Goal: Transaction & Acquisition: Purchase product/service

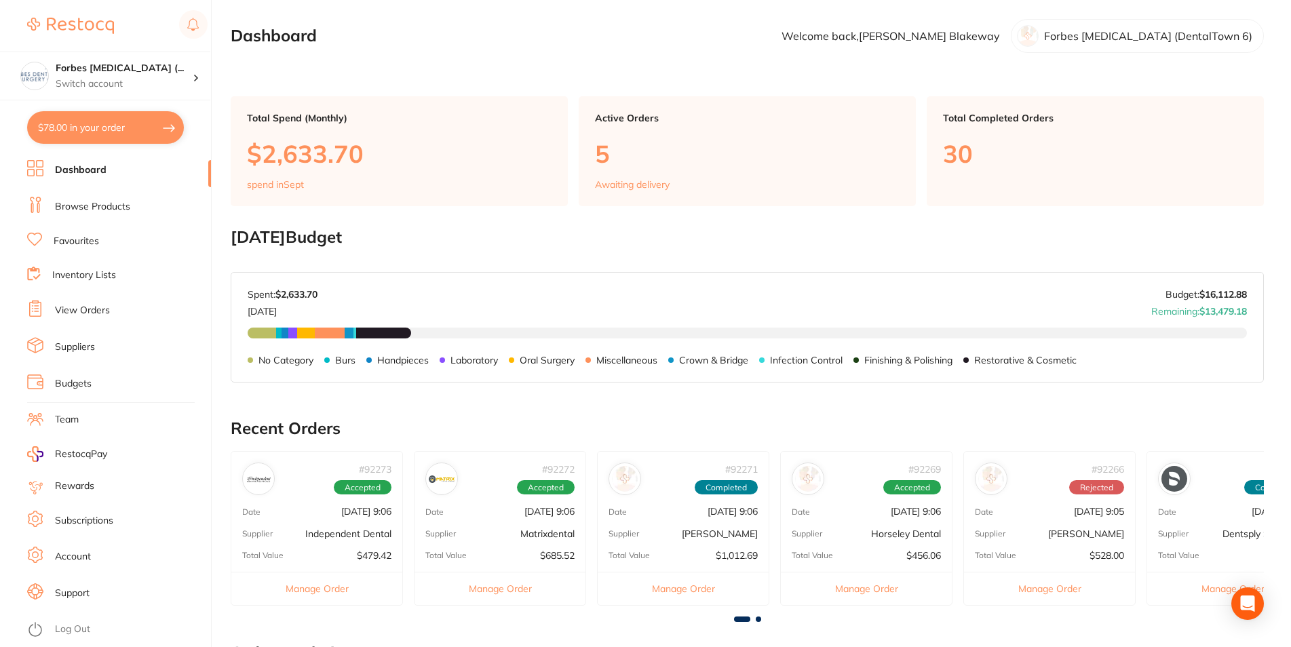
click at [89, 112] on button "$78.00 in your order" at bounding box center [105, 127] width 157 height 33
checkbox input "true"
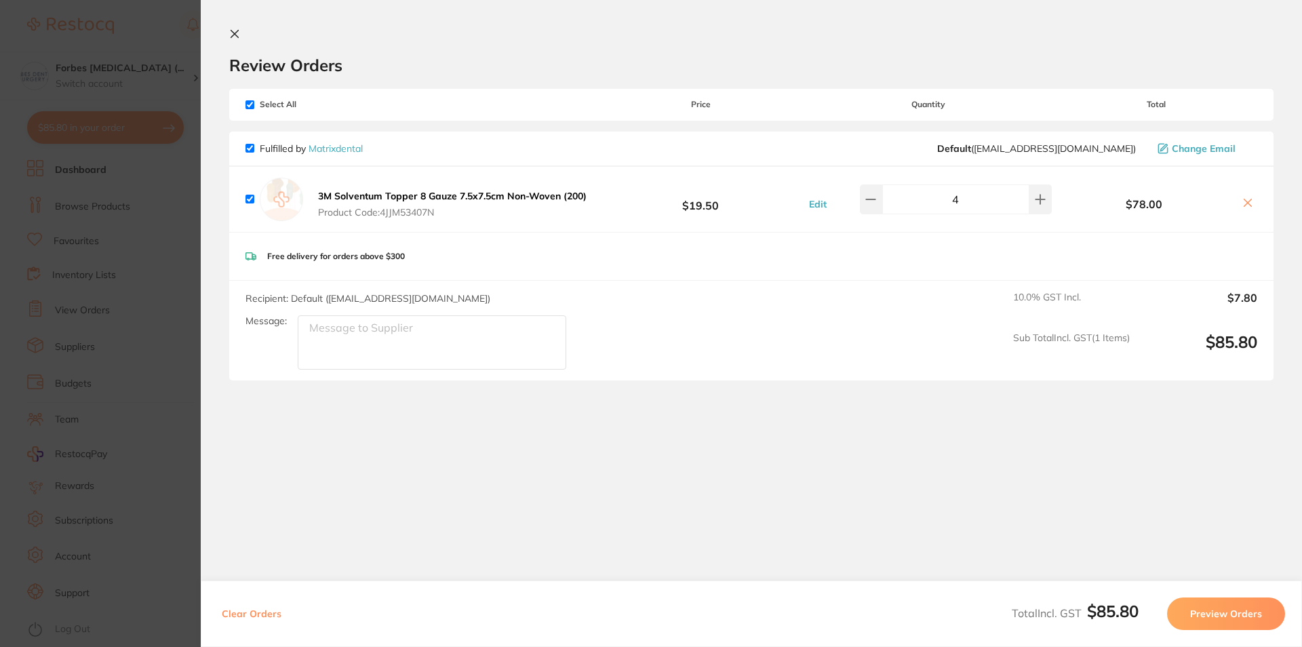
click at [152, 100] on section "Update RRP Set your pre negotiated price for this item. Item Agreed RRP (excl. …" at bounding box center [651, 323] width 1302 height 647
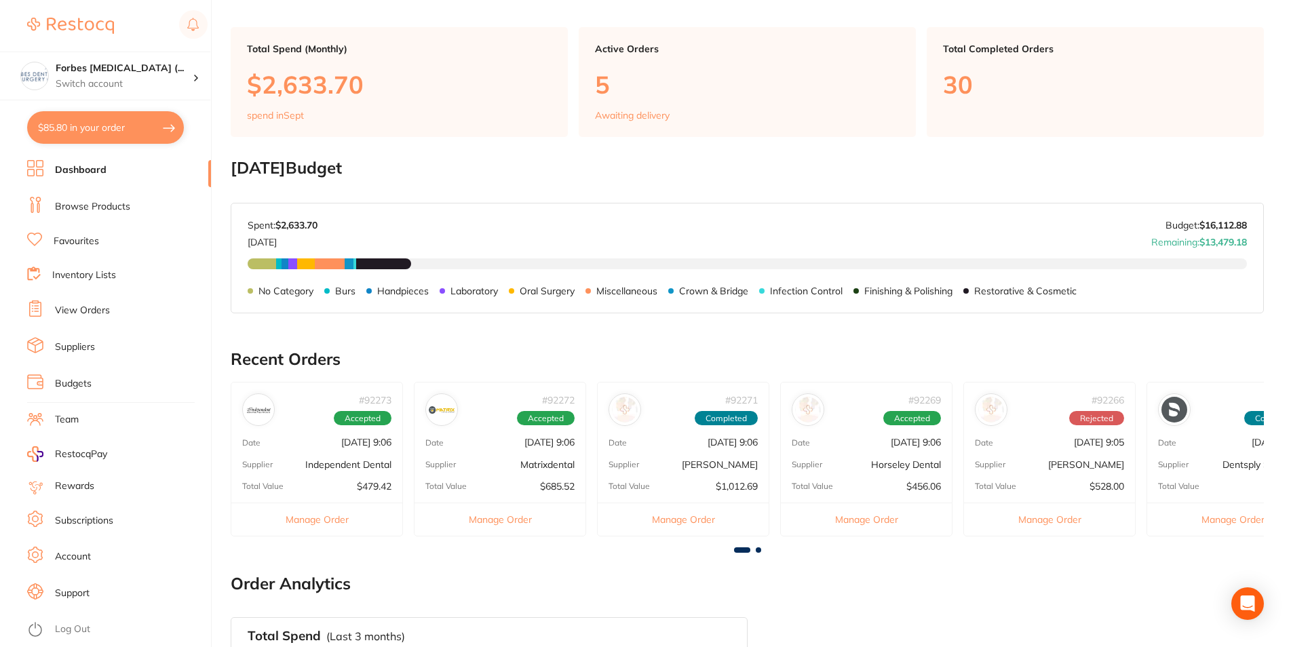
click at [85, 206] on link "Browse Products" at bounding box center [92, 207] width 75 height 14
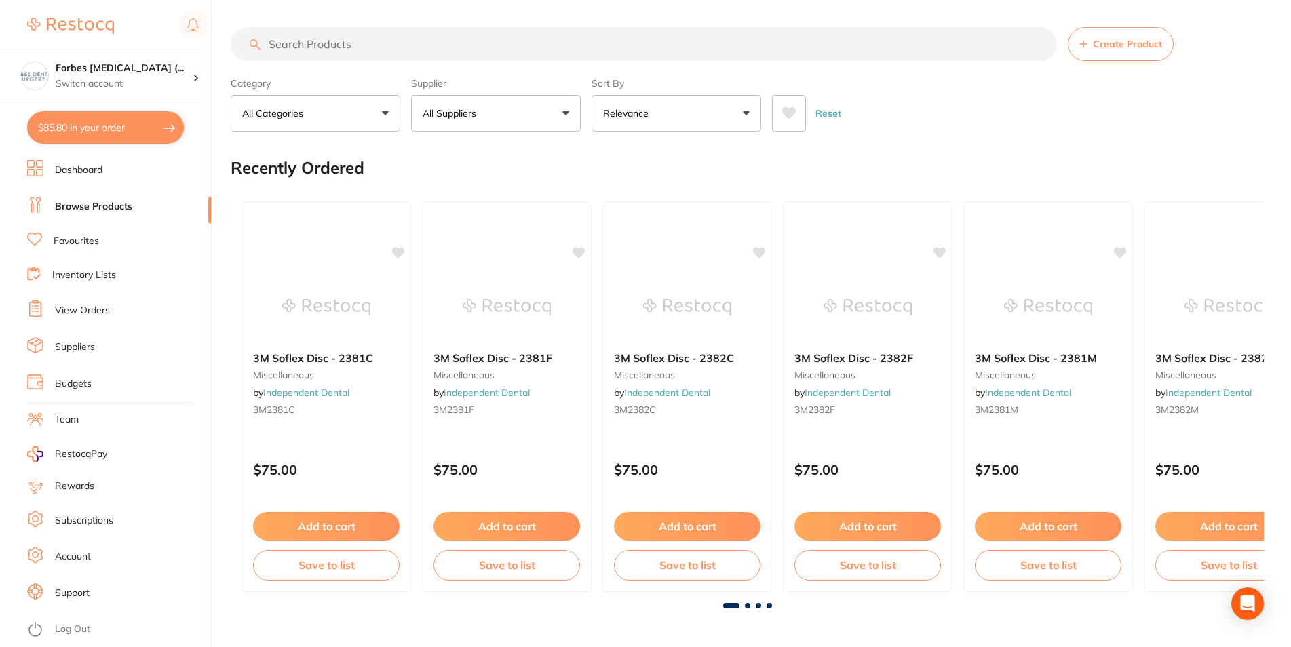
click at [70, 278] on link "Inventory Lists" at bounding box center [84, 276] width 64 height 14
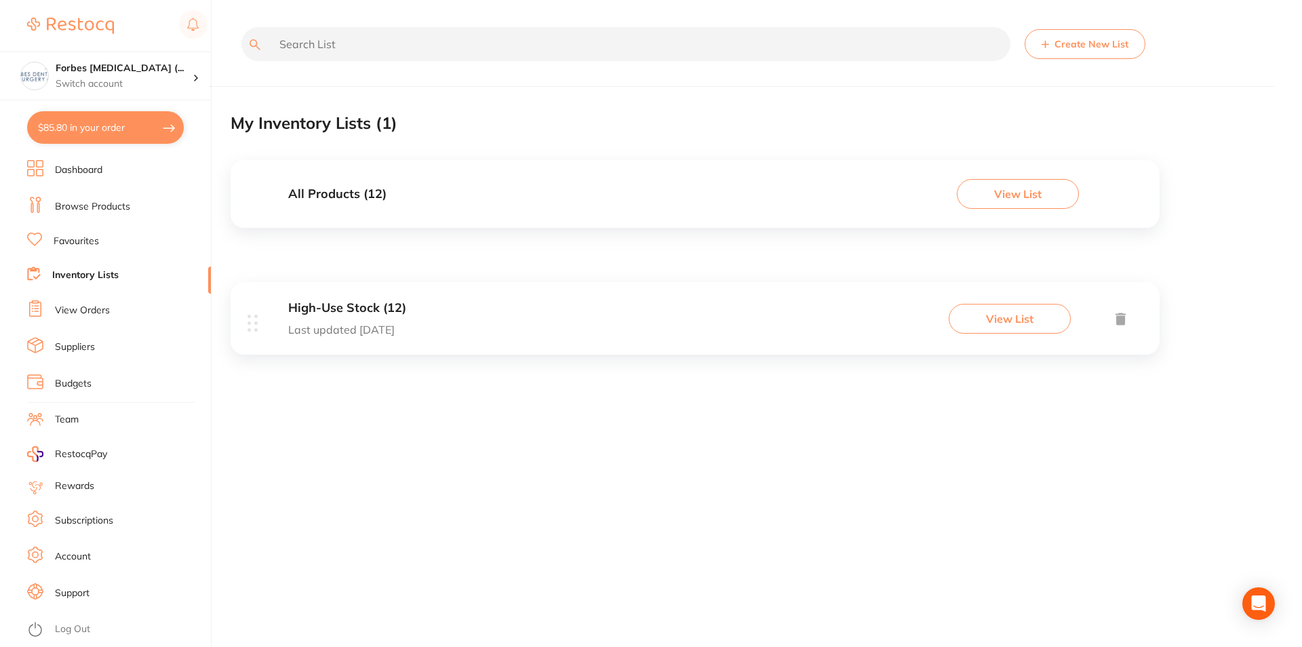
click at [728, 309] on div "High-Use Stock (12) Last updated 8 days ago View List" at bounding box center [695, 318] width 929 height 73
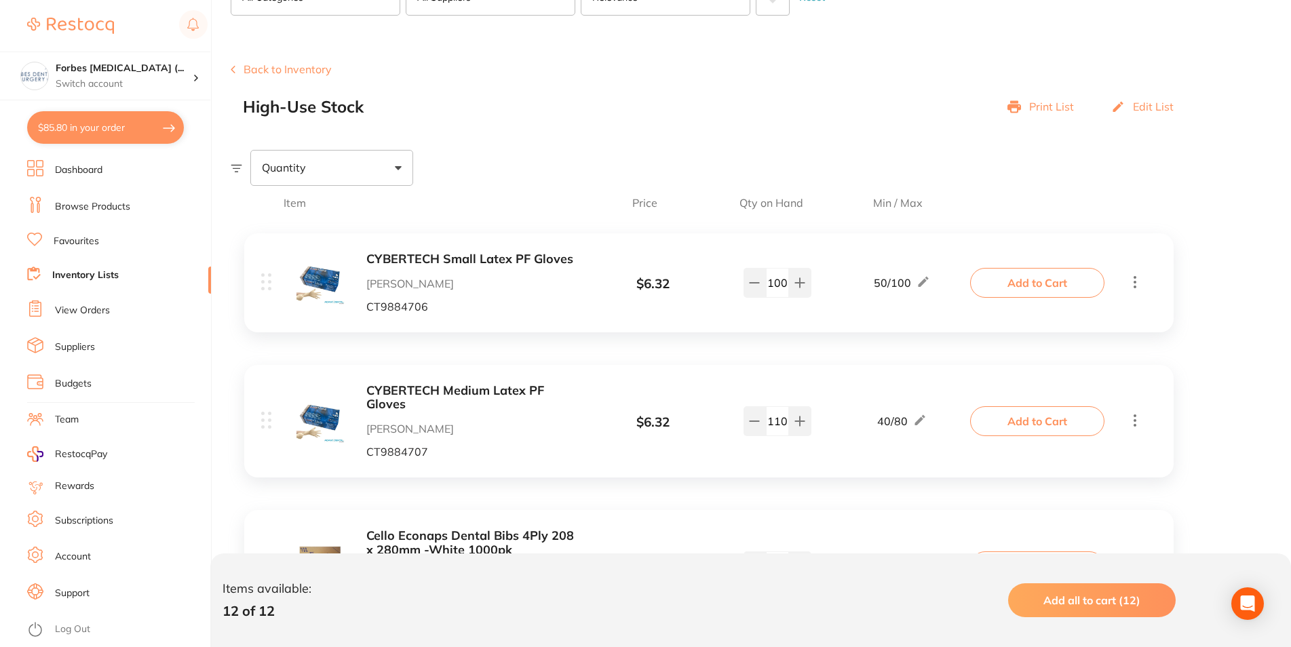
scroll to position [138, 0]
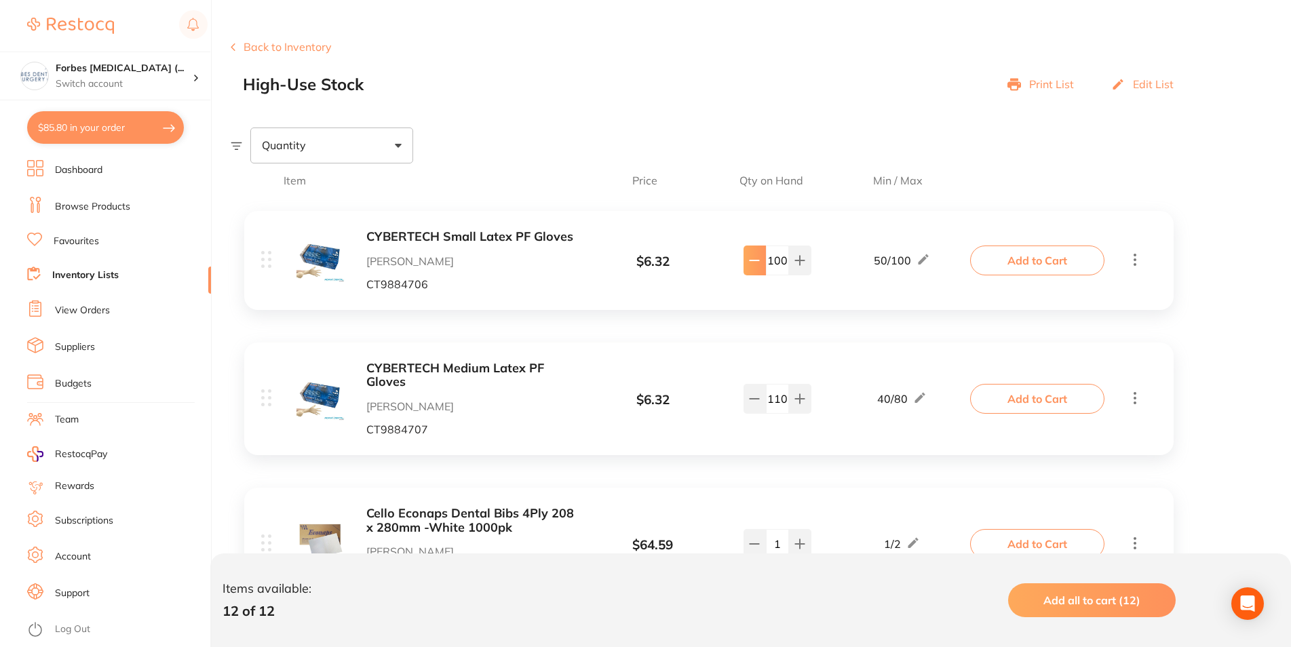
drag, startPoint x: 771, startPoint y: 258, endPoint x: 750, endPoint y: 254, distance: 22.0
click at [766, 260] on input "100" at bounding box center [777, 261] width 23 height 30
type input "70"
drag, startPoint x: 787, startPoint y: 393, endPoint x: 757, endPoint y: 389, distance: 30.0
click at [766, 389] on input "110" at bounding box center [777, 399] width 23 height 30
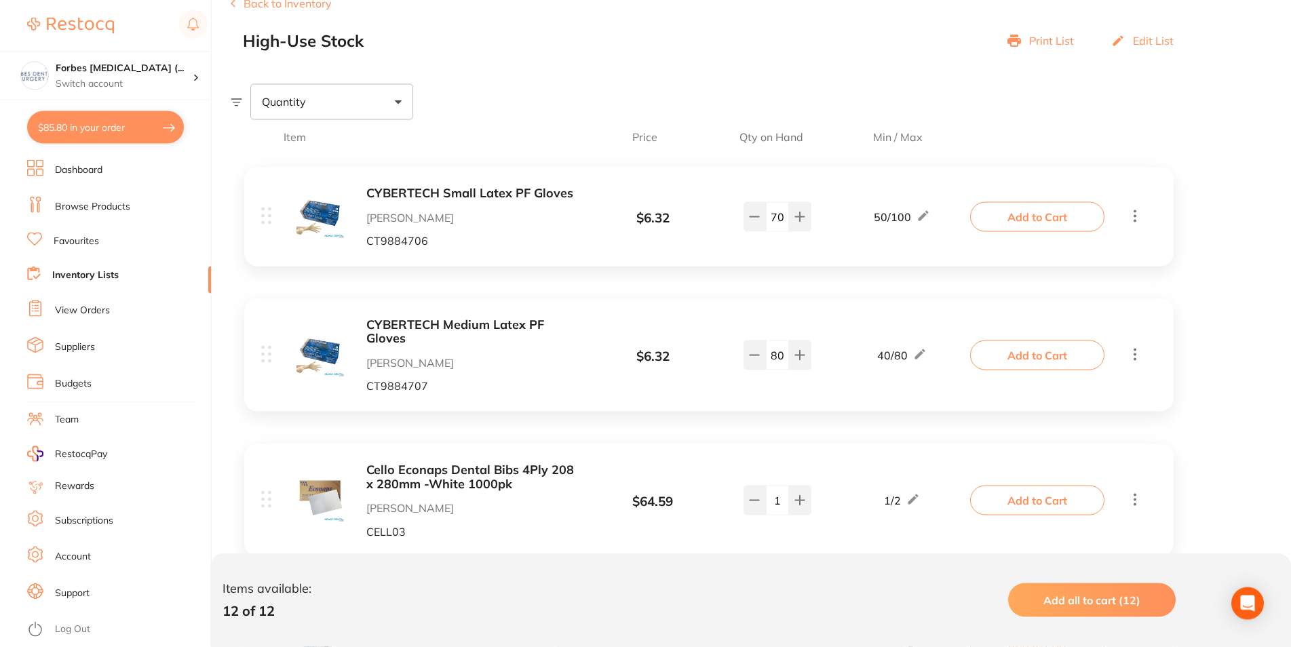
scroll to position [277, 0]
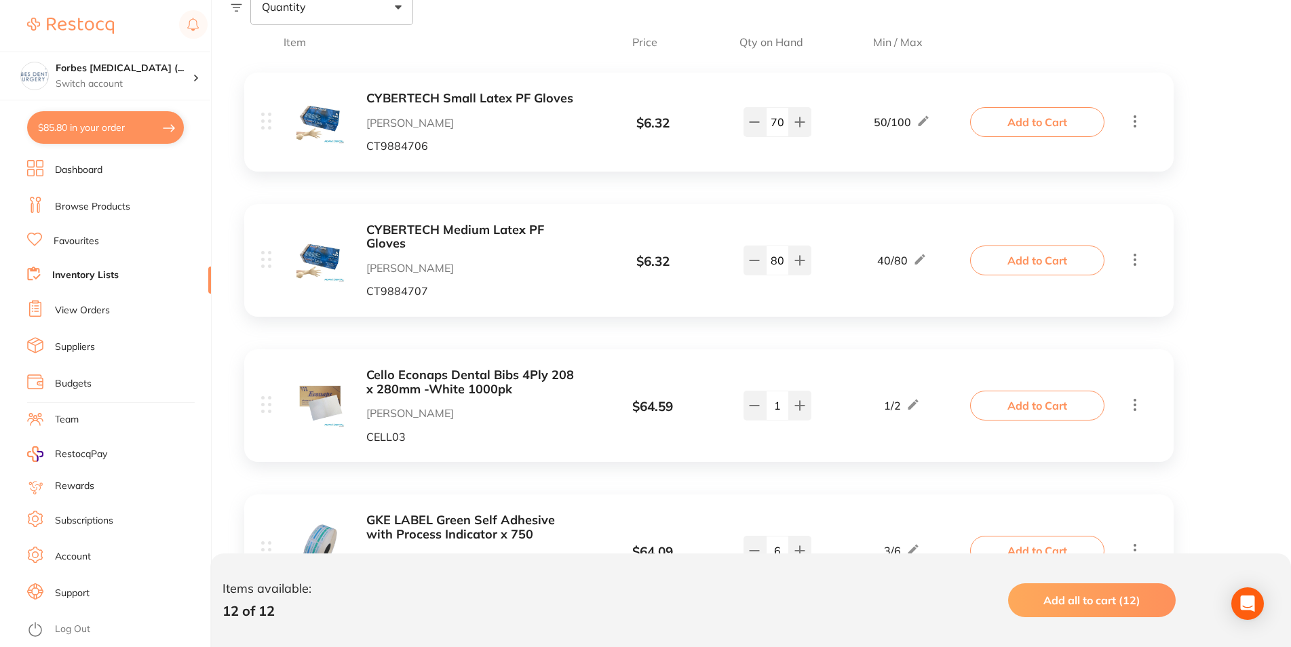
type input "80"
drag, startPoint x: 783, startPoint y: 409, endPoint x: 769, endPoint y: 475, distance: 67.3
click at [766, 416] on input "1" at bounding box center [777, 406] width 23 height 30
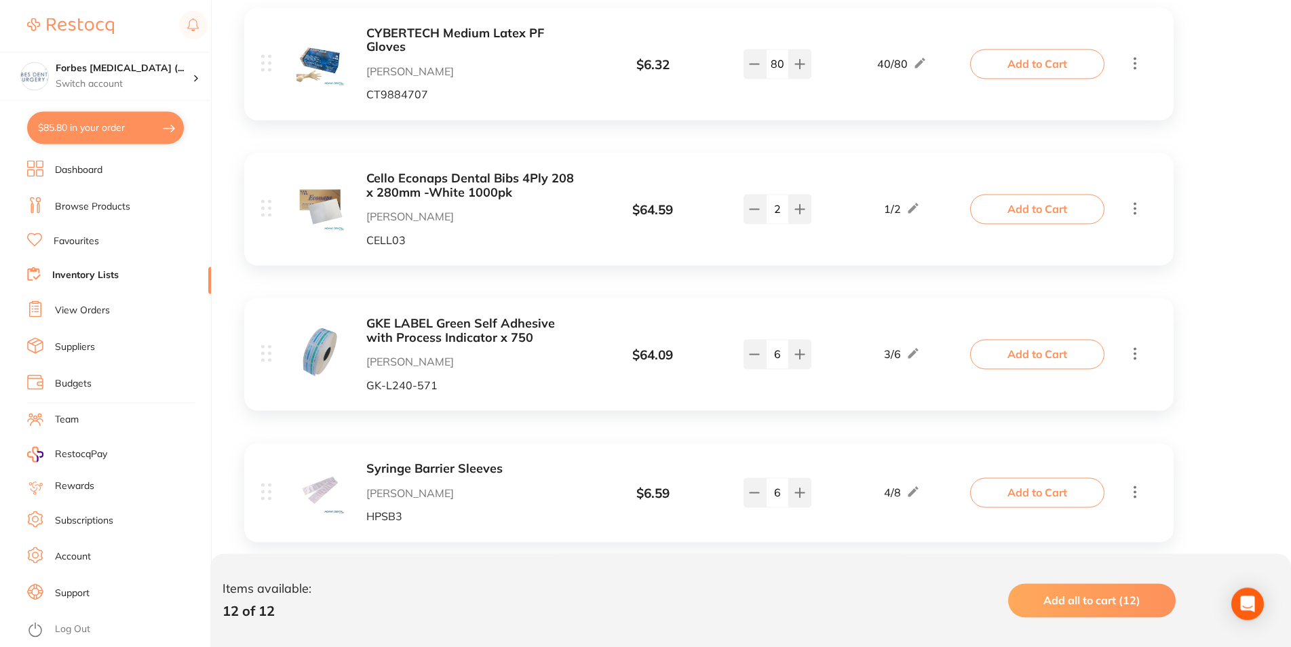
scroll to position [484, 0]
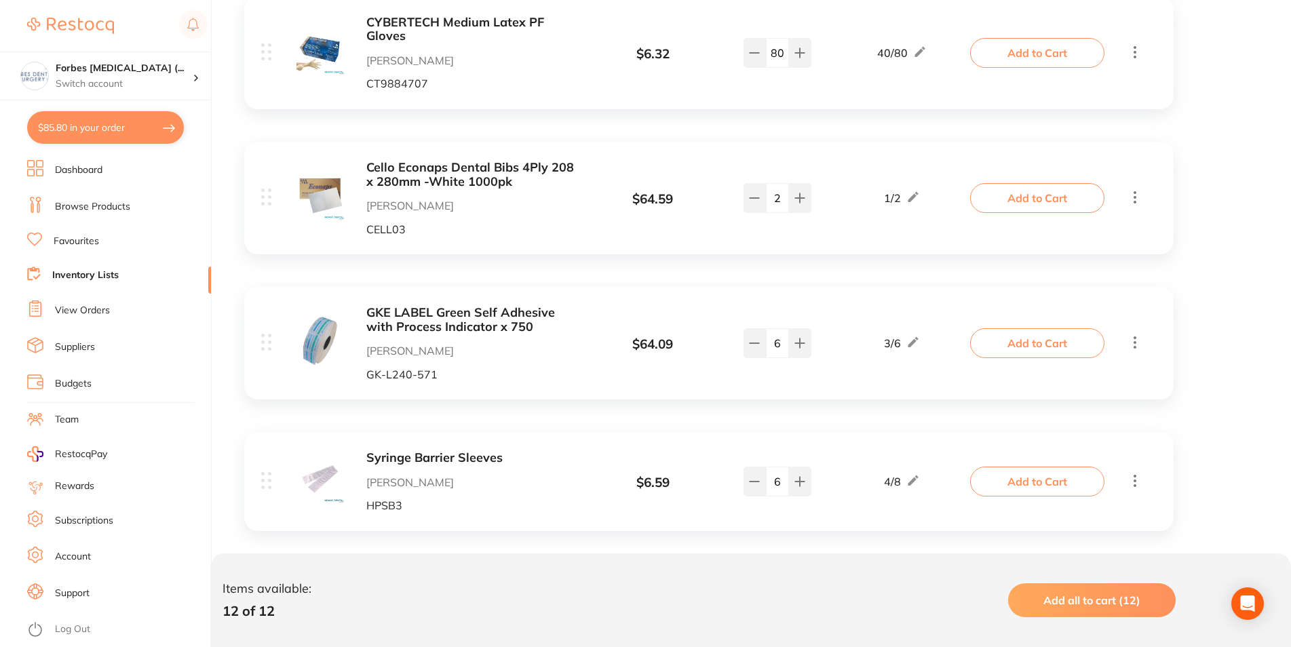
type input "2"
click at [766, 351] on input "6" at bounding box center [777, 343] width 23 height 30
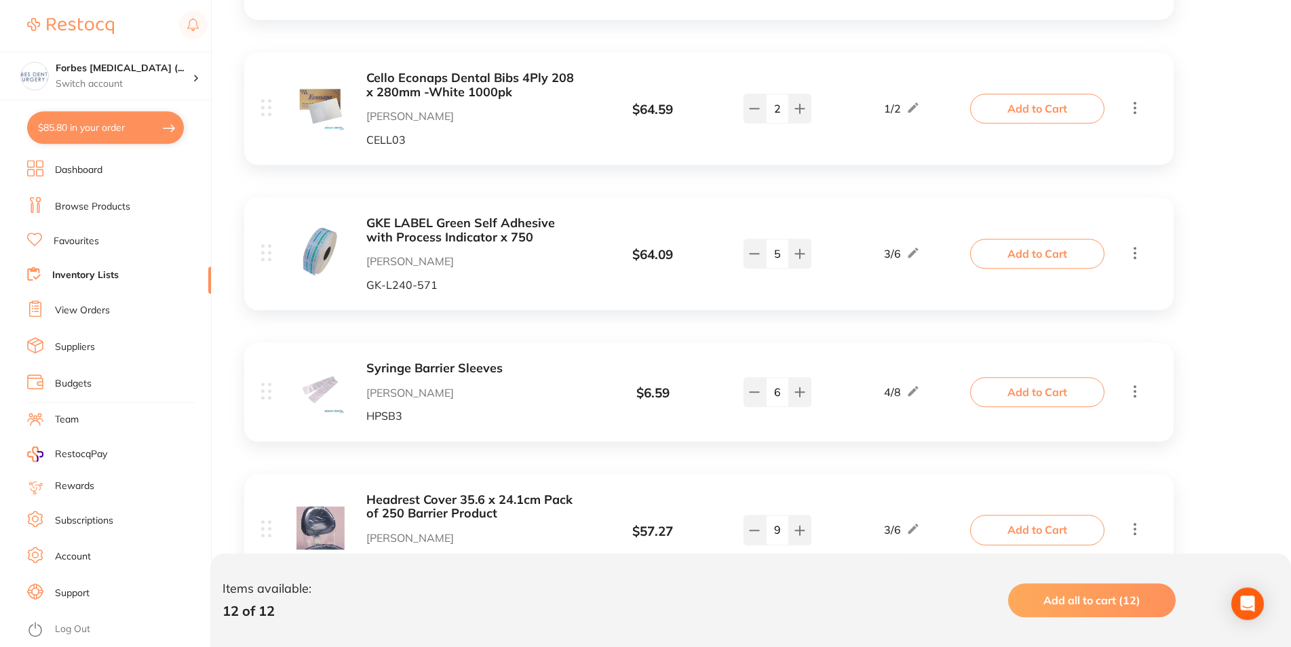
scroll to position [623, 0]
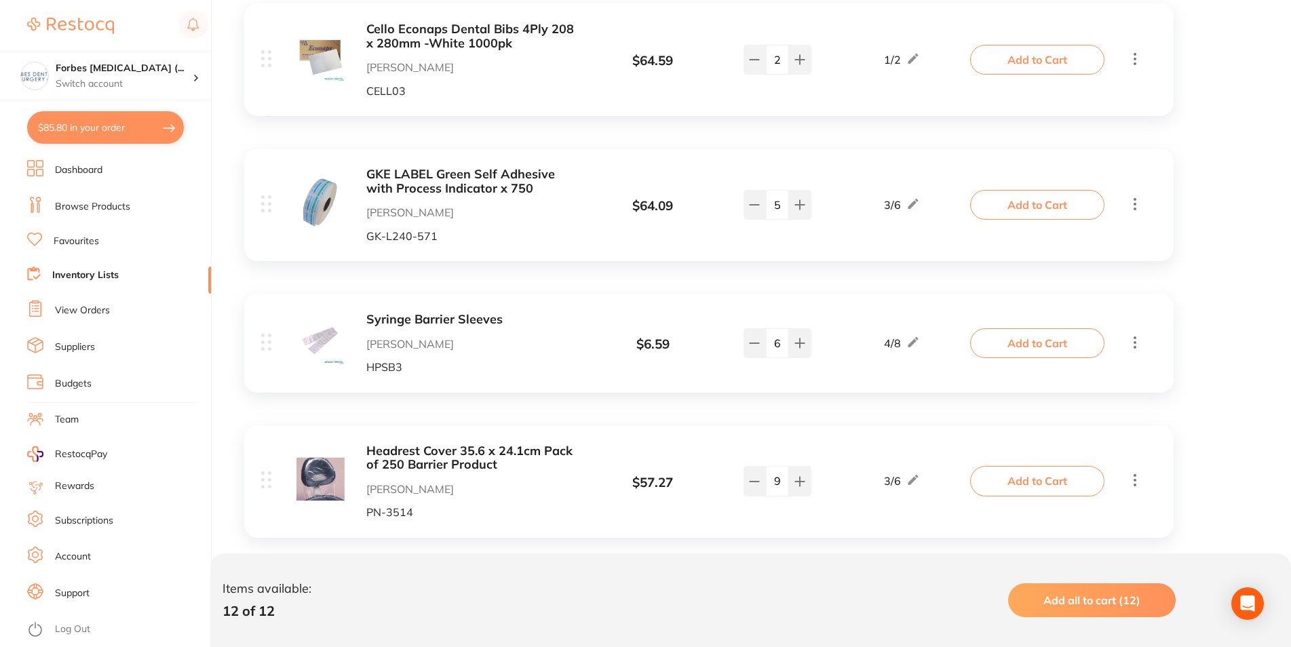
type input "5"
drag, startPoint x: 781, startPoint y: 347, endPoint x: 758, endPoint y: 341, distance: 24.5
click at [766, 341] on input "6" at bounding box center [777, 343] width 23 height 30
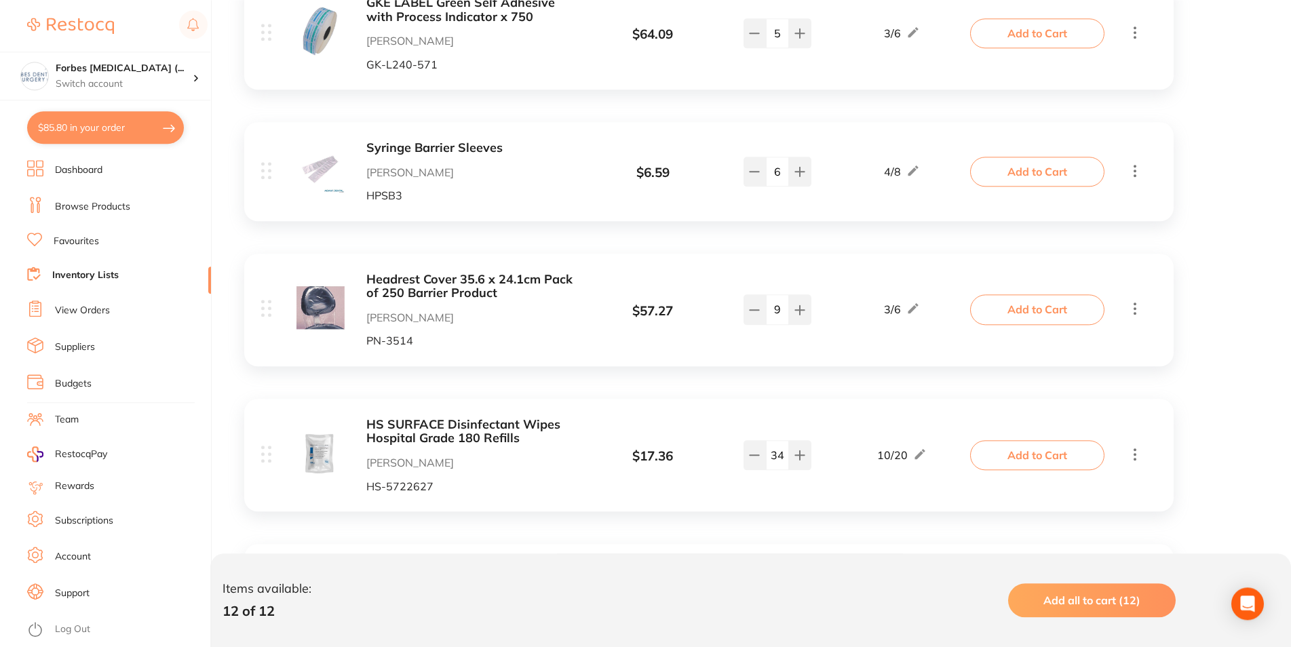
scroll to position [830, 0]
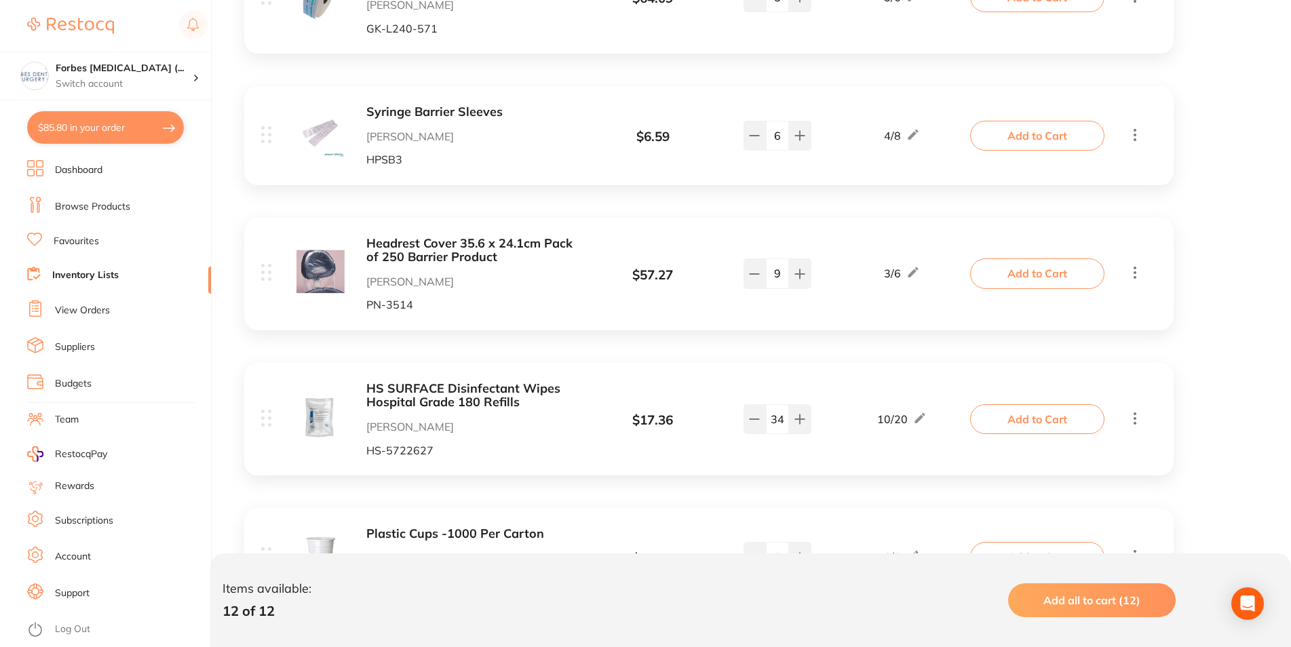
drag, startPoint x: 781, startPoint y: 273, endPoint x: 768, endPoint y: 275, distance: 13.0
click at [768, 275] on input "9" at bounding box center [777, 273] width 23 height 30
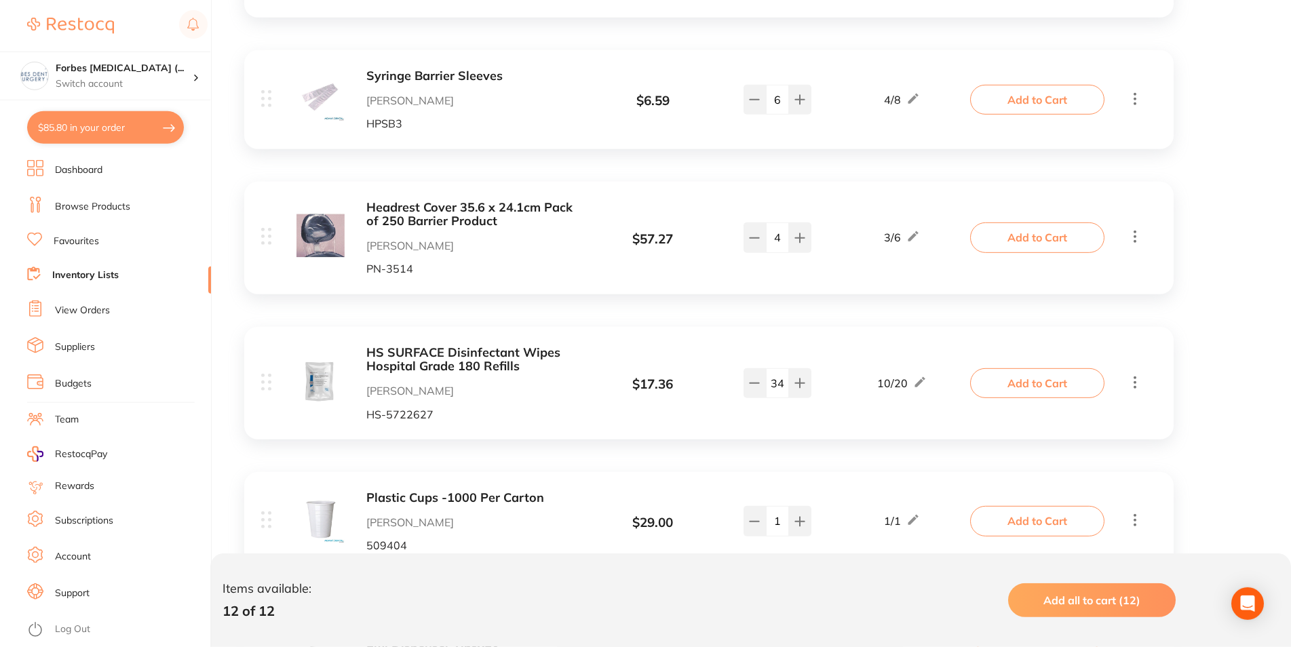
scroll to position [899, 0]
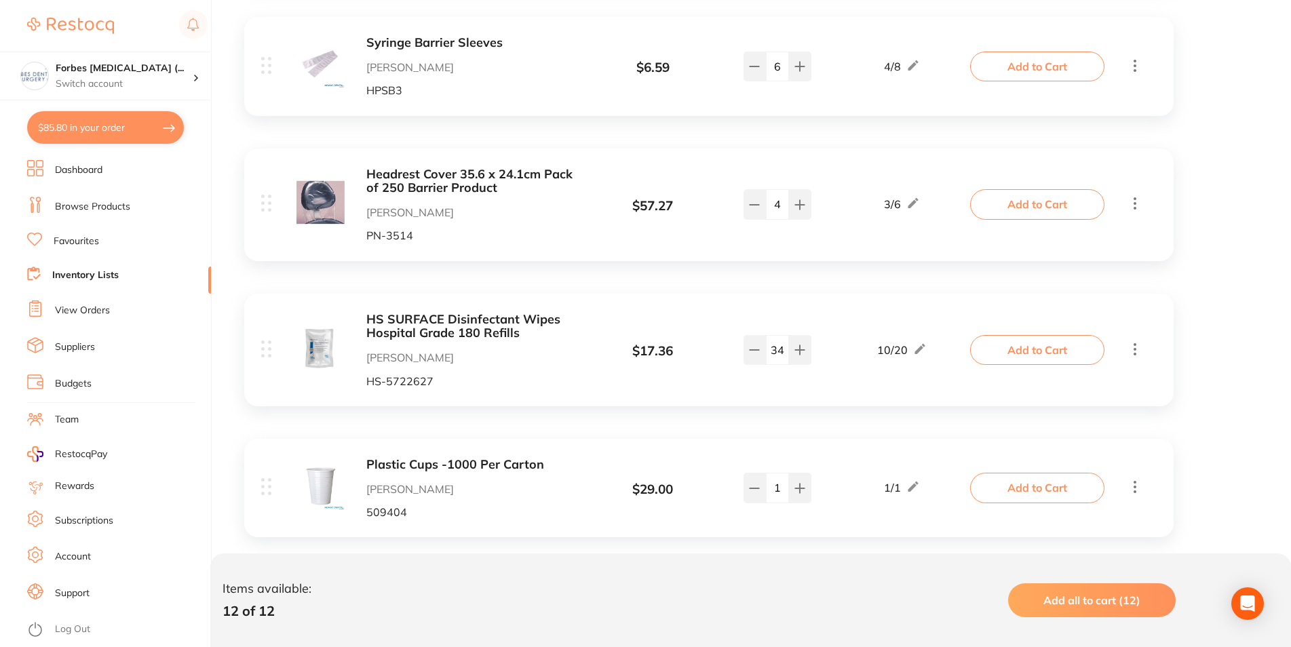
type input "4"
drag, startPoint x: 781, startPoint y: 349, endPoint x: 768, endPoint y: 362, distance: 18.3
click at [767, 349] on input "34" at bounding box center [777, 350] width 23 height 30
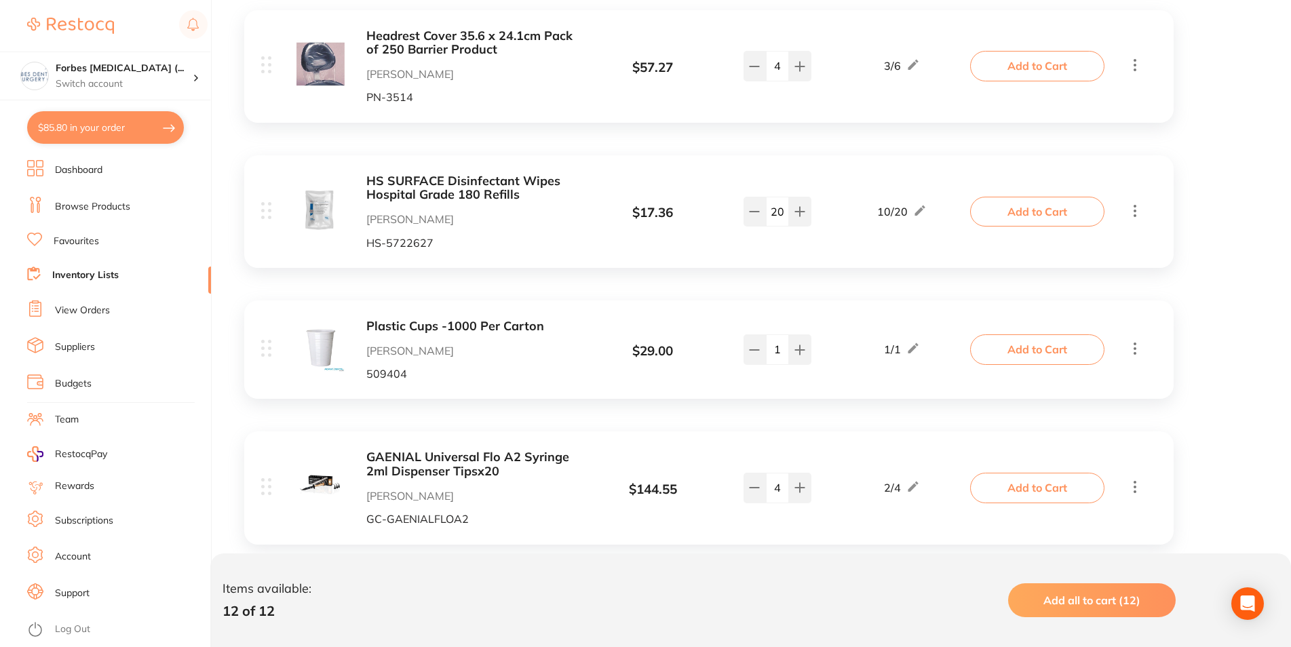
type input "20"
drag, startPoint x: 776, startPoint y: 351, endPoint x: 777, endPoint y: 389, distance: 38.0
click at [771, 364] on input "1" at bounding box center [777, 349] width 23 height 30
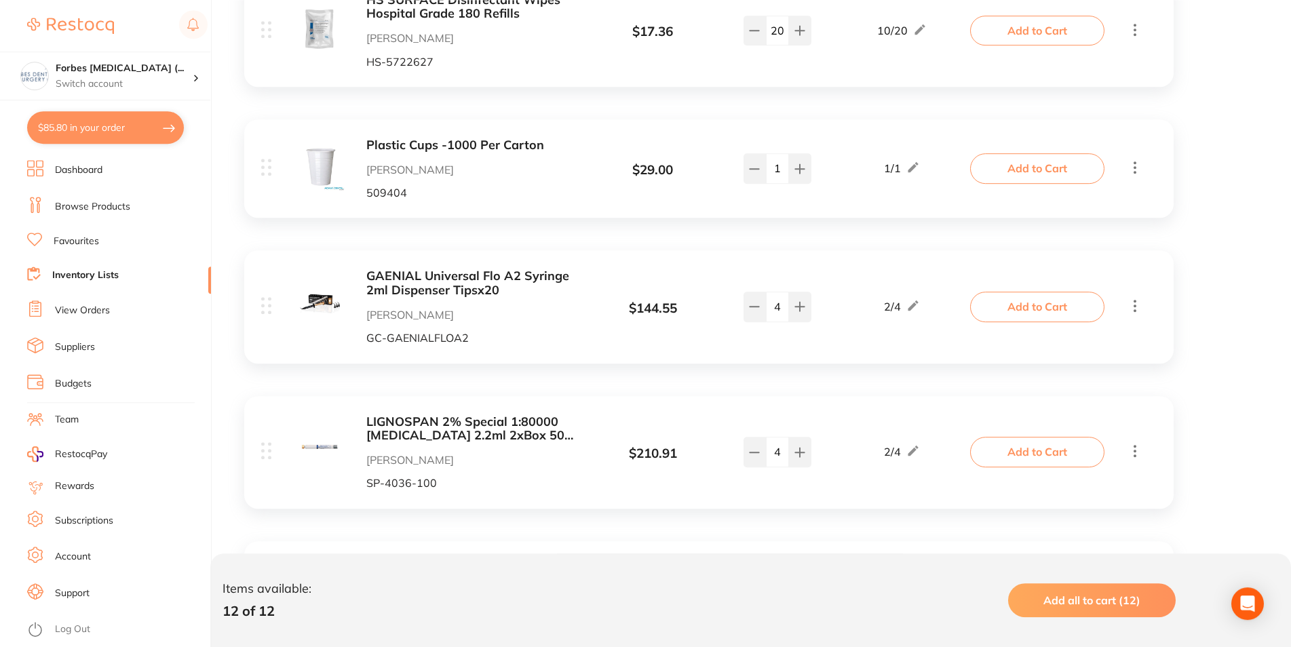
scroll to position [1245, 0]
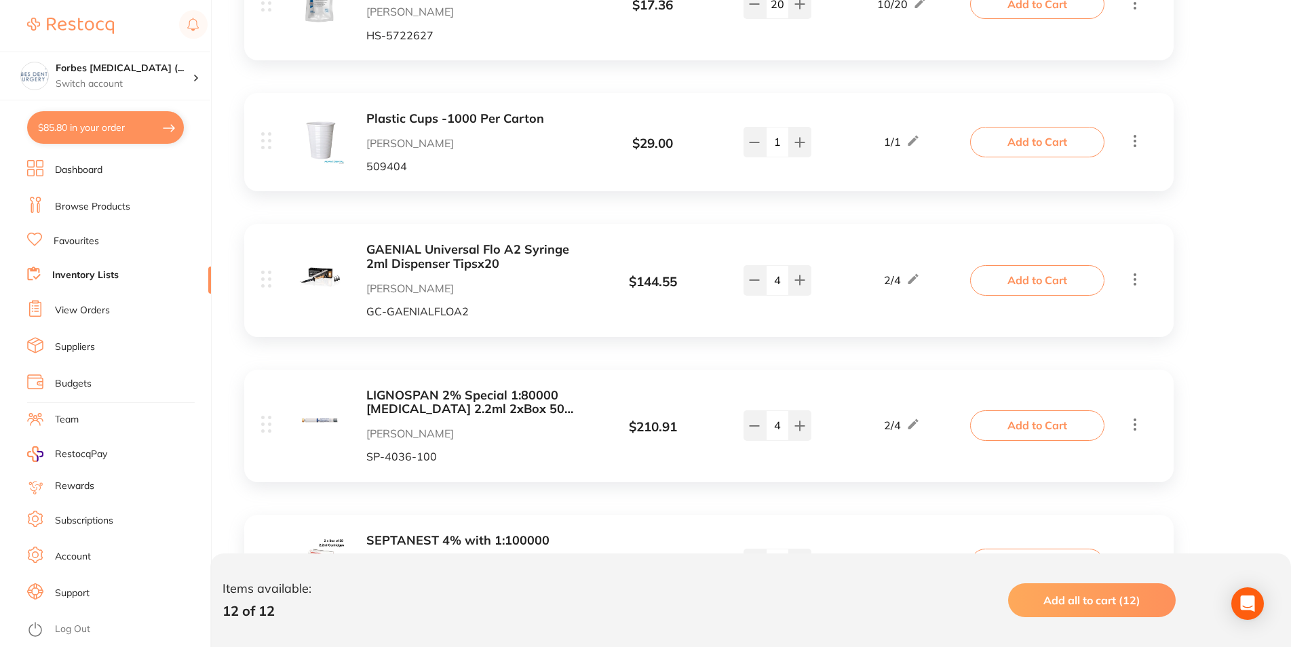
drag, startPoint x: 786, startPoint y: 282, endPoint x: 759, endPoint y: 340, distance: 64.1
click at [766, 295] on input "4" at bounding box center [777, 280] width 23 height 30
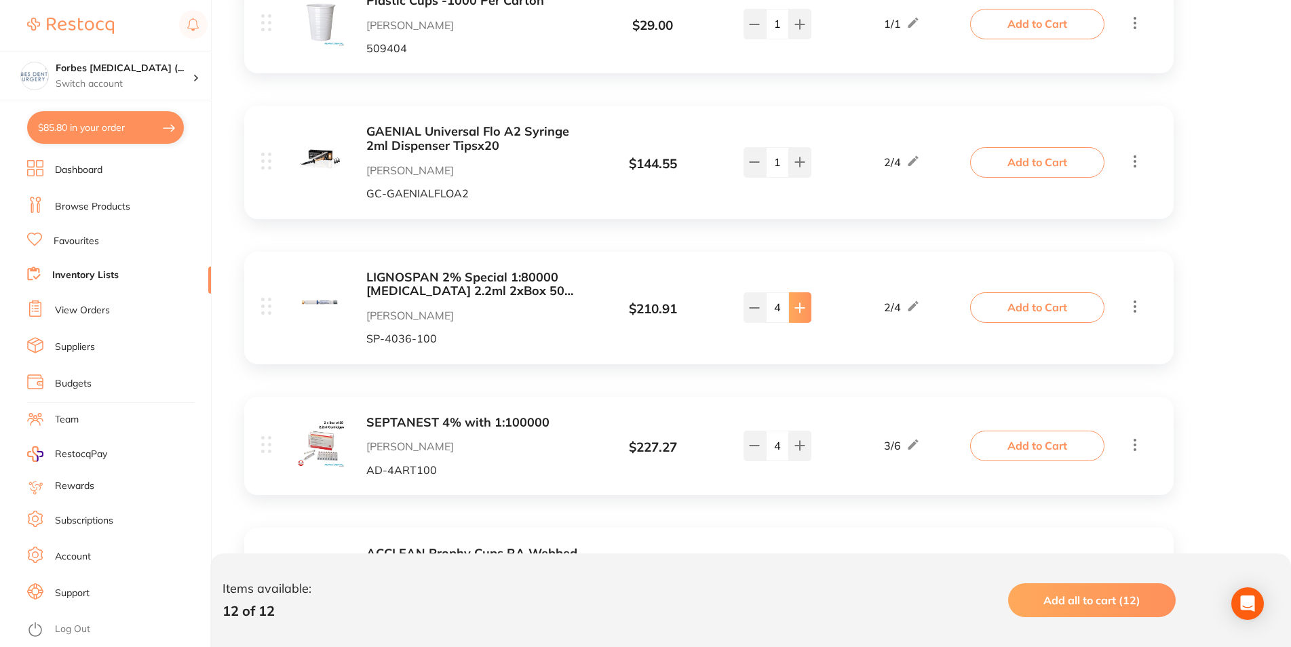
scroll to position [1384, 0]
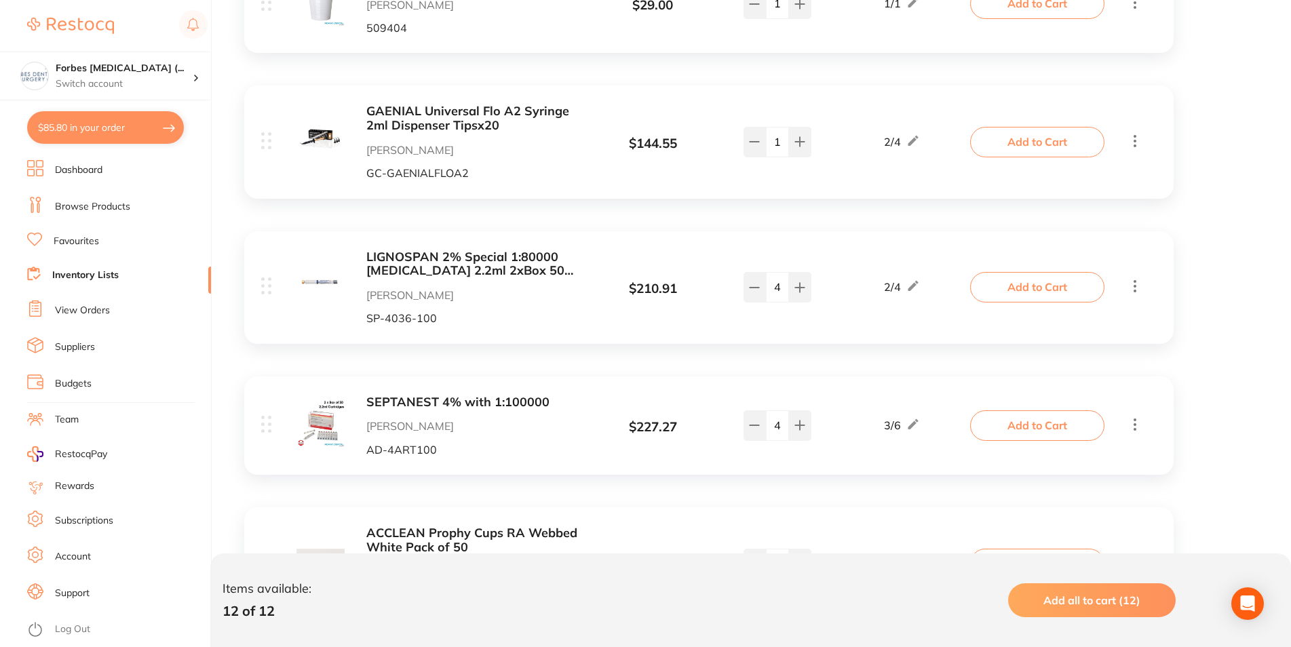
type input "1"
drag, startPoint x: 785, startPoint y: 291, endPoint x: 790, endPoint y: 339, distance: 48.5
click at [785, 302] on input "4" at bounding box center [777, 287] width 23 height 30
drag, startPoint x: 774, startPoint y: 292, endPoint x: 785, endPoint y: 369, distance: 77.4
click at [775, 302] on input "4" at bounding box center [777, 287] width 23 height 30
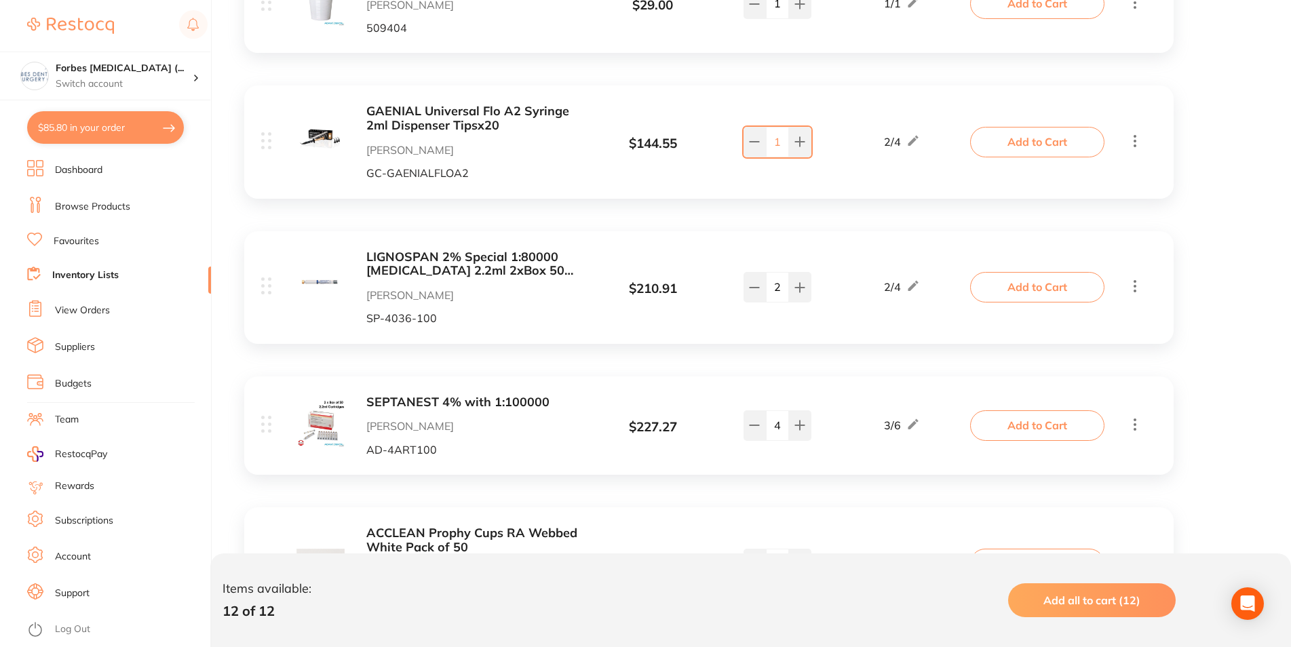
type input "2"
drag, startPoint x: 788, startPoint y: 429, endPoint x: 771, endPoint y: 435, distance: 18.0
click at [771, 433] on input "4" at bounding box center [777, 425] width 23 height 30
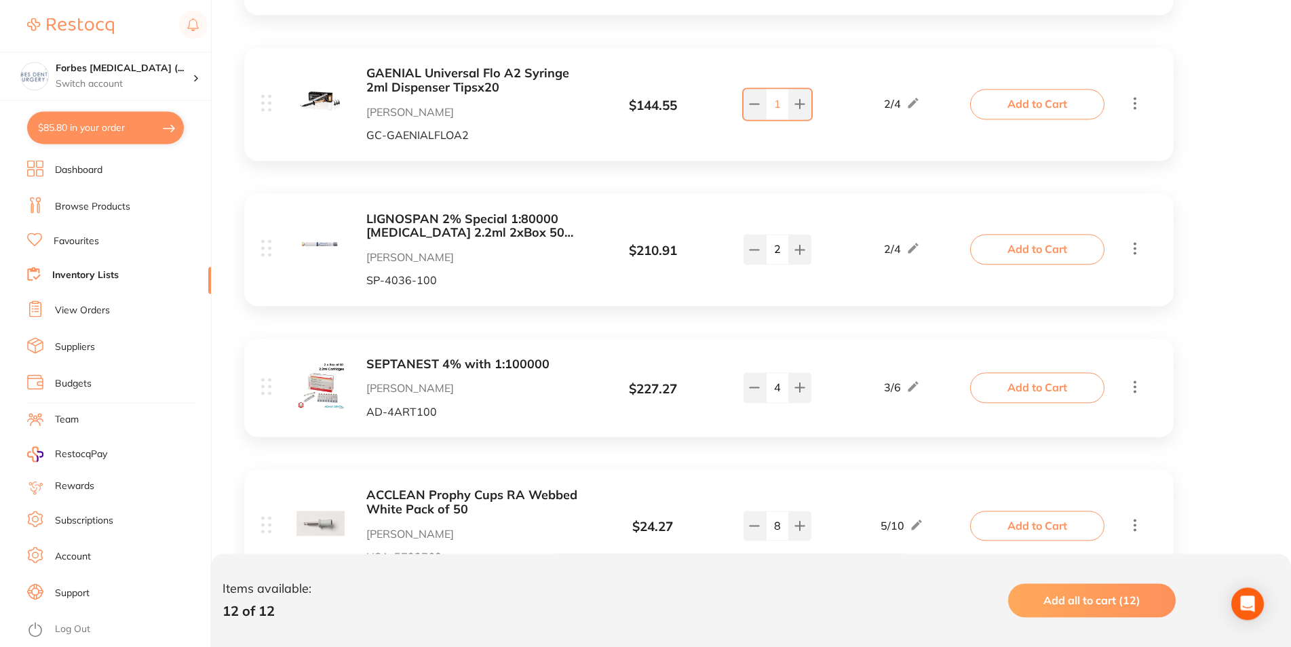
scroll to position [1491, 0]
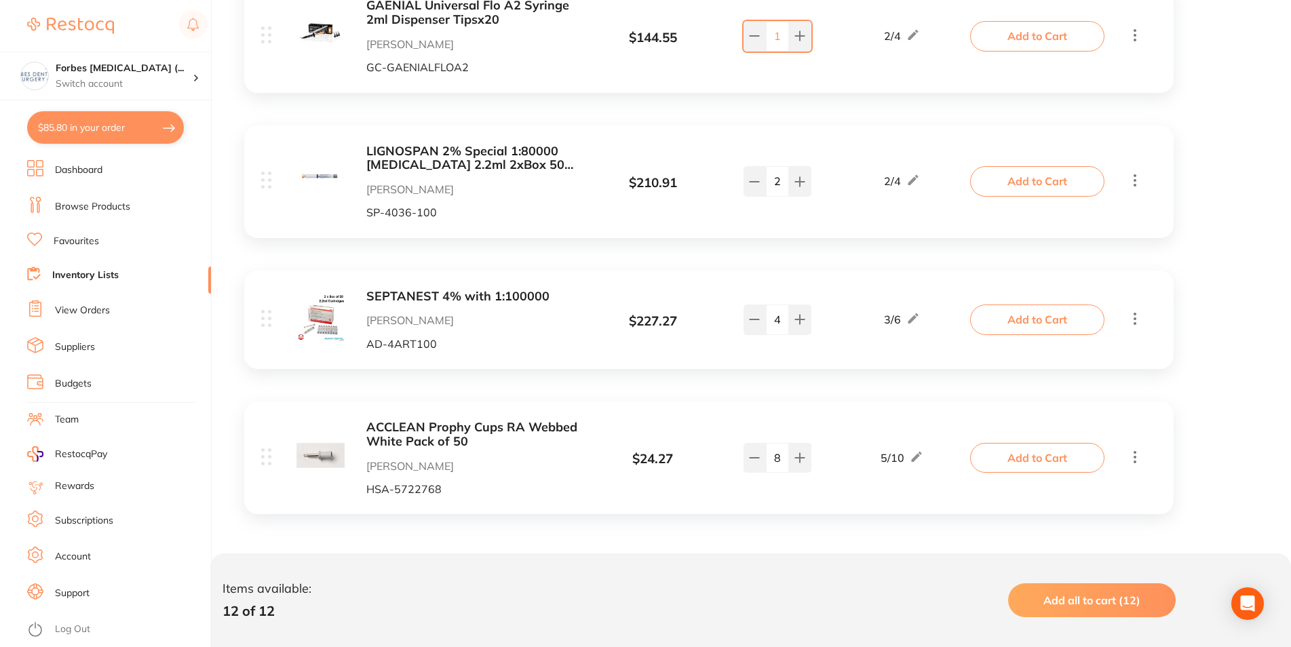
drag, startPoint x: 780, startPoint y: 459, endPoint x: 781, endPoint y: 516, distance: 56.3
click at [771, 473] on input "8" at bounding box center [777, 458] width 23 height 30
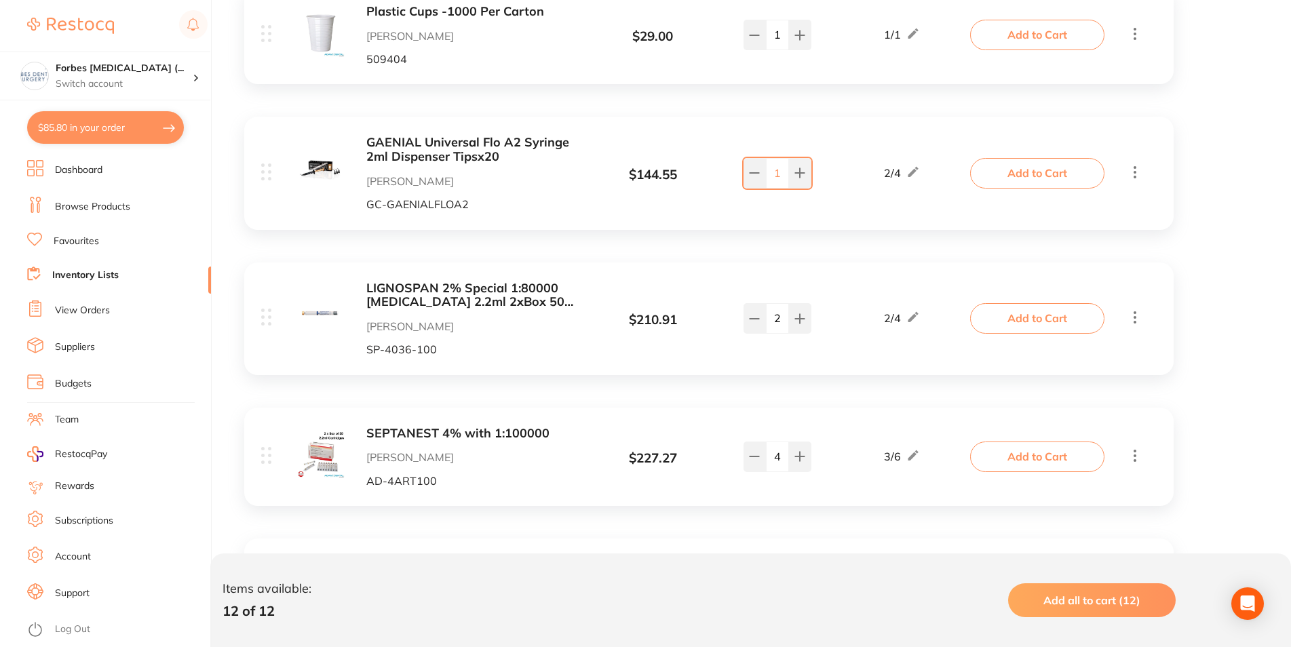
scroll to position [937, 0]
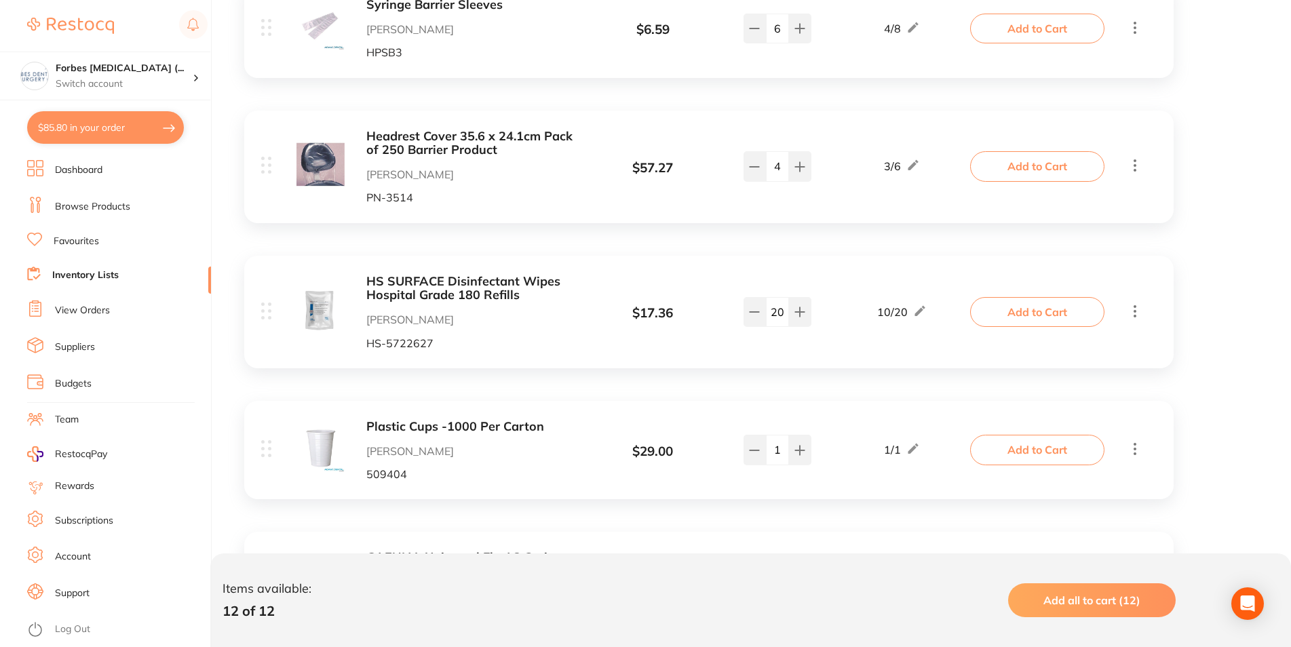
type input "7"
click at [1227, 263] on div "Item Price Qty on Hand Min / Max CYBERTECH Small Latex PF Gloves Adam Dental CT…" at bounding box center [761, 268] width 1060 height 1808
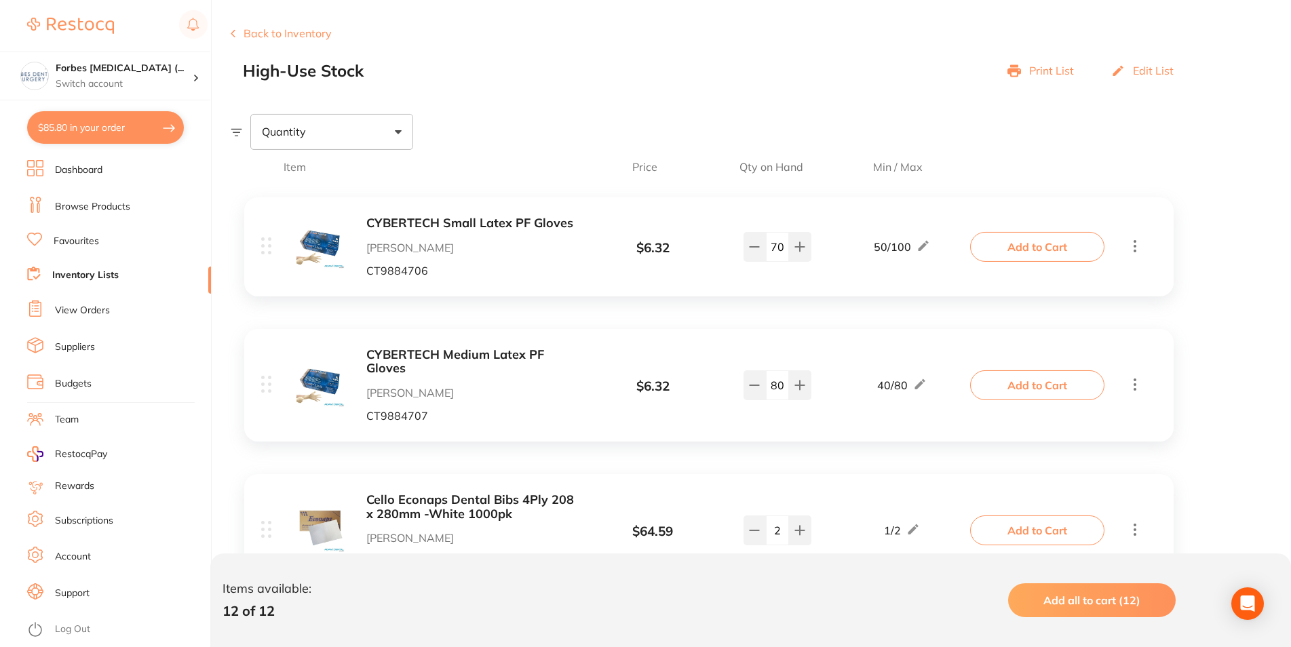
scroll to position [176, 0]
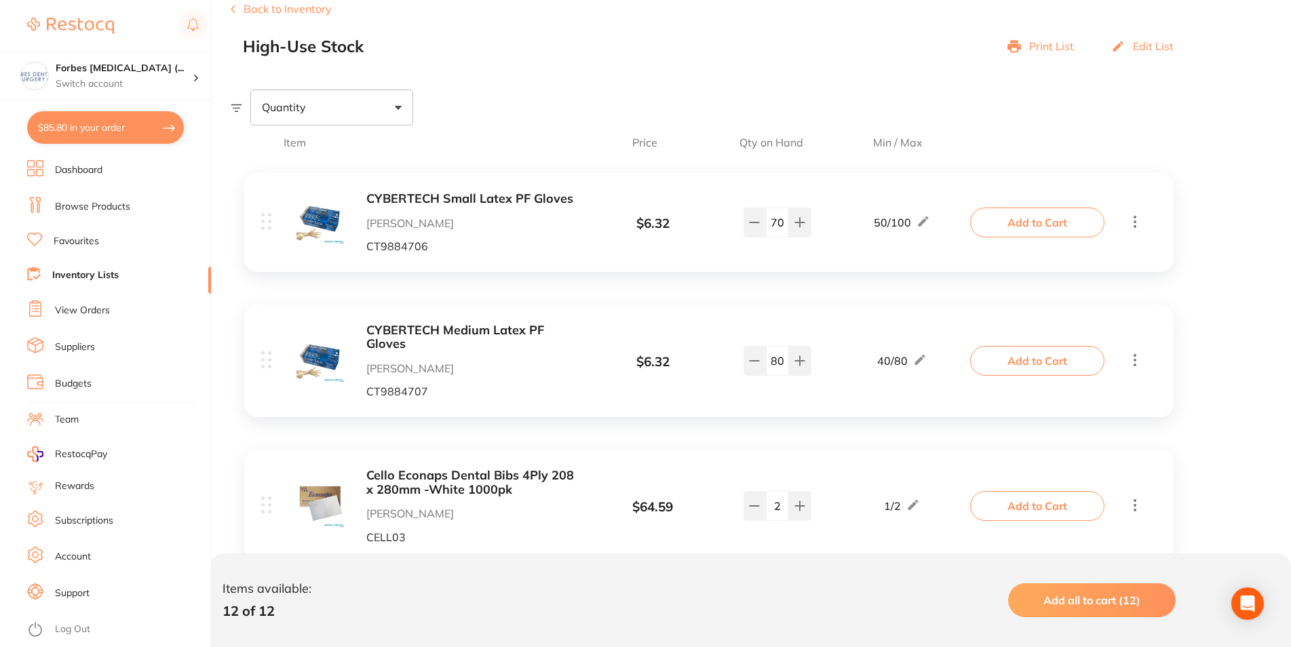
click at [1054, 225] on button "Add to Cart" at bounding box center [1037, 223] width 134 height 30
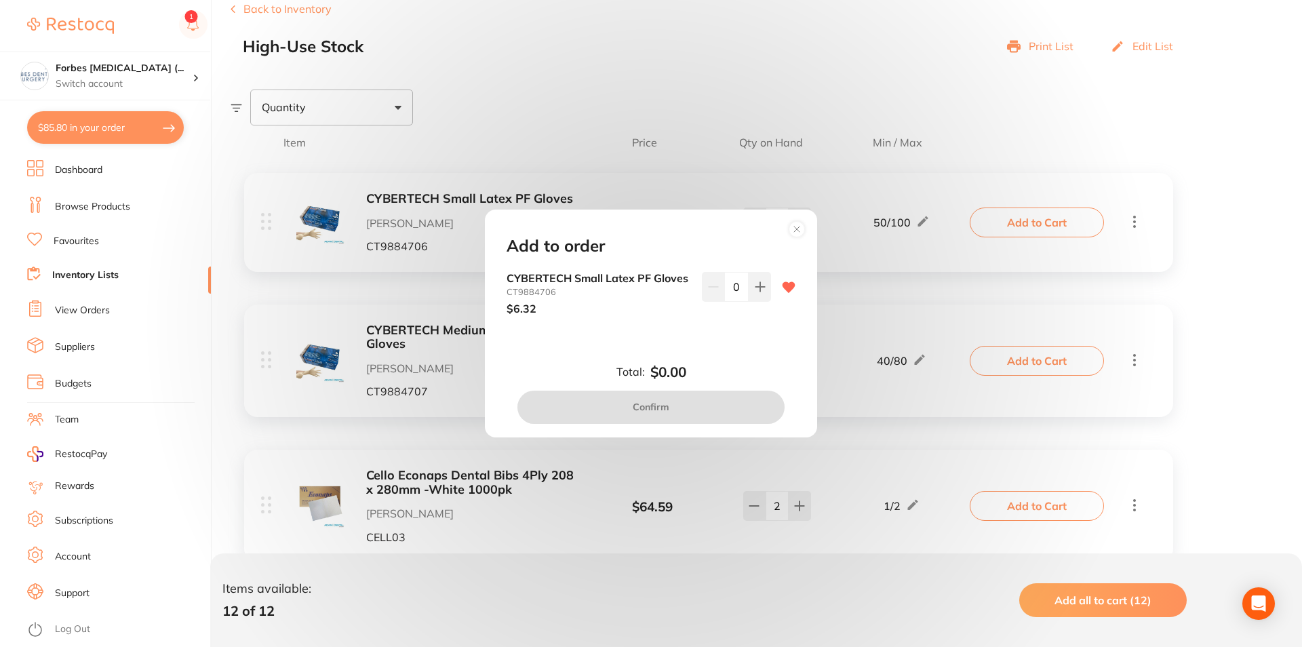
drag, startPoint x: 731, startPoint y: 284, endPoint x: 723, endPoint y: 286, distance: 7.9
click at [724, 284] on input "0" at bounding box center [736, 287] width 24 height 30
type input "30"
click at [755, 357] on div "Add to order CYBERTECH Small Latex PF Gloves CT9884706 $6.32 30 Total: $0.00 Co…" at bounding box center [651, 323] width 332 height 227
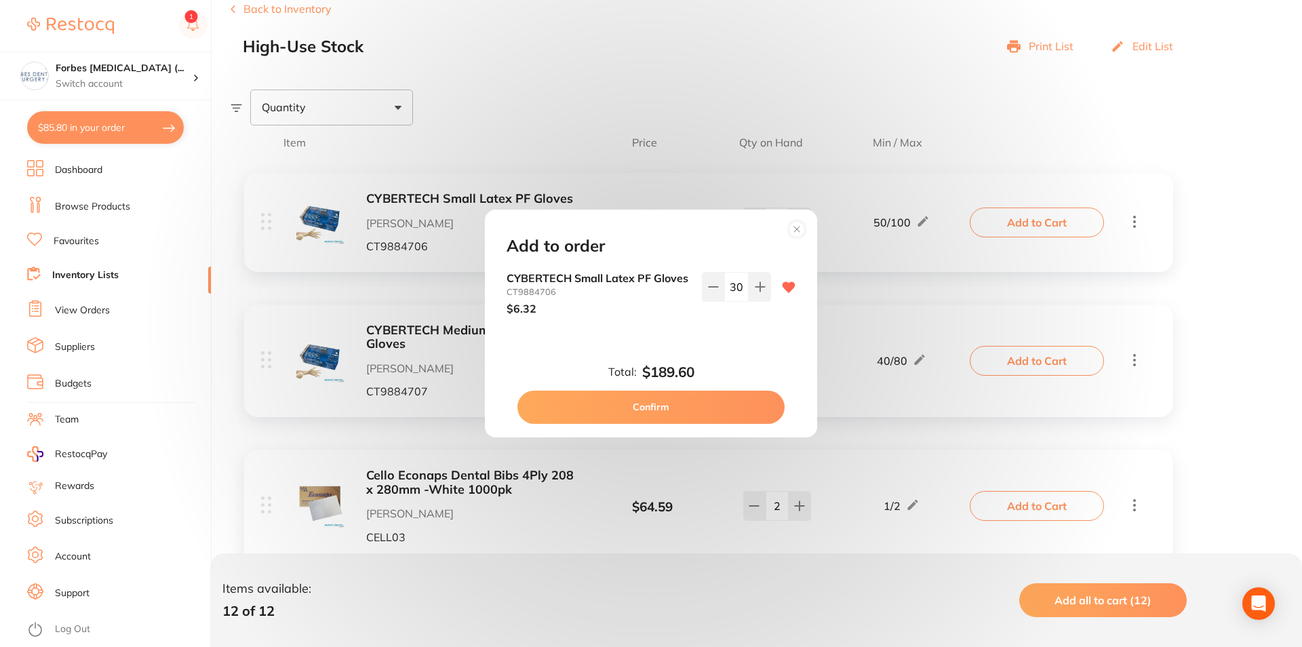
click at [691, 411] on button "Confirm" at bounding box center [651, 407] width 267 height 33
checkbox input "false"
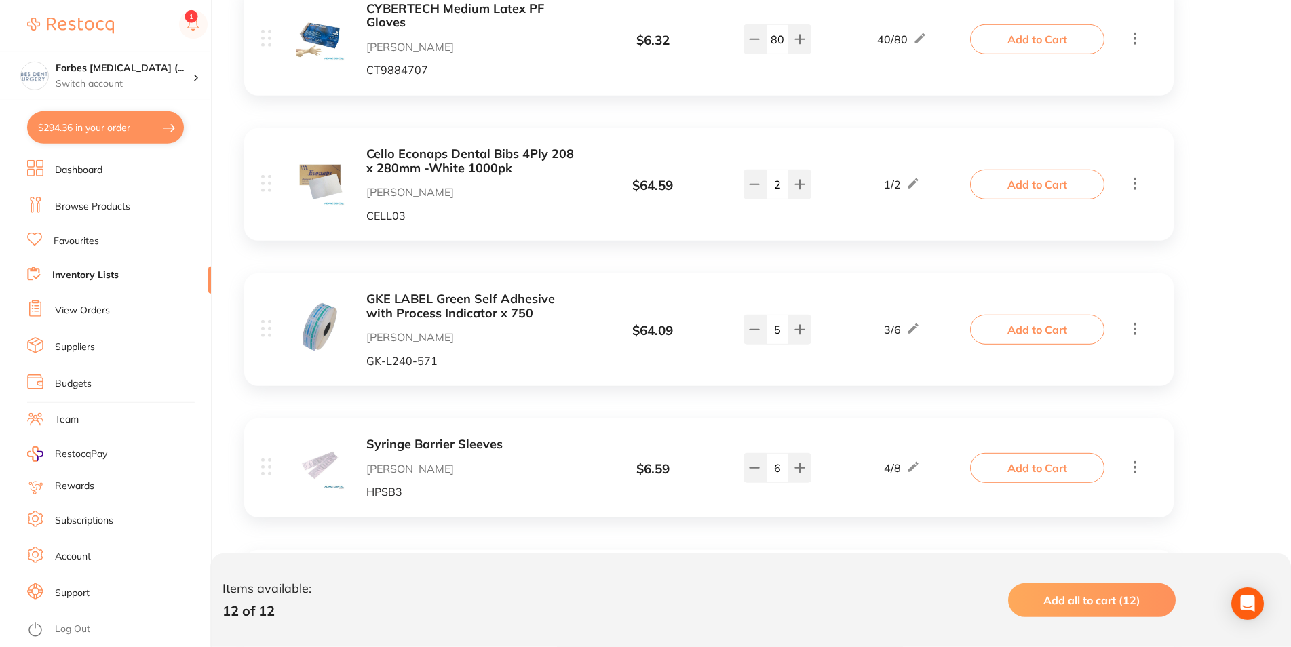
scroll to position [522, 0]
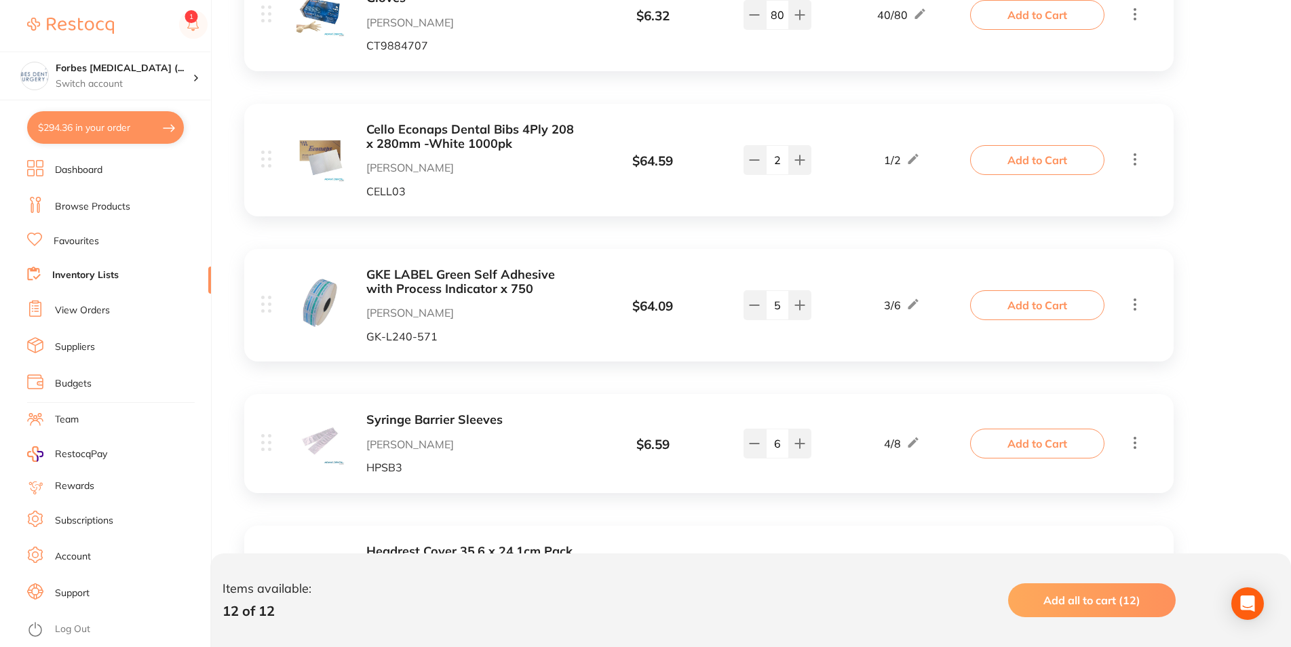
click at [1012, 316] on button "Add to Cart" at bounding box center [1037, 305] width 134 height 30
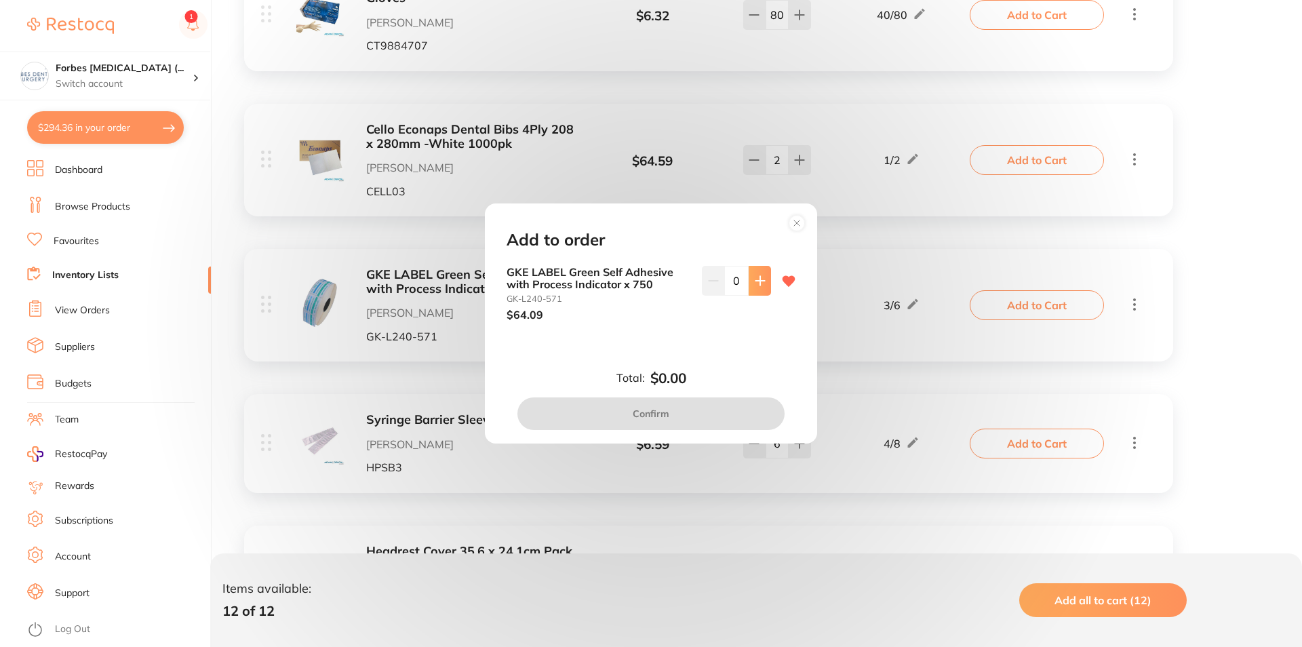
click at [755, 284] on icon at bounding box center [760, 280] width 11 height 11
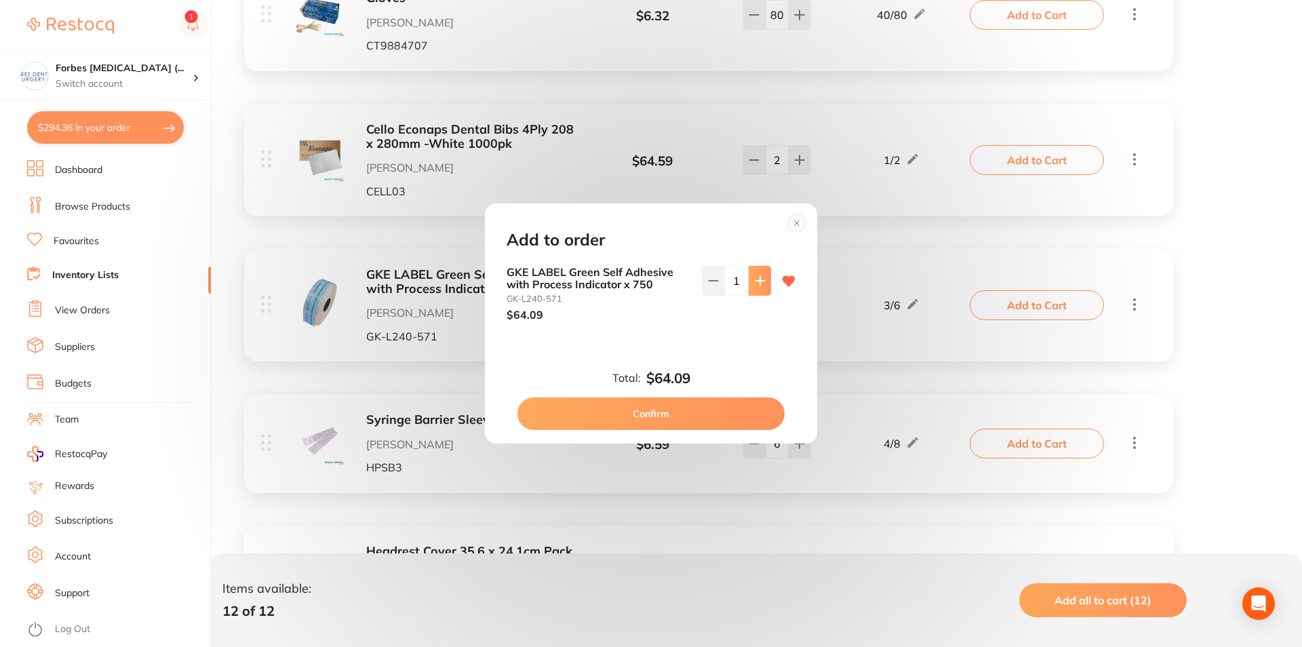
click at [755, 284] on icon at bounding box center [760, 280] width 11 height 11
type input "2"
click at [640, 410] on button "Confirm" at bounding box center [651, 414] width 267 height 33
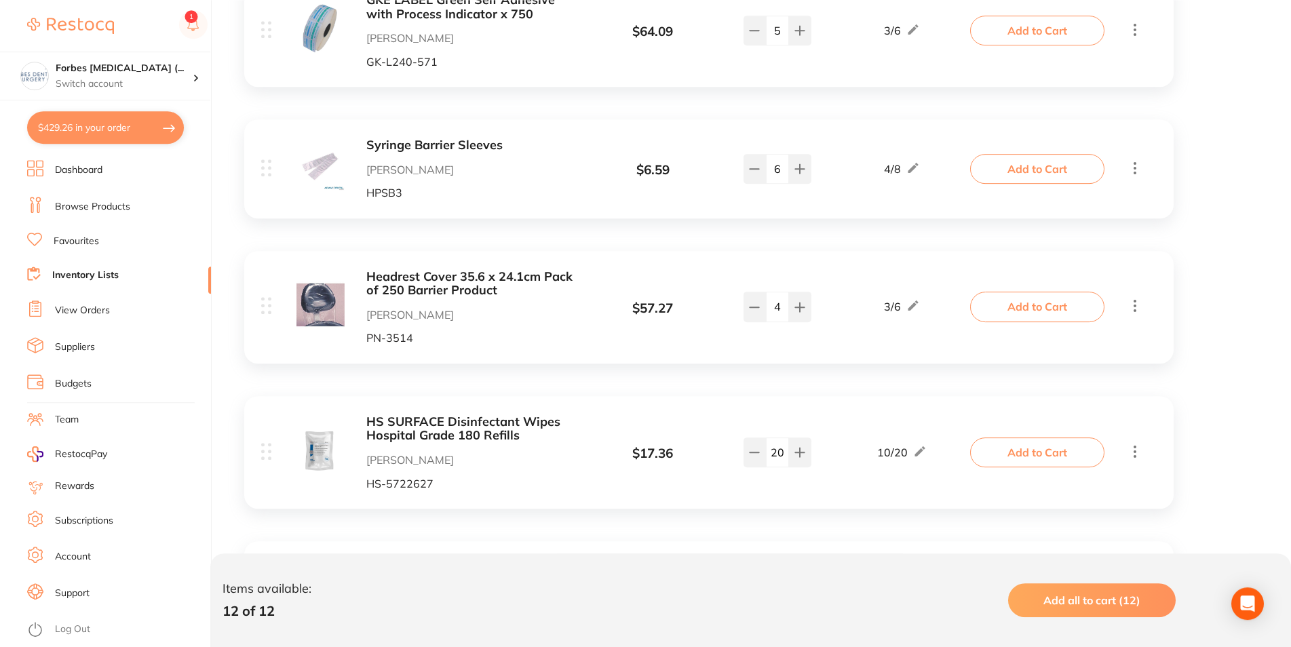
scroll to position [799, 0]
click at [1048, 166] on button "Add to Cart" at bounding box center [1037, 167] width 134 height 30
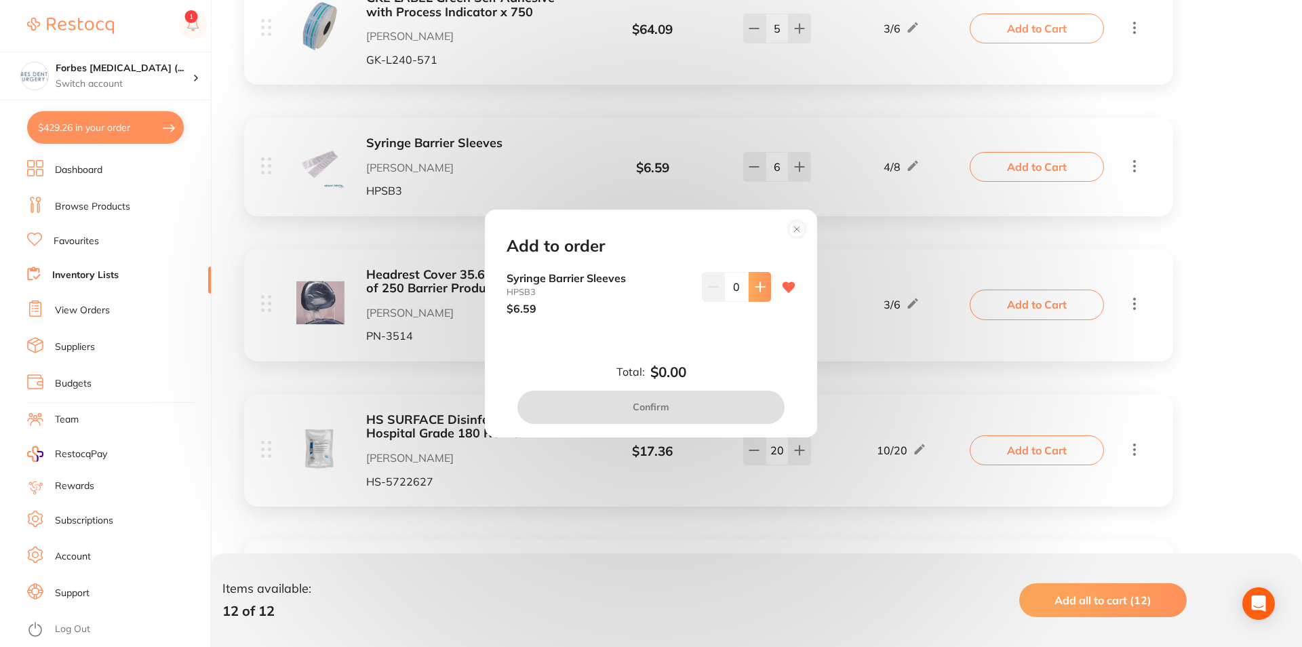
click at [749, 296] on button at bounding box center [760, 287] width 22 height 30
type input "2"
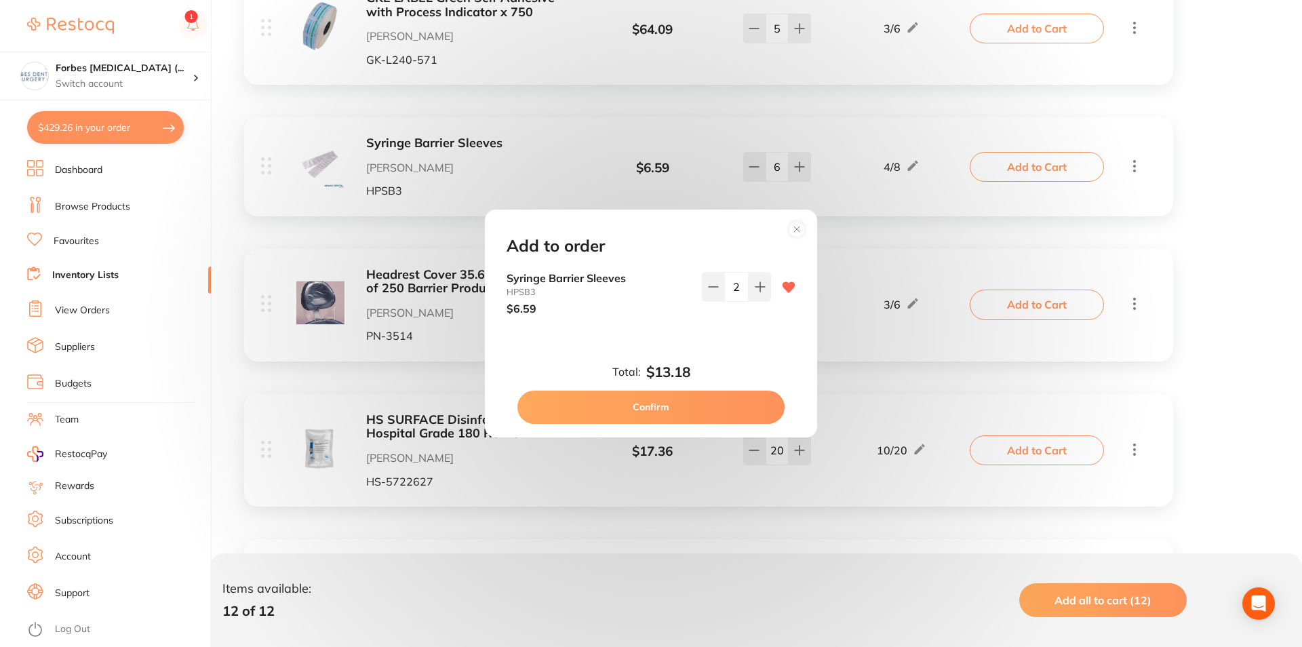
click at [657, 407] on button "Confirm" at bounding box center [651, 407] width 267 height 33
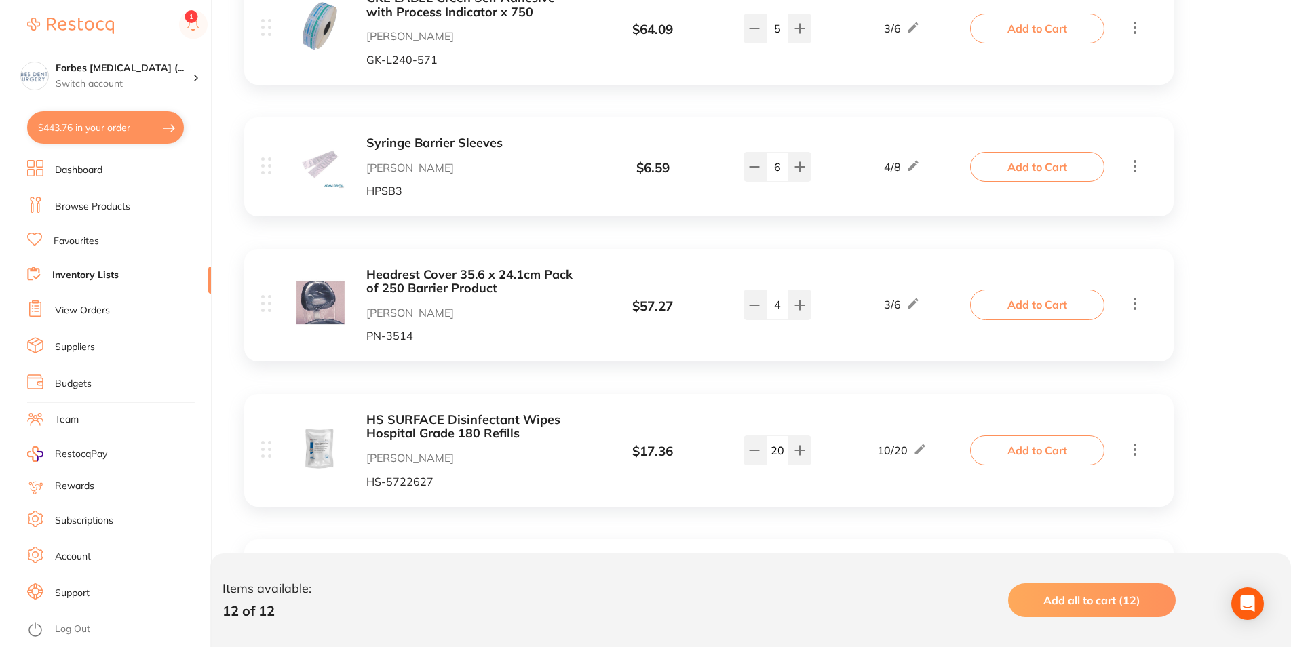
click at [1013, 304] on button "Add to Cart" at bounding box center [1037, 305] width 134 height 30
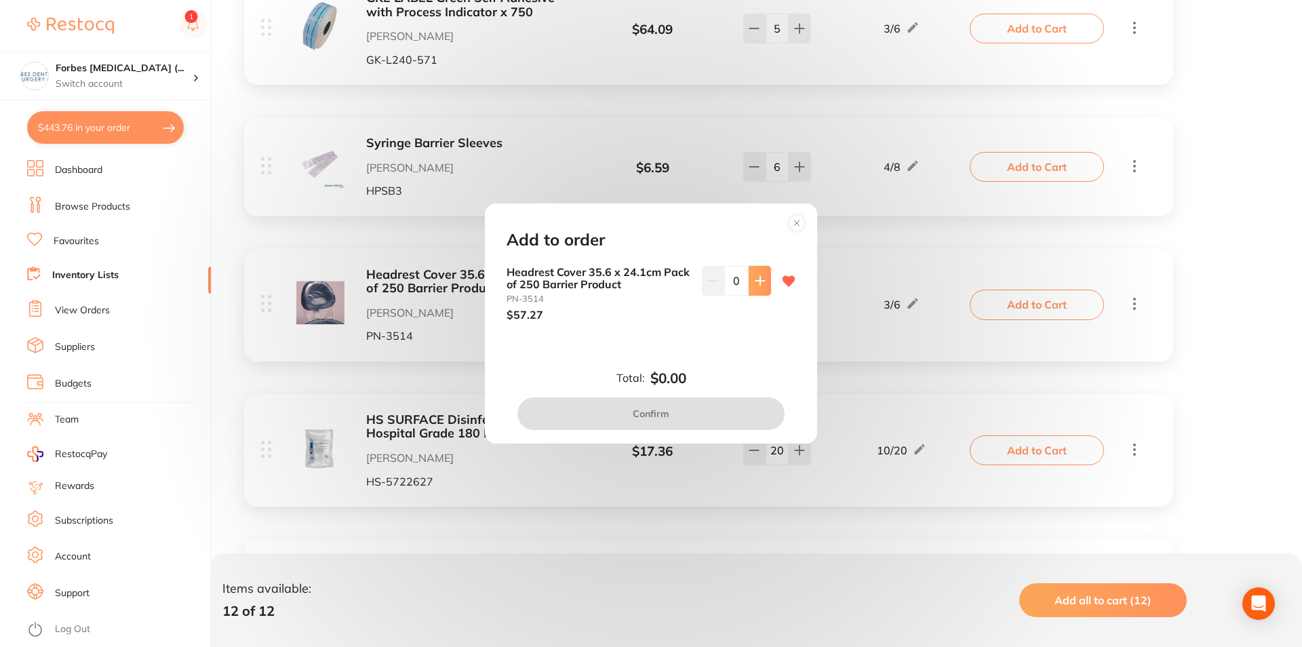
click at [749, 292] on button at bounding box center [760, 281] width 22 height 30
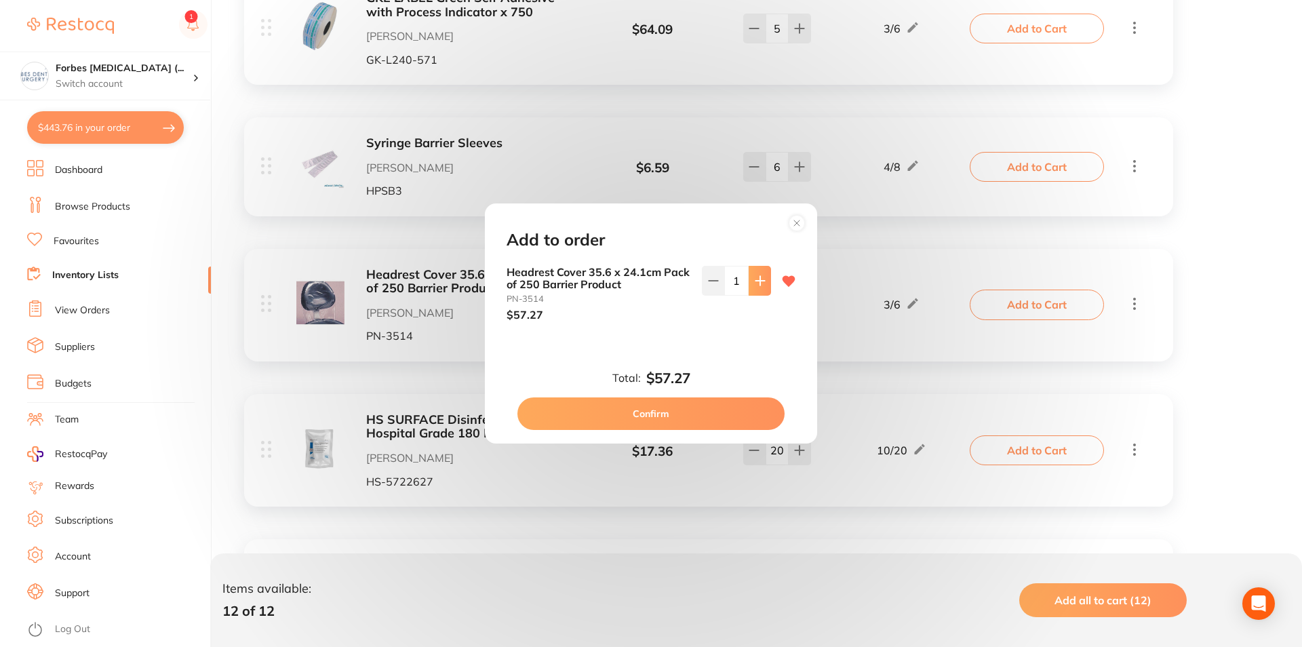
click at [749, 292] on button at bounding box center [760, 281] width 22 height 30
type input "2"
click at [682, 418] on button "Confirm" at bounding box center [651, 414] width 267 height 33
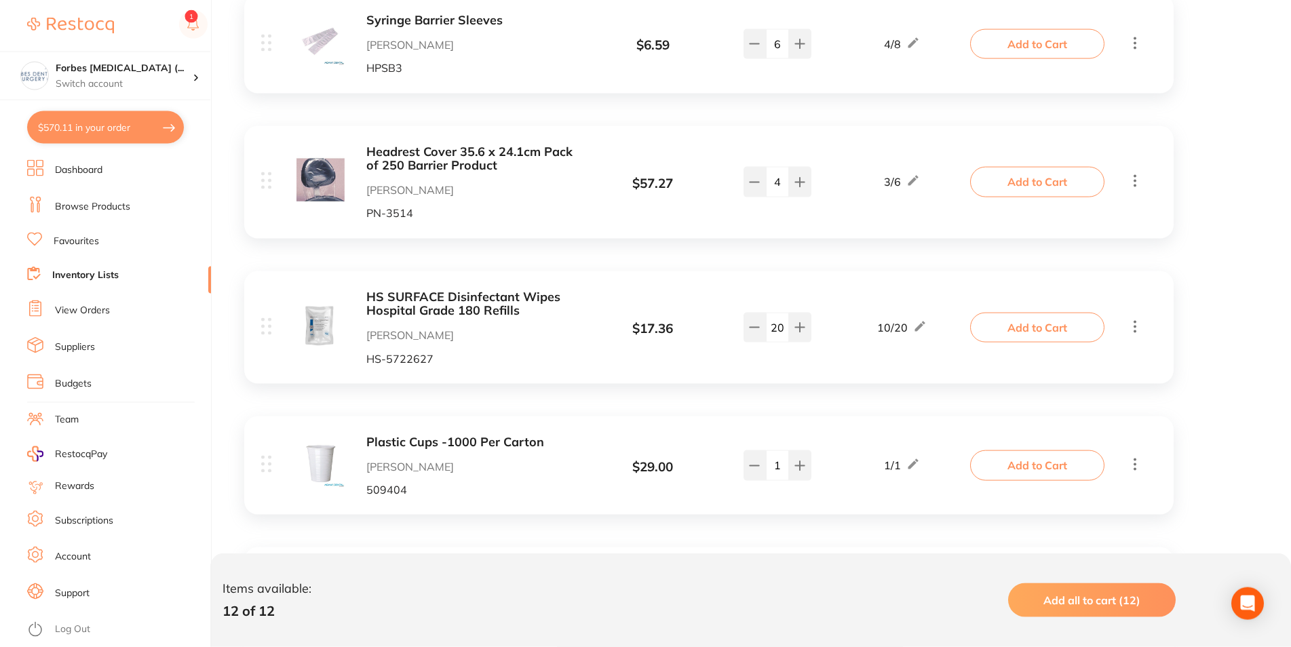
scroll to position [937, 0]
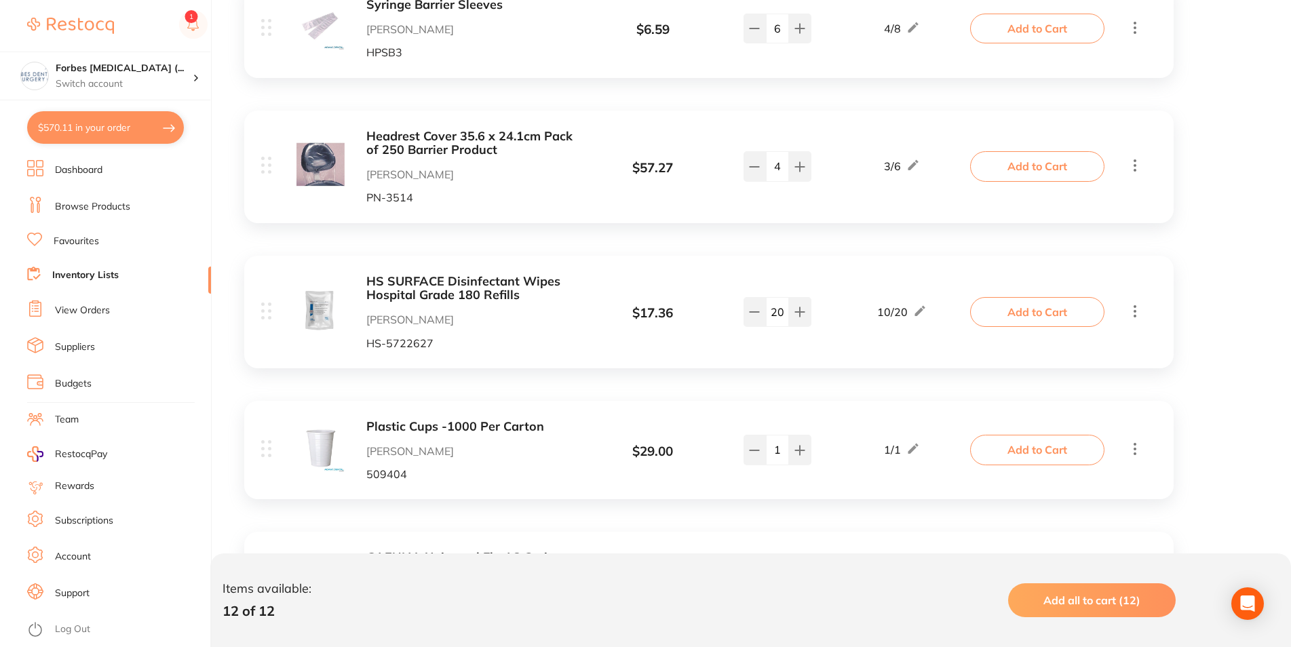
click at [1002, 321] on button "Add to Cart" at bounding box center [1037, 312] width 134 height 30
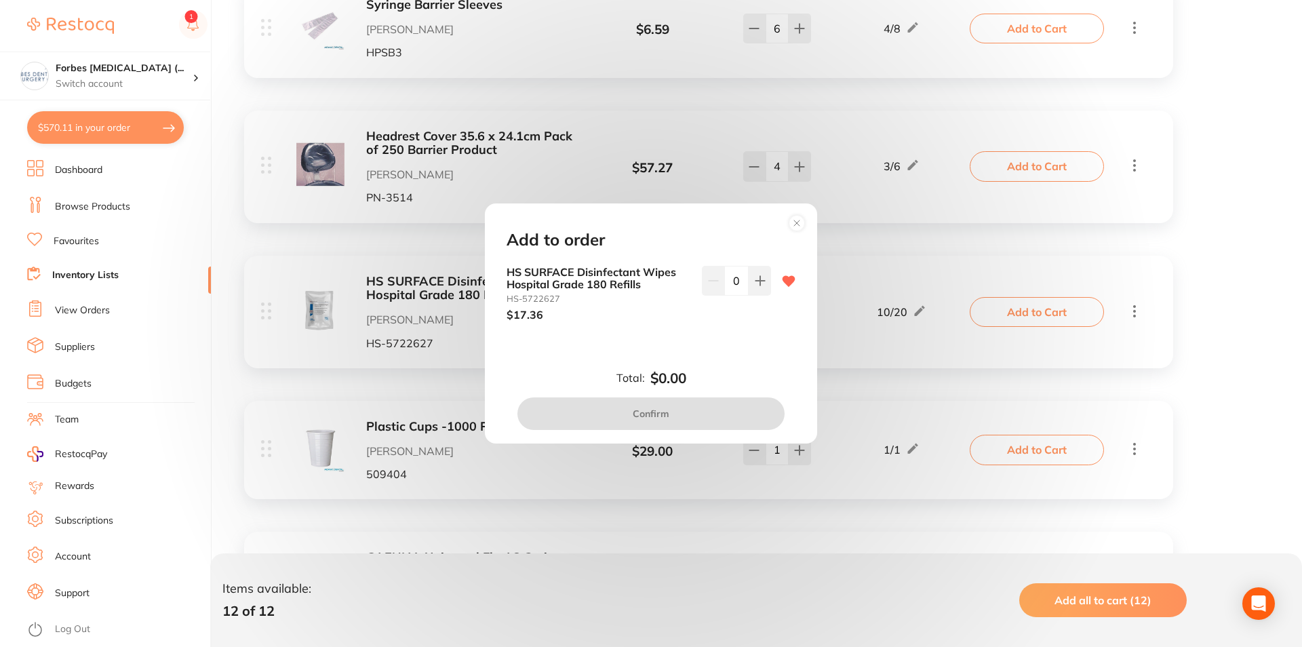
drag, startPoint x: 716, startPoint y: 288, endPoint x: 714, endPoint y: 306, distance: 18.5
click at [724, 296] on input "0" at bounding box center [736, 281] width 24 height 30
type input "10"
click at [757, 369] on div "Add to order HS SURFACE Disinfectant Wipes Hospital Grade 180 Refills HS-572262…" at bounding box center [651, 322] width 332 height 239
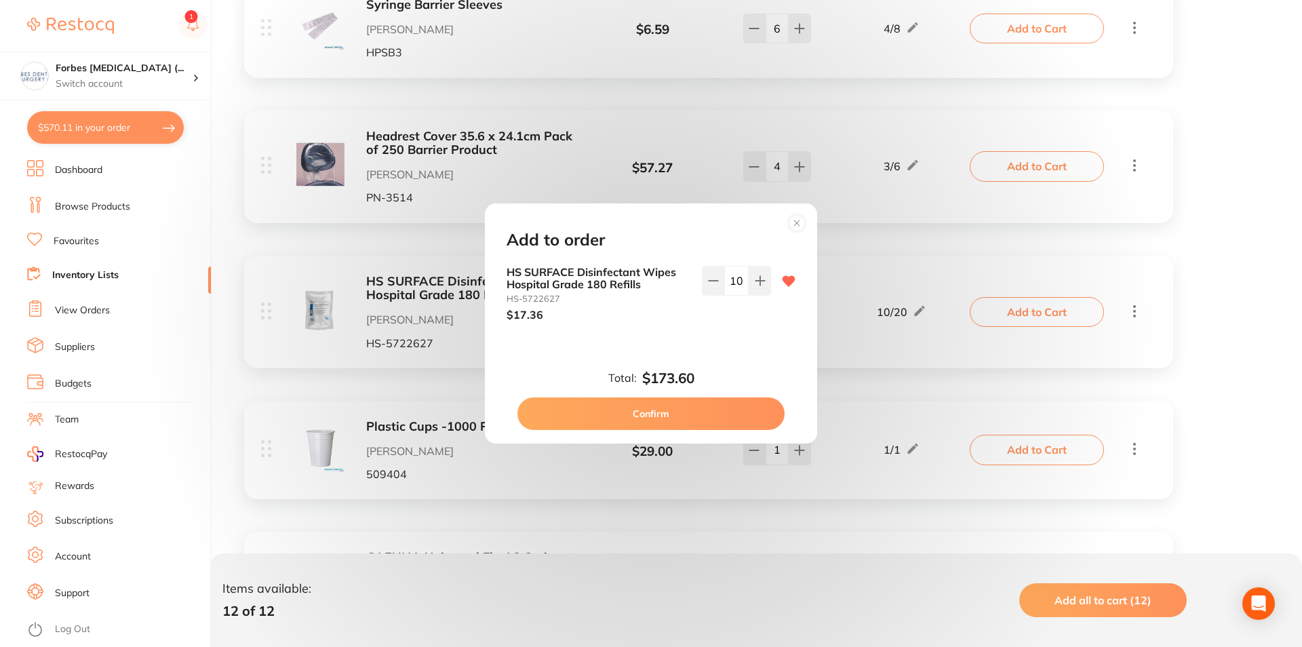
click at [723, 409] on button "Confirm" at bounding box center [651, 414] width 267 height 33
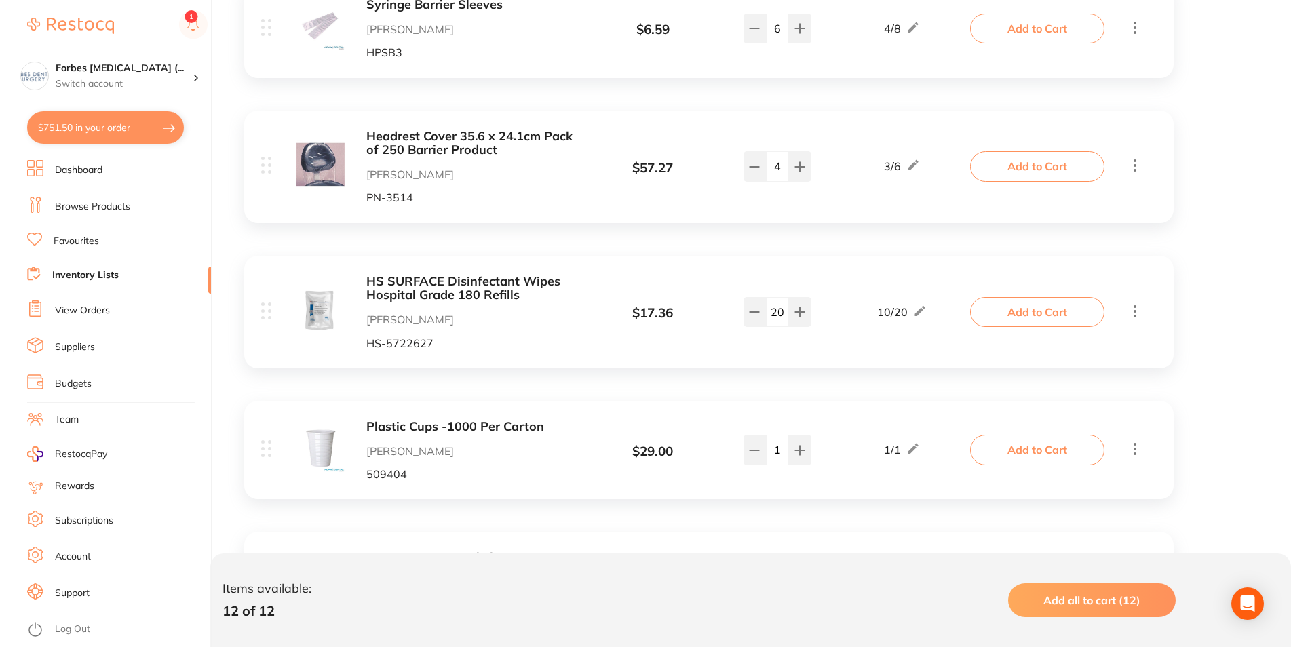
click at [1010, 463] on button "Add to Cart" at bounding box center [1037, 450] width 134 height 30
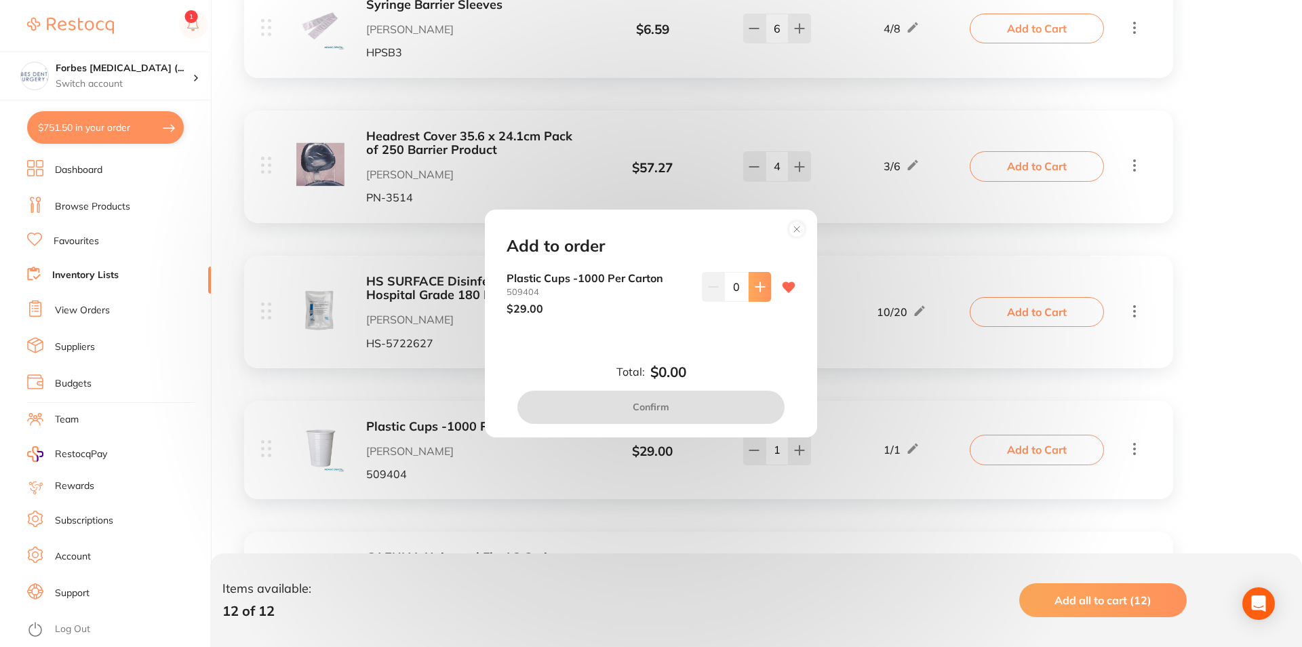
click at [749, 294] on button at bounding box center [760, 287] width 22 height 30
type input "1"
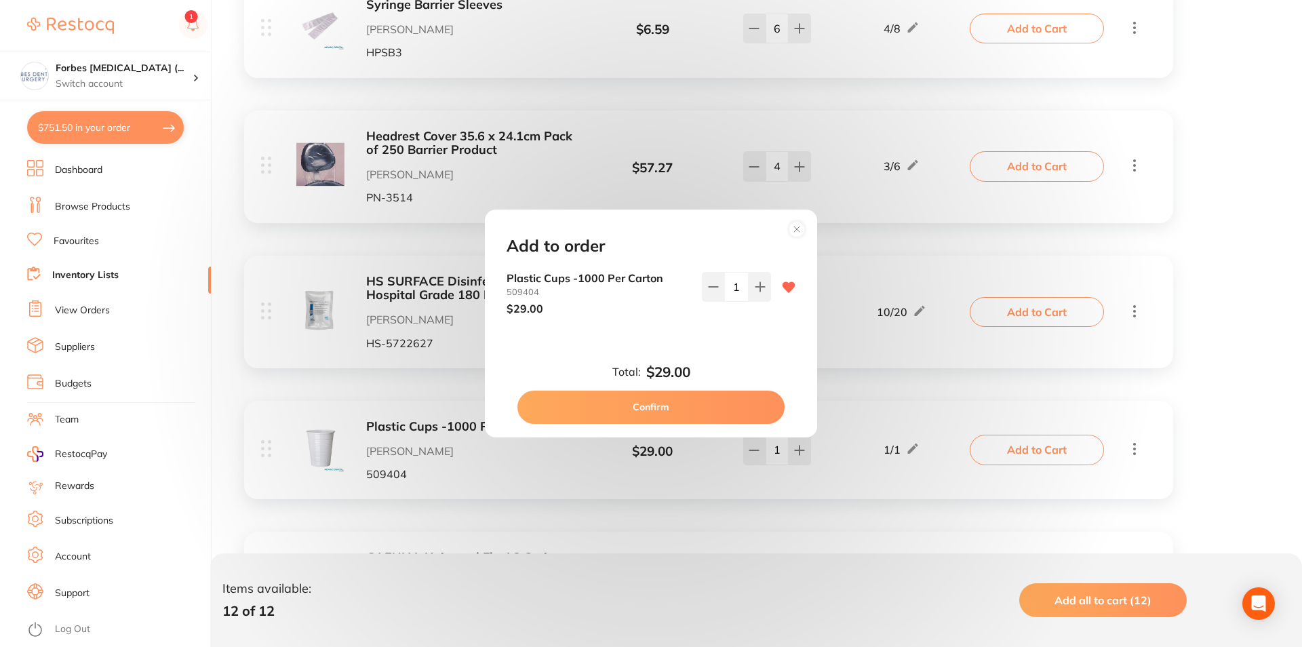
click at [684, 408] on button "Confirm" at bounding box center [651, 407] width 267 height 33
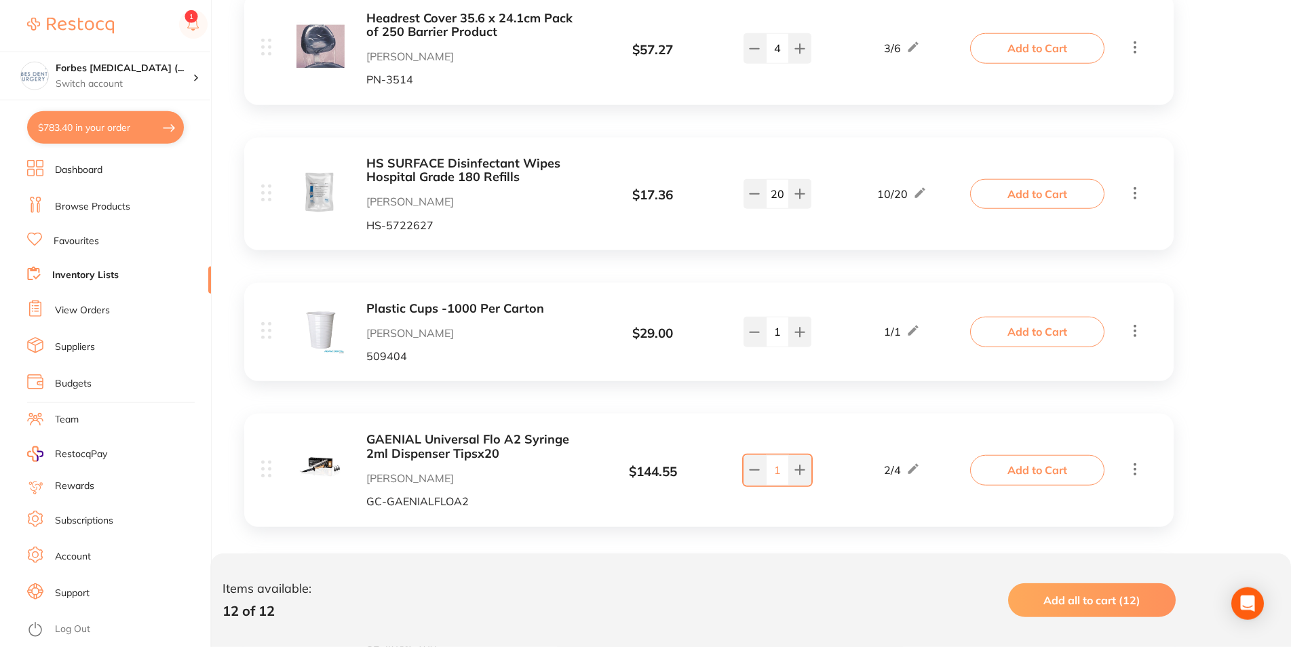
scroll to position [1214, 0]
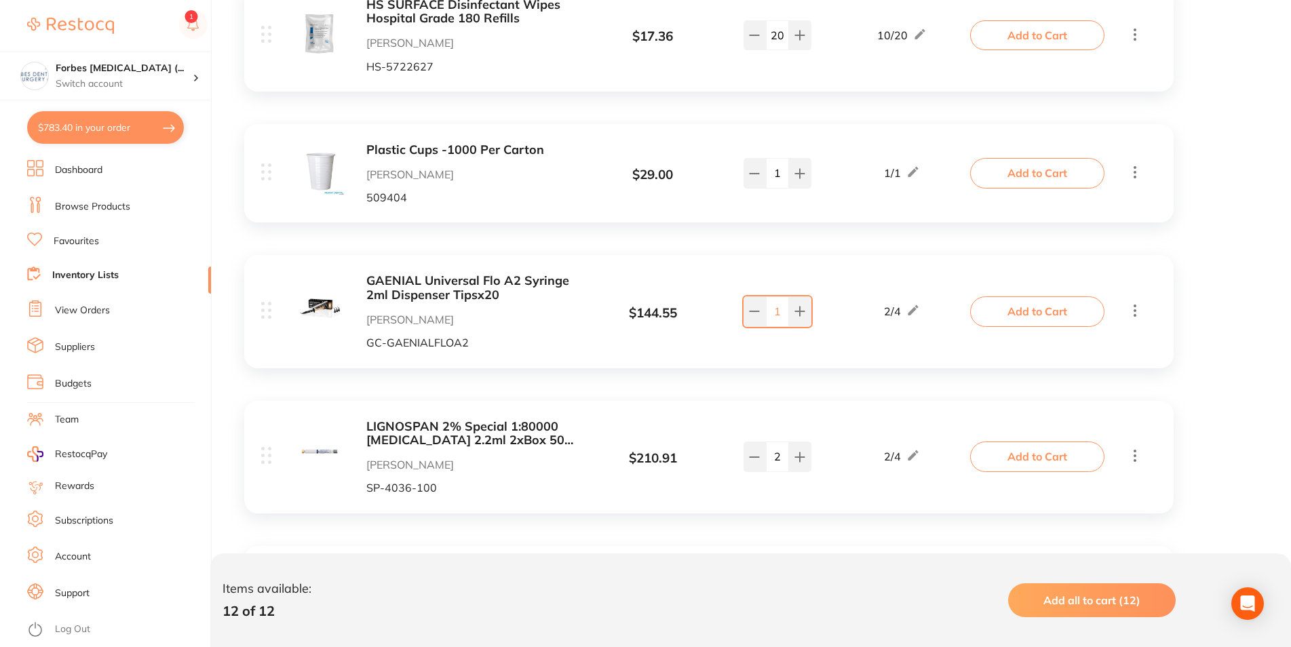
click at [1007, 313] on button "Add to Cart" at bounding box center [1037, 311] width 134 height 30
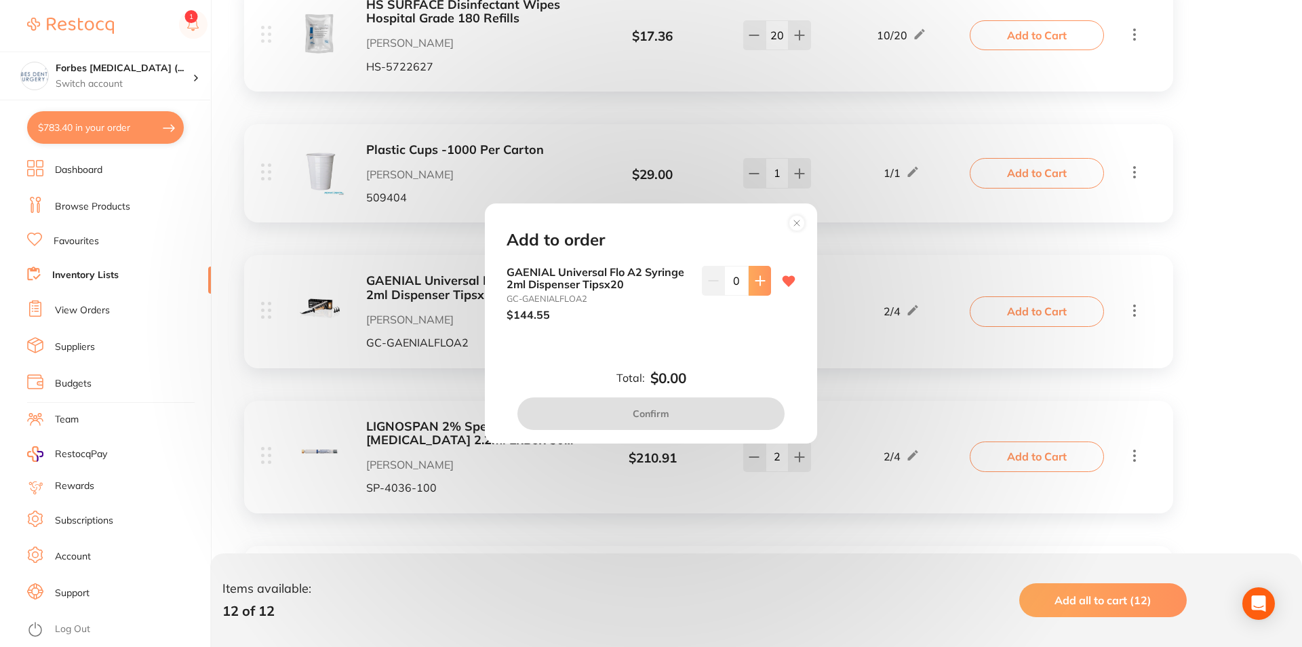
click at [749, 288] on button at bounding box center [760, 281] width 22 height 30
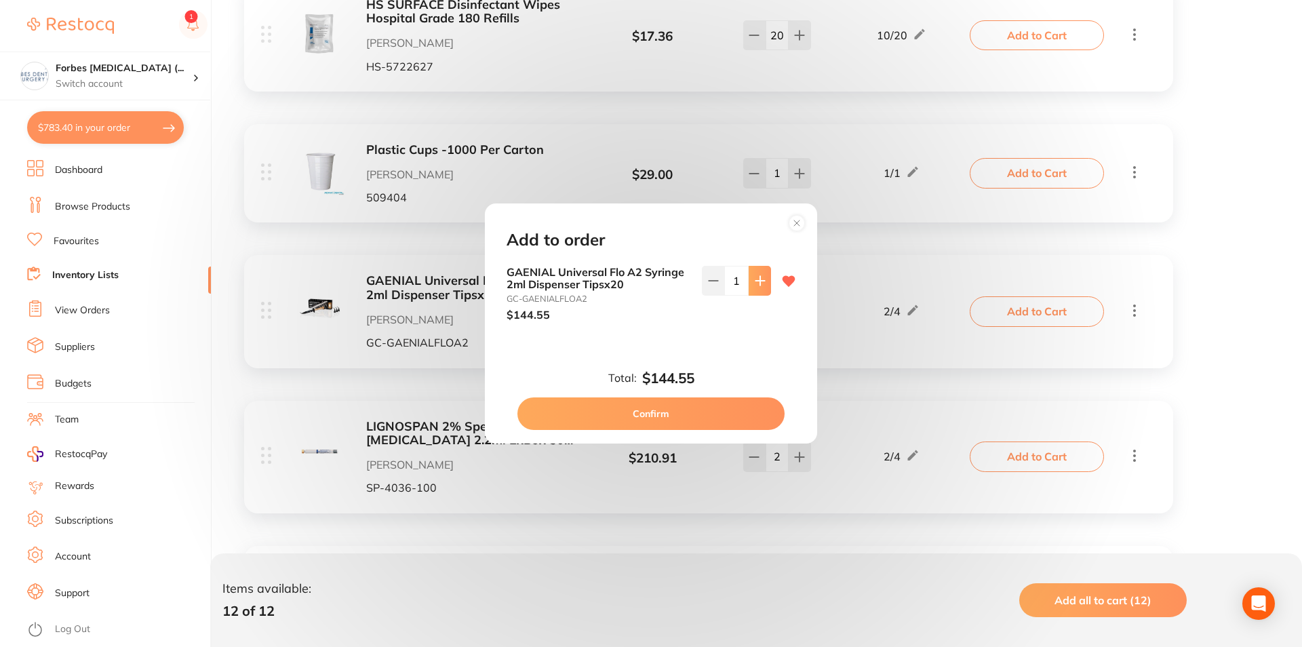
click at [749, 288] on button at bounding box center [760, 281] width 22 height 30
type input "3"
click at [681, 418] on button "Confirm" at bounding box center [651, 414] width 267 height 33
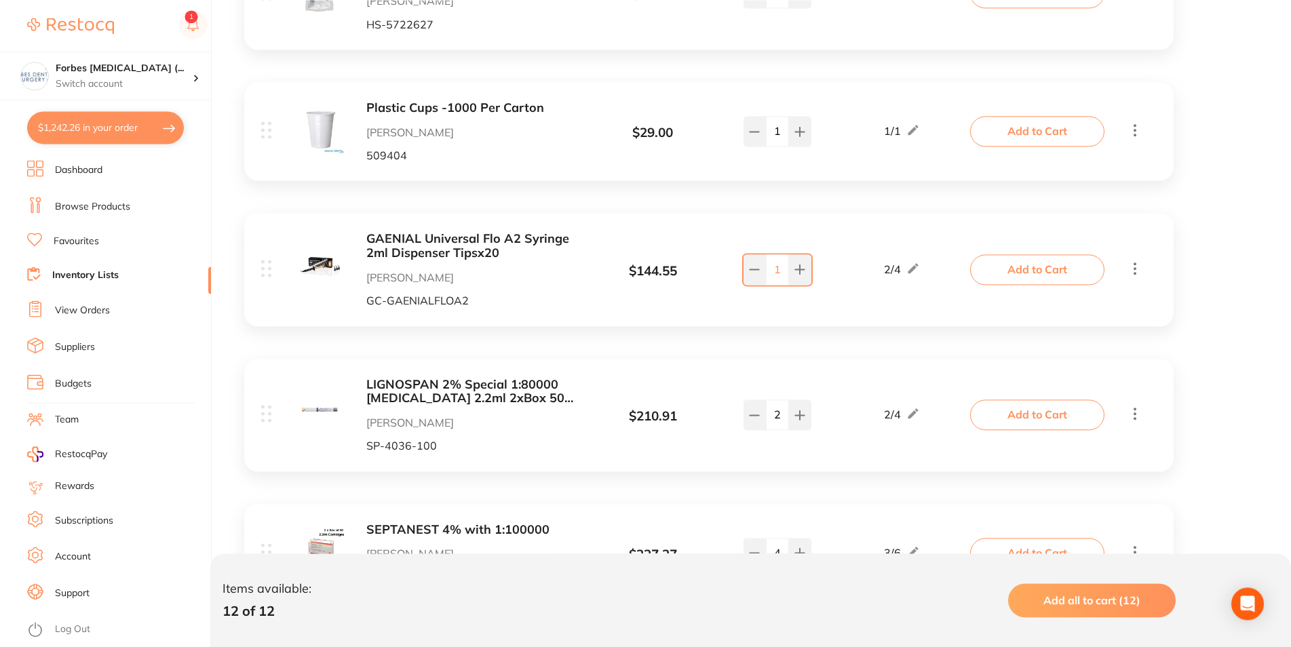
scroll to position [1283, 0]
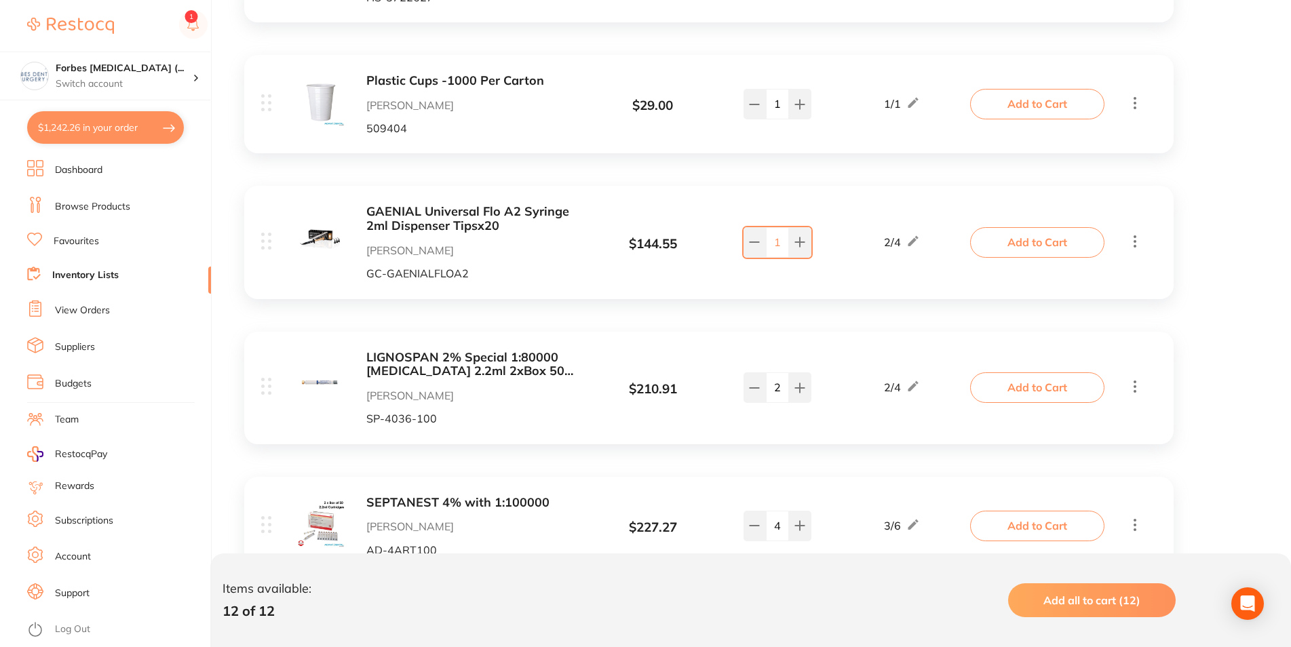
click at [1011, 392] on button "Add to Cart" at bounding box center [1037, 387] width 134 height 30
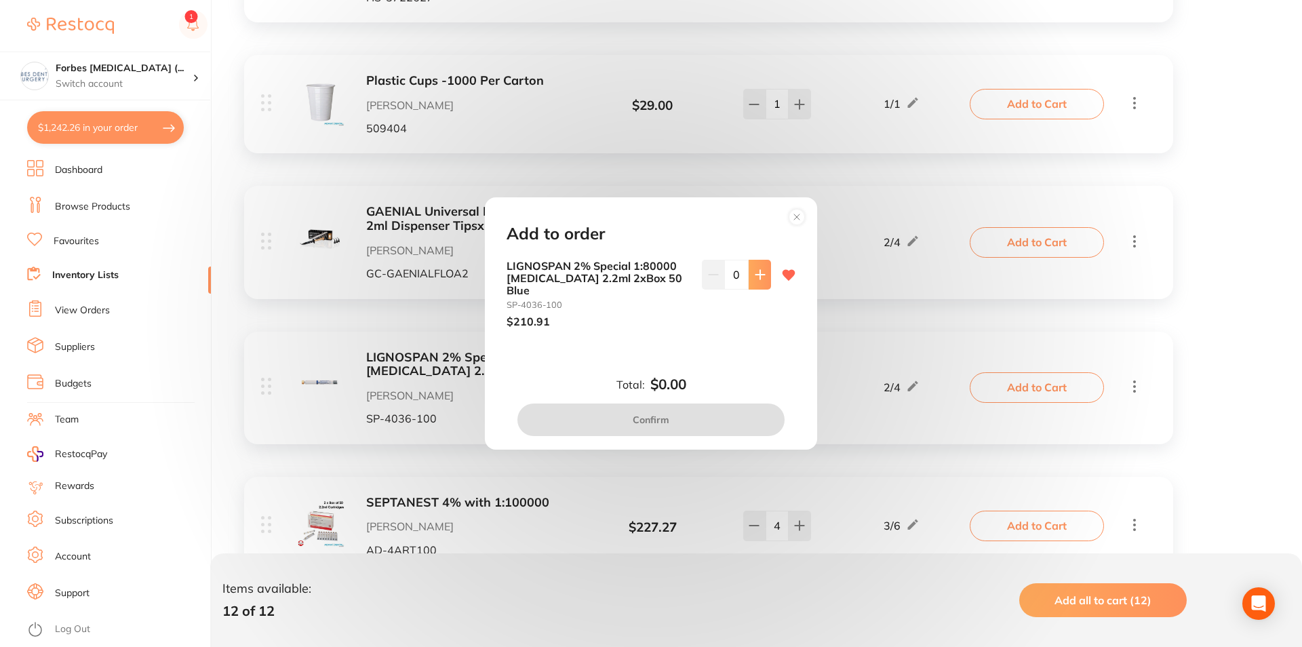
click at [755, 279] on icon at bounding box center [760, 274] width 11 height 11
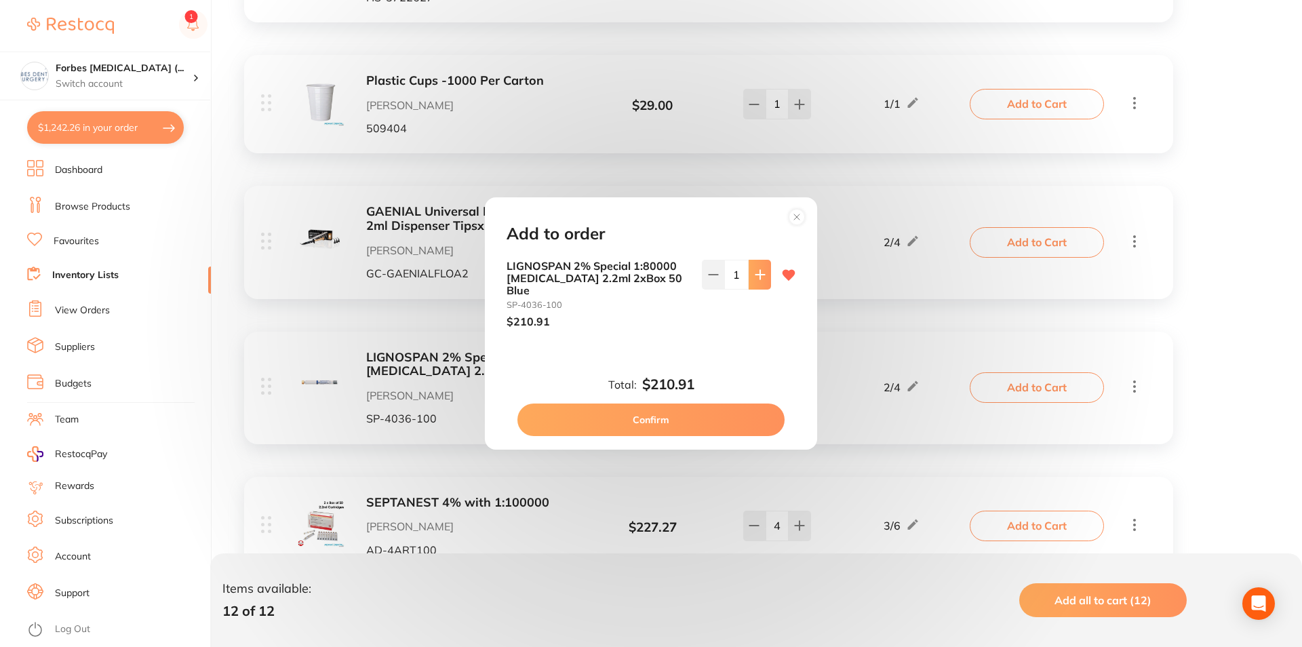
click at [755, 279] on icon at bounding box center [760, 274] width 11 height 11
click at [708, 280] on icon at bounding box center [713, 274] width 11 height 11
type input "1"
click at [667, 404] on button "Confirm" at bounding box center [651, 420] width 267 height 33
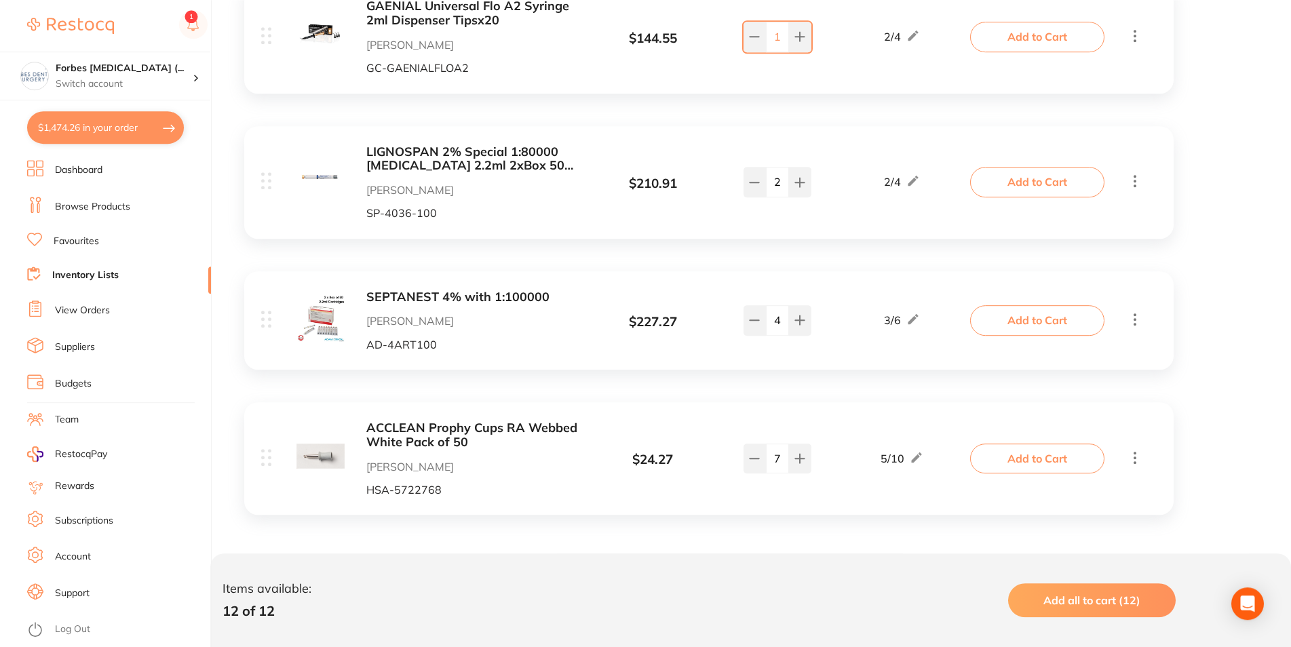
scroll to position [1491, 0]
click at [985, 313] on button "Add to Cart" at bounding box center [1037, 320] width 134 height 30
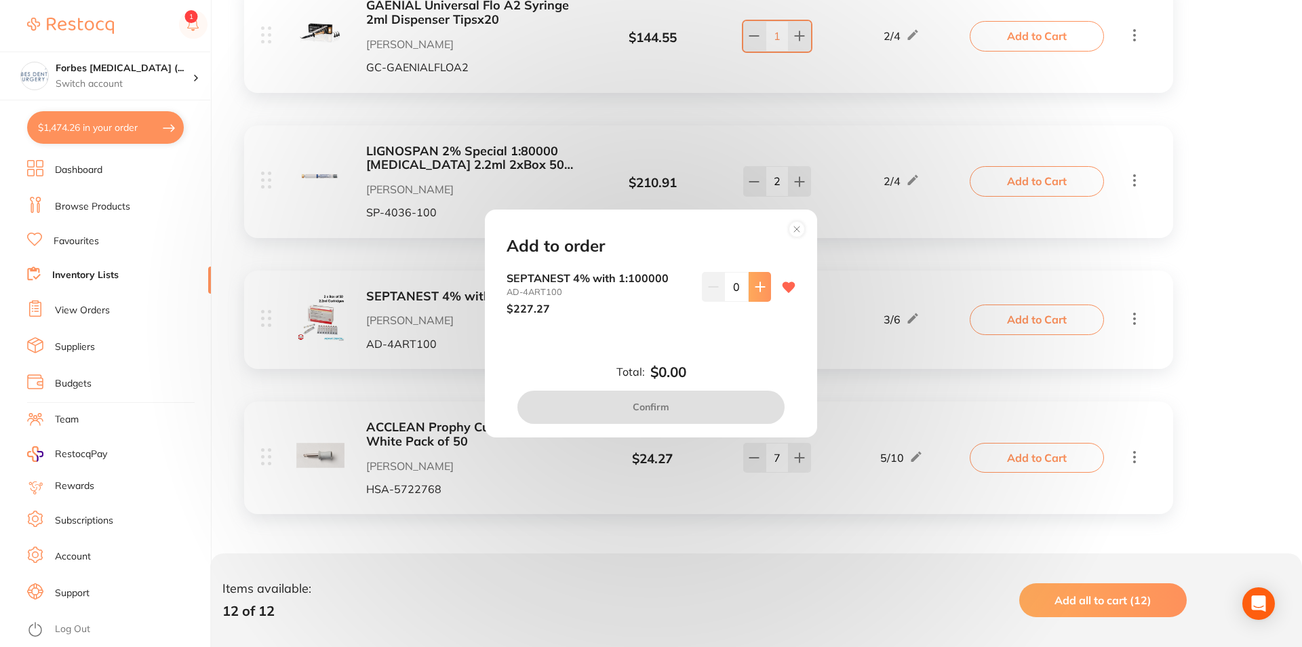
click at [756, 290] on button at bounding box center [760, 287] width 22 height 30
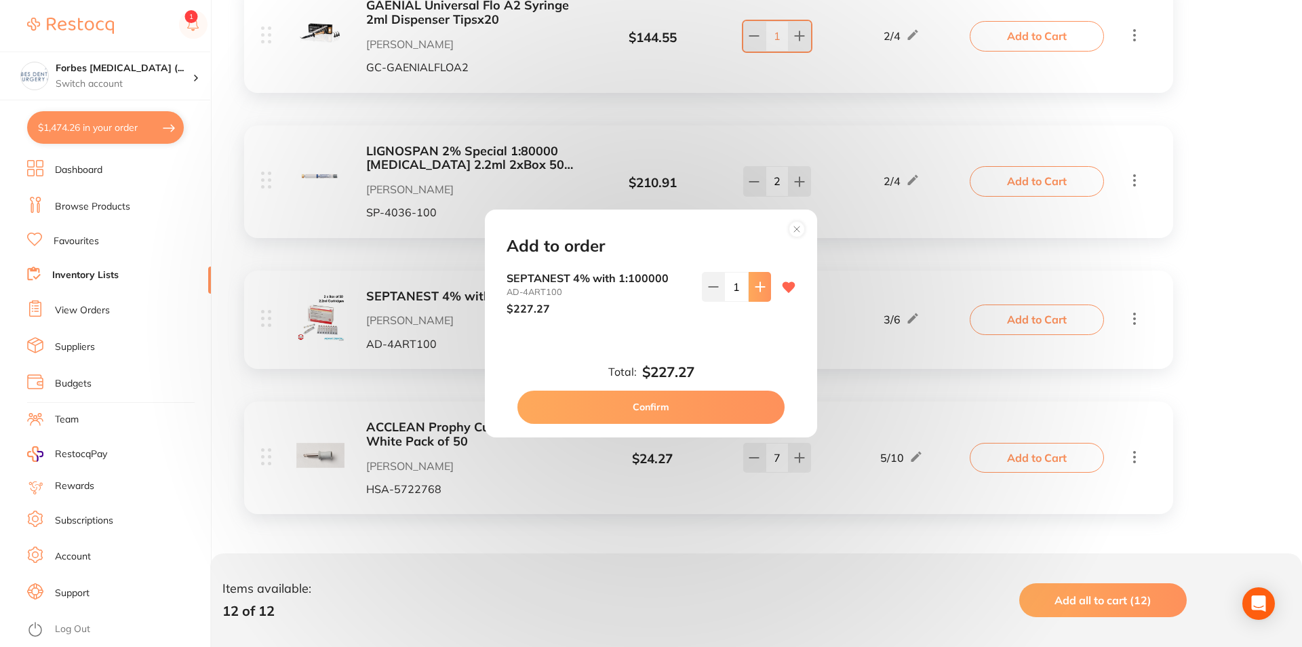
click at [755, 292] on icon at bounding box center [760, 287] width 11 height 11
type input "2"
click at [676, 403] on button "Confirm" at bounding box center [651, 407] width 267 height 33
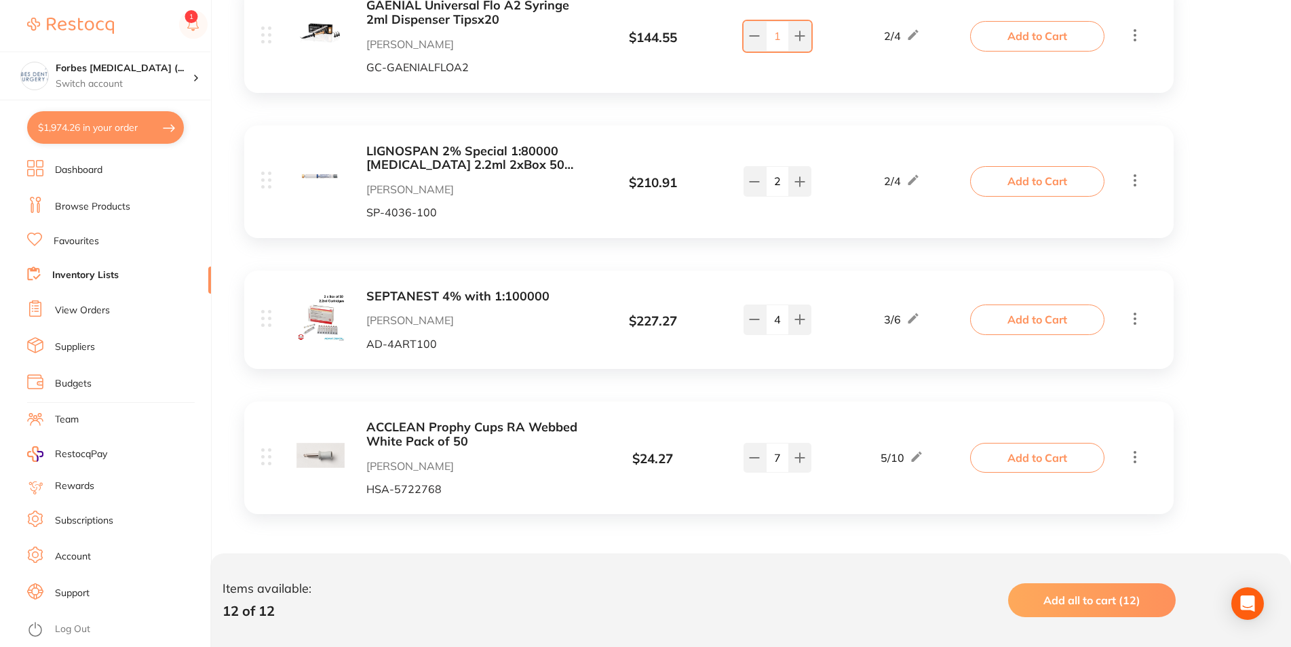
click at [1058, 468] on button "Add to Cart" at bounding box center [1037, 458] width 134 height 30
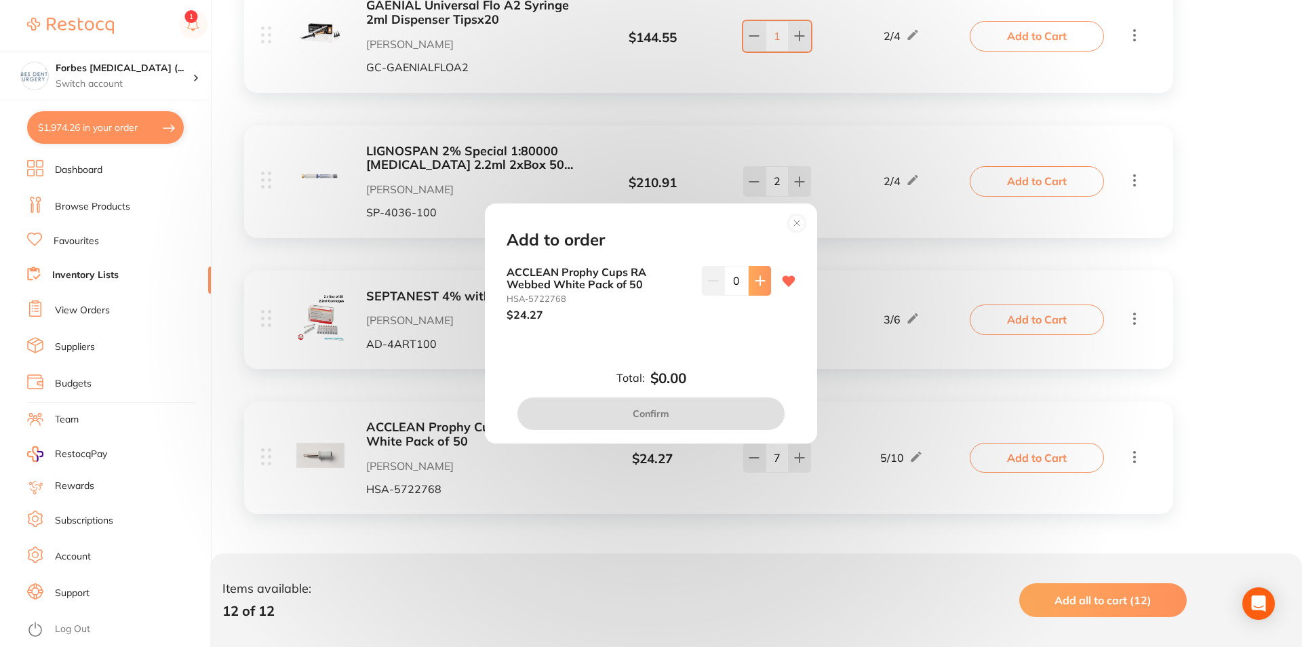
click at [750, 292] on button at bounding box center [760, 281] width 22 height 30
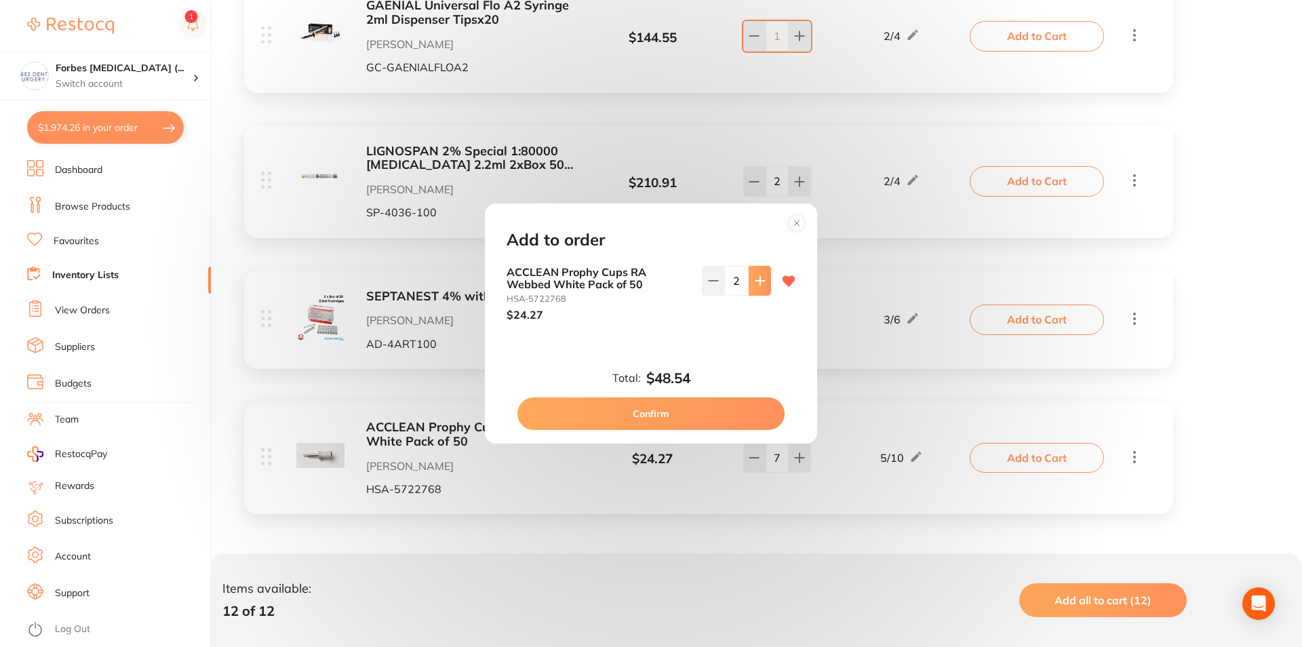
click at [750, 292] on button at bounding box center [760, 281] width 22 height 30
type input "3"
click at [686, 410] on button "Confirm" at bounding box center [651, 414] width 267 height 33
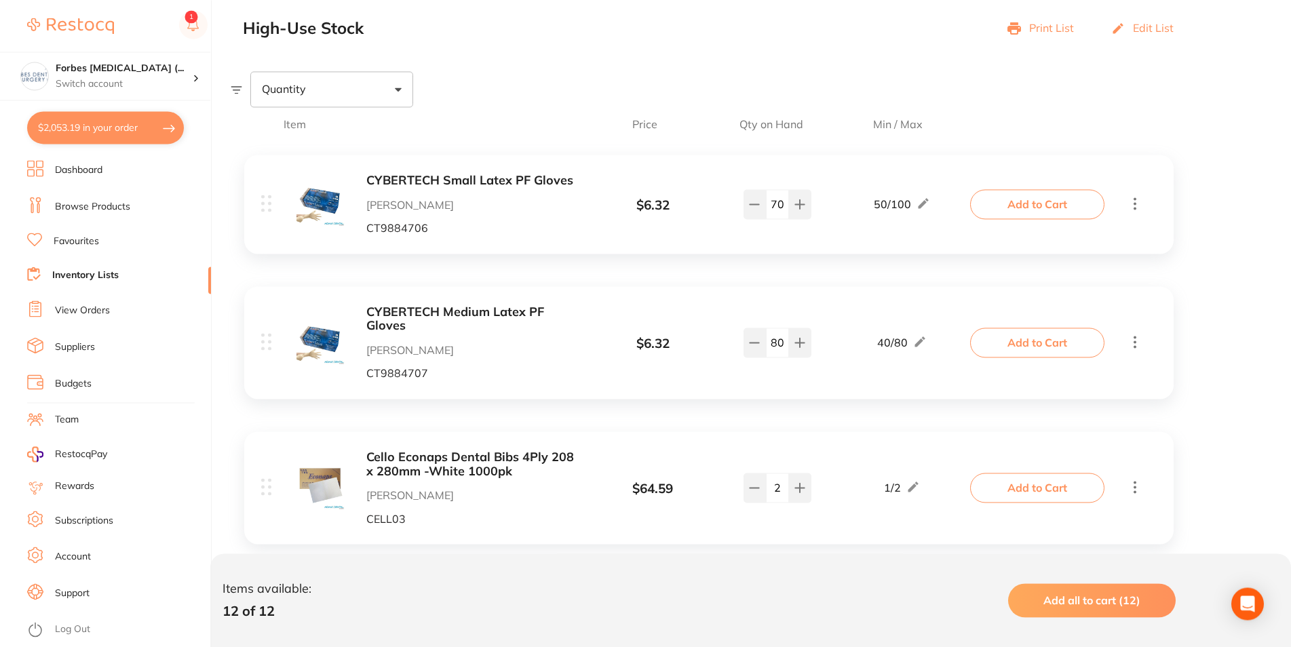
scroll to position [0, 0]
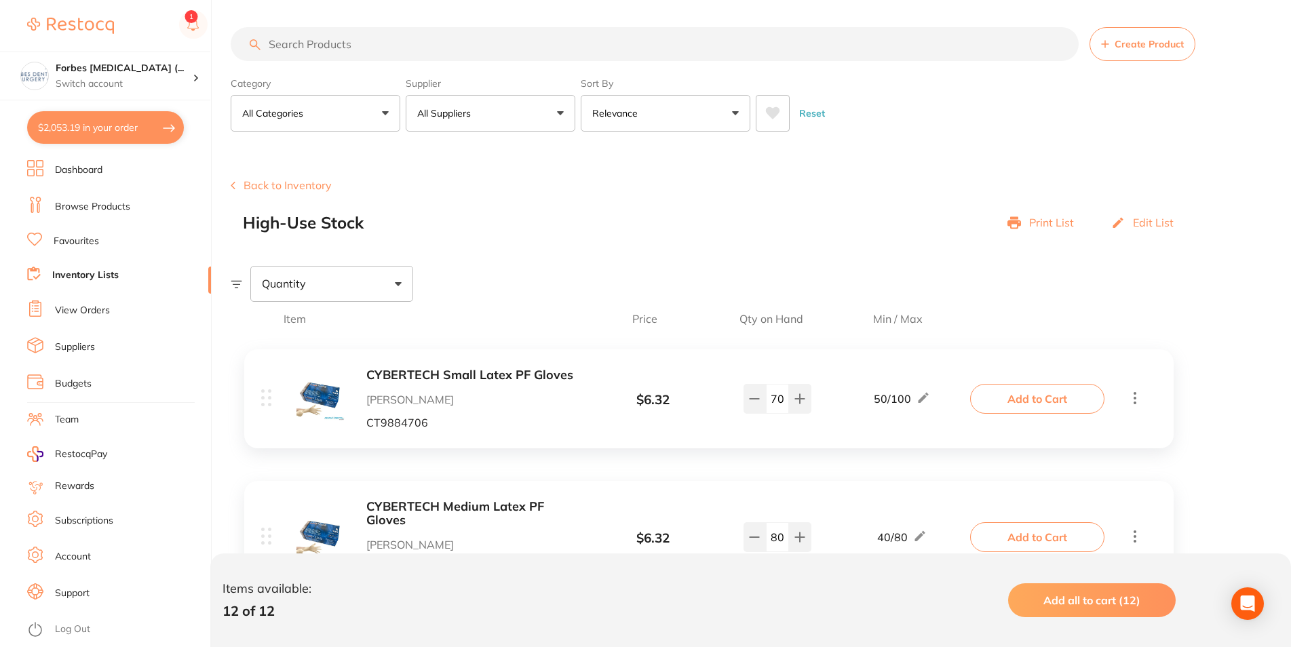
click at [87, 176] on link "Dashboard" at bounding box center [78, 170] width 47 height 14
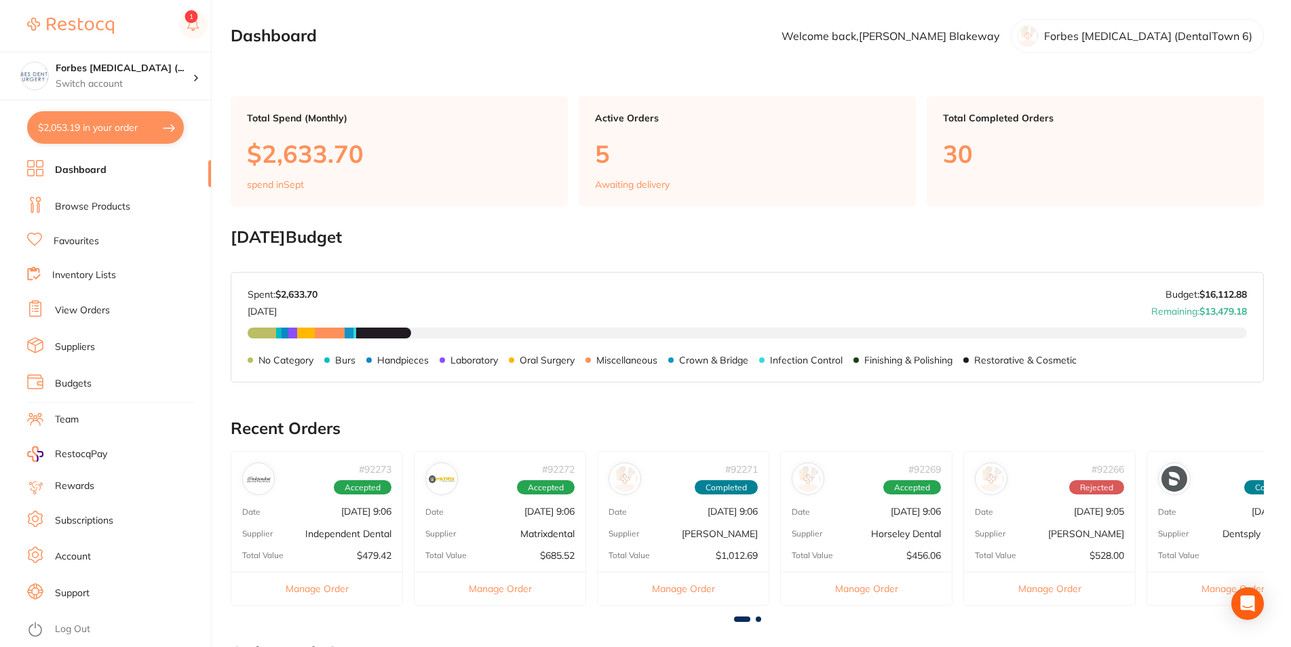
click at [88, 195] on ul "Dashboard Browse Products Favourites Inventory Lists View Orders Suppliers Budg…" at bounding box center [119, 403] width 184 height 487
click at [90, 200] on link "Browse Products" at bounding box center [92, 207] width 75 height 14
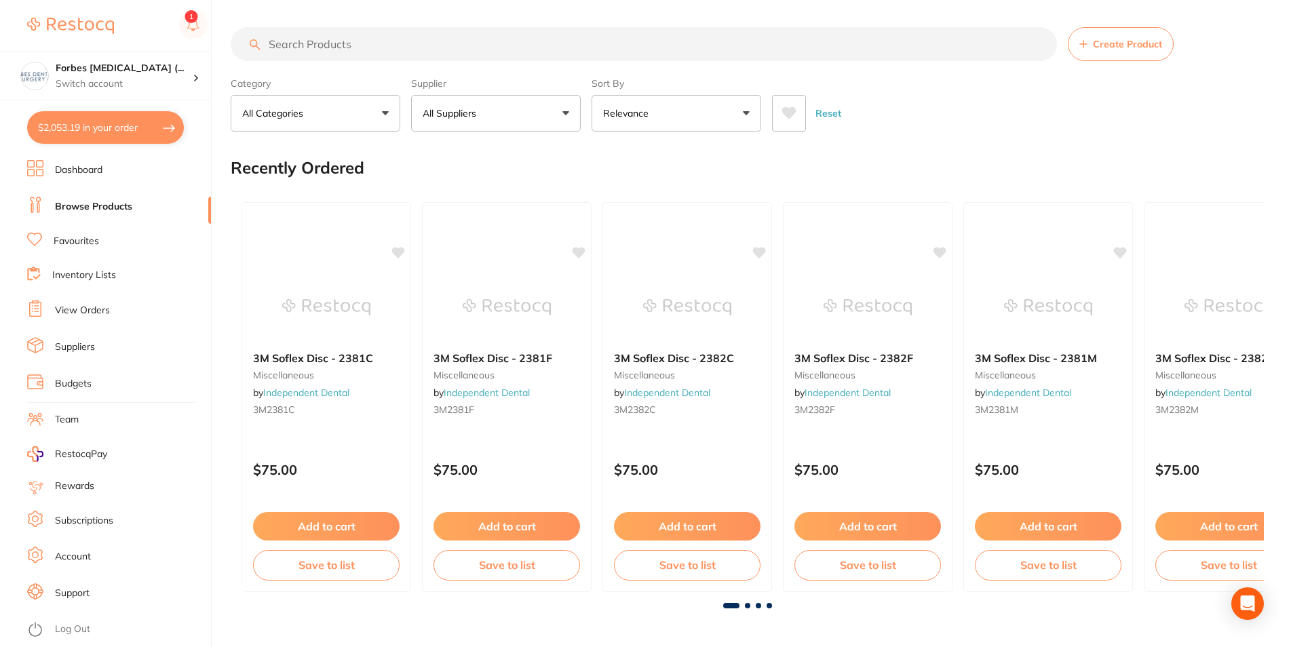
click at [479, 47] on input "search" at bounding box center [644, 44] width 826 height 34
type input "dappen dishes"
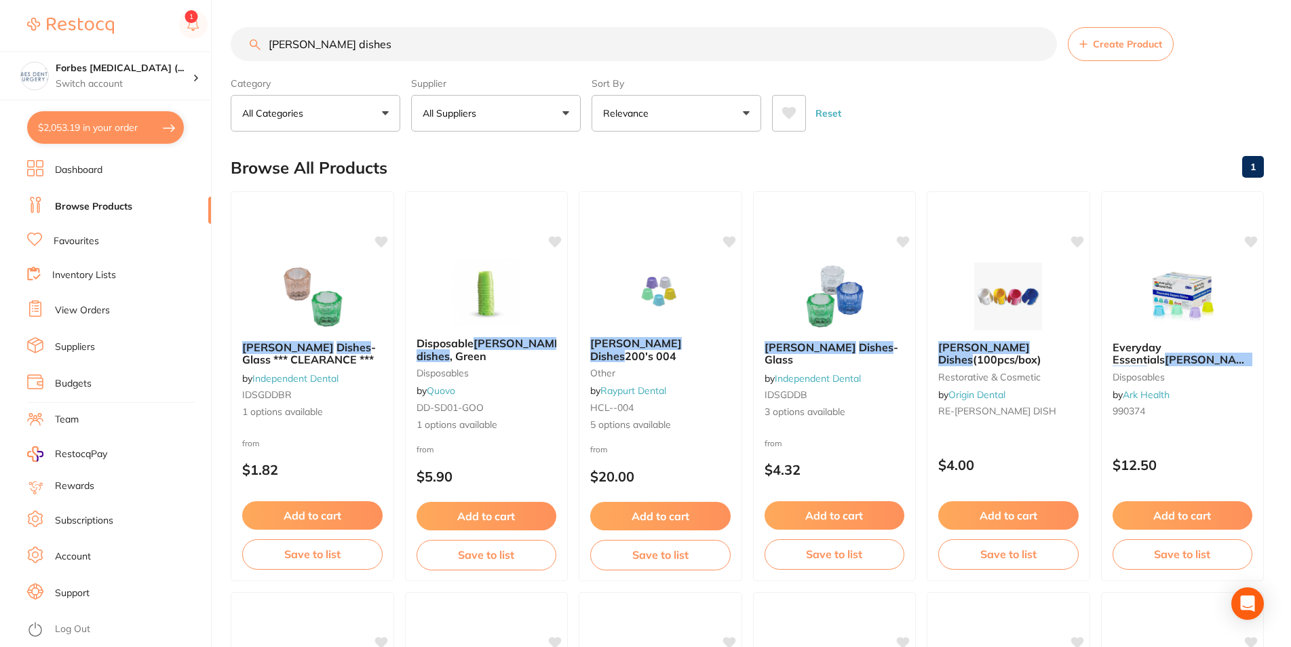
click at [457, 110] on p "All Suppliers" at bounding box center [452, 113] width 59 height 14
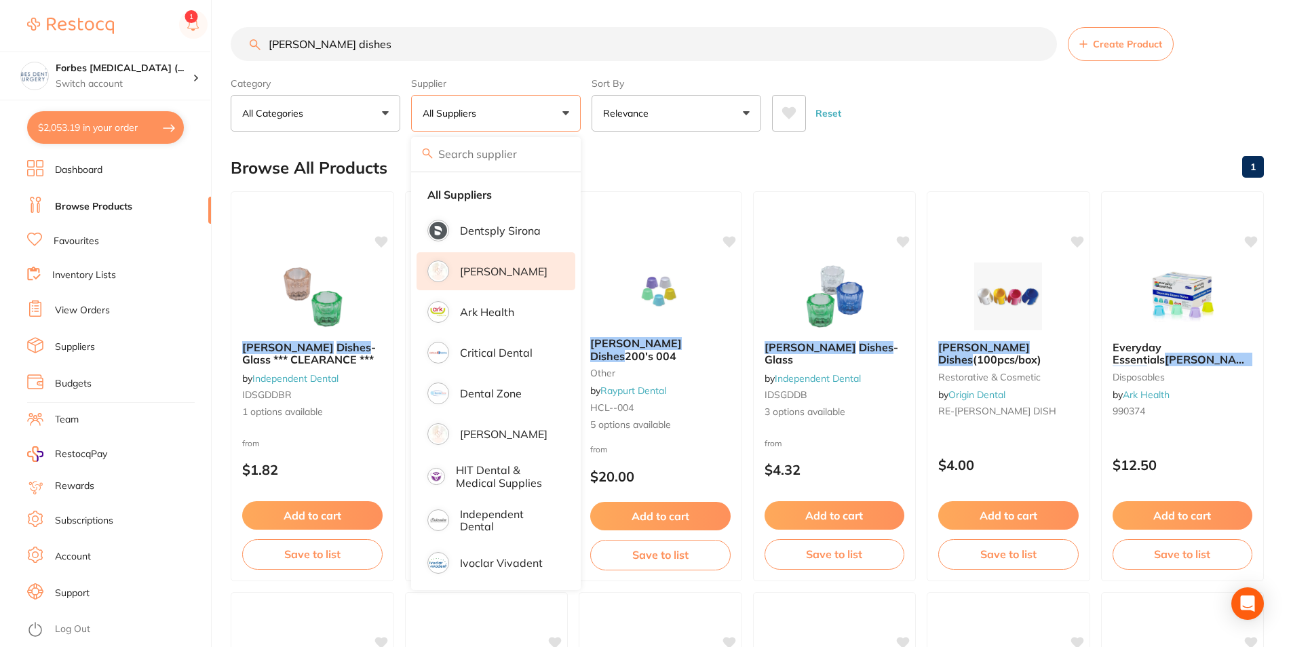
click at [479, 270] on p "[PERSON_NAME]" at bounding box center [504, 271] width 88 height 12
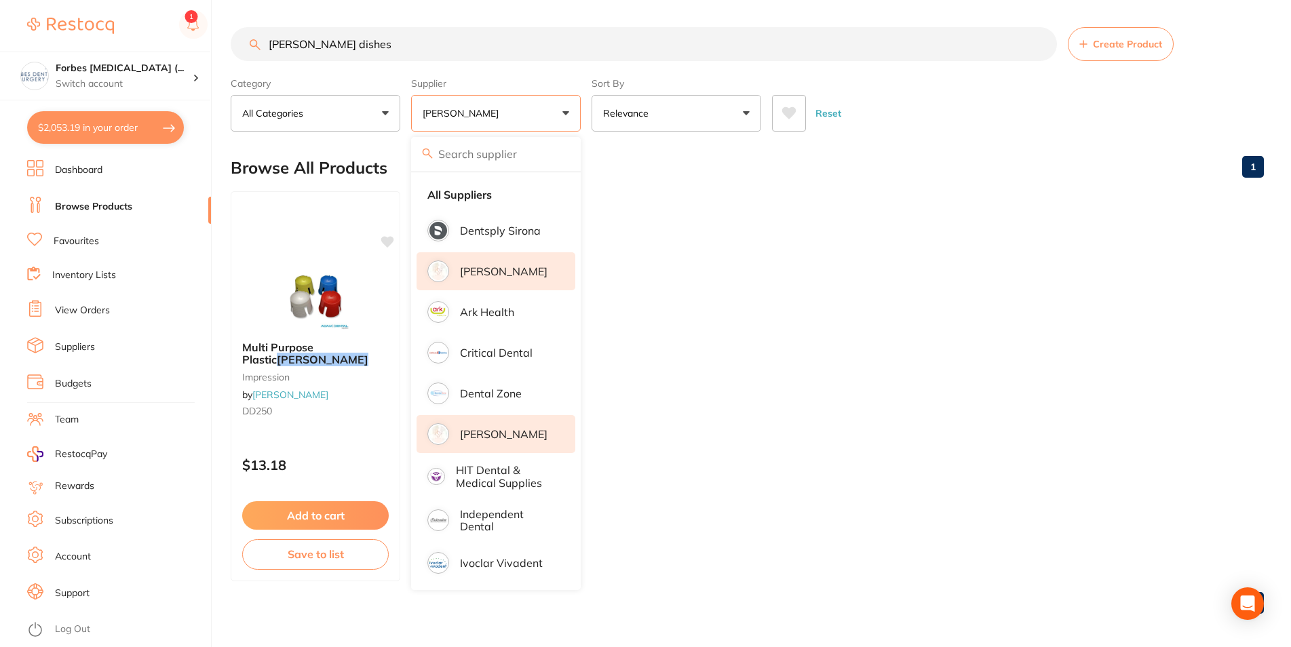
click at [470, 440] on p "[PERSON_NAME]" at bounding box center [504, 434] width 88 height 12
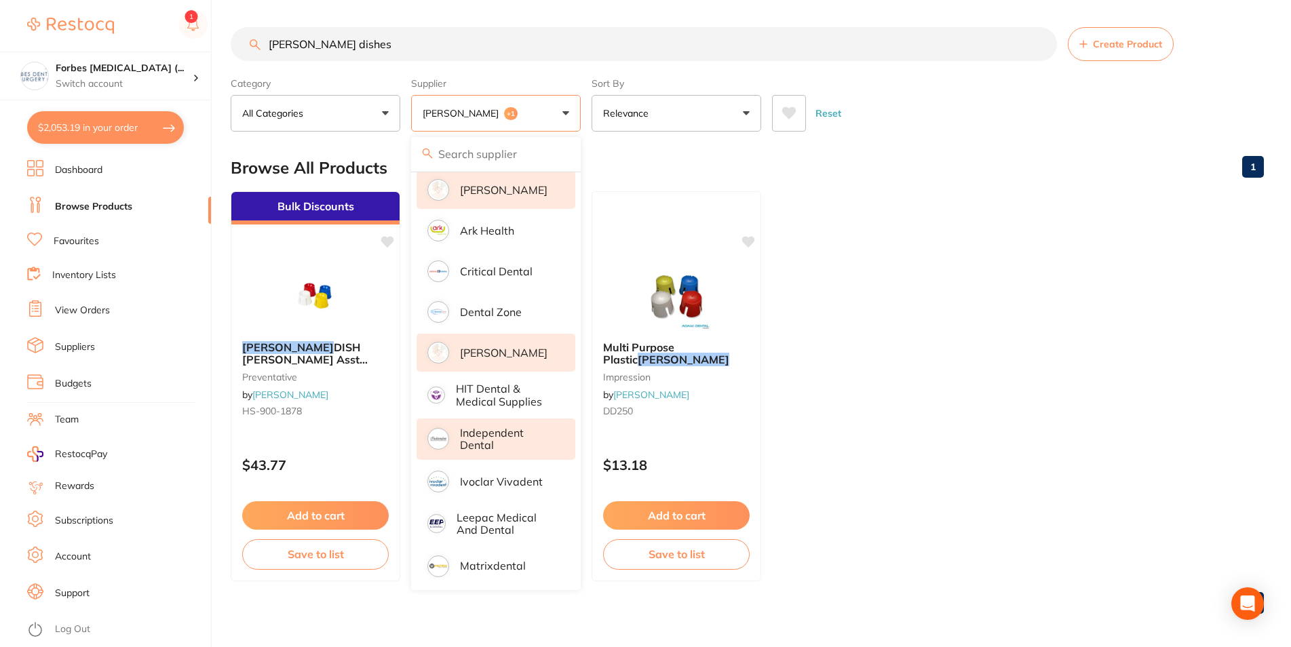
click at [486, 445] on p "Independent Dental" at bounding box center [508, 439] width 96 height 25
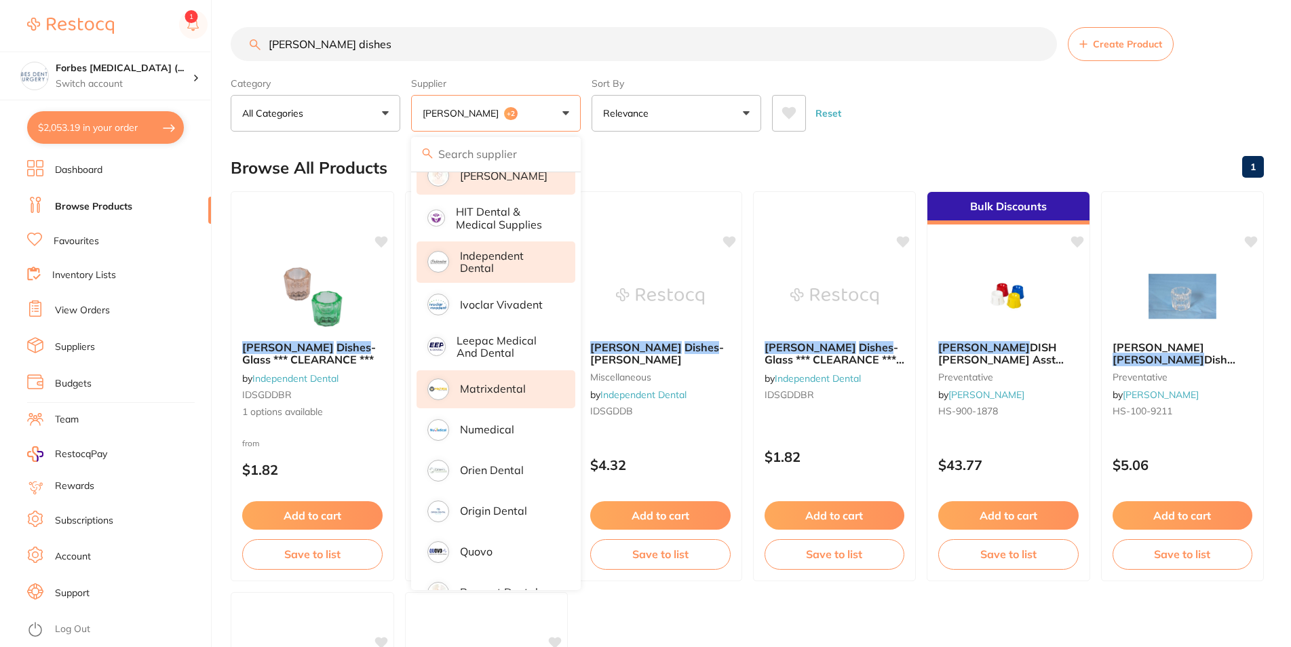
scroll to position [388, 0]
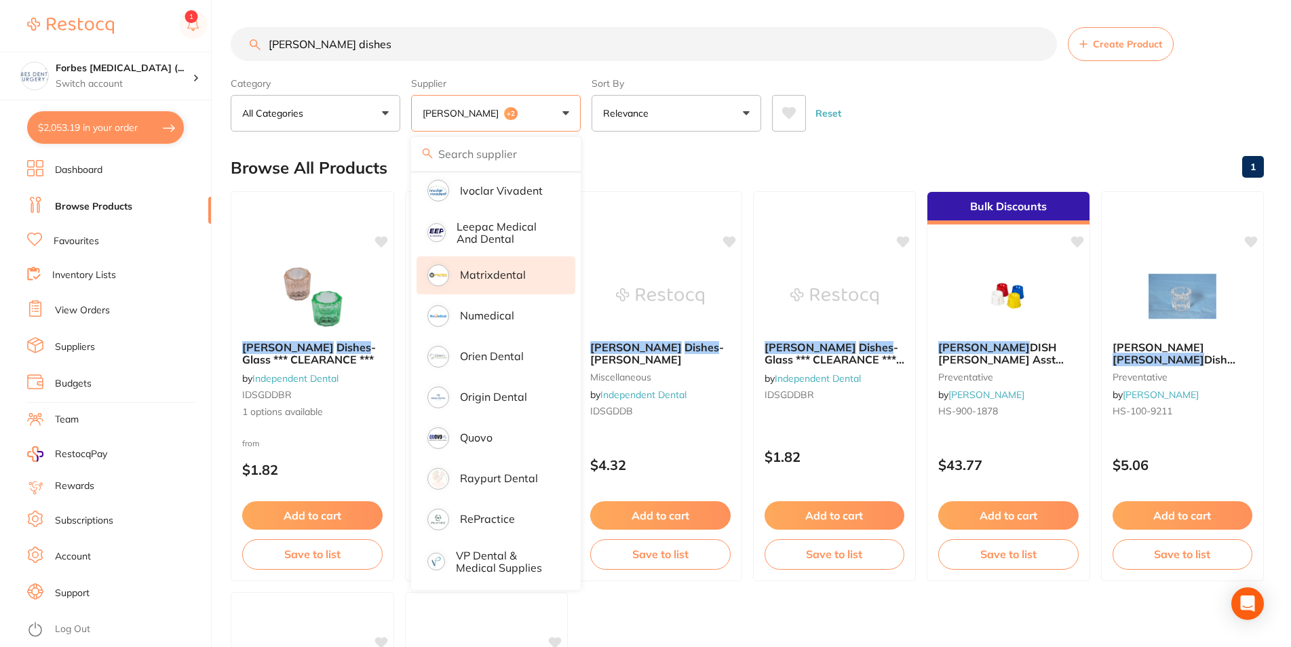
click at [494, 275] on li "Matrixdental" at bounding box center [495, 275] width 159 height 38
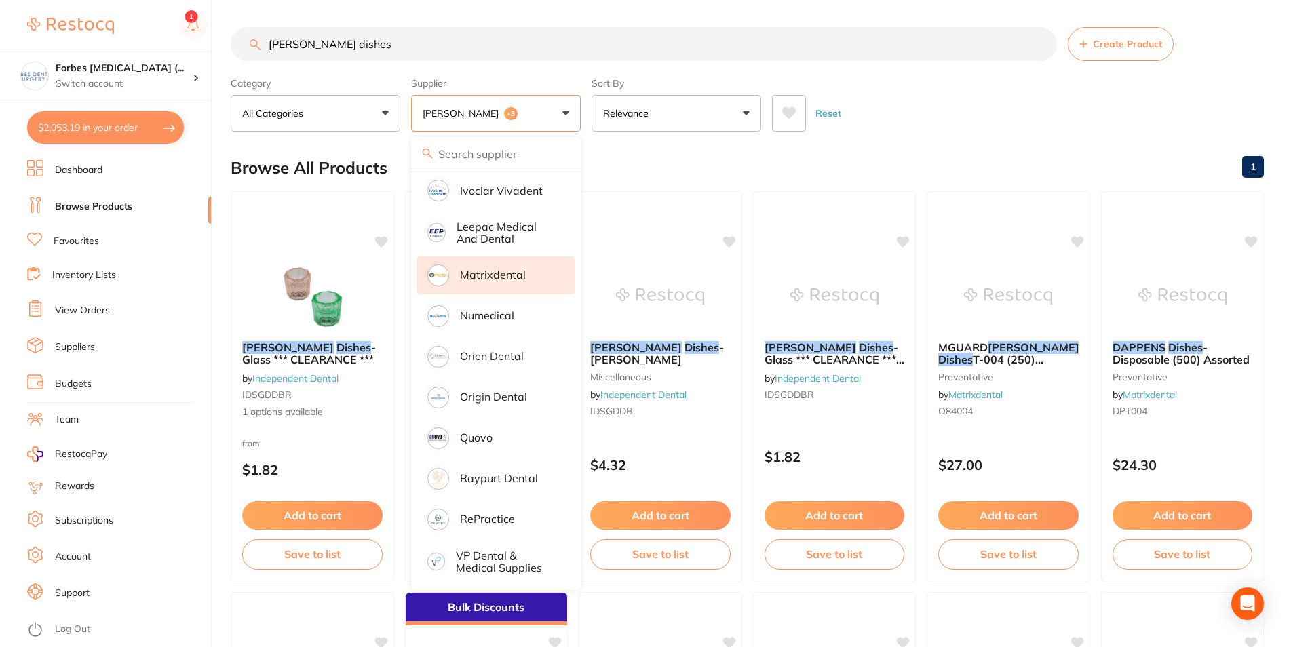
click at [874, 149] on div "Browse All Products 1" at bounding box center [747, 167] width 1033 height 45
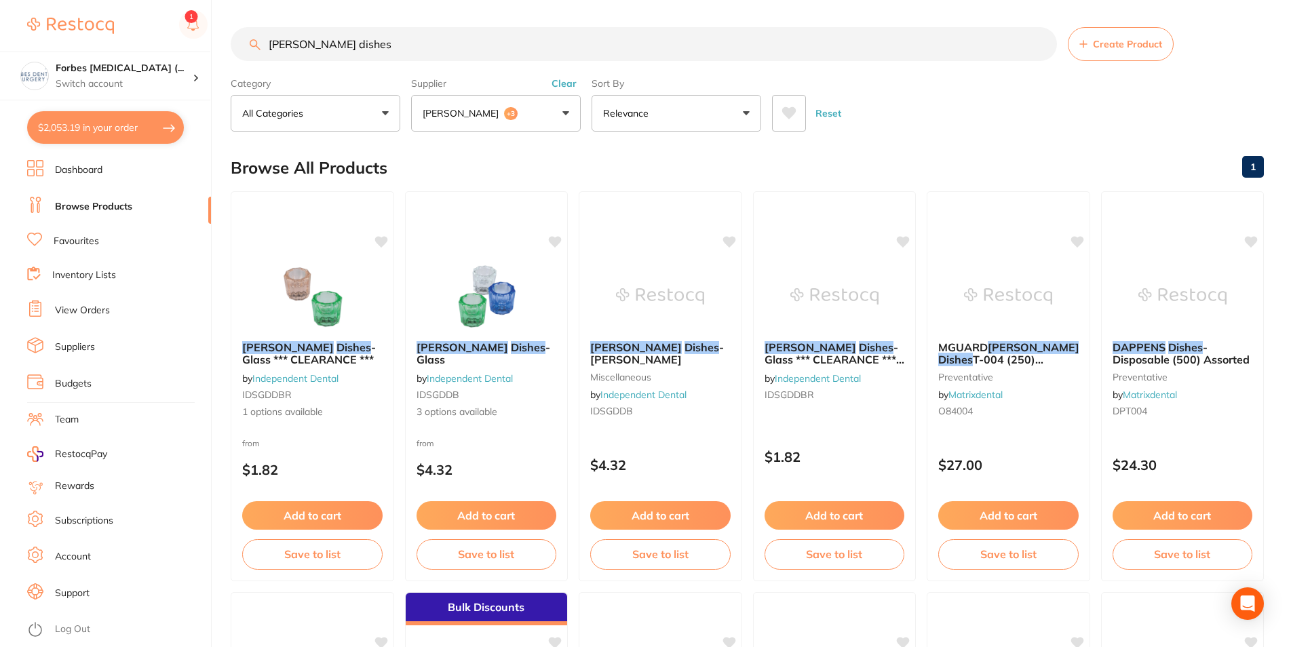
click at [680, 116] on button "Relevance" at bounding box center [677, 113] width 170 height 37
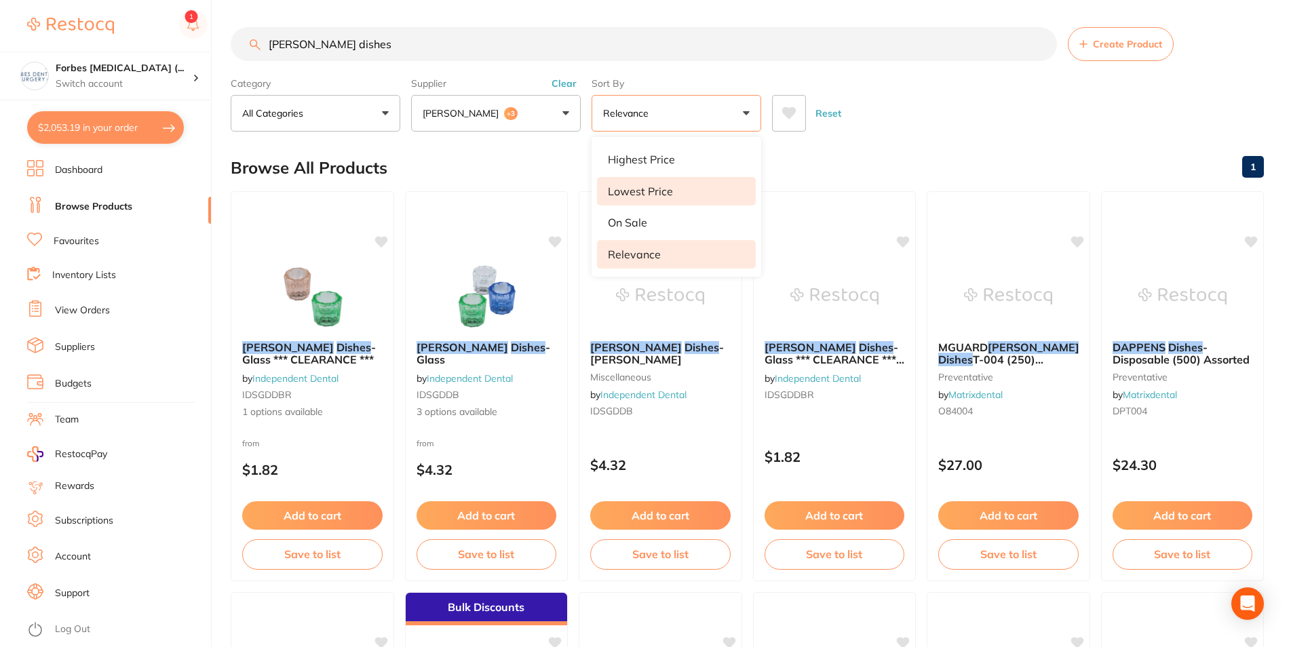
click at [648, 193] on p "Lowest Price" at bounding box center [640, 191] width 65 height 12
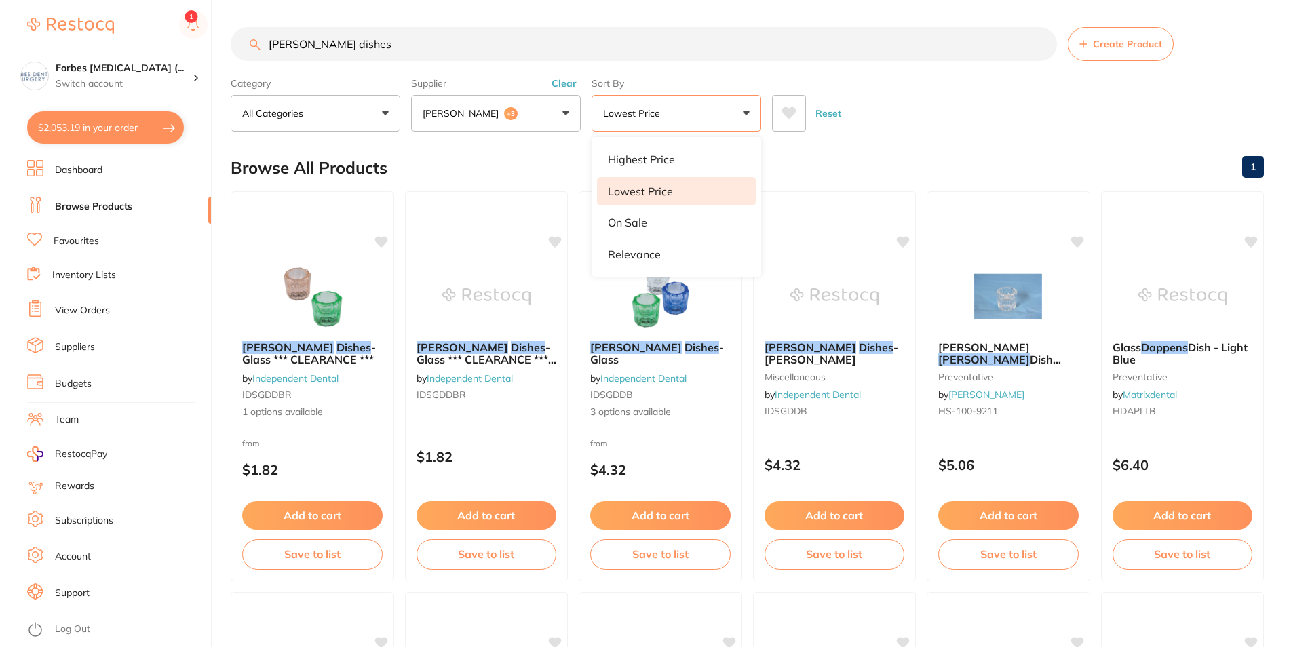
click at [939, 88] on div "Reset" at bounding box center [1012, 107] width 481 height 47
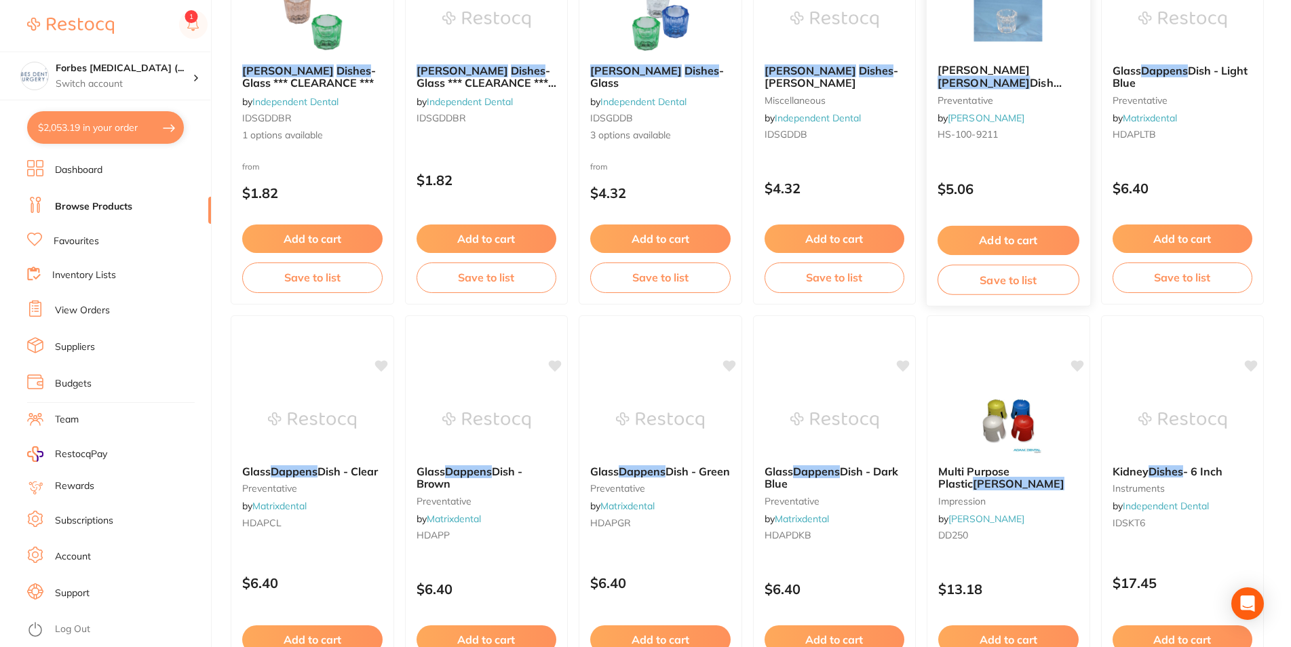
scroll to position [346, 0]
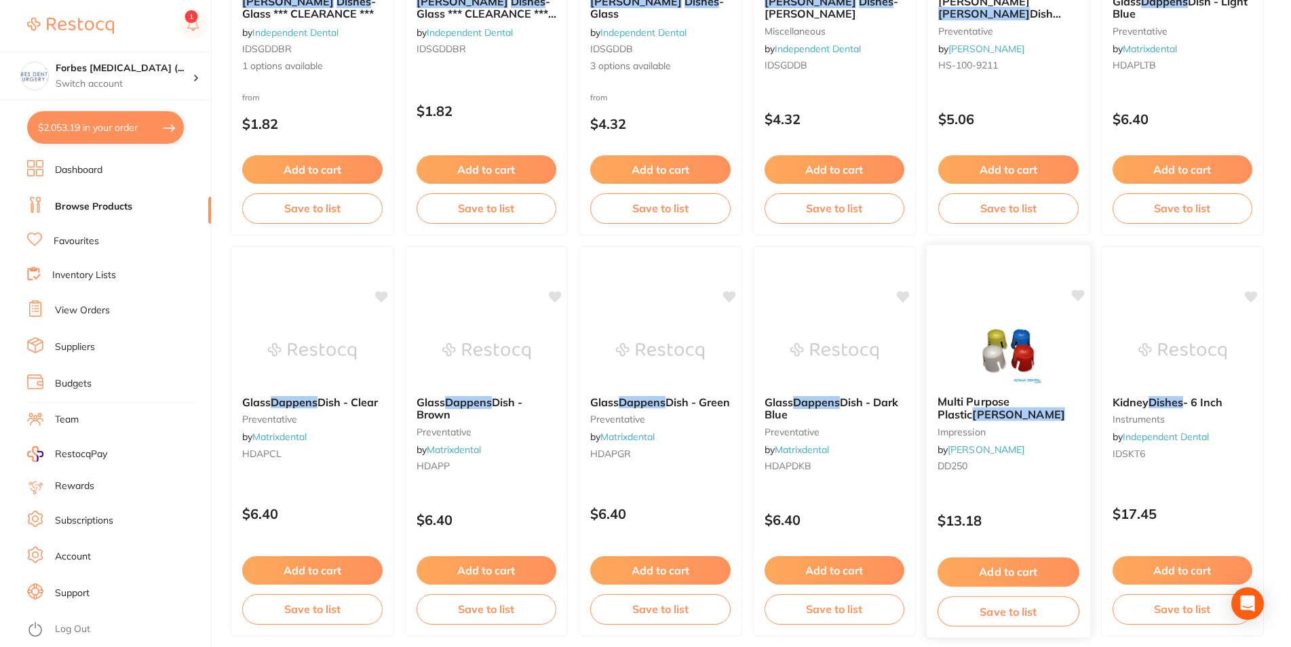
click at [1011, 364] on img at bounding box center [1008, 350] width 89 height 69
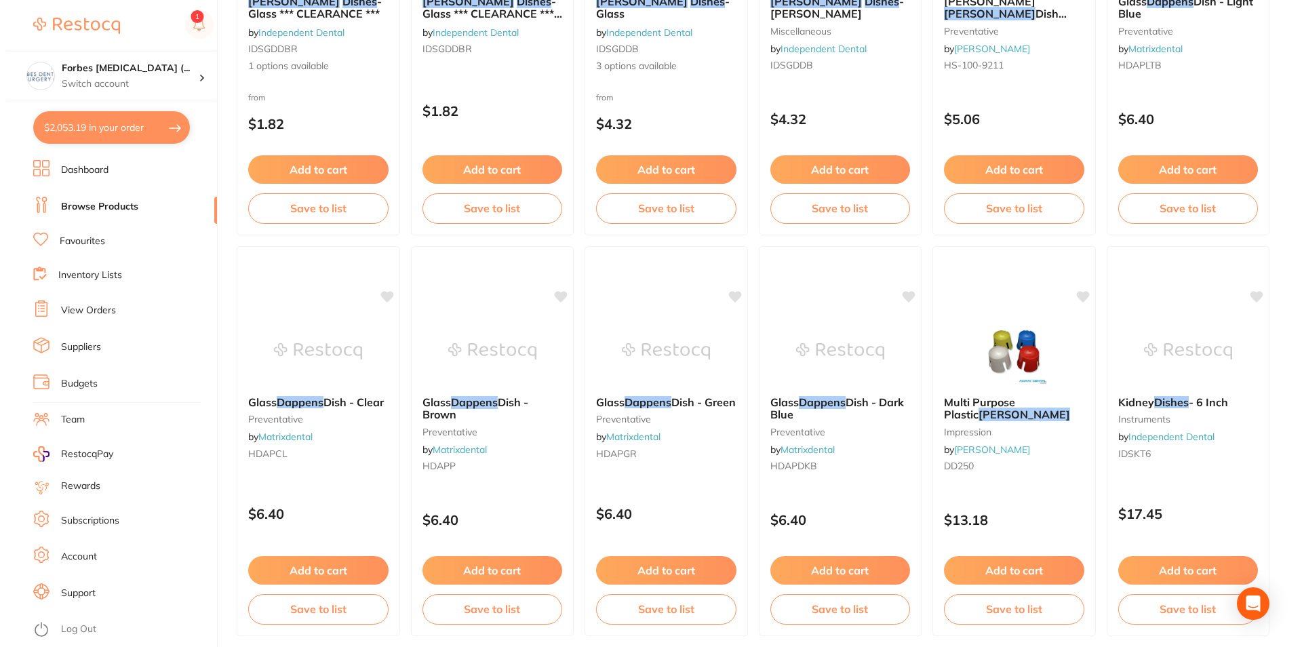
scroll to position [388, 0]
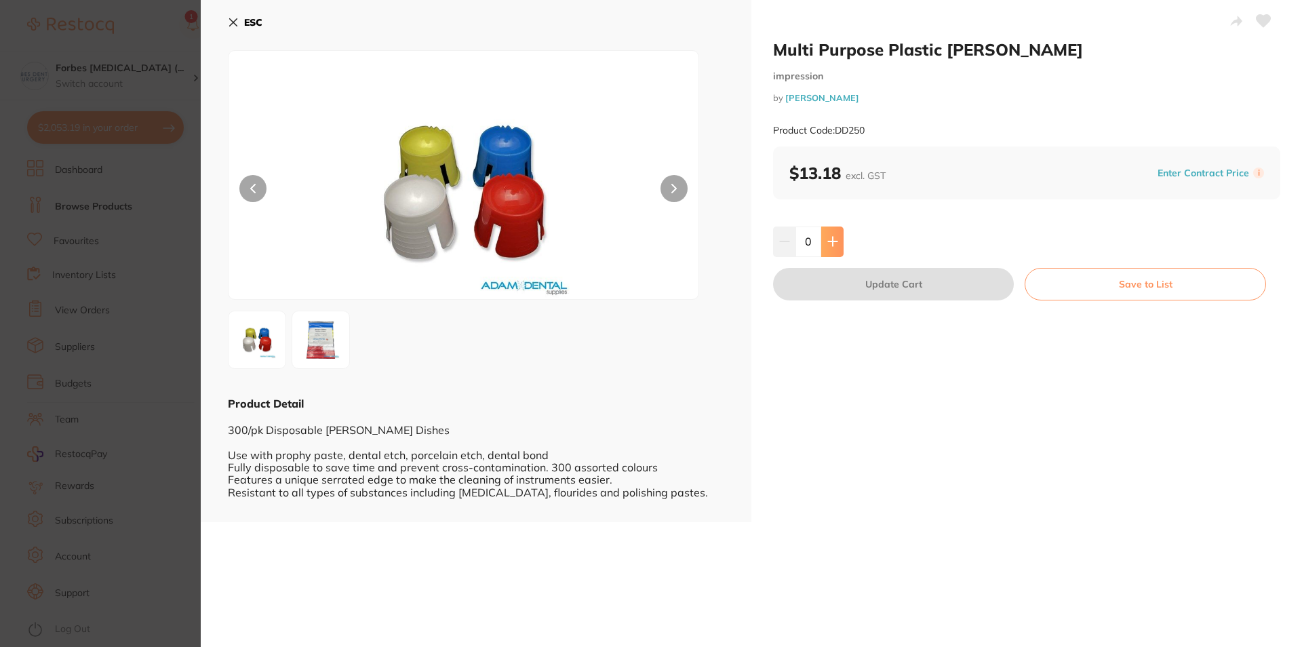
click at [828, 245] on icon at bounding box center [832, 241] width 9 height 9
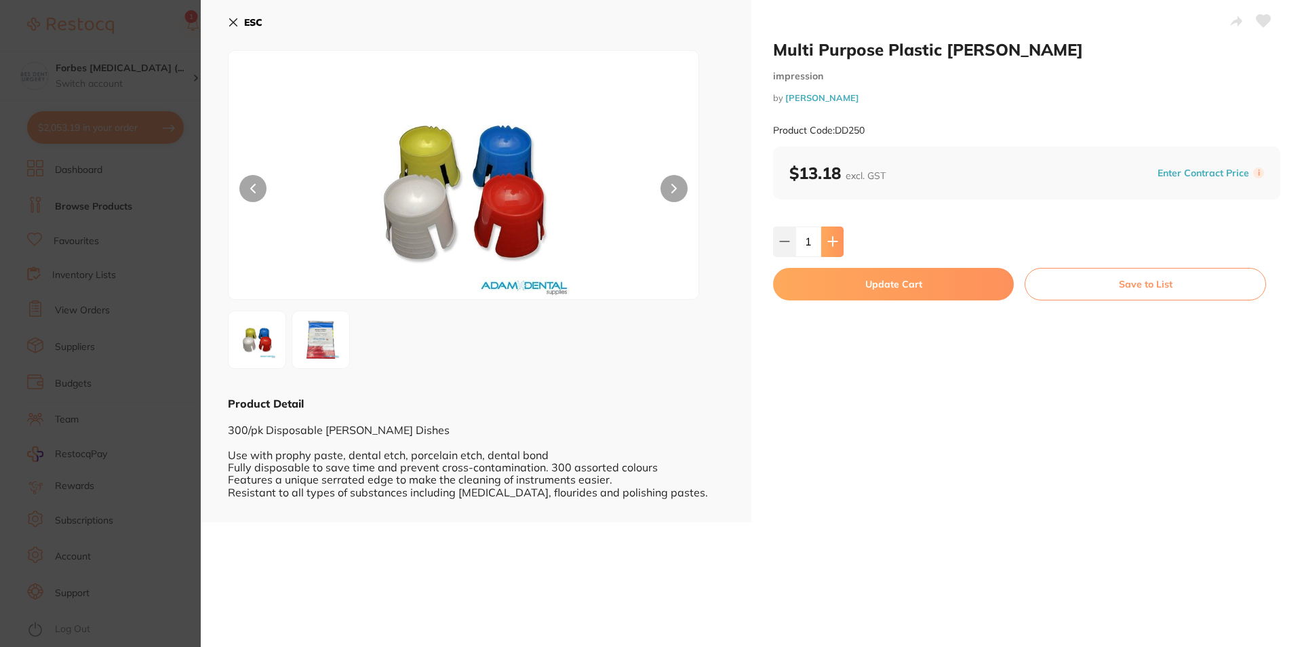
click at [828, 245] on icon at bounding box center [832, 241] width 9 height 9
type input "4"
click at [844, 282] on button "Update Cart" at bounding box center [893, 284] width 241 height 33
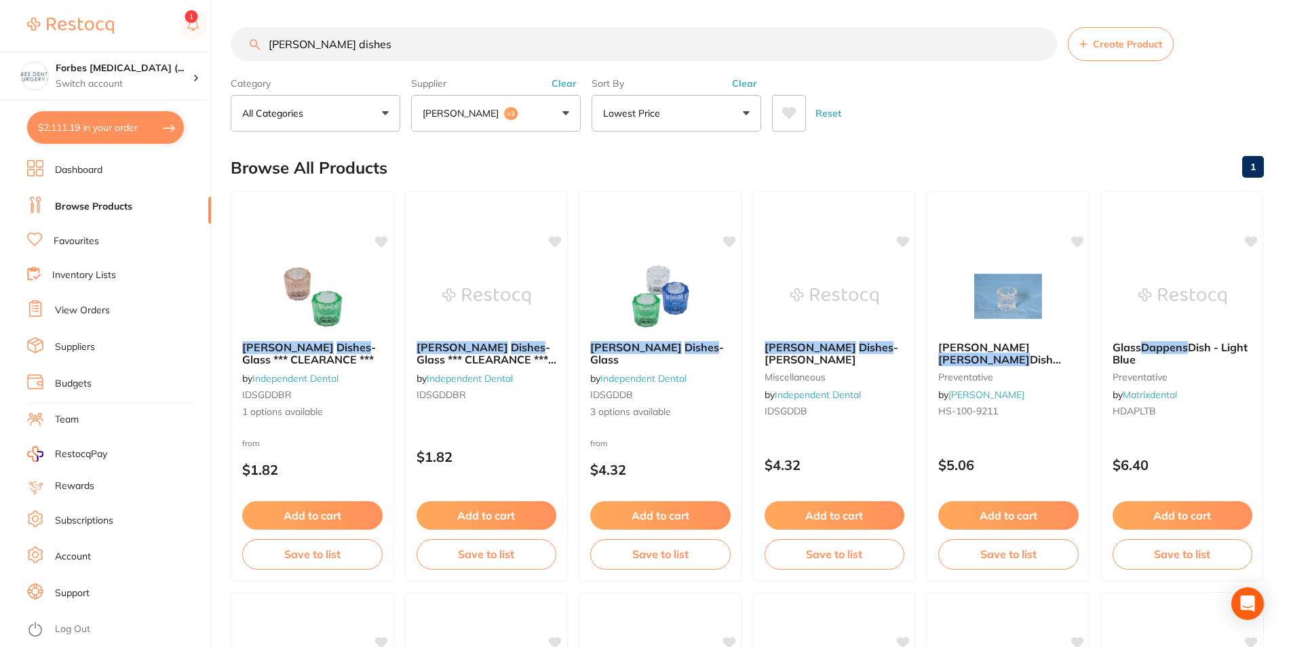
drag, startPoint x: 389, startPoint y: 52, endPoint x: 233, endPoint y: 118, distance: 169.6
click at [231, 61] on input "dappen dishes" at bounding box center [644, 44] width 826 height 34
type input "scotchbond"
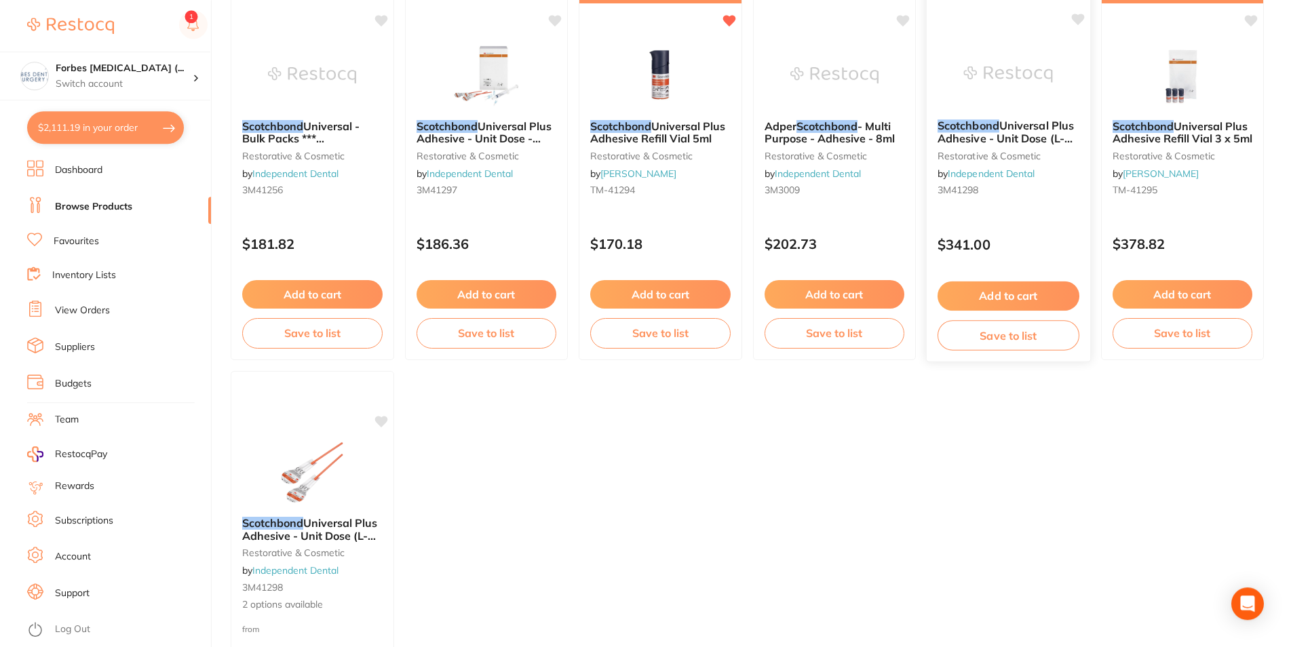
scroll to position [623, 0]
click at [290, 96] on img at bounding box center [312, 73] width 89 height 69
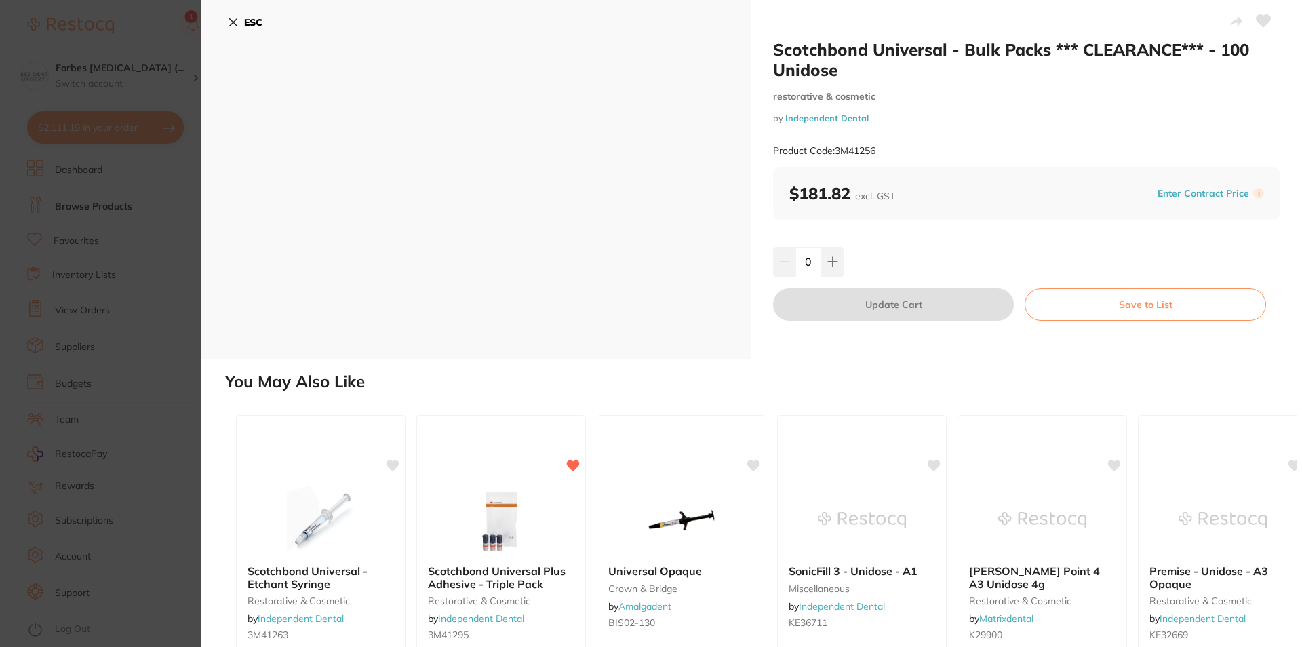
drag, startPoint x: 132, startPoint y: 172, endPoint x: 555, endPoint y: 296, distance: 440.3
click at [134, 172] on section "Scotchbond Universal - Bulk Packs *** CLEARANCE*** - 100 Unidose restorative & …" at bounding box center [651, 323] width 1302 height 647
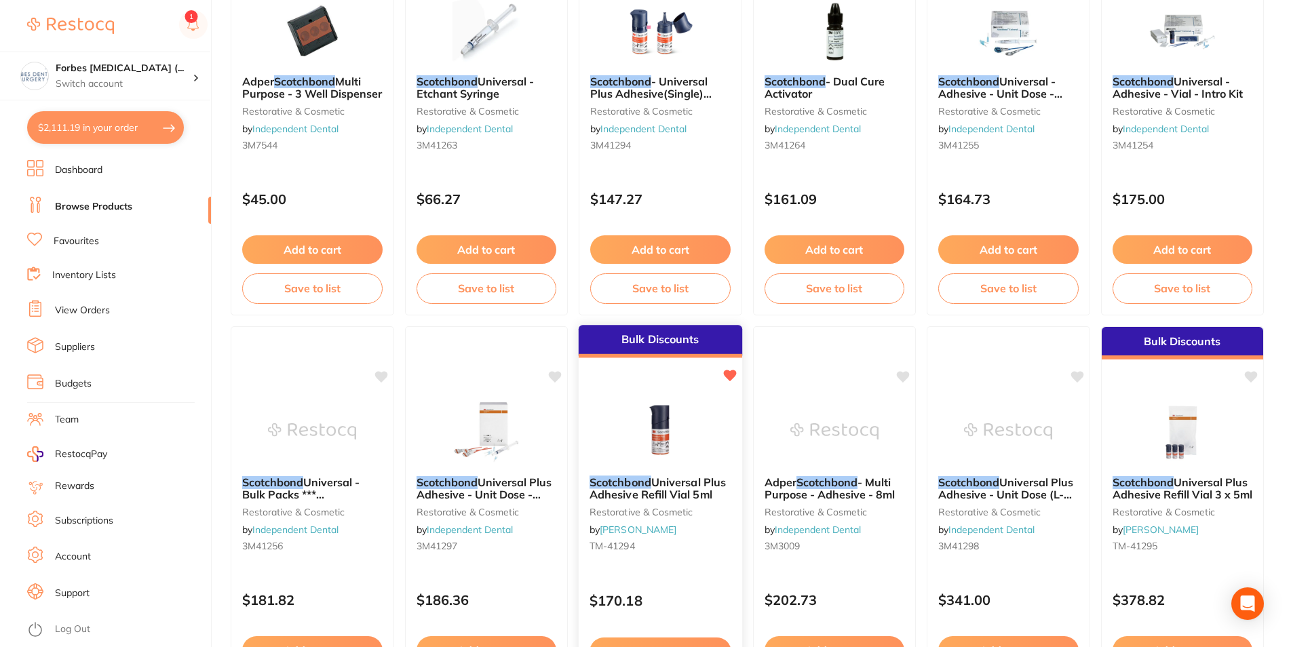
scroll to position [208, 0]
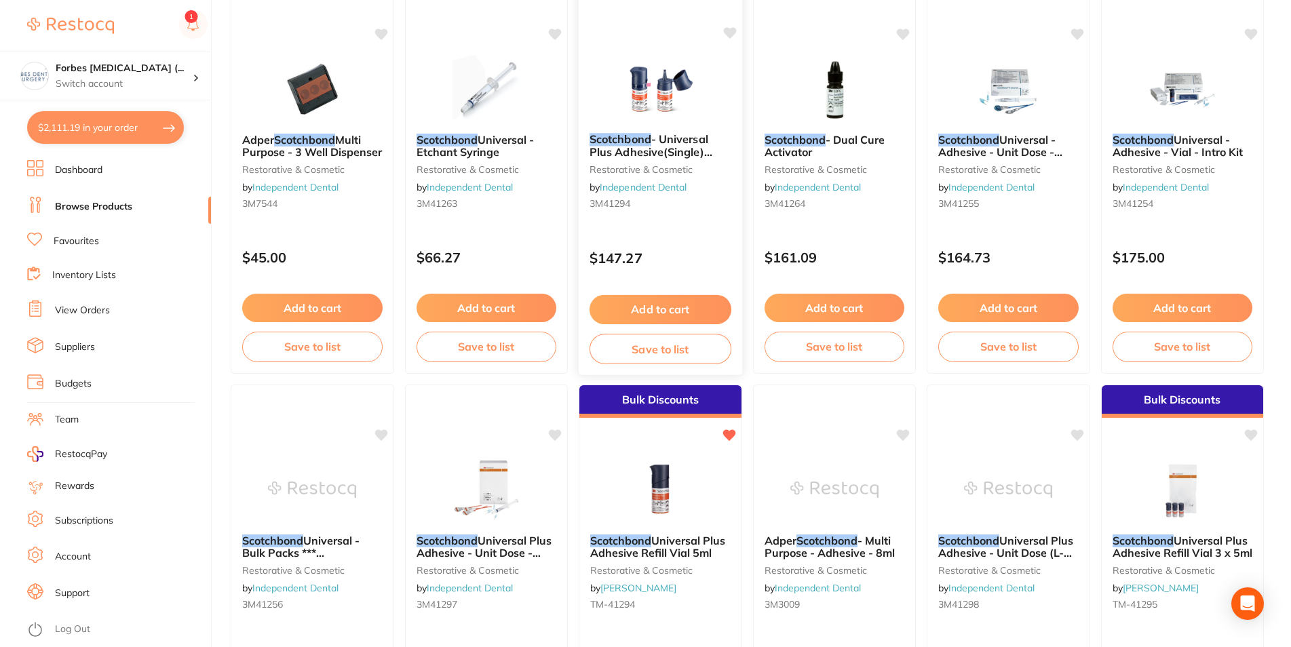
click at [653, 100] on img at bounding box center [660, 88] width 89 height 69
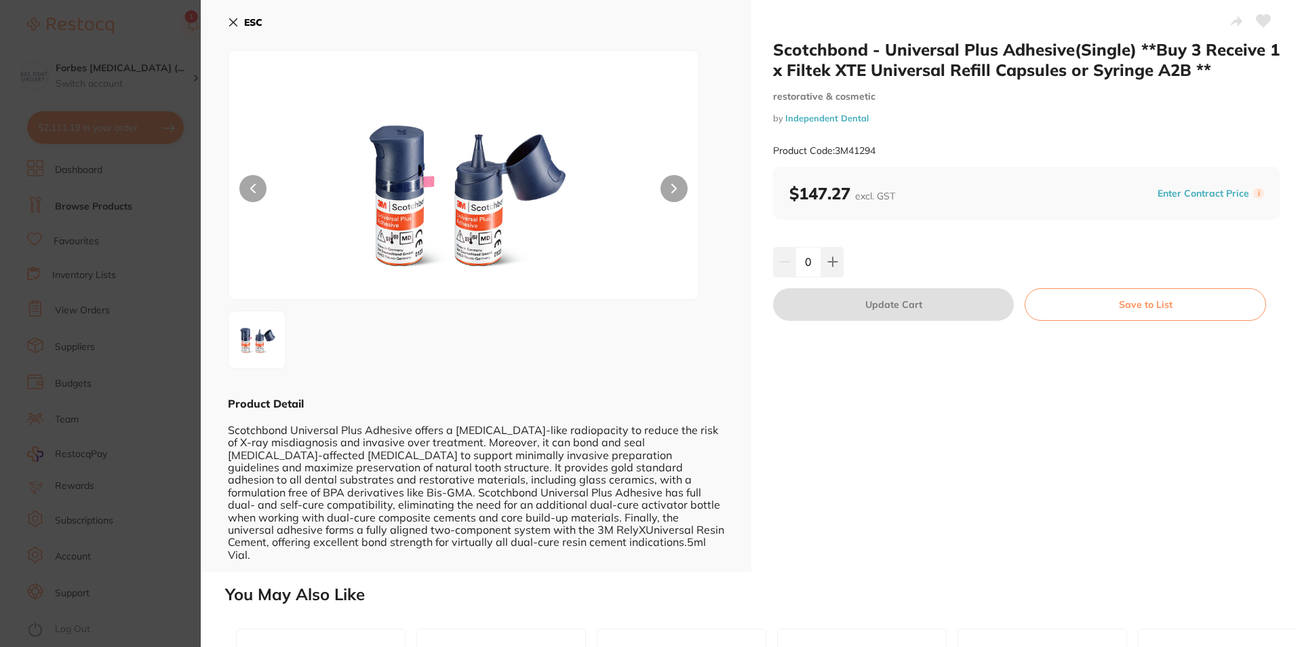
click at [83, 366] on section "Scotchbond - Universal Plus Adhesive(Single) **Buy 3 Receive 1 x Filtek XTE Uni…" at bounding box center [651, 323] width 1302 height 647
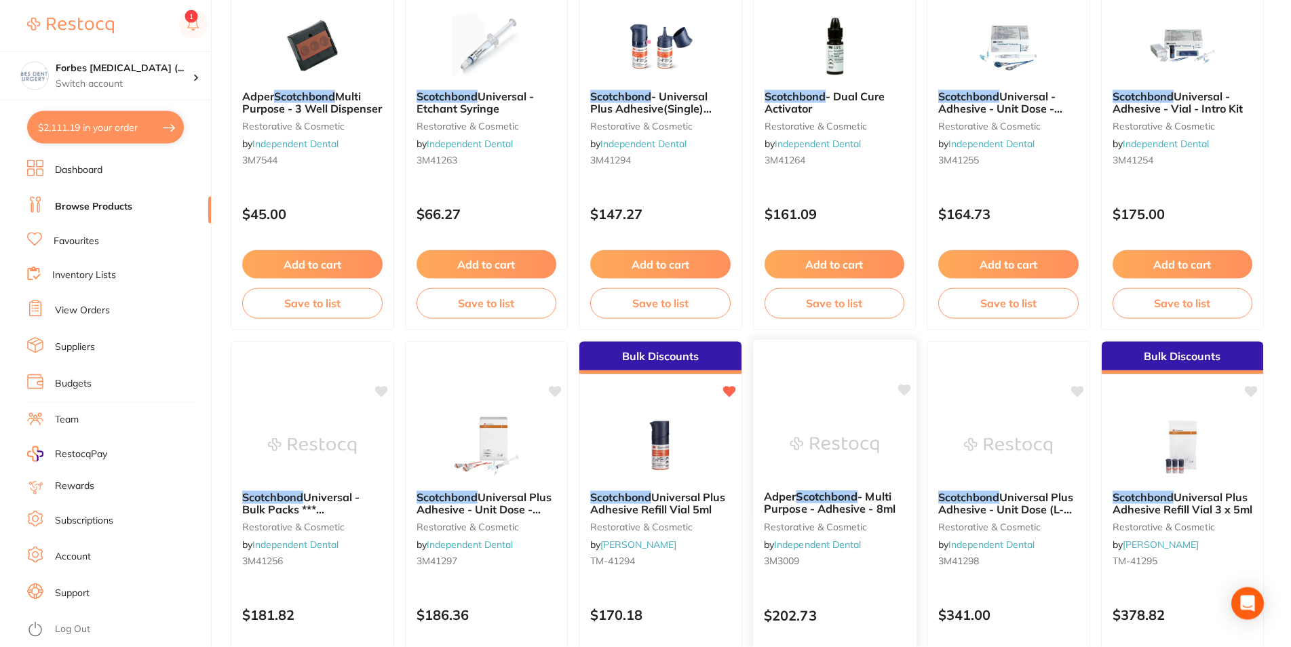
scroll to position [277, 0]
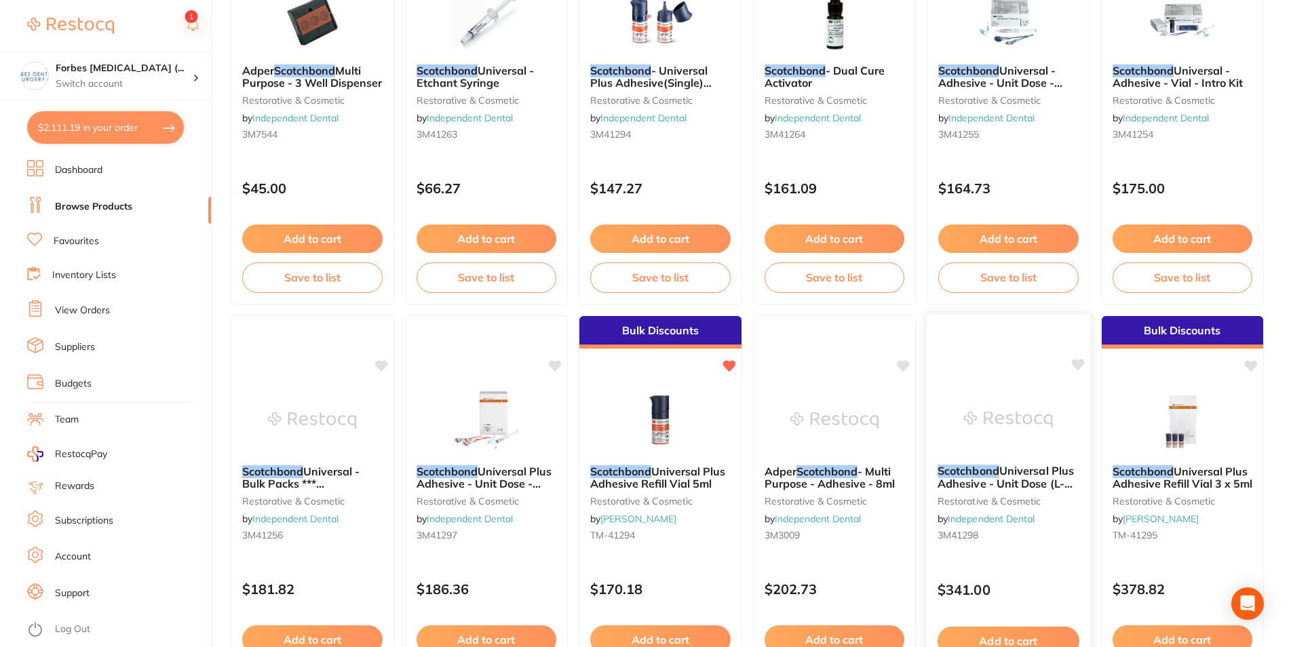
click at [1014, 421] on img at bounding box center [1008, 419] width 89 height 69
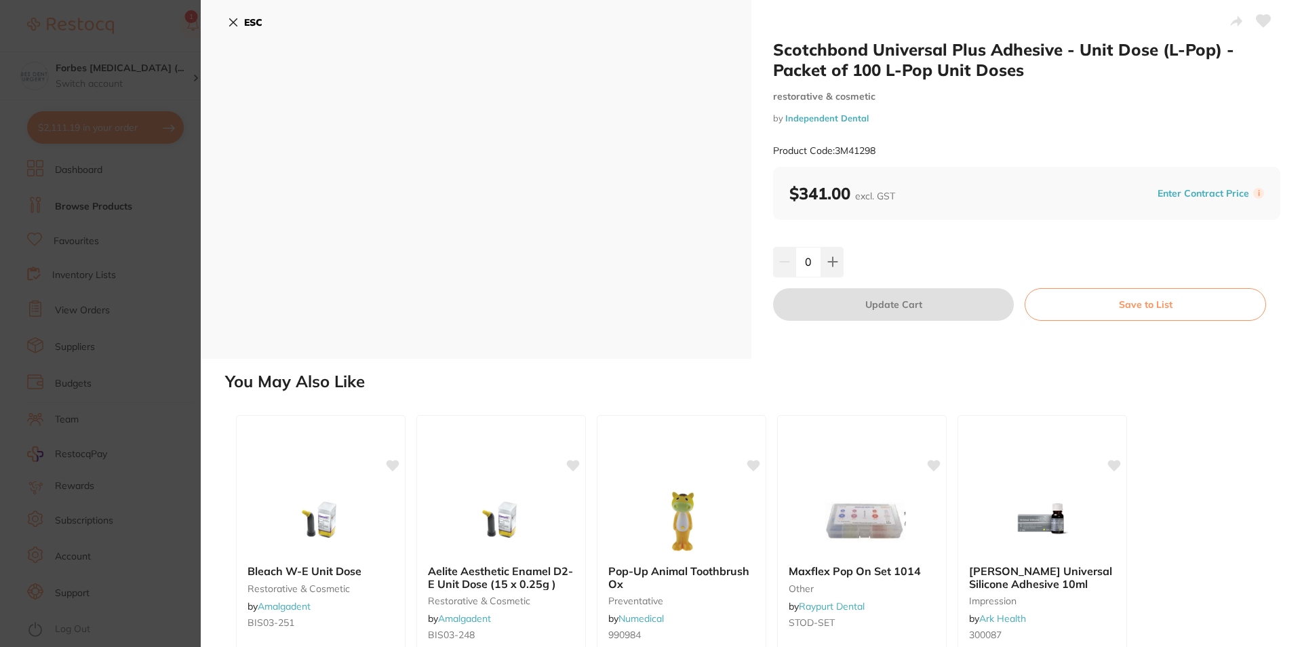
click at [163, 316] on section "Scotchbond Universal Plus Adhesive - Unit Dose (L-Pop) - Packet of 100 L-Pop Un…" at bounding box center [651, 323] width 1302 height 647
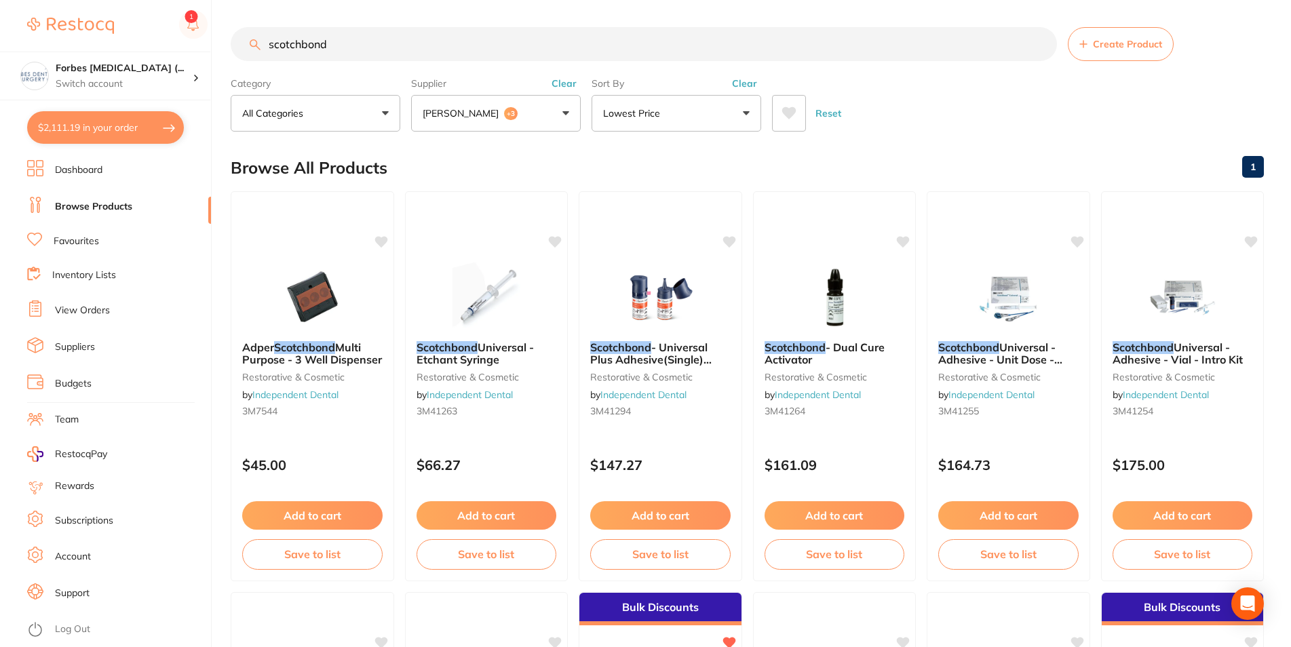
click at [73, 239] on link "Favourites" at bounding box center [76, 242] width 45 height 14
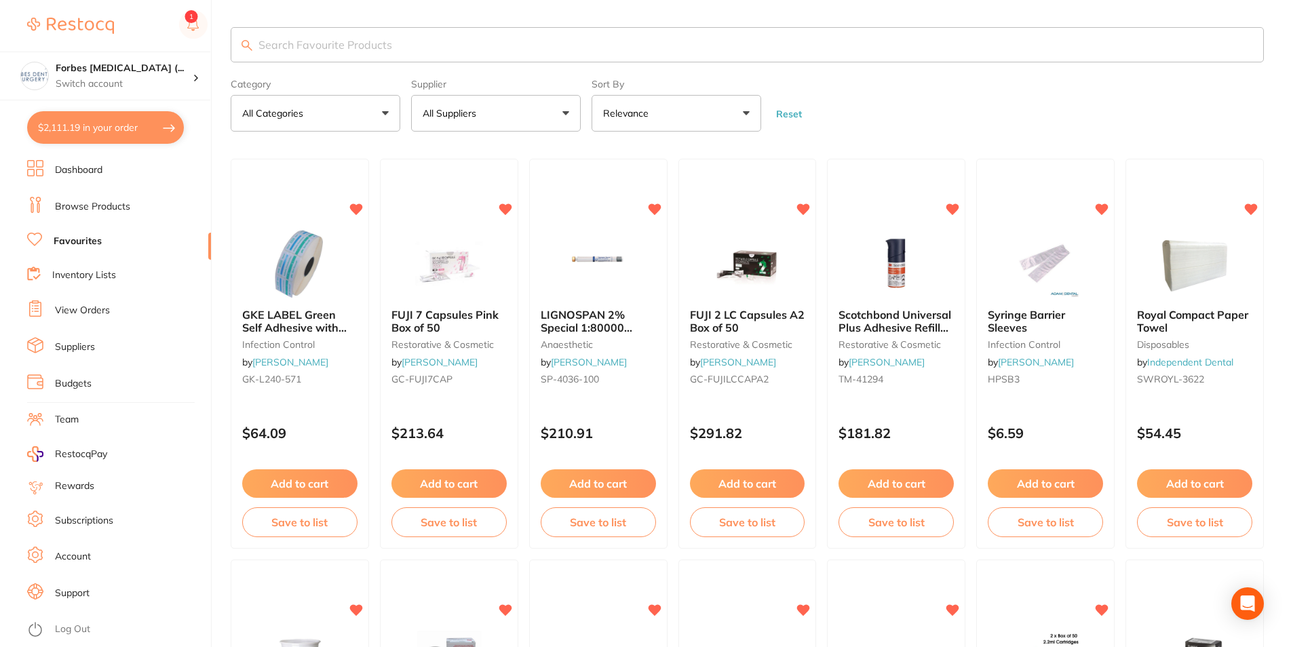
click at [373, 56] on input "search" at bounding box center [747, 44] width 1033 height 35
click at [374, 45] on input "search" at bounding box center [747, 44] width 1033 height 35
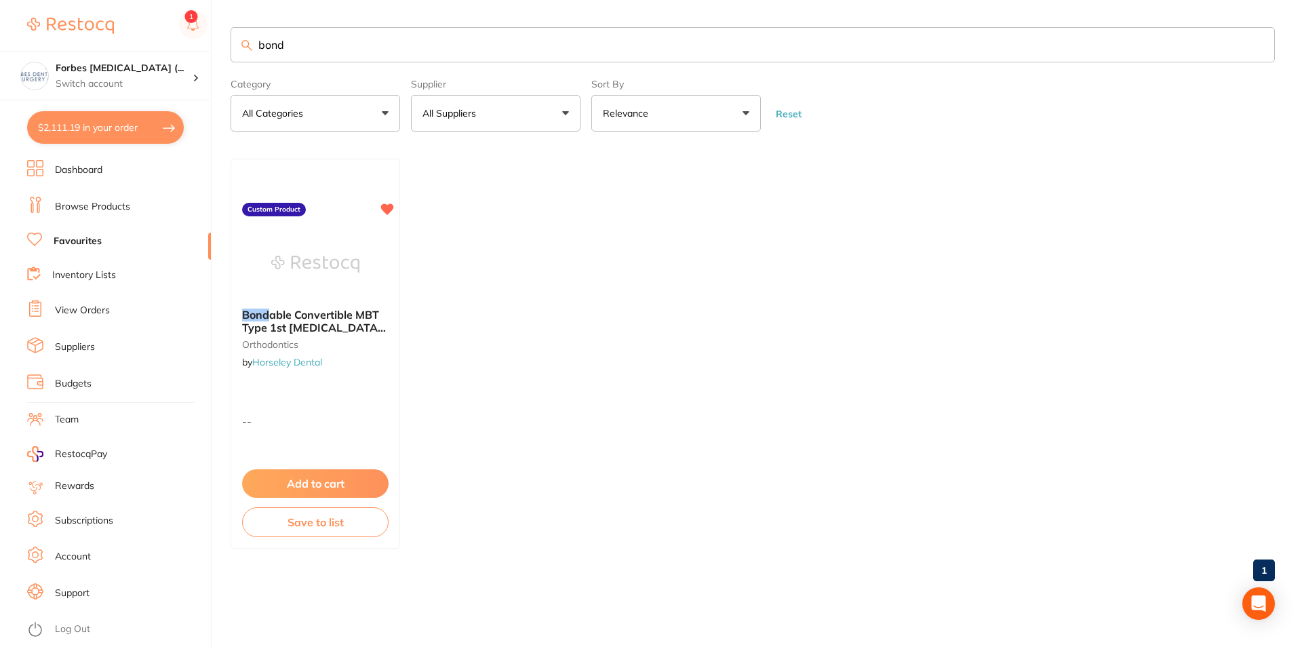
drag, startPoint x: 232, startPoint y: 64, endPoint x: 242, endPoint y: 140, distance: 76.7
click at [231, 62] on input "bond" at bounding box center [753, 44] width 1045 height 35
type input "scotchbond"
click at [105, 166] on li "Dashboard" at bounding box center [119, 170] width 184 height 20
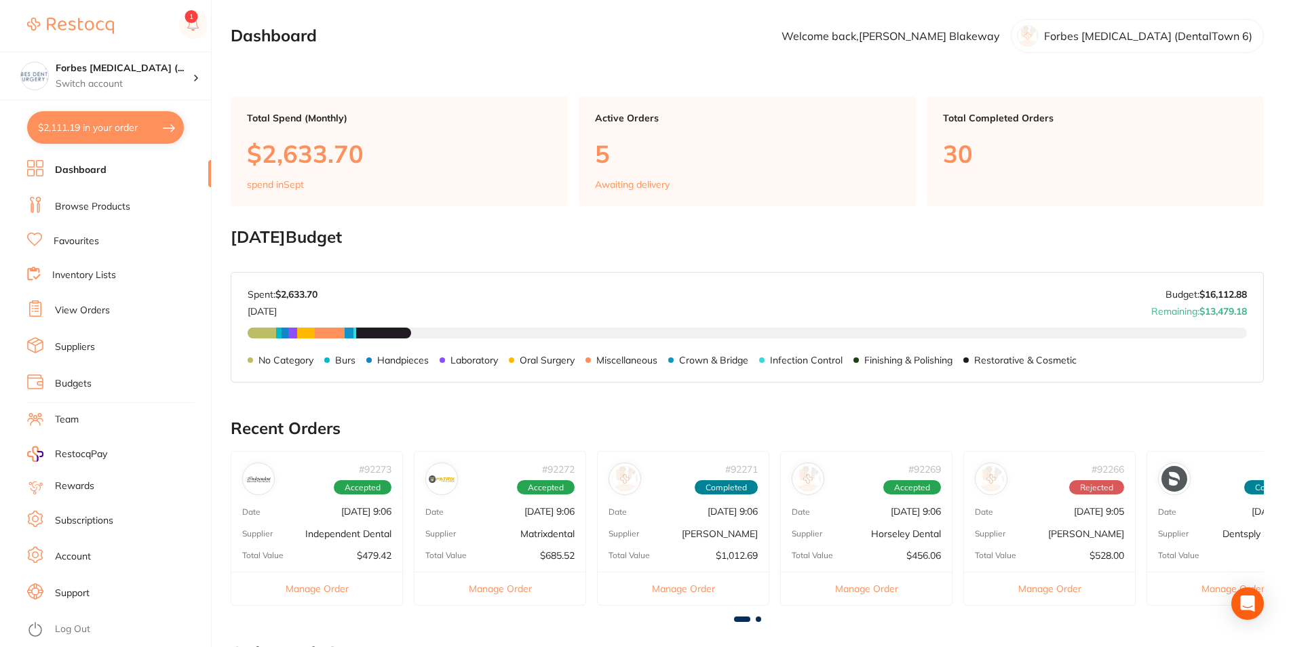
click at [60, 214] on li "Browse Products" at bounding box center [119, 207] width 184 height 20
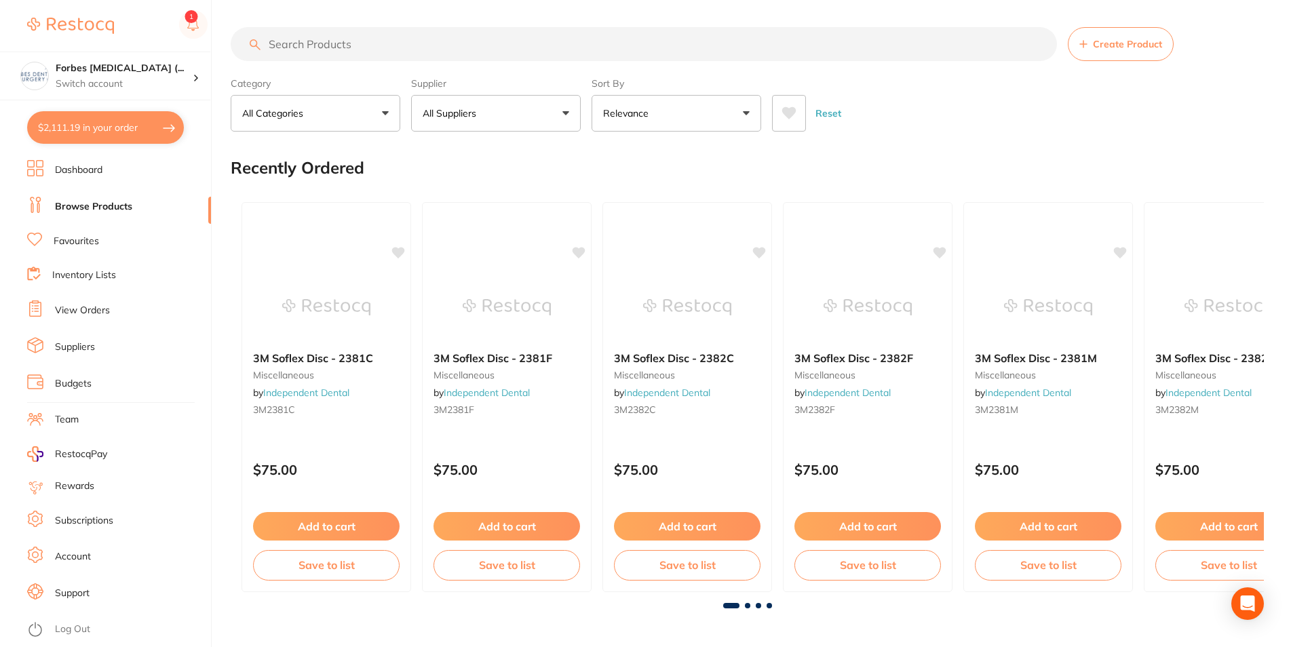
click at [395, 50] on input "search" at bounding box center [644, 44] width 826 height 34
type input "scotchbond"
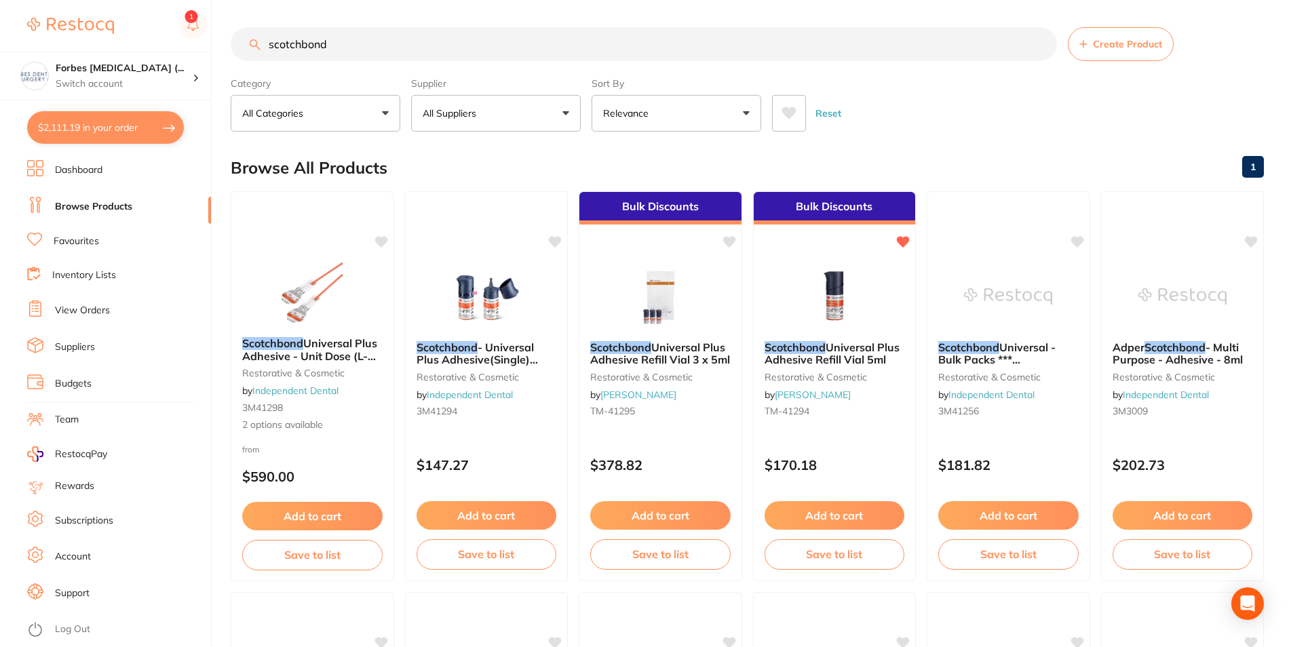
click at [711, 114] on button "Relevance" at bounding box center [677, 113] width 170 height 37
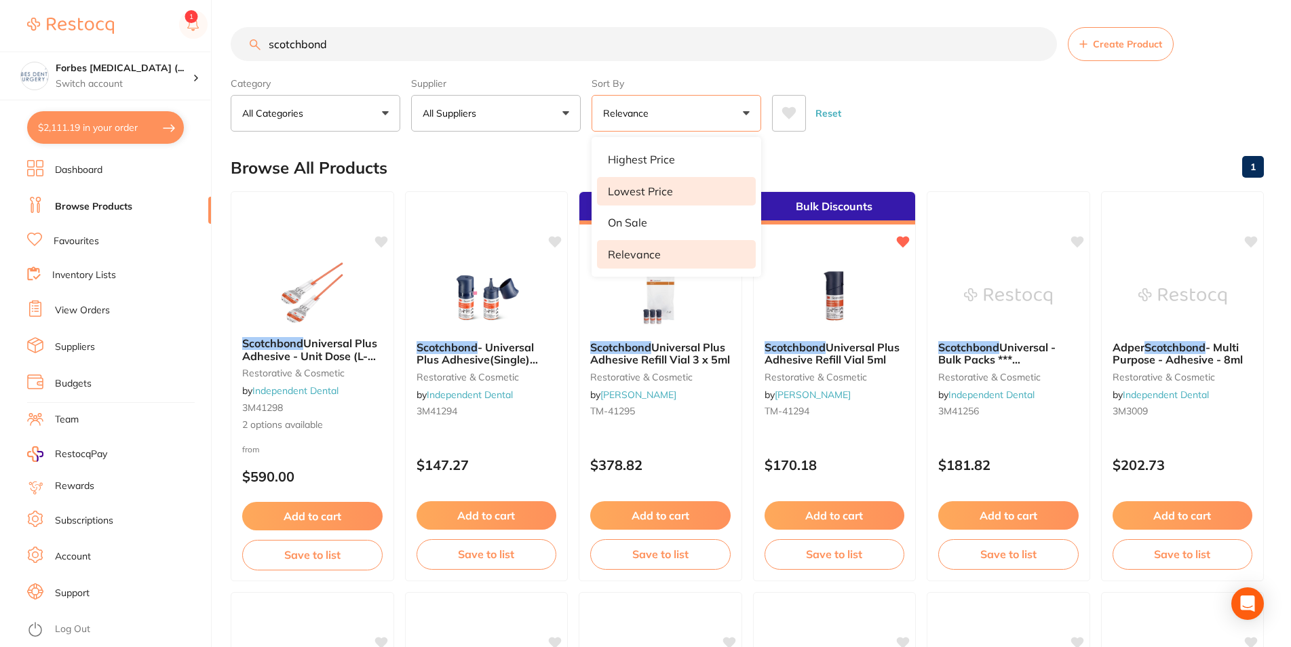
click at [657, 191] on p "Lowest Price" at bounding box center [640, 191] width 65 height 12
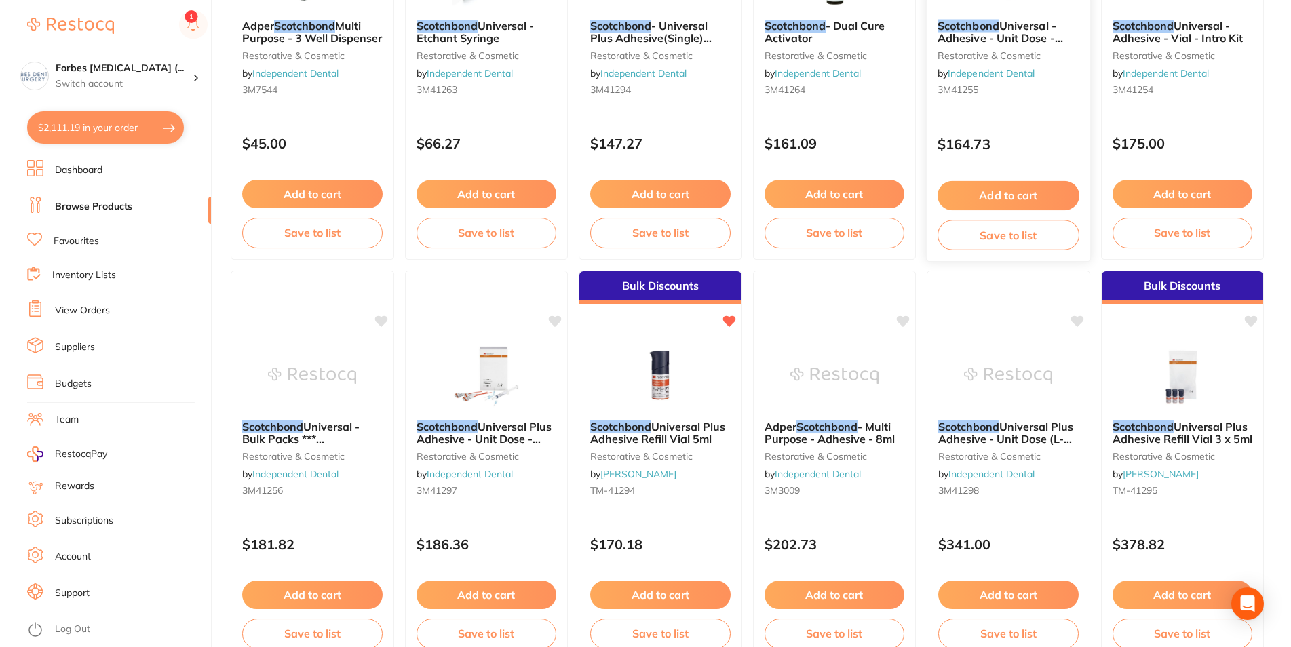
scroll to position [415, 0]
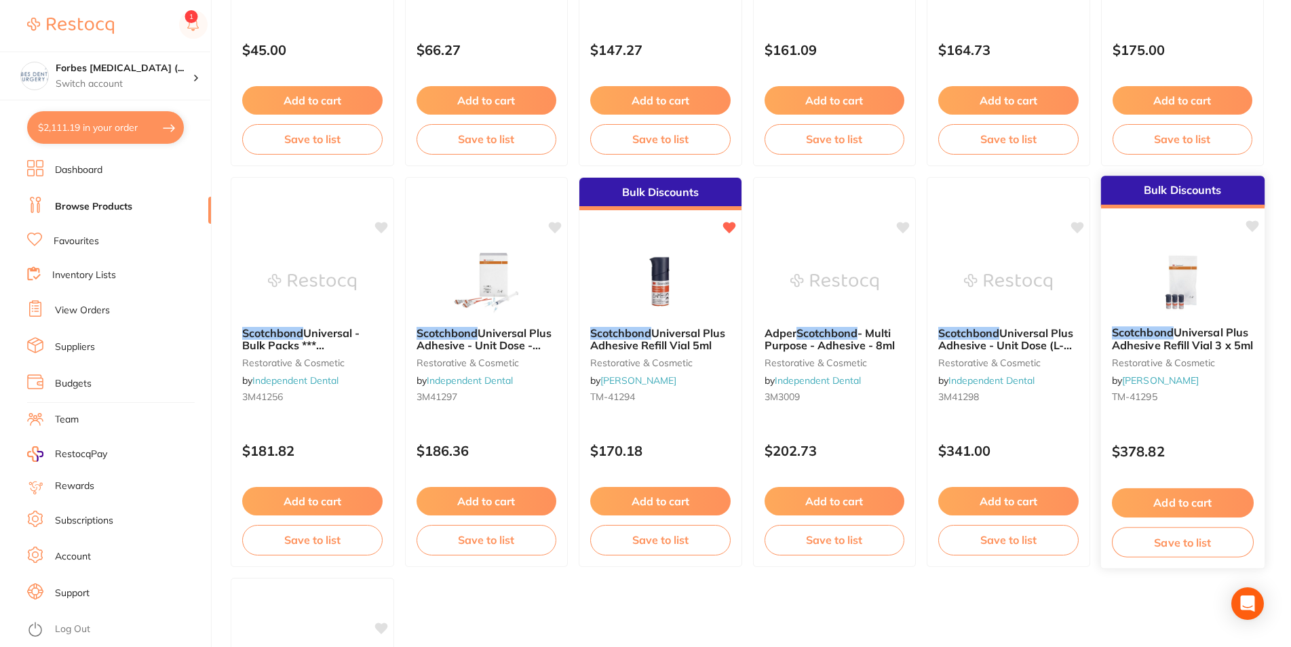
click at [1189, 294] on img at bounding box center [1182, 281] width 89 height 69
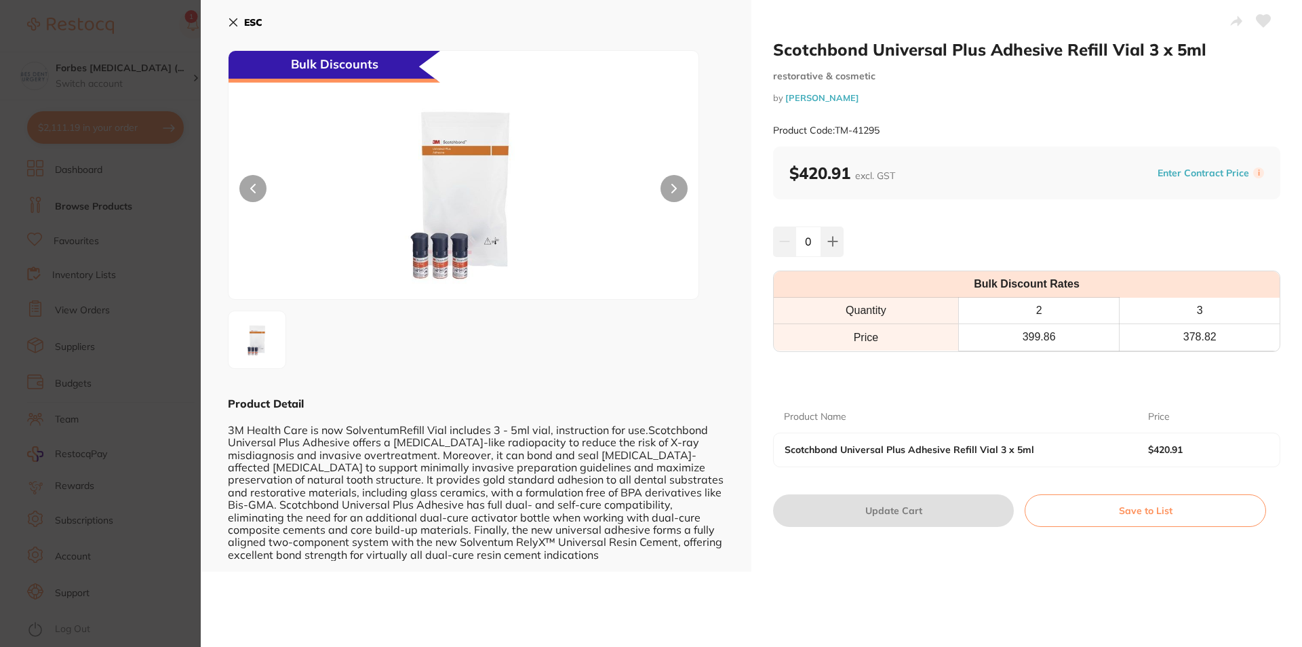
click at [149, 244] on section "Scotchbond Universal Plus Adhesive Refill Vial 3 x 5ml restorative & cosmetic b…" at bounding box center [651, 323] width 1302 height 647
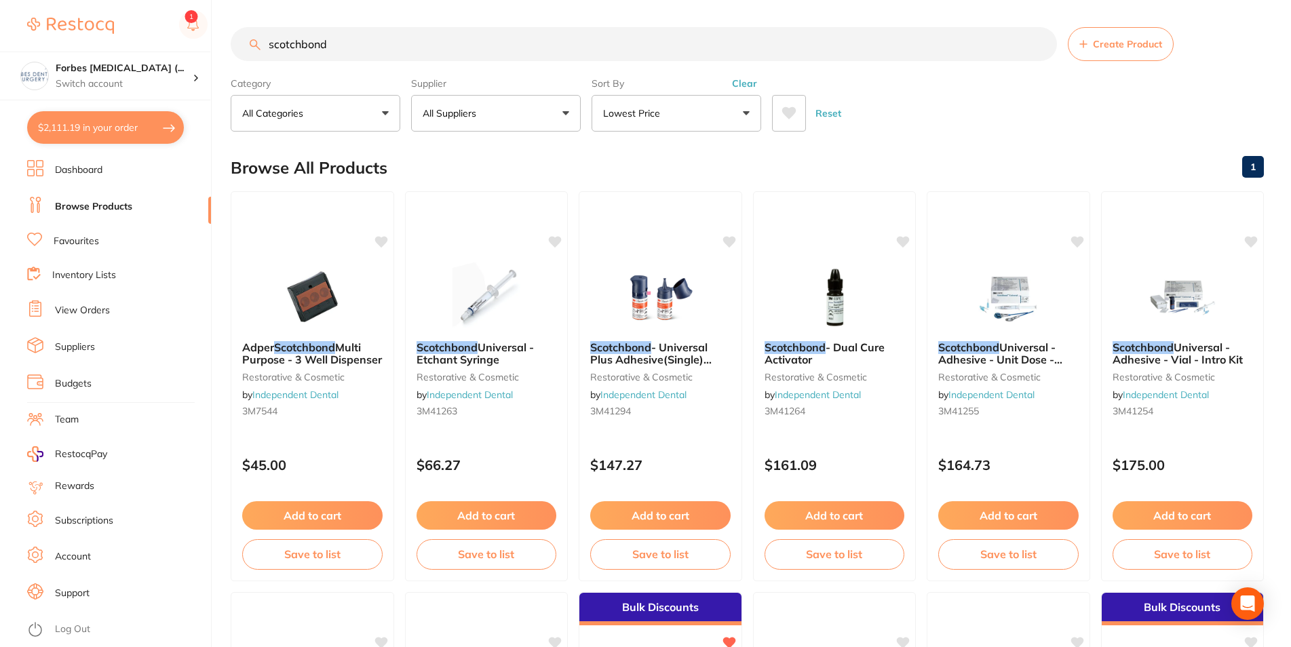
click at [501, 121] on button "All Suppliers" at bounding box center [496, 113] width 170 height 37
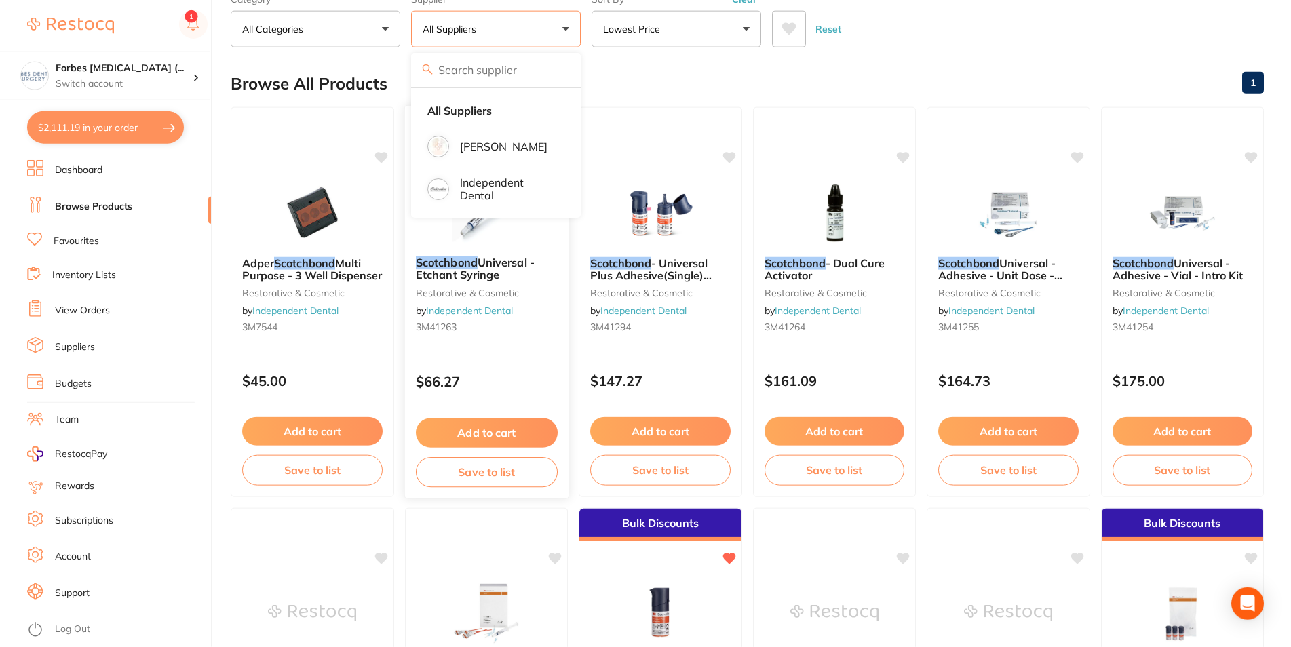
scroll to position [208, 0]
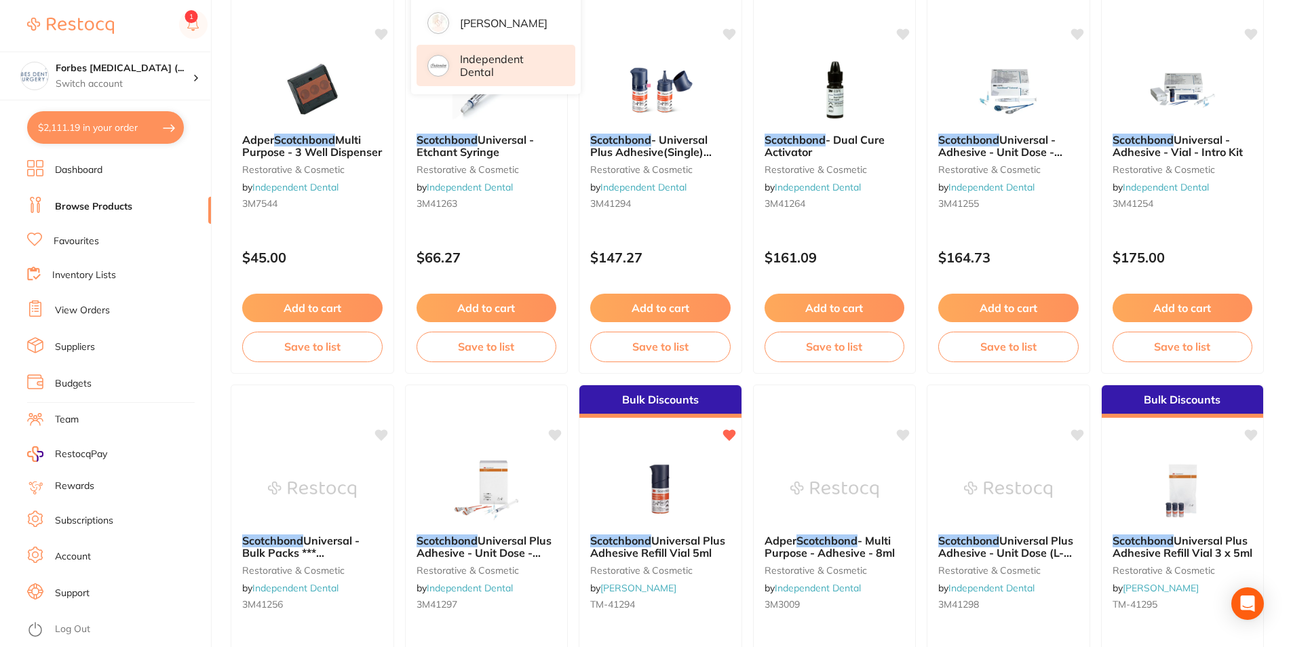
click at [496, 67] on p "Independent Dental" at bounding box center [508, 65] width 96 height 25
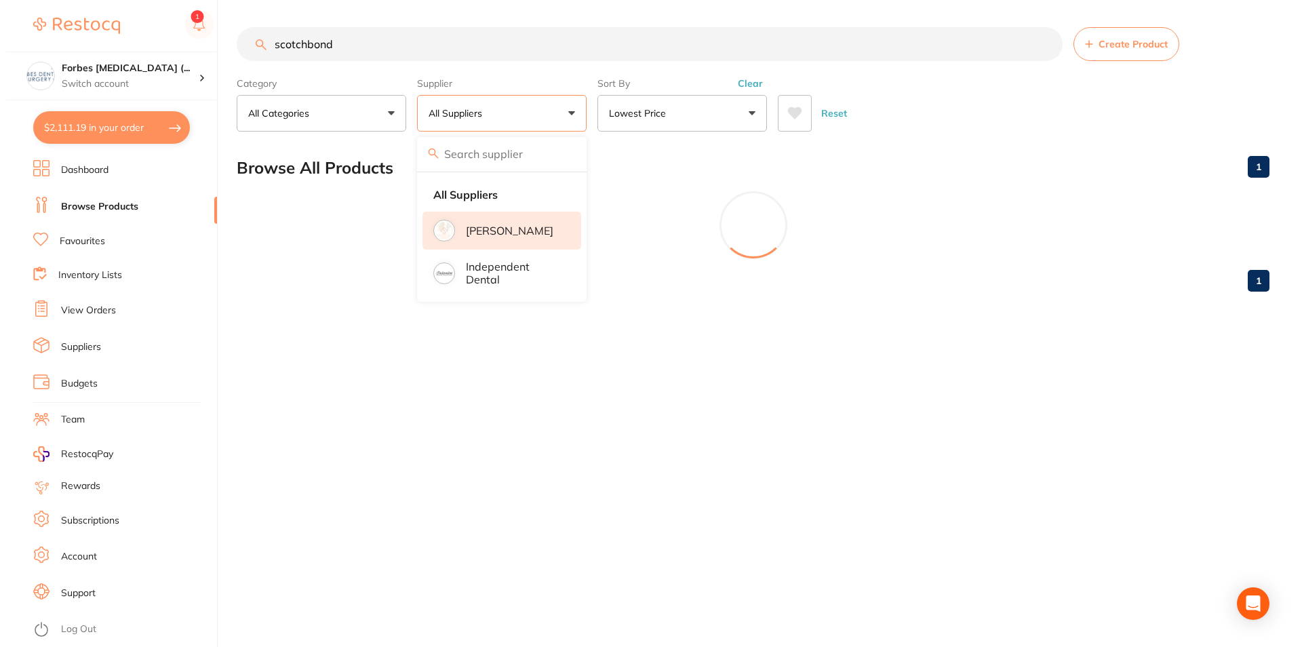
scroll to position [0, 0]
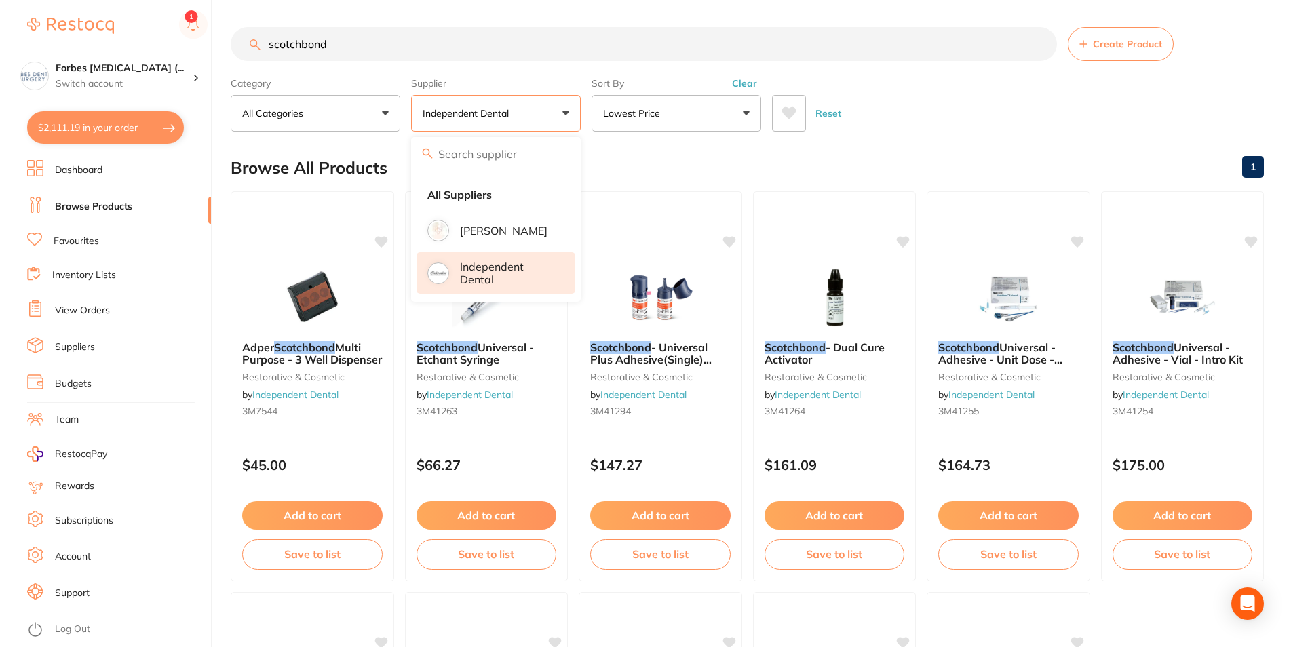
click at [986, 95] on div "Reset" at bounding box center [1012, 107] width 481 height 47
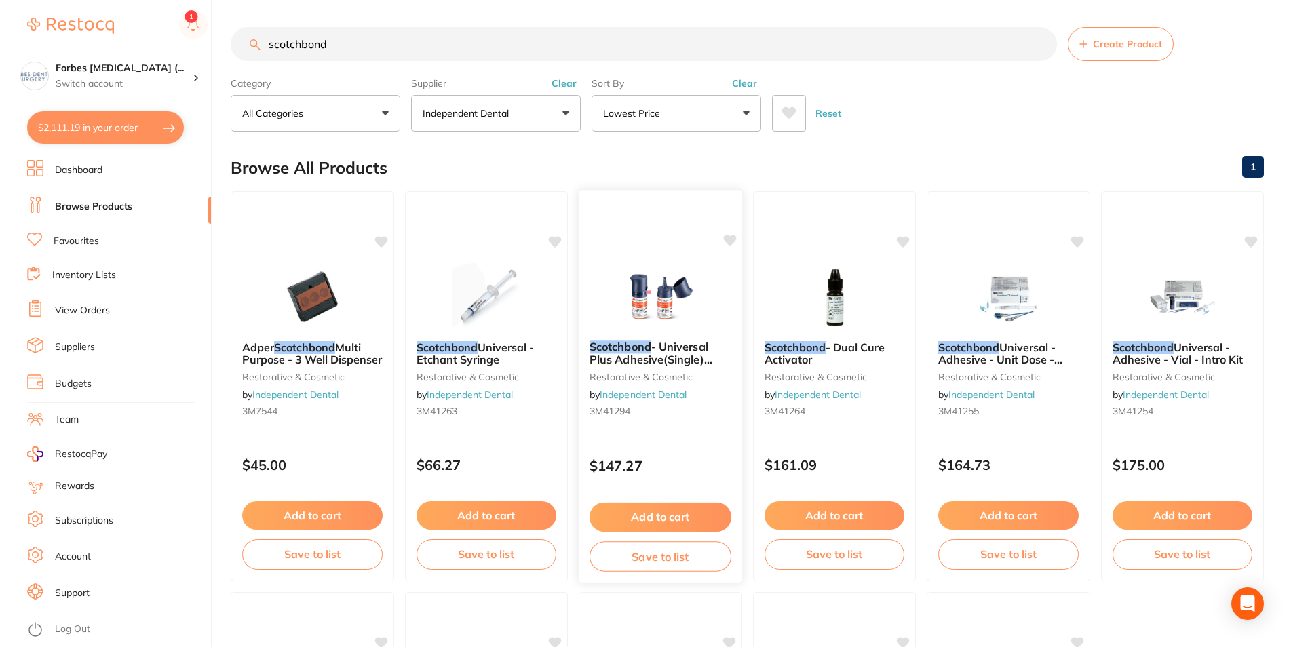
click at [657, 283] on img at bounding box center [660, 295] width 89 height 69
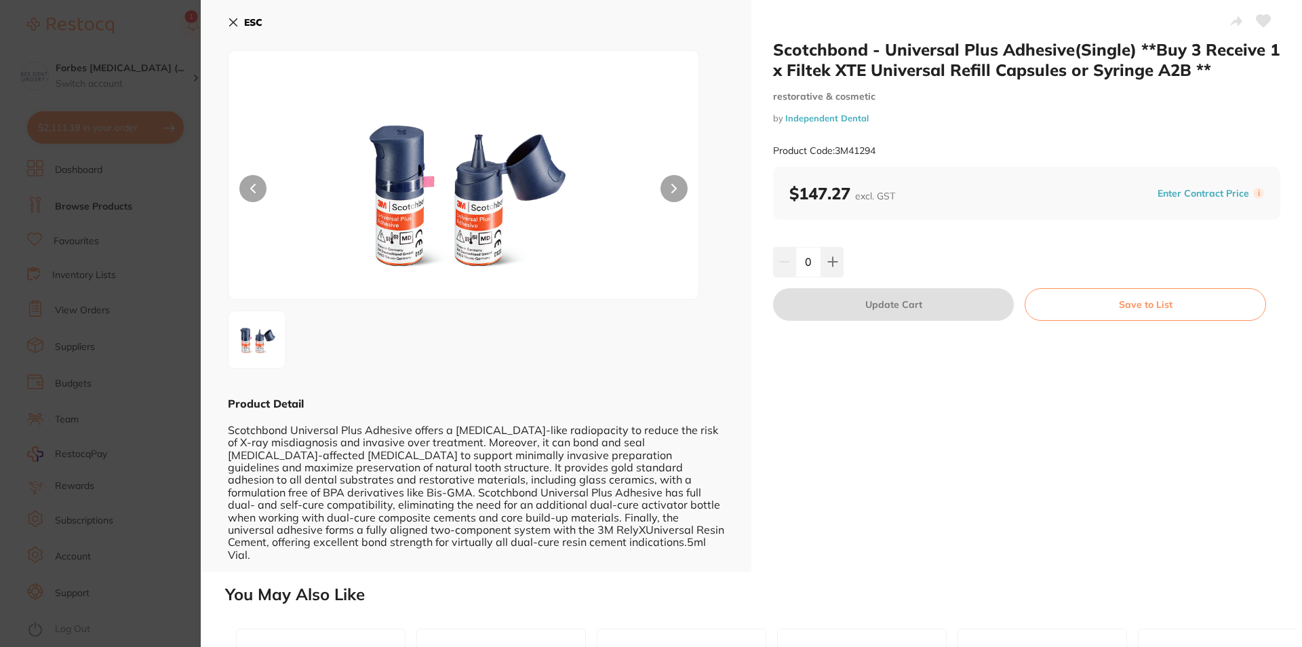
click at [53, 319] on section "Scotchbond - Universal Plus Adhesive(Single) **Buy 3 Receive 1 x Filtek XTE Uni…" at bounding box center [651, 323] width 1302 height 647
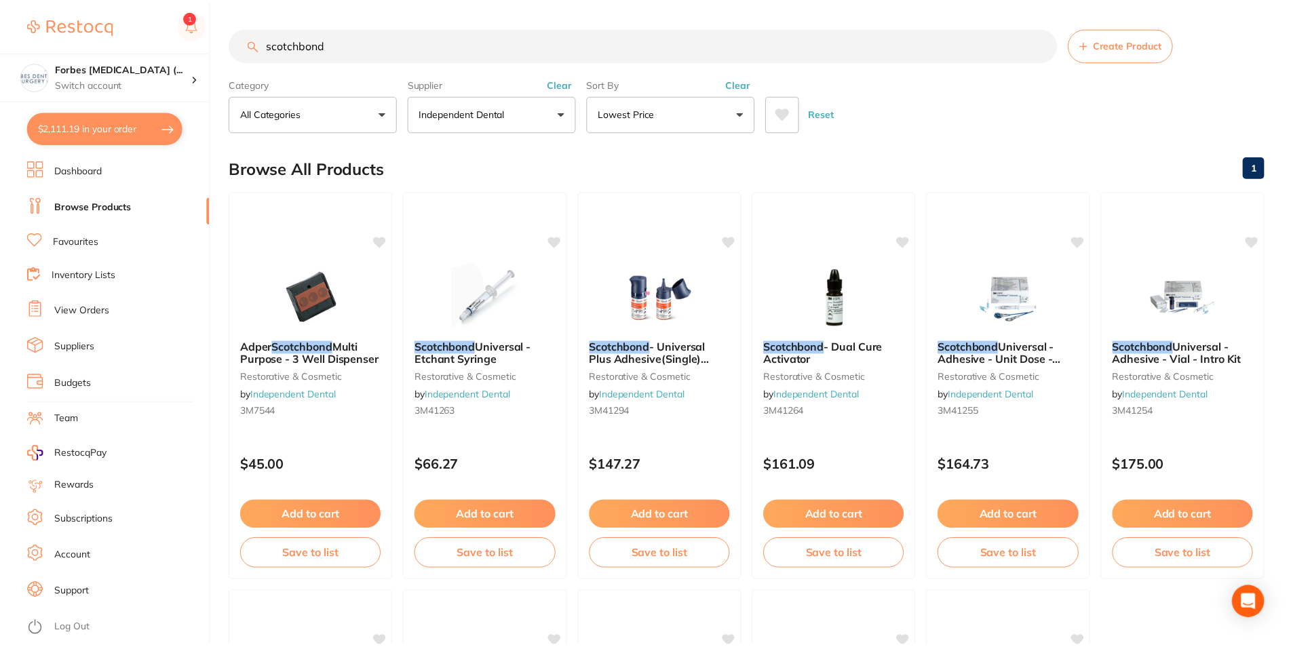
scroll to position [208, 0]
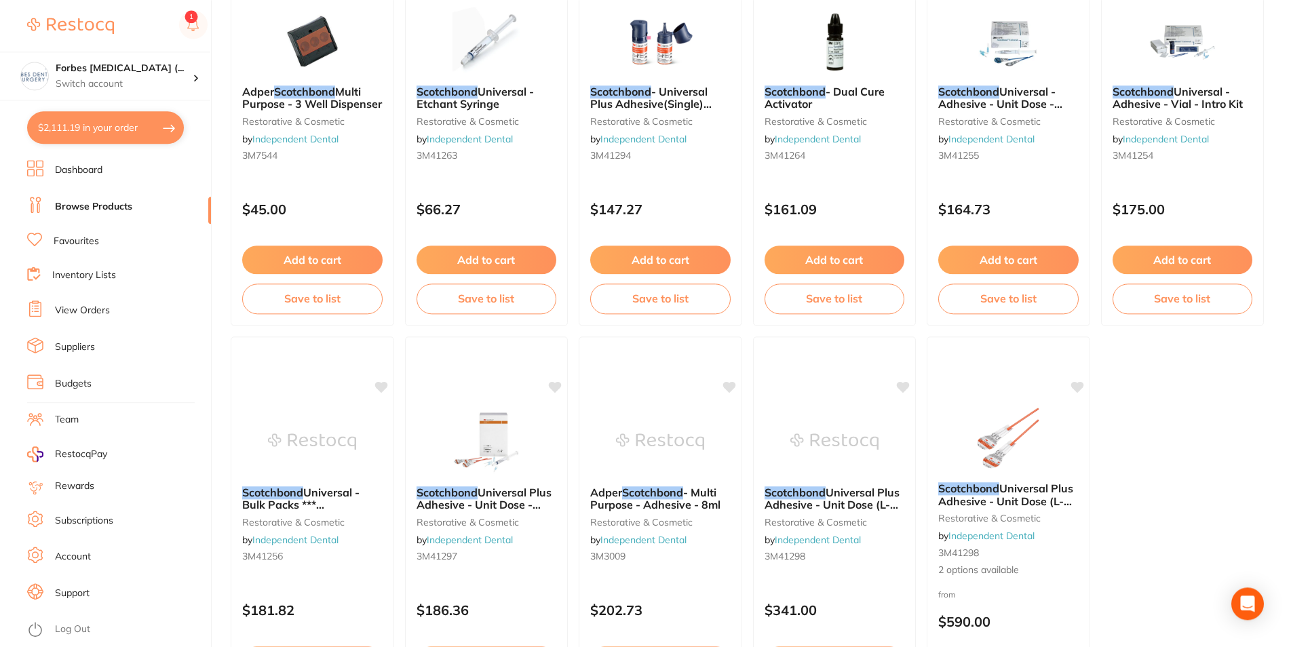
scroll to position [277, 0]
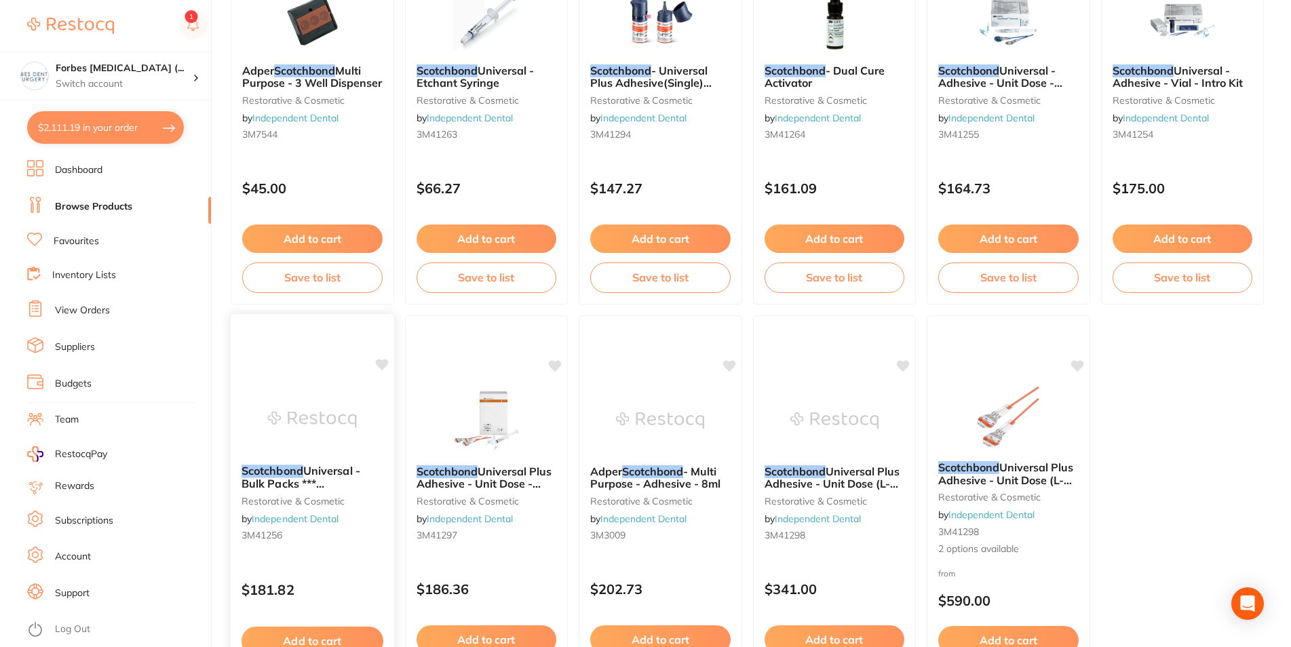
click at [289, 442] on img at bounding box center [312, 419] width 89 height 69
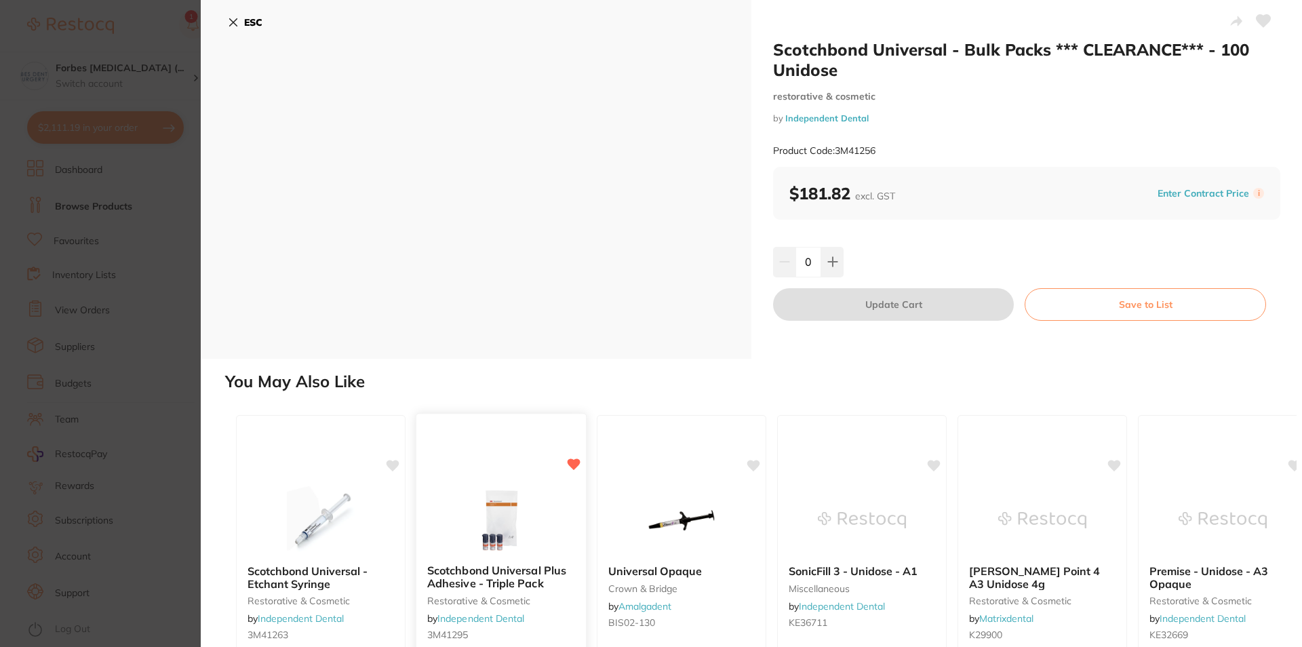
click at [556, 535] on div at bounding box center [501, 519] width 170 height 69
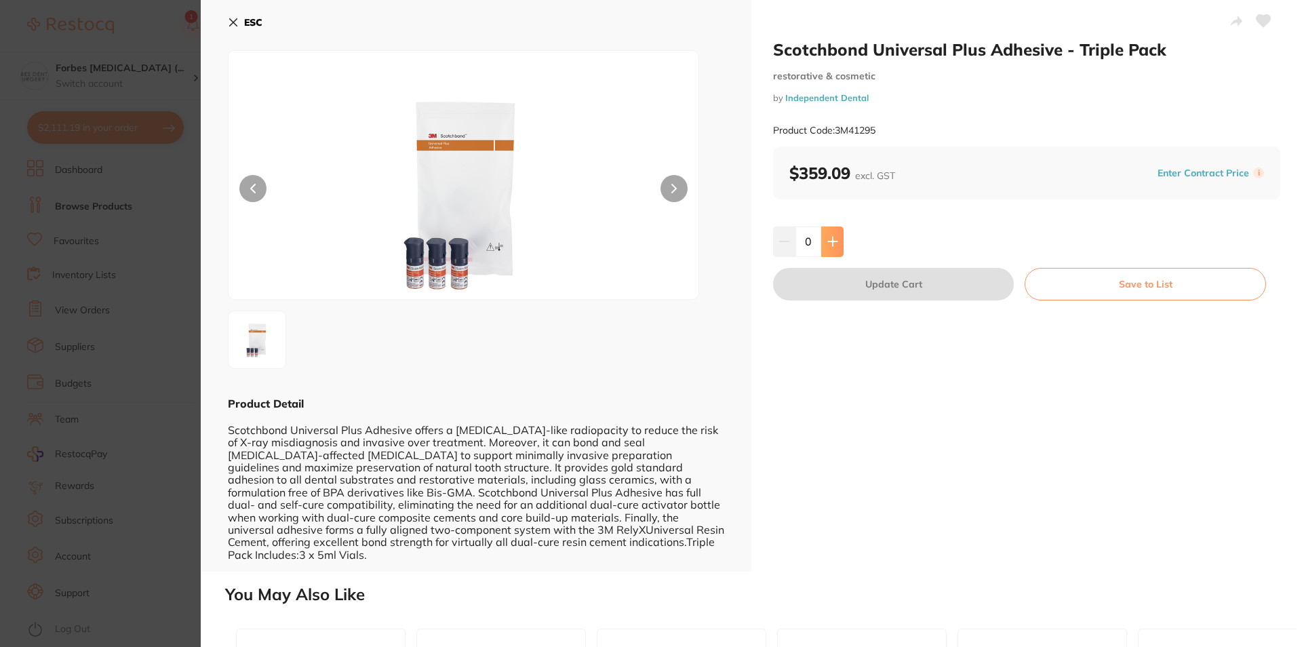
click at [828, 241] on icon at bounding box center [833, 241] width 11 height 11
type input "1"
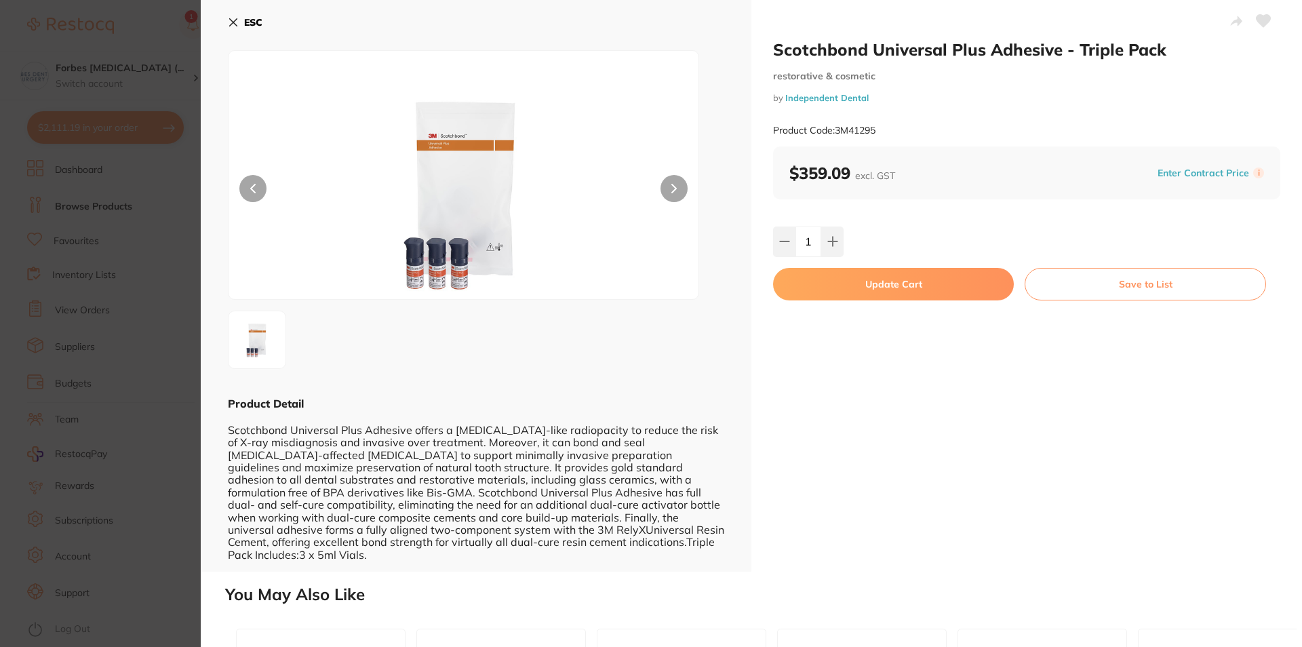
click at [878, 286] on button "Update Cart" at bounding box center [893, 284] width 241 height 33
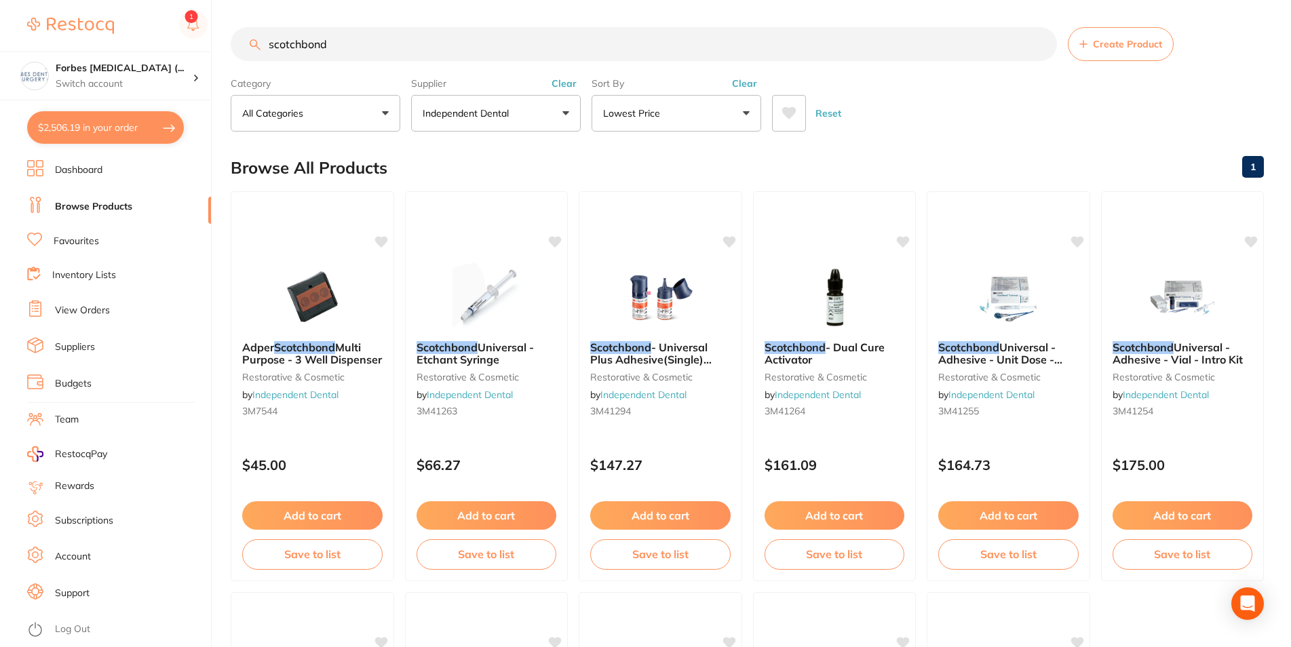
click at [83, 133] on button "$2,506.19 in your order" at bounding box center [105, 127] width 157 height 33
checkbox input "true"
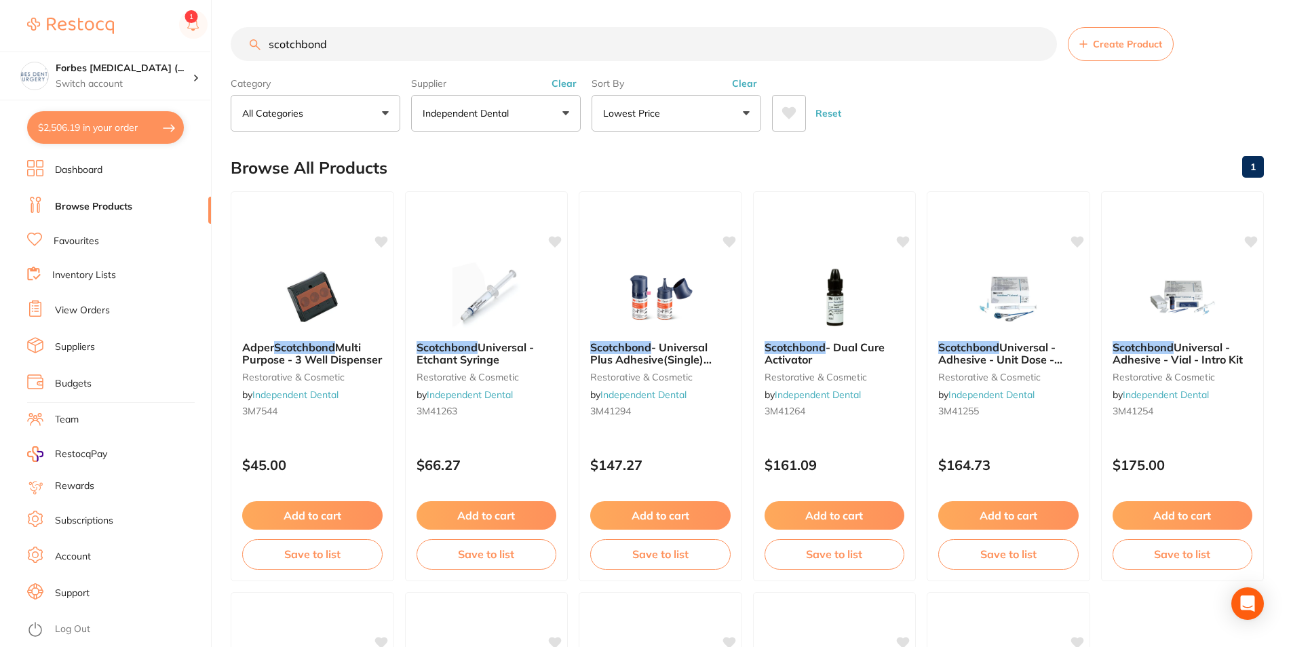
checkbox input "true"
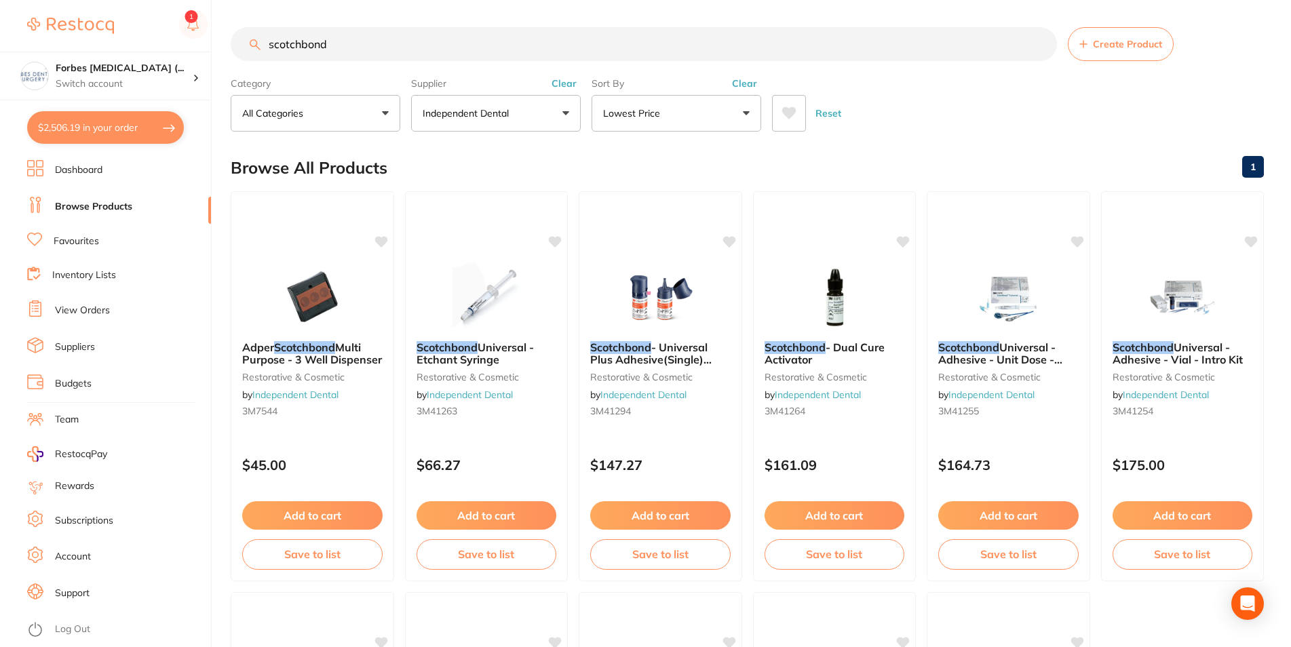
checkbox input "true"
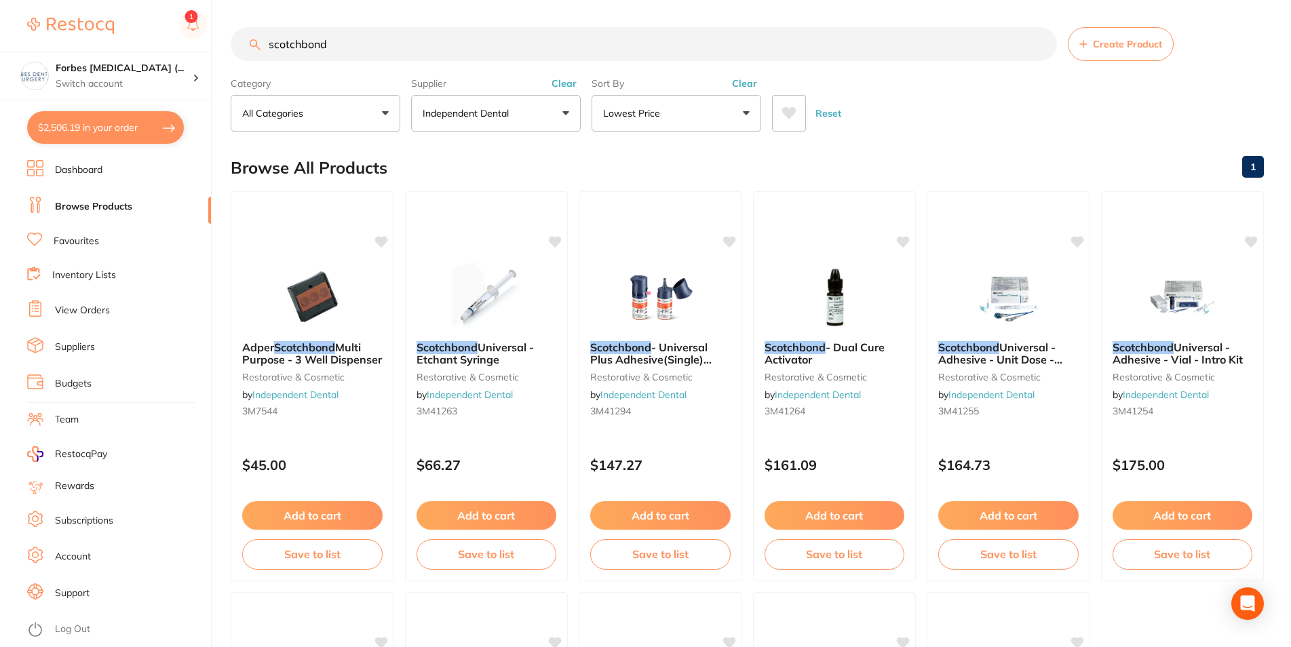
checkbox input "true"
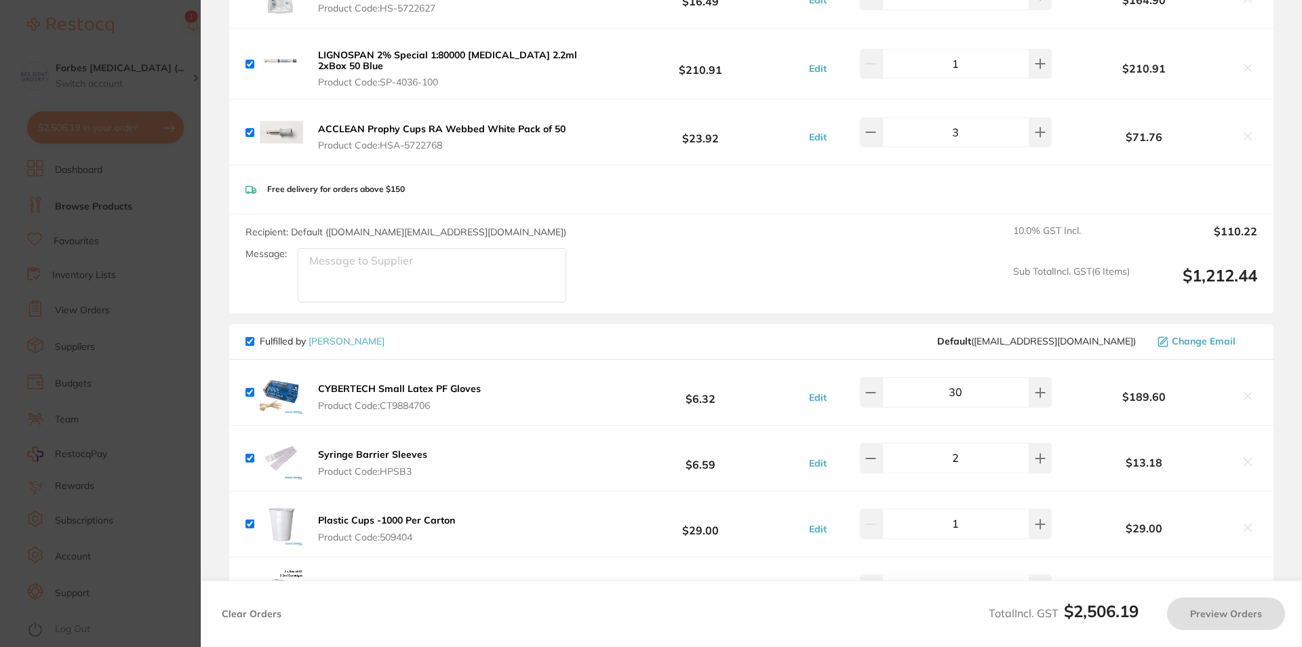
checkbox input "true"
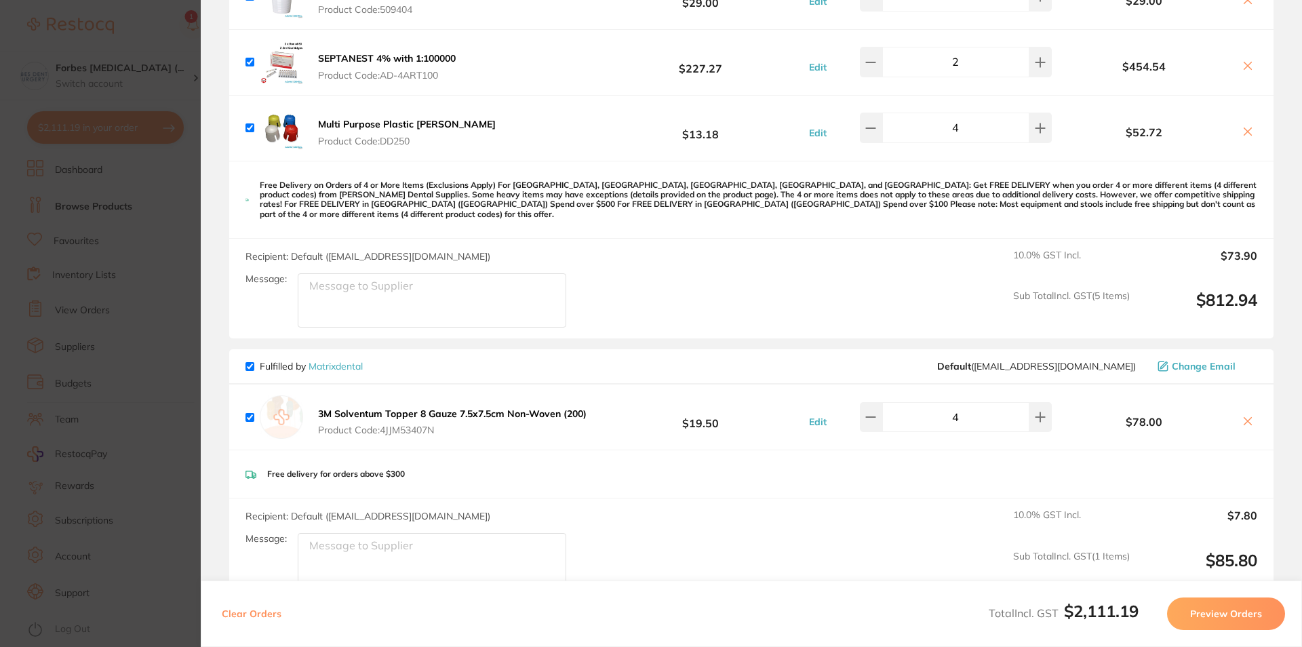
scroll to position [977, 0]
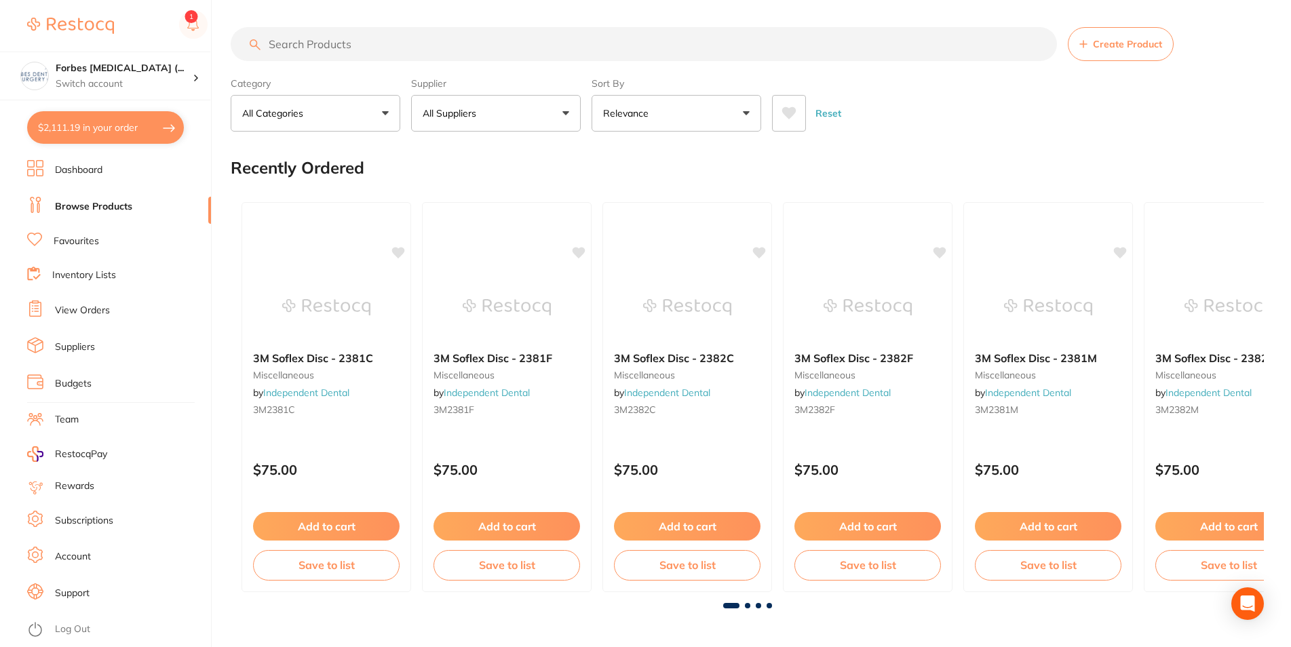
click at [90, 135] on button "$2,111.19 in your order" at bounding box center [105, 127] width 157 height 33
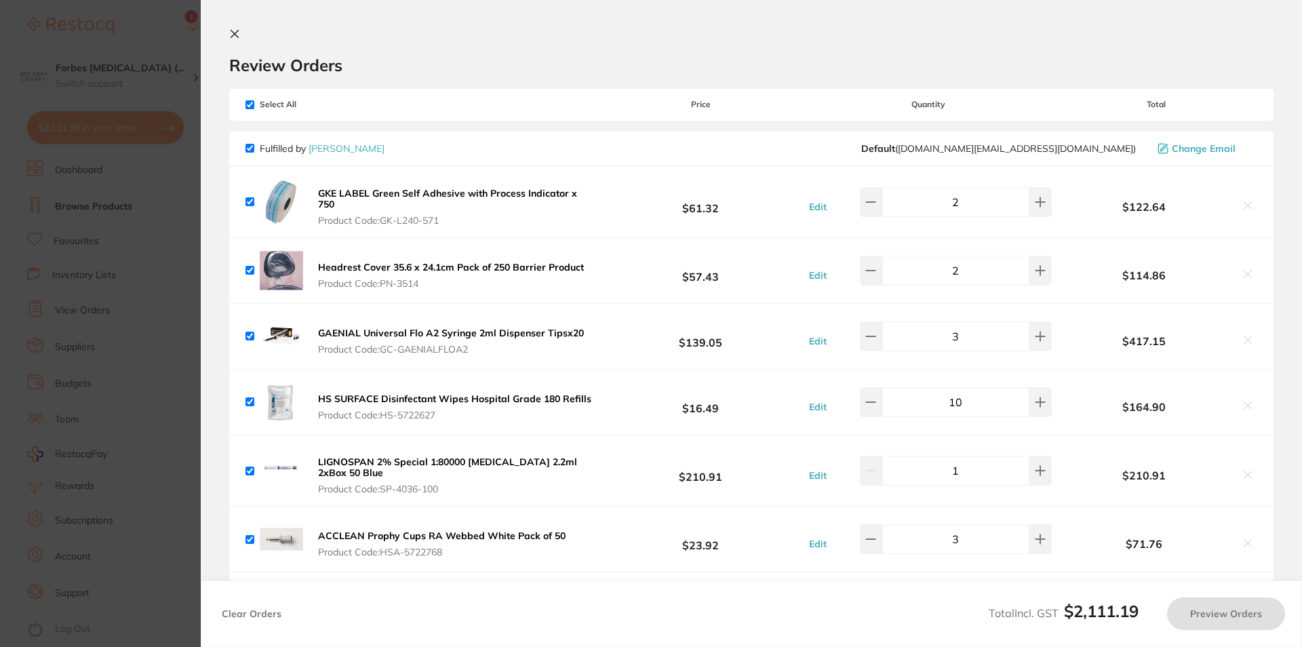
checkbox input "true"
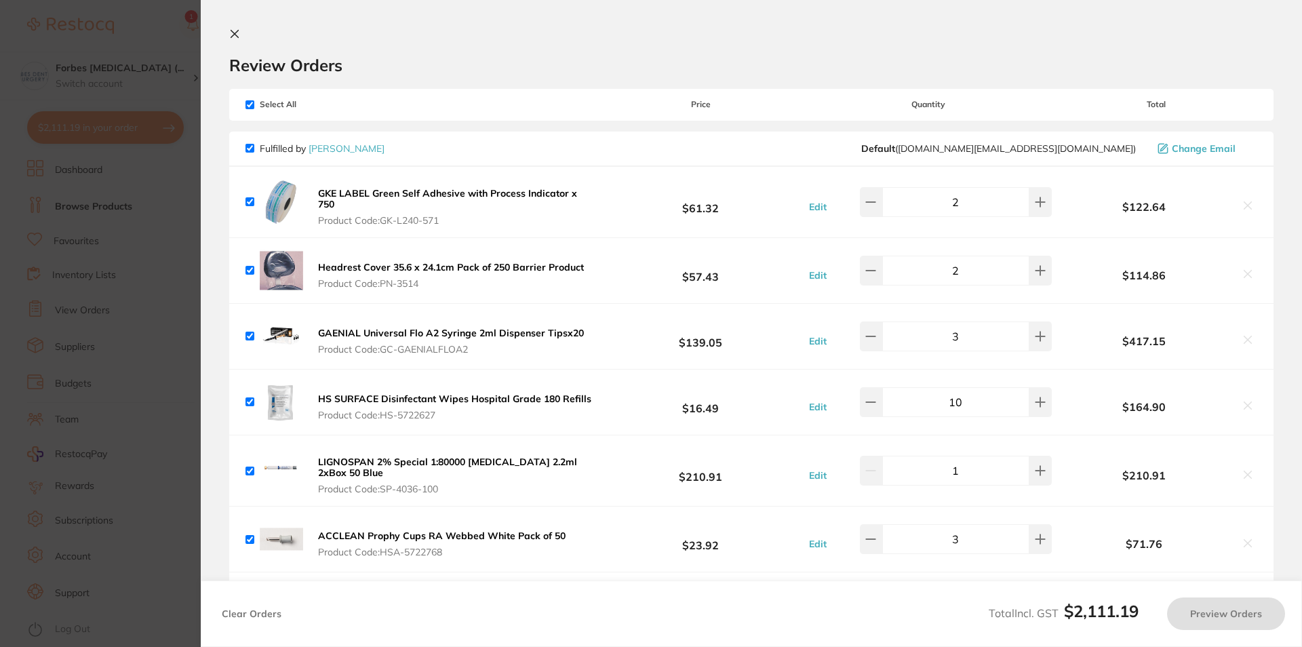
checkbox input "true"
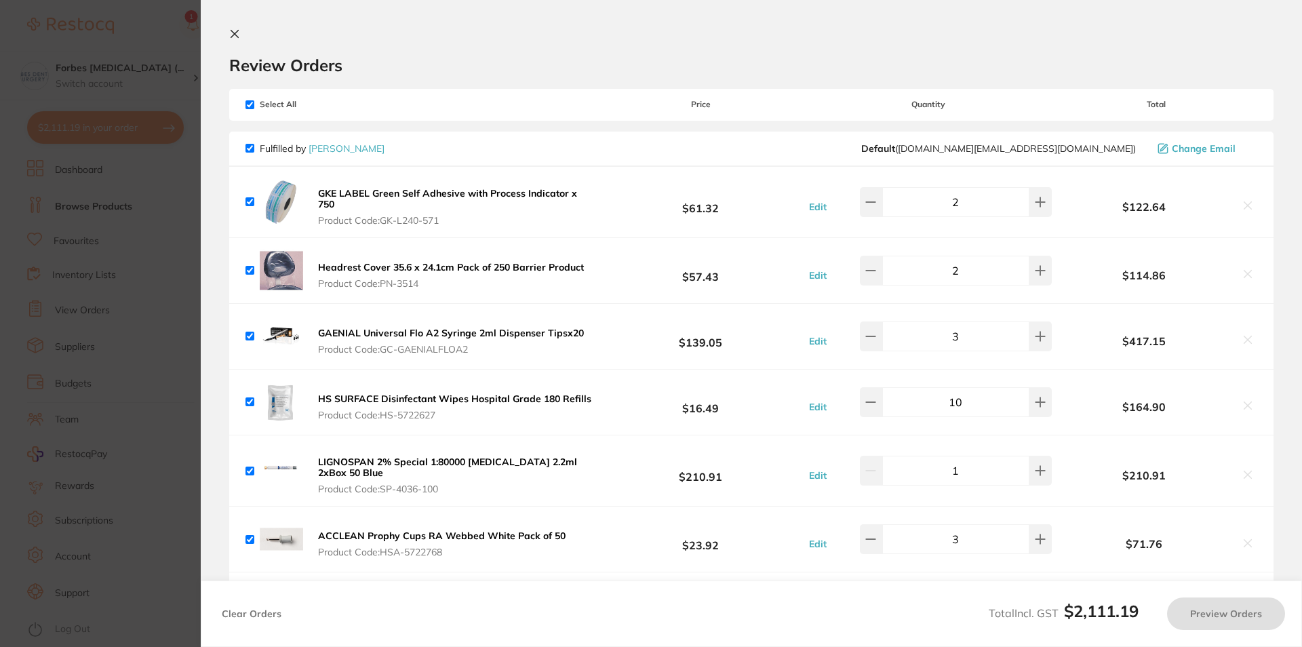
checkbox input "true"
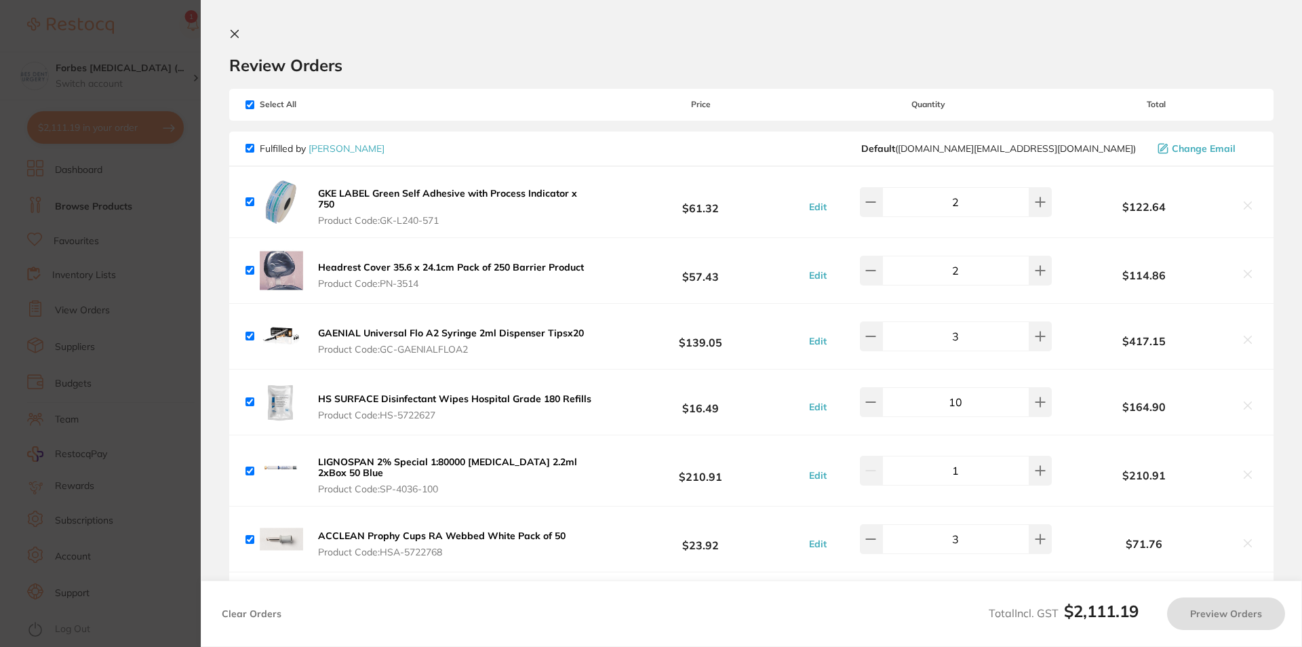
checkbox input "true"
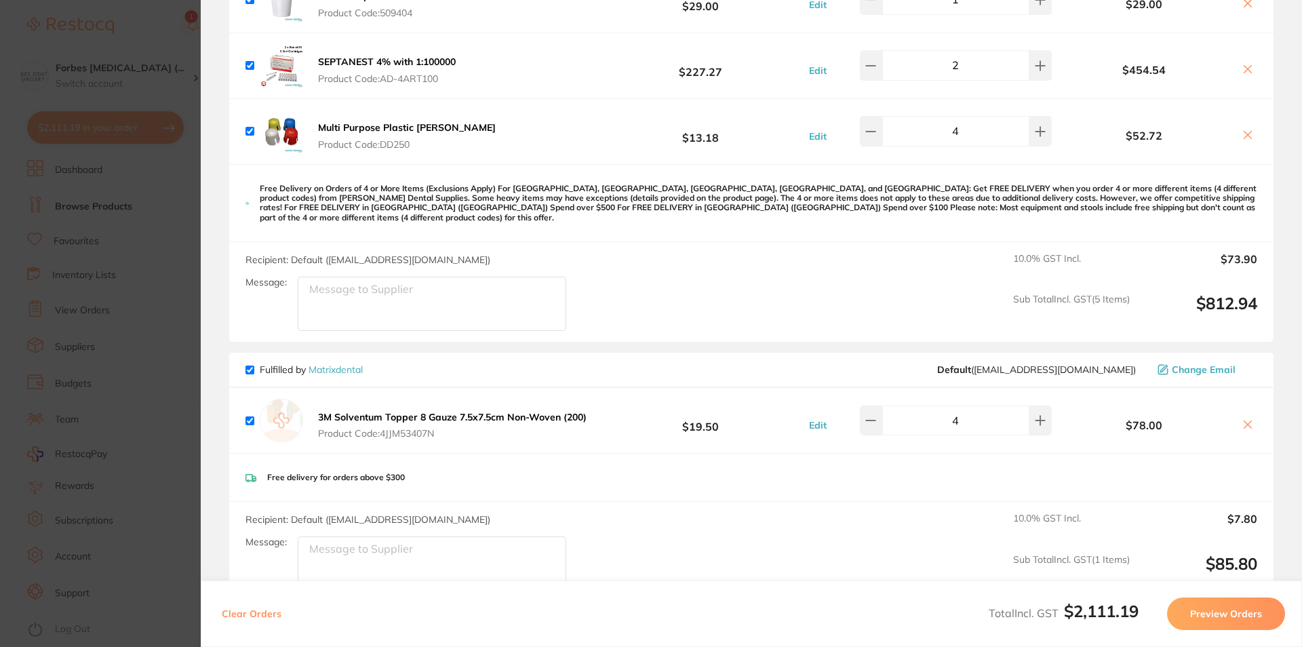
scroll to position [977, 0]
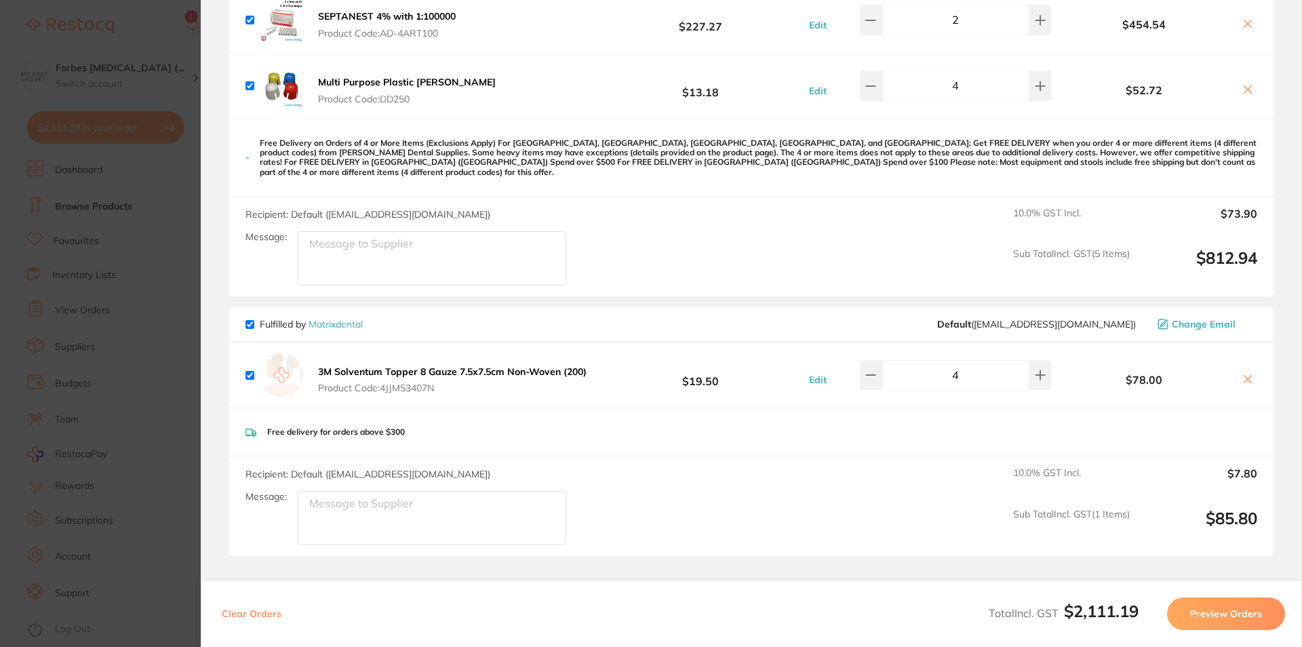
click at [140, 154] on section "Update RRP Set your pre negotiated price for this item. Item Agreed RRP (excl. …" at bounding box center [651, 323] width 1302 height 647
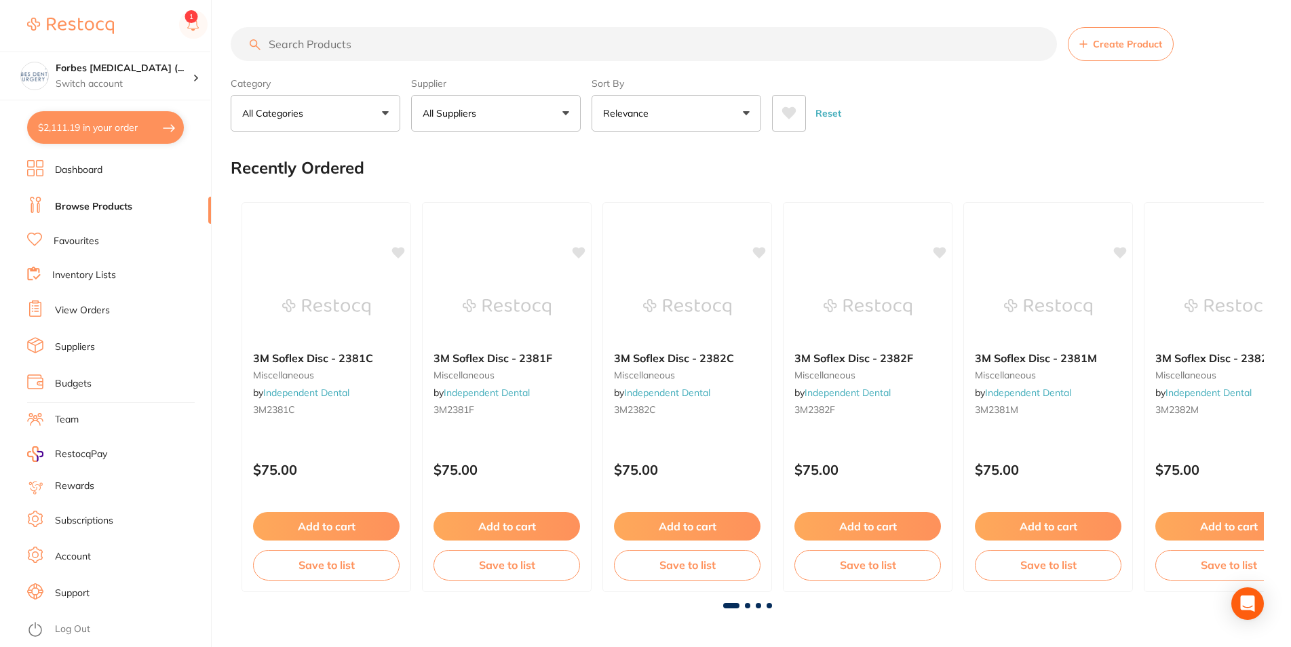
scroll to position [977, 0]
click at [185, 21] on rect at bounding box center [193, 24] width 28 height 28
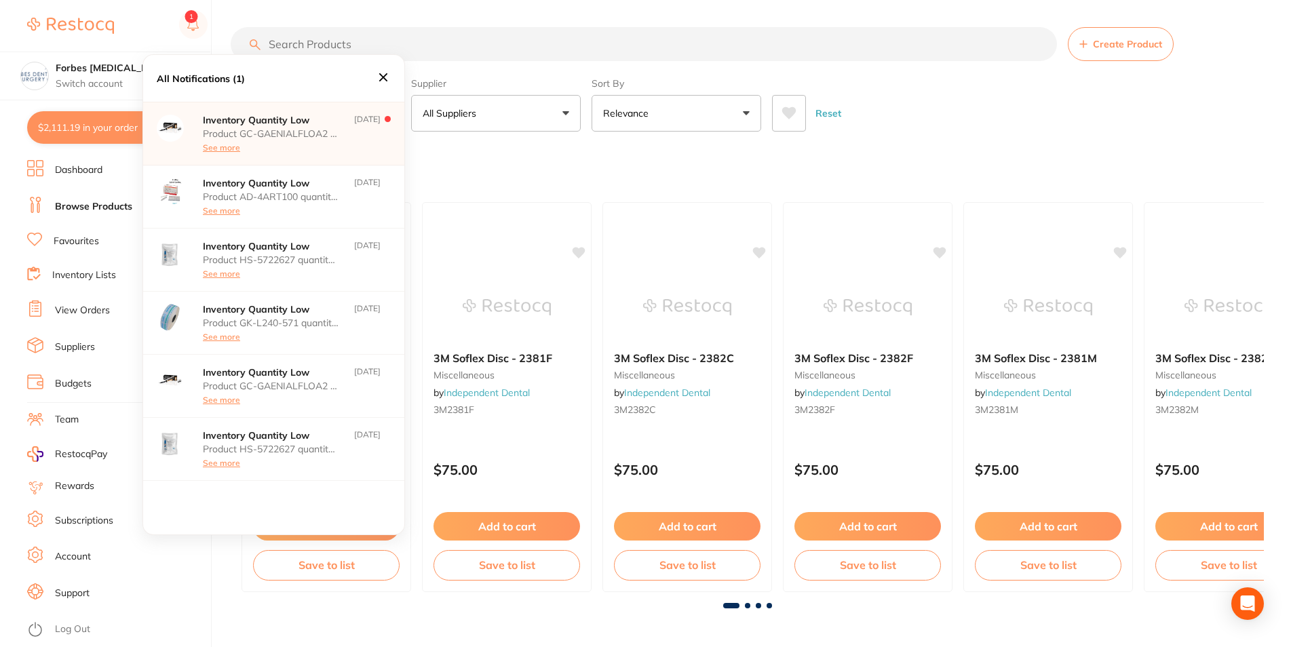
click at [375, 70] on div "All Notifications (1)" at bounding box center [273, 78] width 261 height 47
click at [378, 74] on icon at bounding box center [383, 77] width 15 height 15
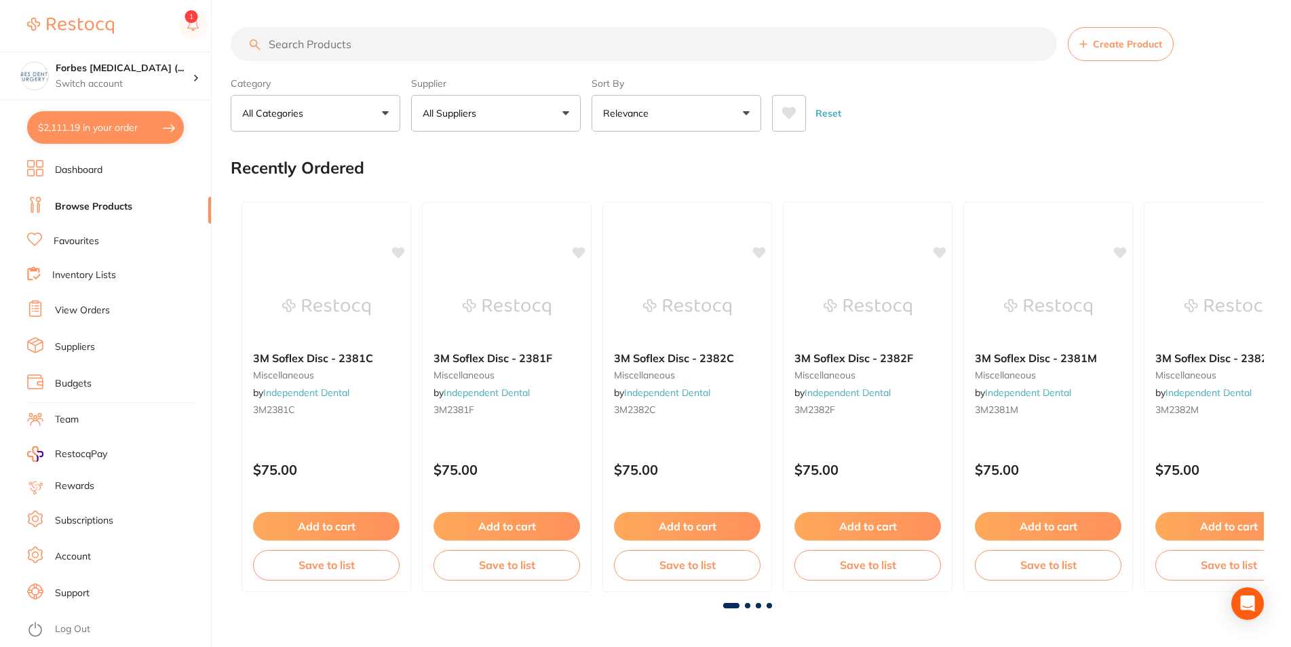
click at [374, 46] on input "search" at bounding box center [644, 44] width 826 height 34
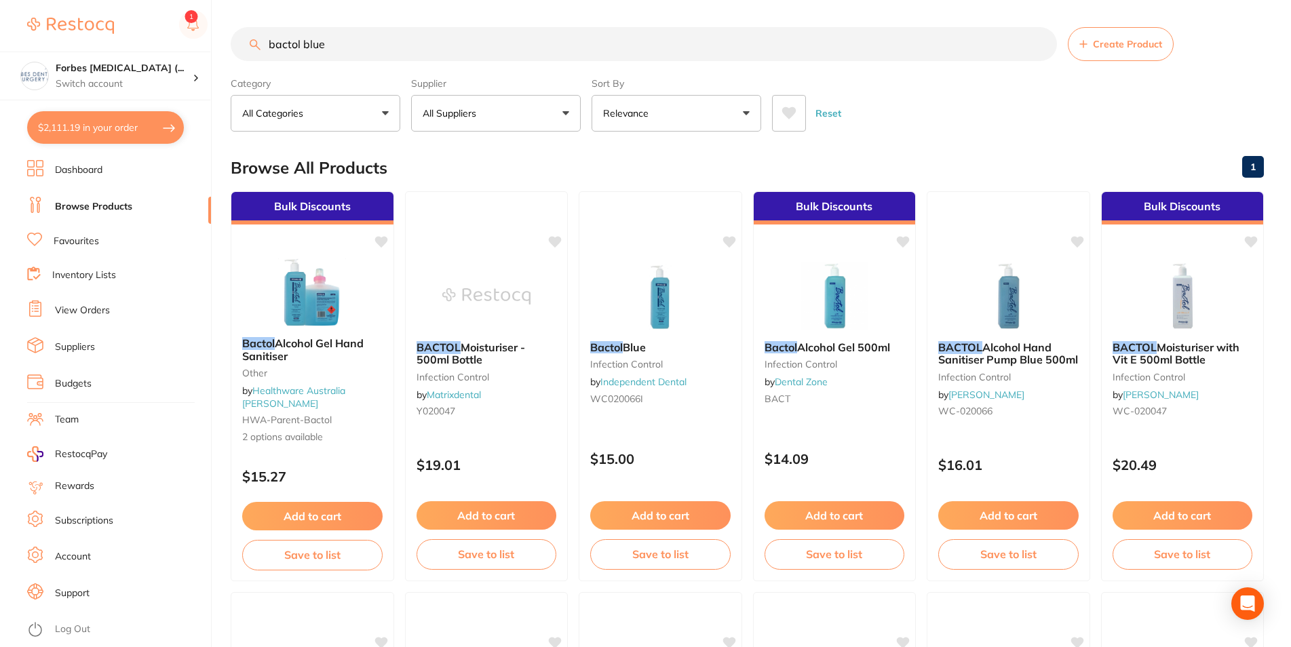
type input "bactol blue"
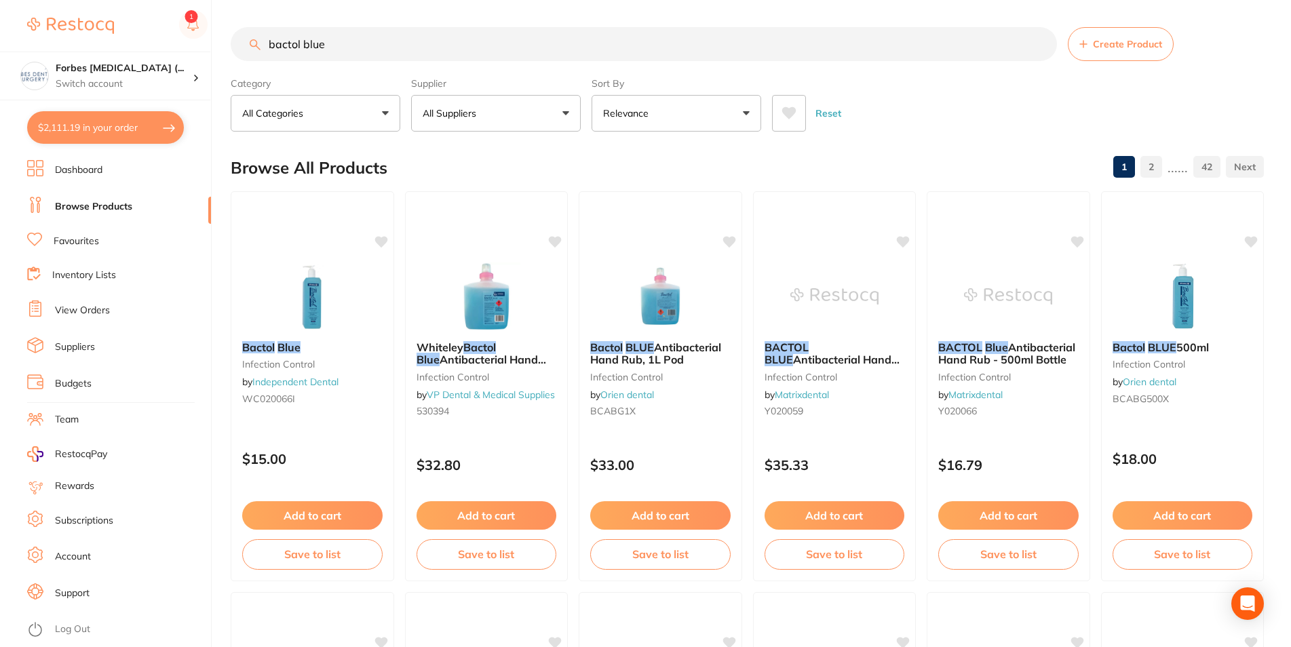
click at [655, 105] on button "Relevance" at bounding box center [677, 113] width 170 height 37
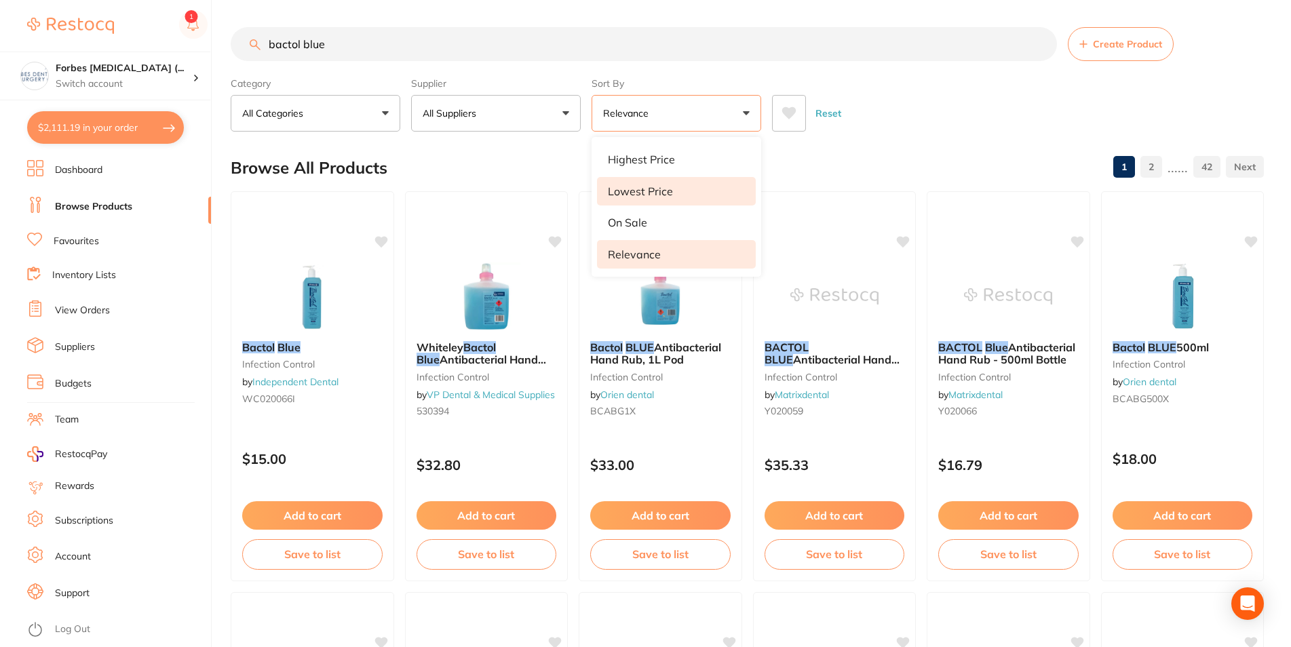
click at [638, 189] on p "Lowest Price" at bounding box center [640, 191] width 65 height 12
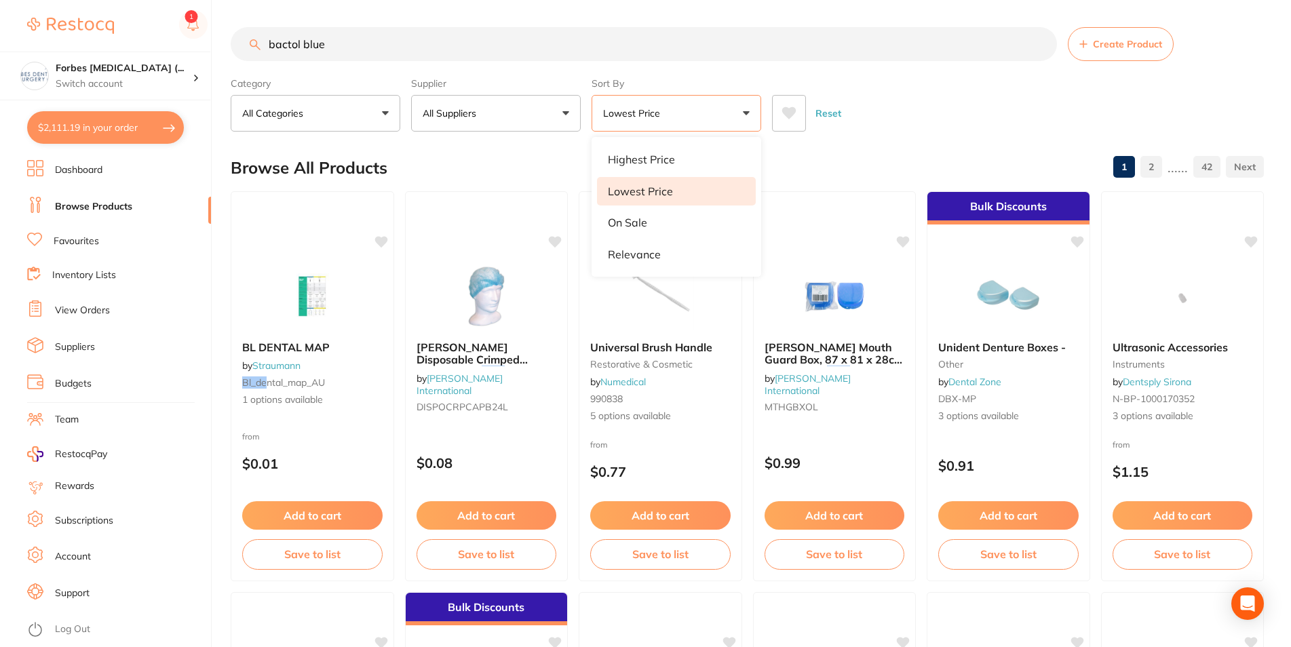
click at [901, 79] on div "Category All Categories All Categories 3D Printing anaesthetic articulating bur…" at bounding box center [747, 102] width 1033 height 60
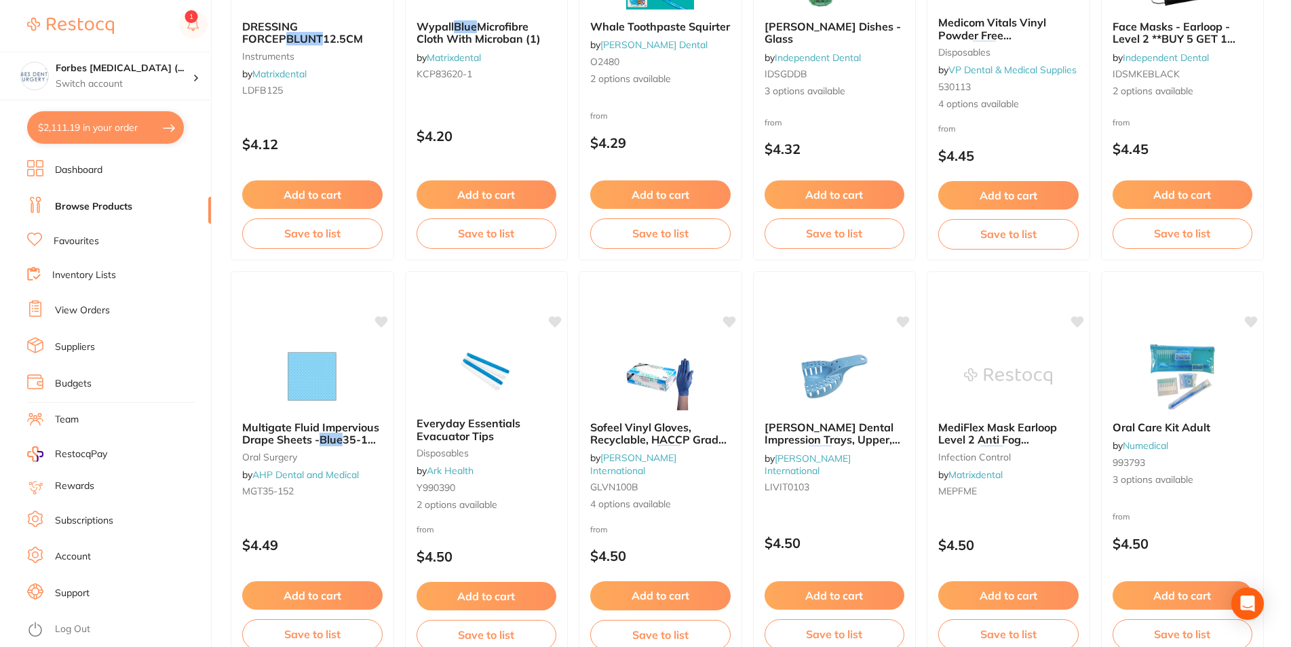
scroll to position [3213, 0]
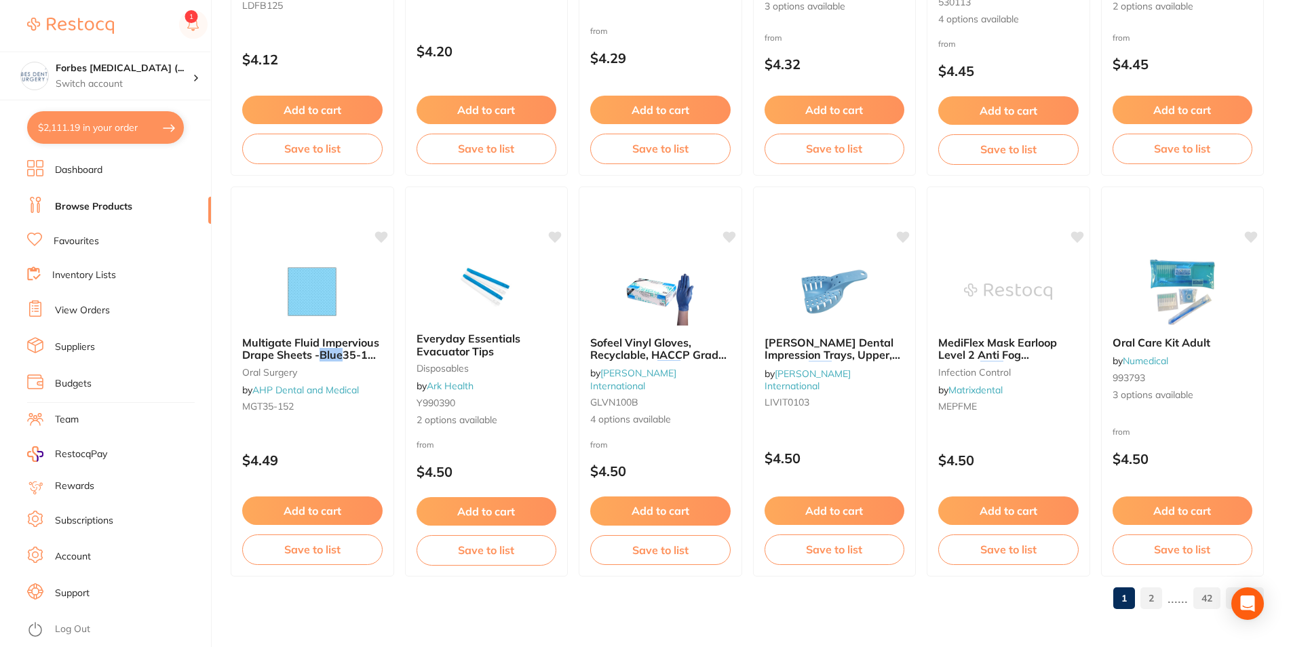
click at [1155, 596] on link "2" at bounding box center [1151, 598] width 22 height 27
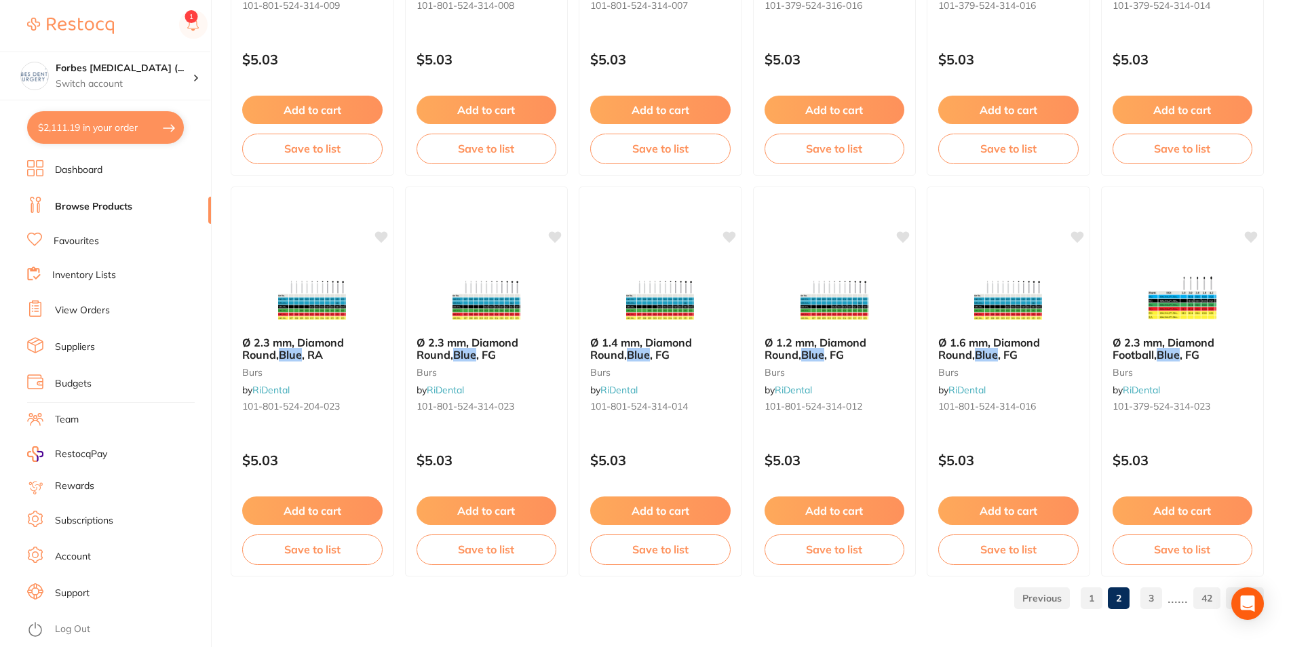
click at [1155, 602] on link "3" at bounding box center [1151, 598] width 22 height 27
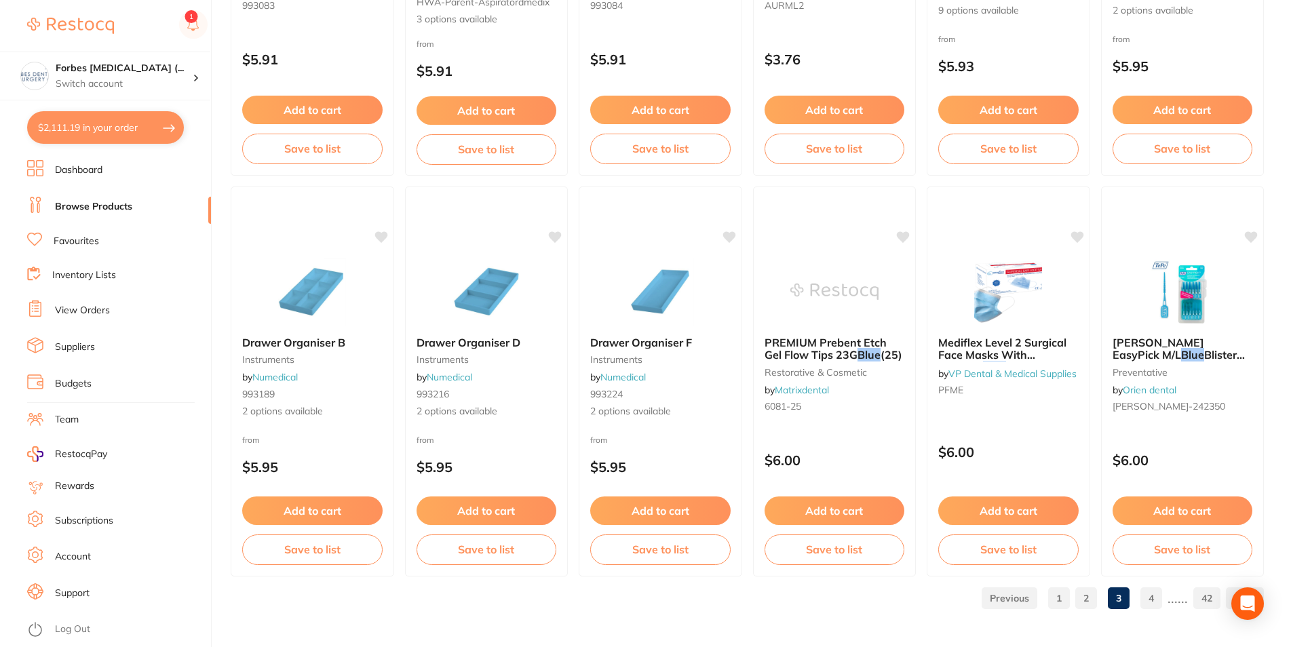
click at [1153, 597] on link "4" at bounding box center [1151, 598] width 22 height 27
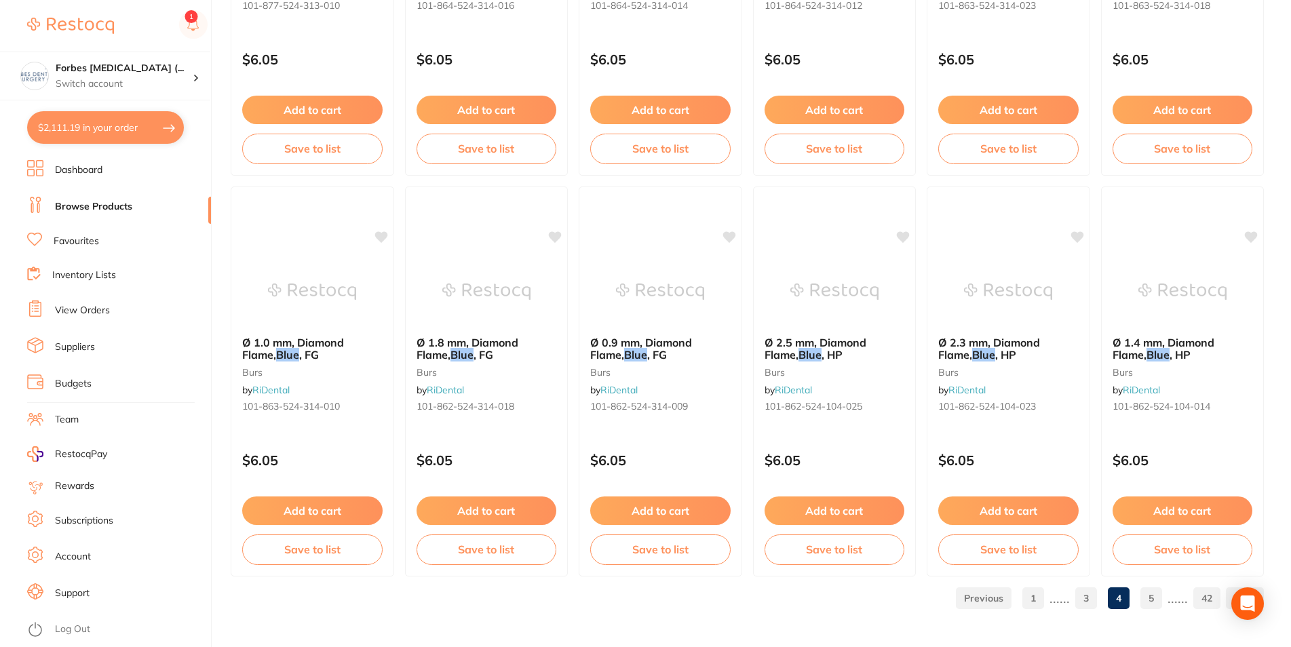
click at [1153, 596] on link "5" at bounding box center [1151, 598] width 22 height 27
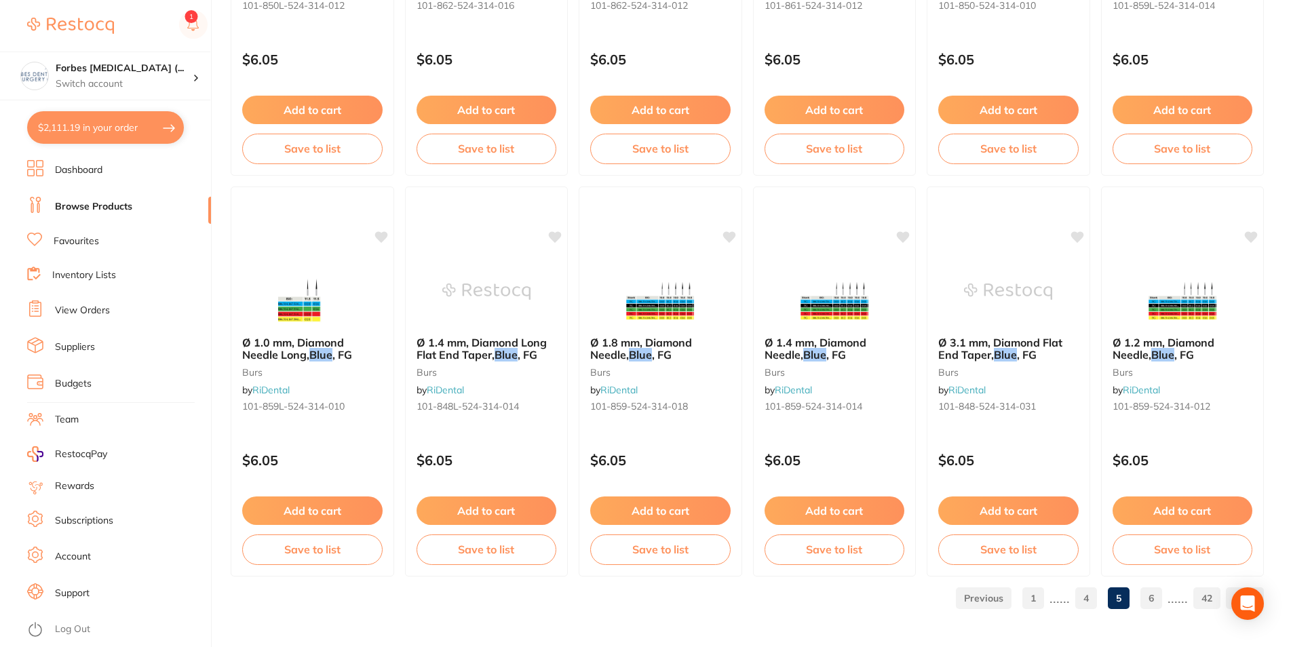
click at [1142, 589] on ul "1 ...... 4 5 6 ...... 42" at bounding box center [1106, 598] width 313 height 22
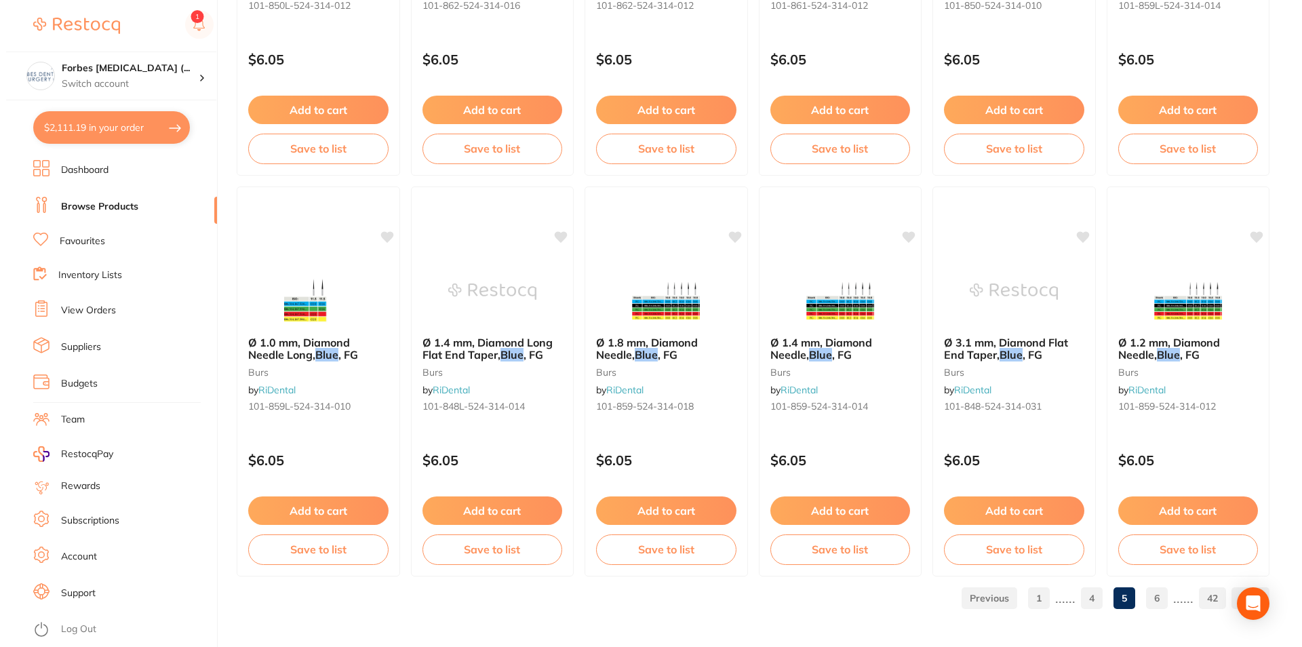
scroll to position [0, 0]
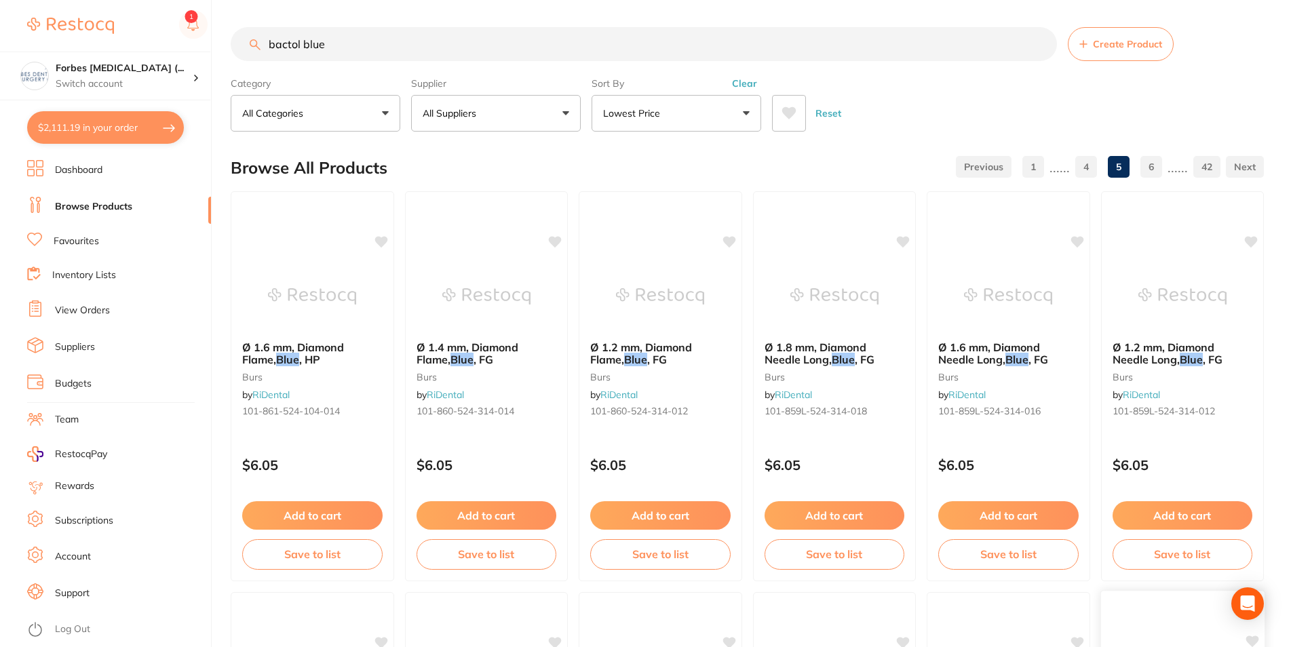
click at [1150, 597] on div at bounding box center [1181, 608] width 163 height 35
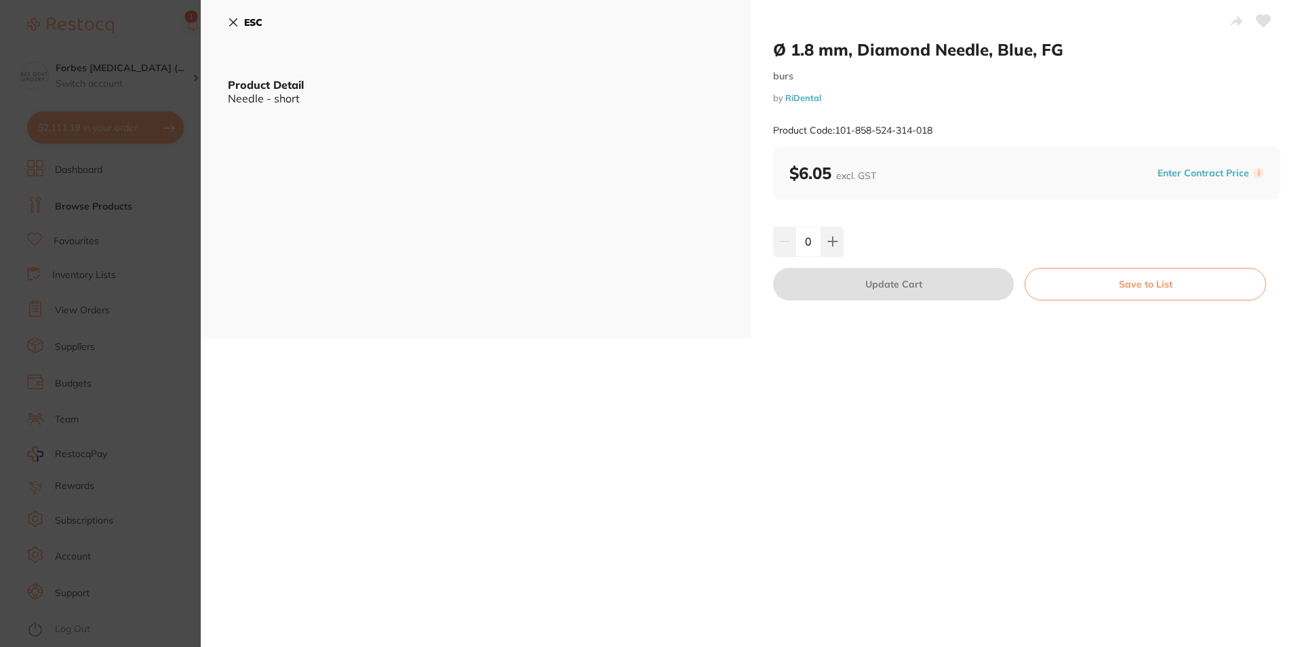
drag, startPoint x: 36, startPoint y: 252, endPoint x: 218, endPoint y: 206, distance: 188.2
click at [42, 248] on section "Ø 1.8 mm, Diamond Needle, Blue, FG burs by RiDental Product Code: 101-858-524-3…" at bounding box center [651, 323] width 1302 height 647
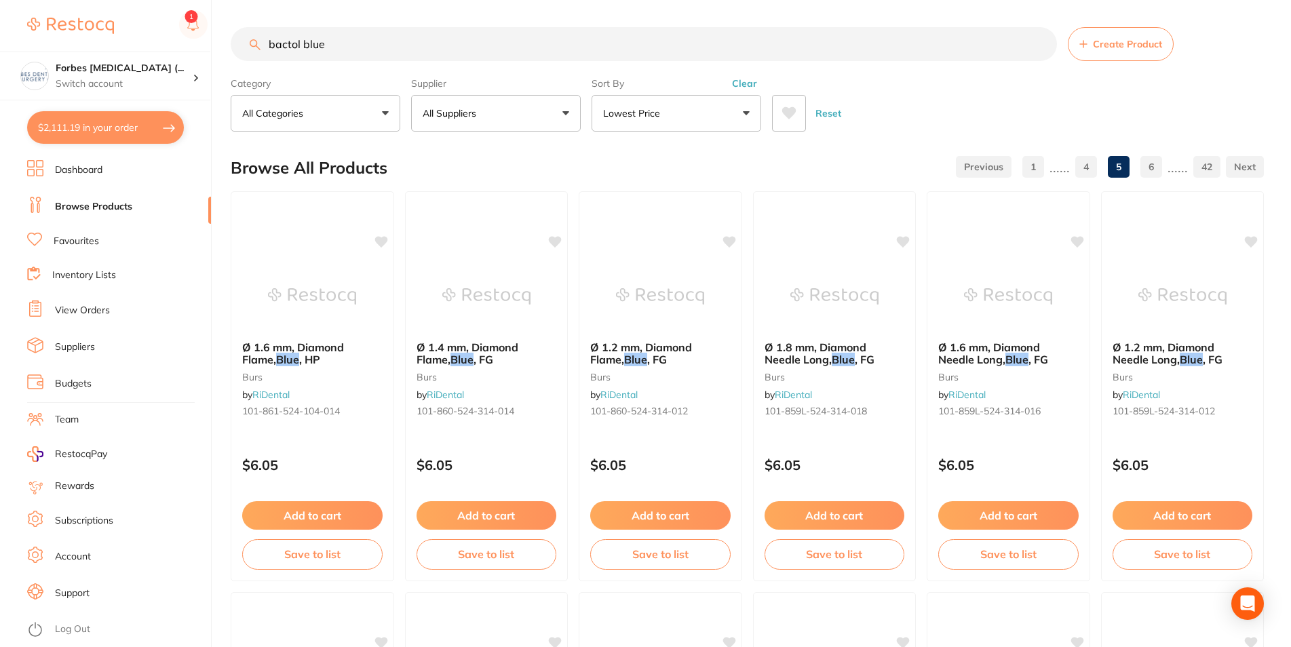
click at [648, 115] on p "Lowest Price" at bounding box center [634, 113] width 62 height 14
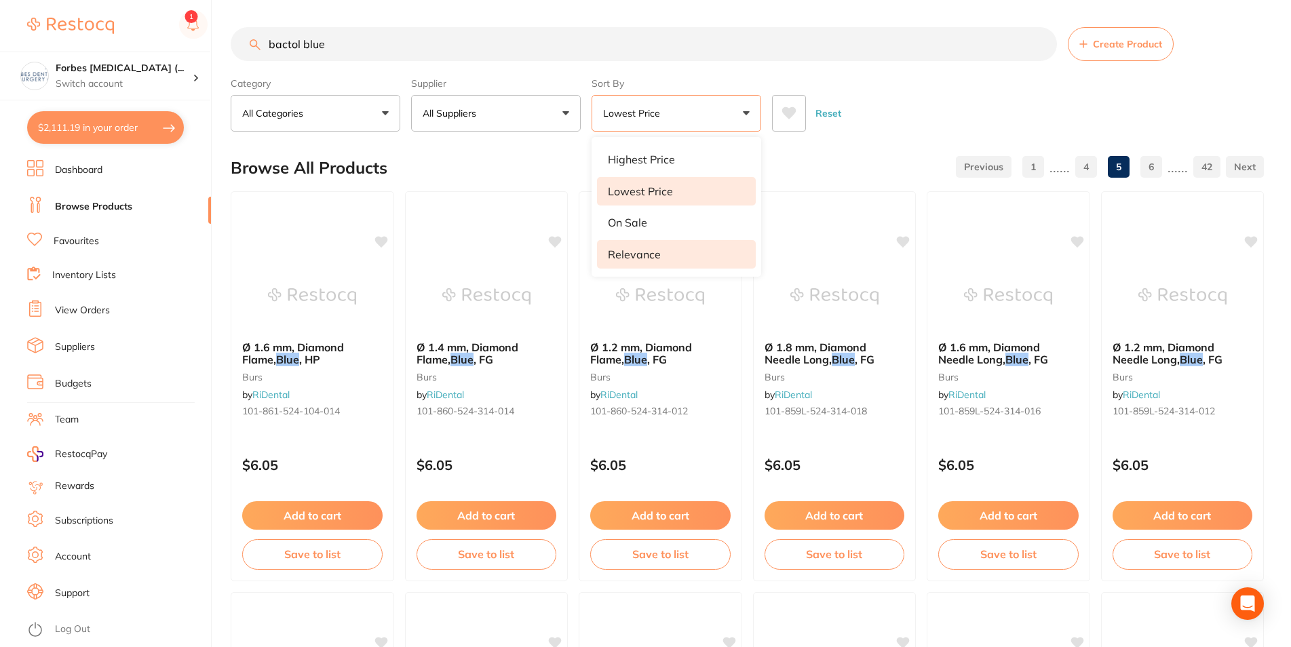
click at [640, 254] on p "Relevance" at bounding box center [634, 254] width 53 height 12
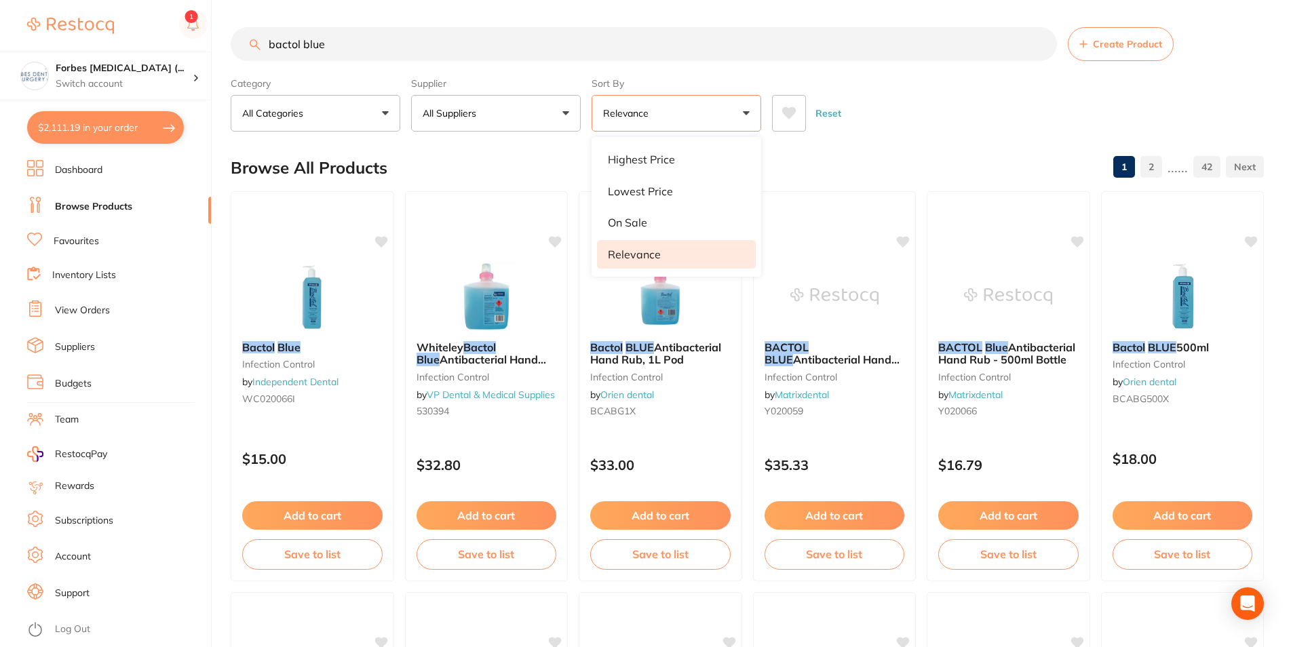
click at [893, 90] on div "Reset" at bounding box center [1012, 107] width 481 height 47
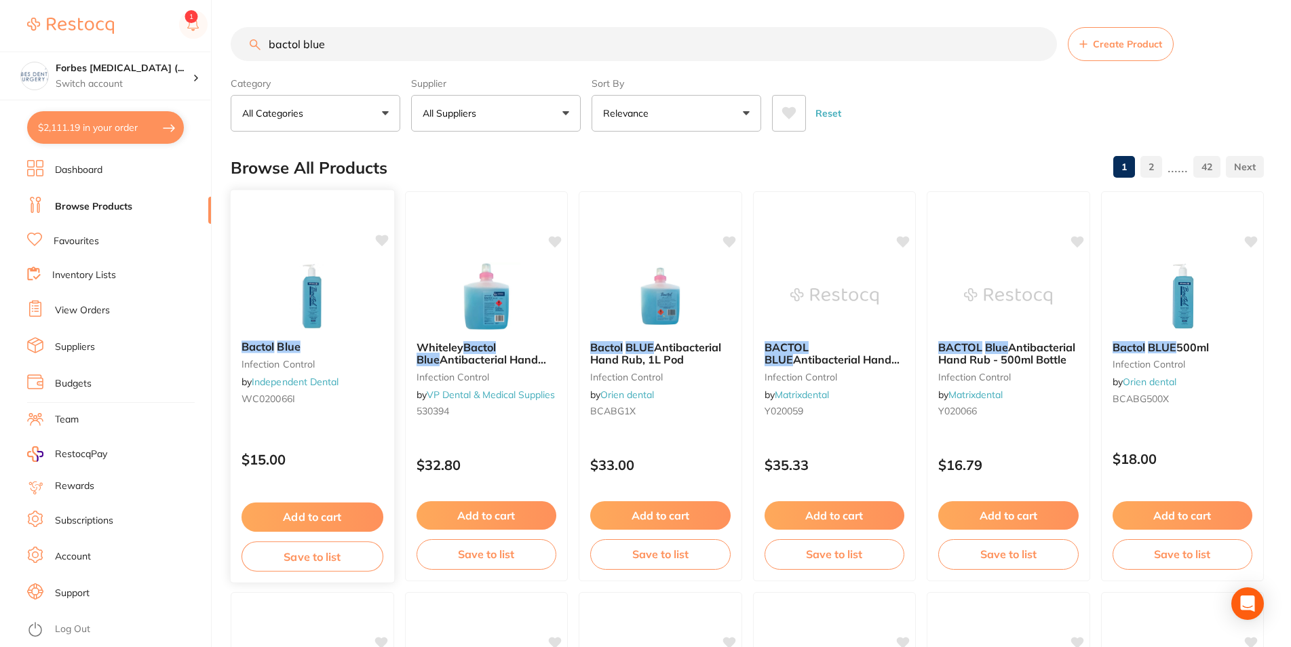
click at [316, 306] on img at bounding box center [312, 295] width 89 height 69
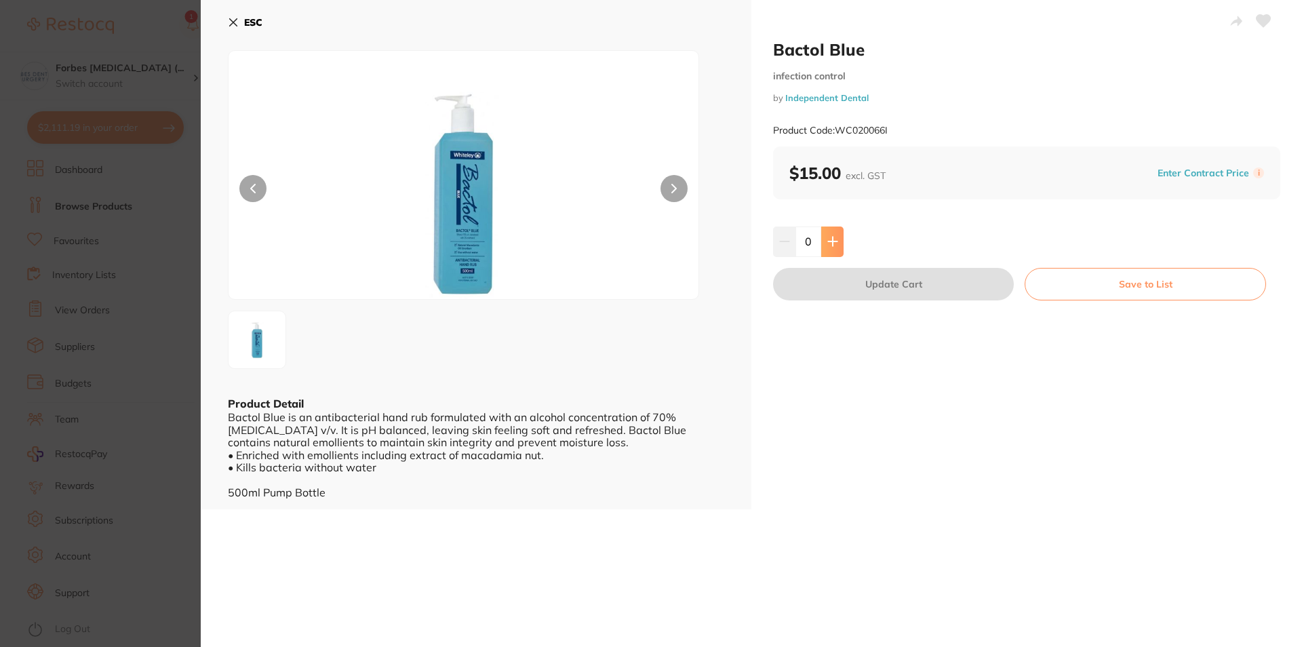
click at [830, 241] on icon at bounding box center [833, 241] width 11 height 11
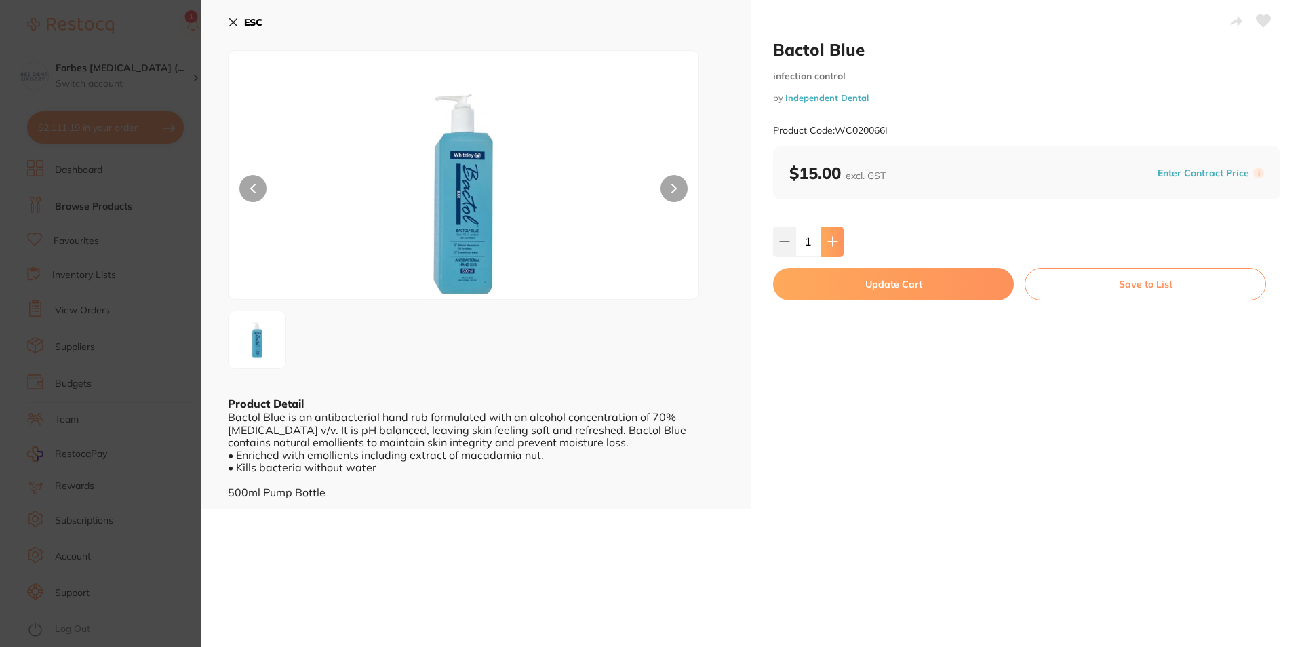
click at [830, 241] on icon at bounding box center [833, 241] width 11 height 11
type input "4"
click at [858, 296] on button "Update Cart" at bounding box center [893, 284] width 241 height 33
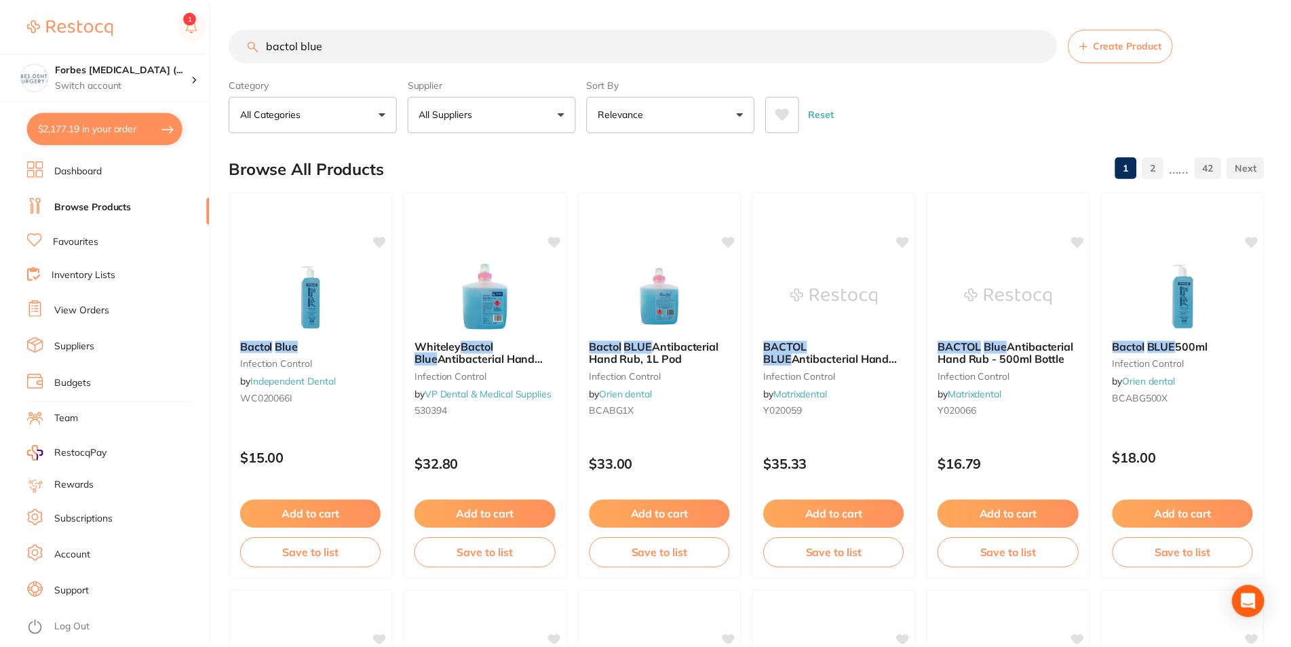
scroll to position [33, 0]
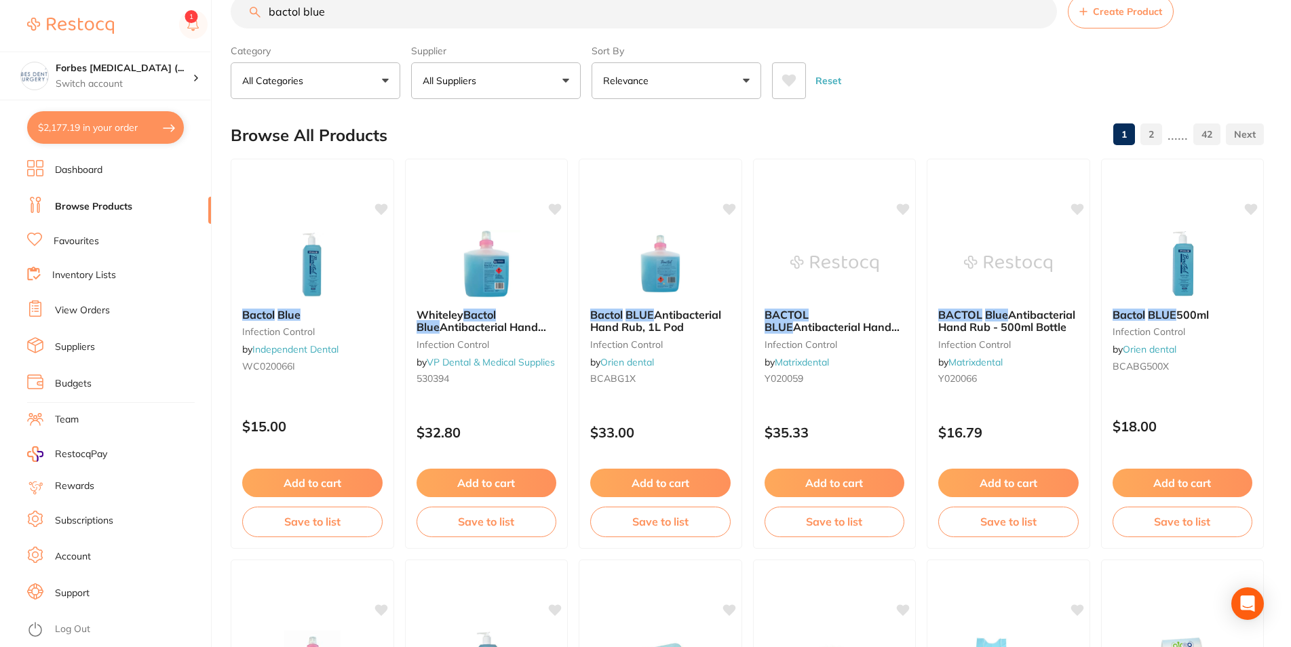
click at [107, 128] on button "$2,177.19 in your order" at bounding box center [105, 127] width 157 height 33
checkbox input "true"
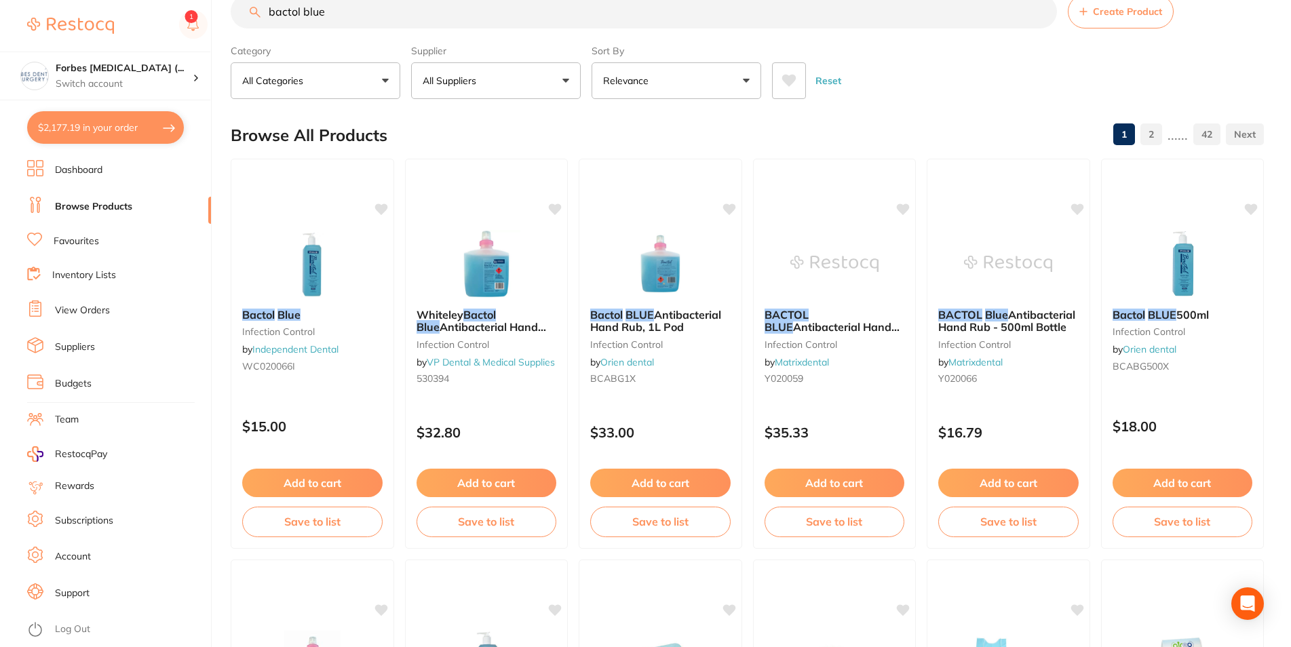
checkbox input "true"
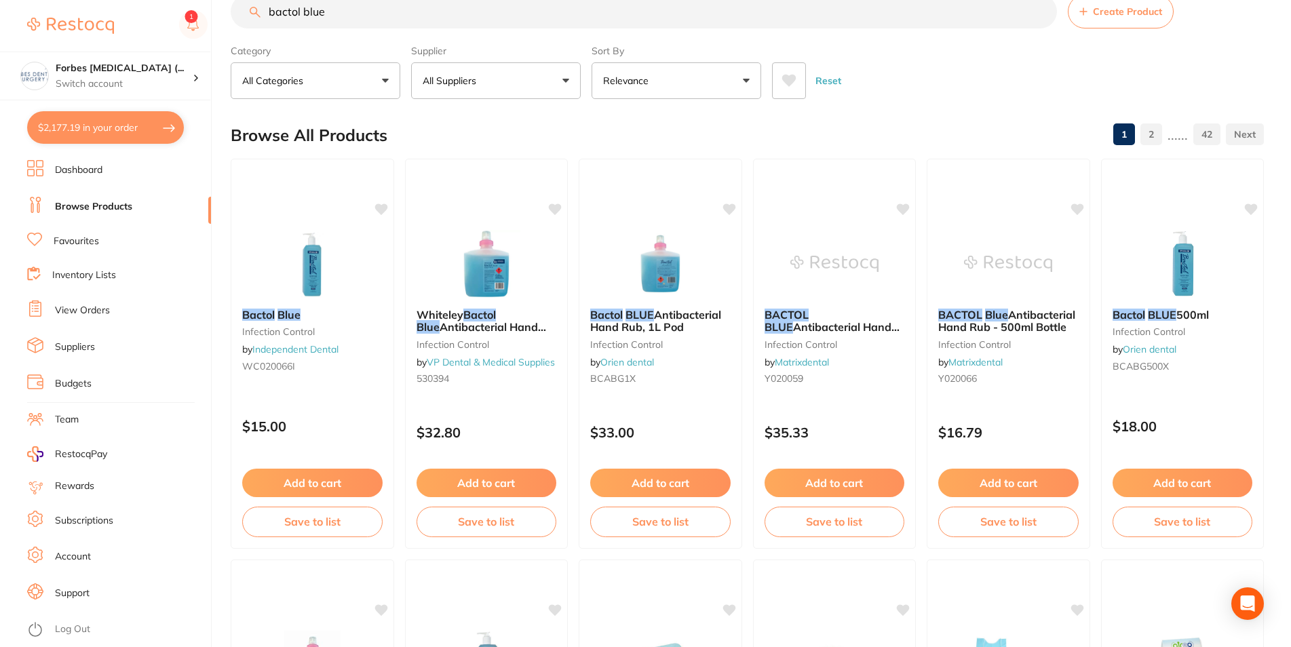
checkbox input "true"
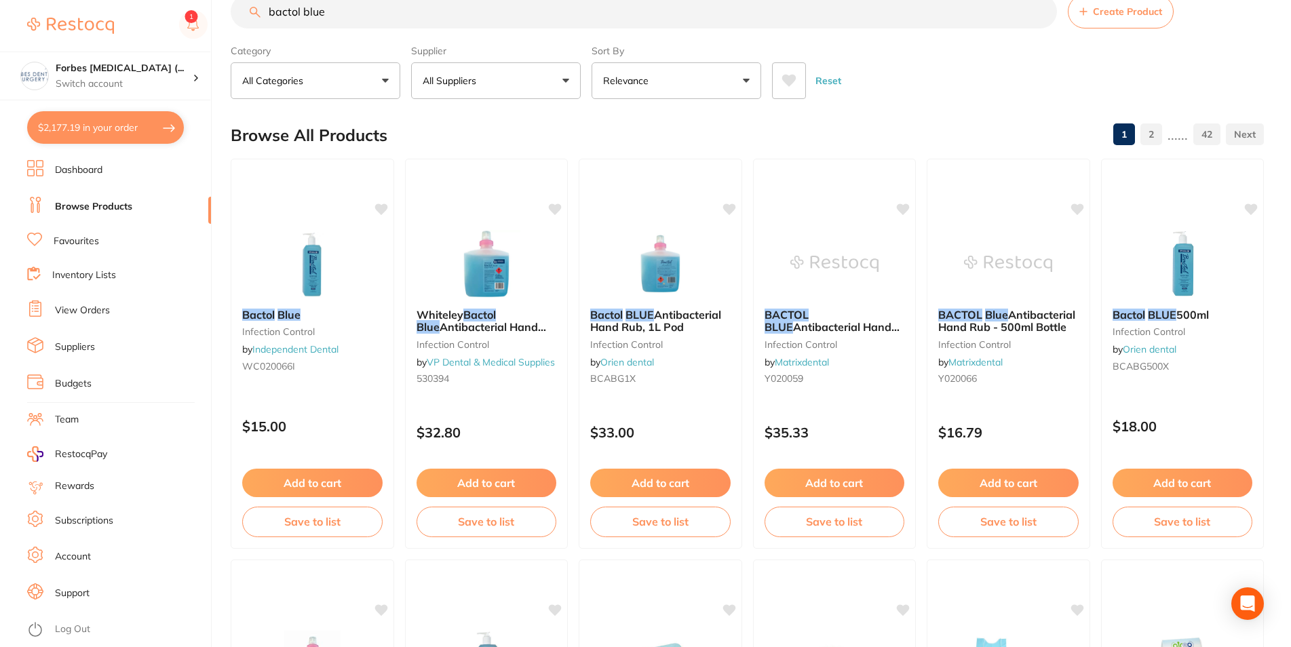
checkbox input "true"
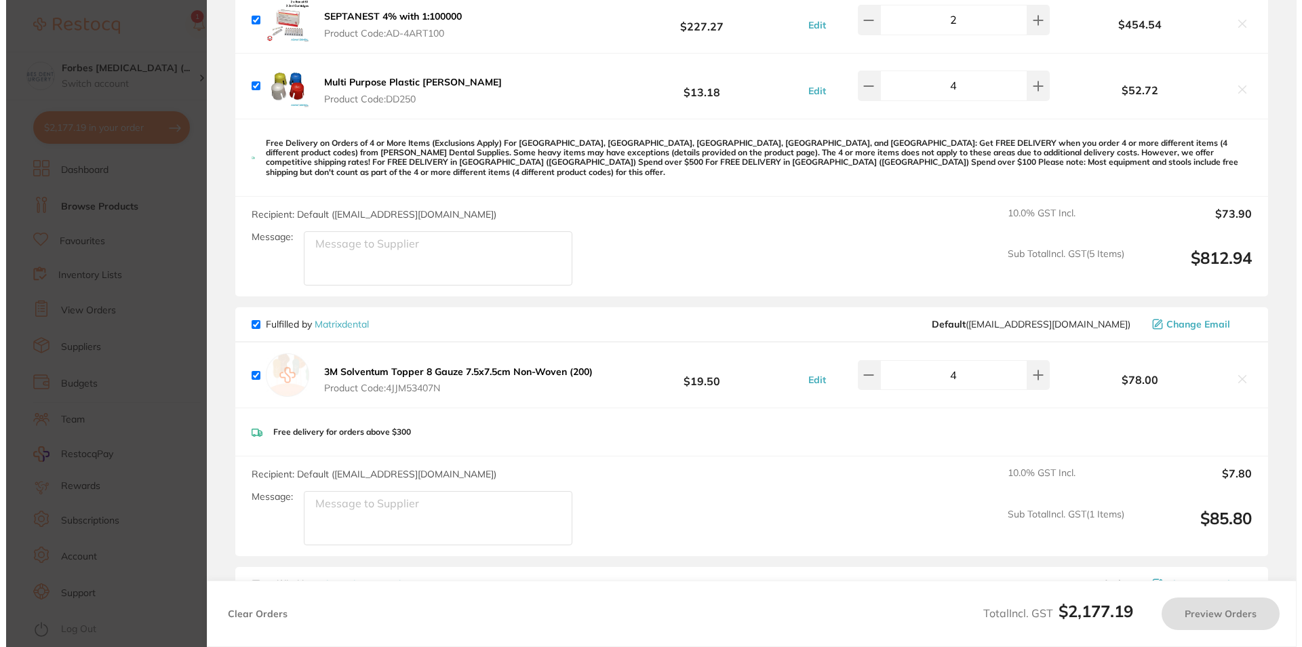
scroll to position [0, 0]
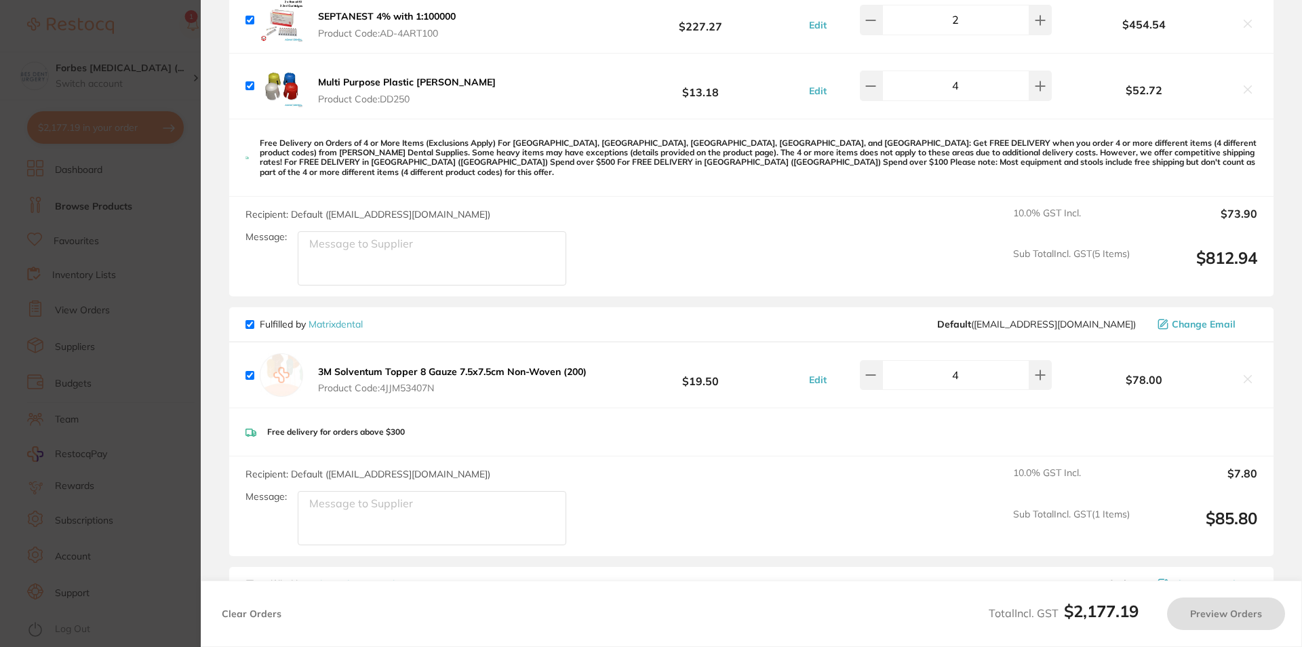
checkbox input "true"
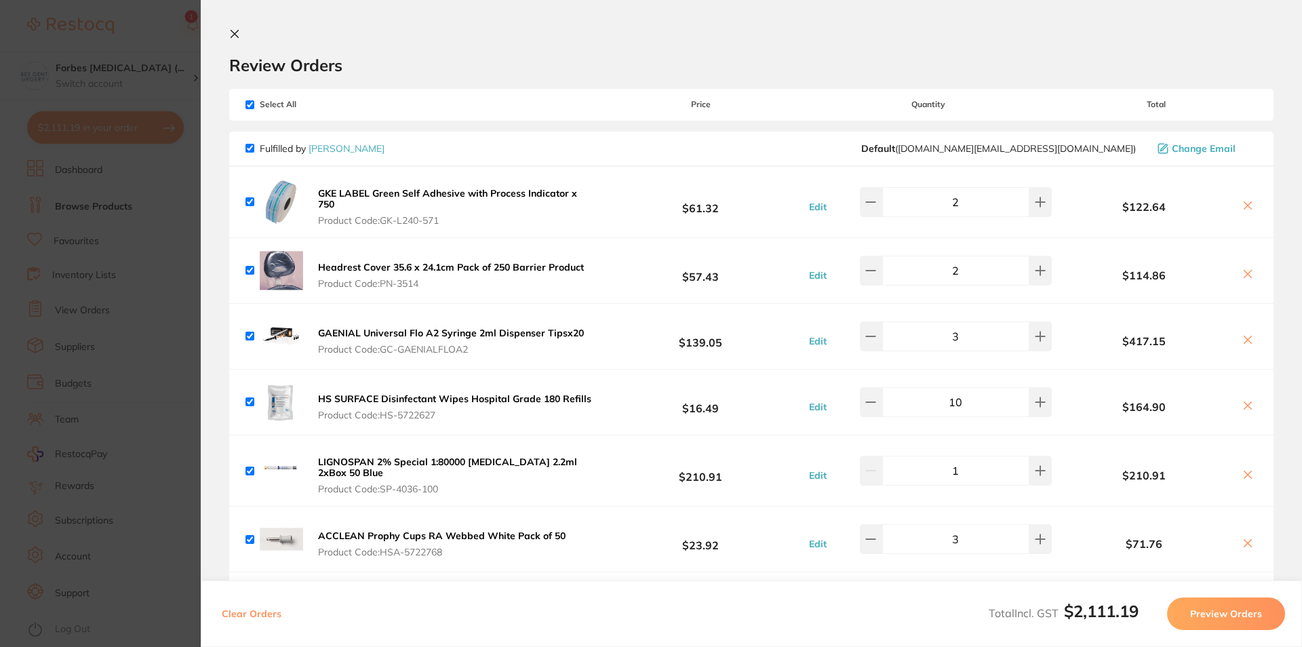
drag, startPoint x: 88, startPoint y: 262, endPoint x: 125, endPoint y: 104, distance: 161.9
click at [88, 261] on section "Update RRP Set your pre negotiated price for this item. Item Agreed RRP (excl. …" at bounding box center [651, 323] width 1302 height 647
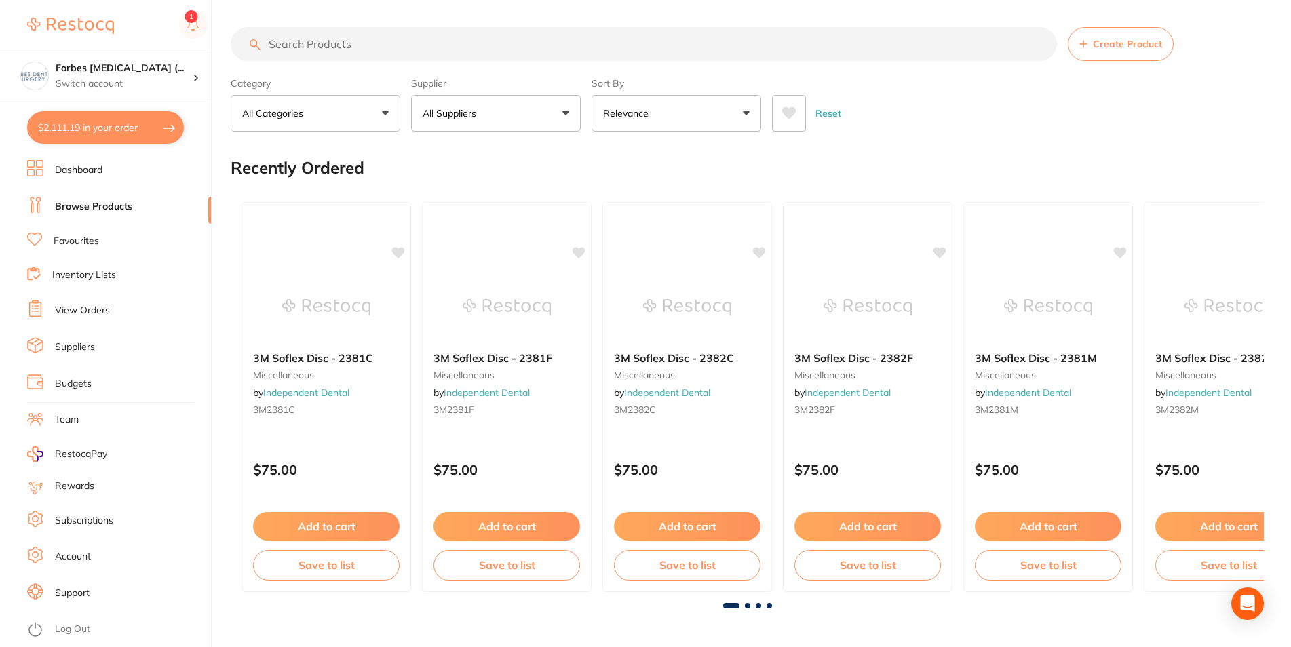
click at [313, 41] on input "search" at bounding box center [644, 44] width 826 height 34
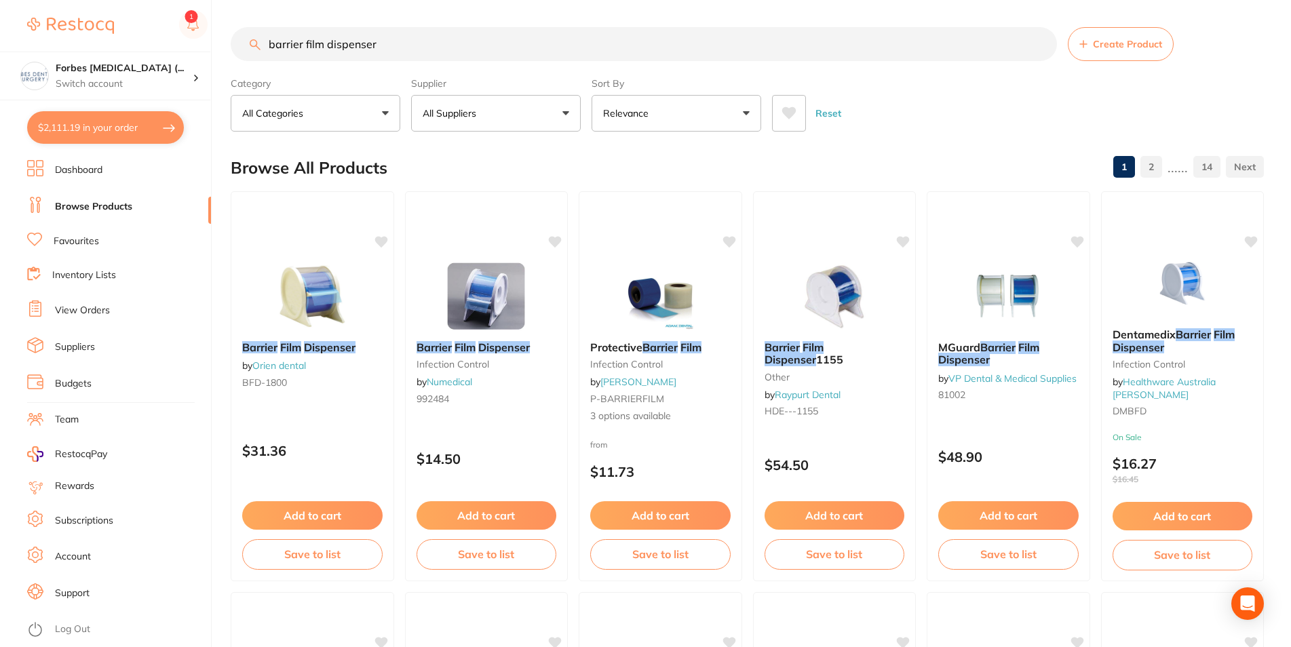
click at [635, 119] on p "Relevance" at bounding box center [628, 113] width 51 height 14
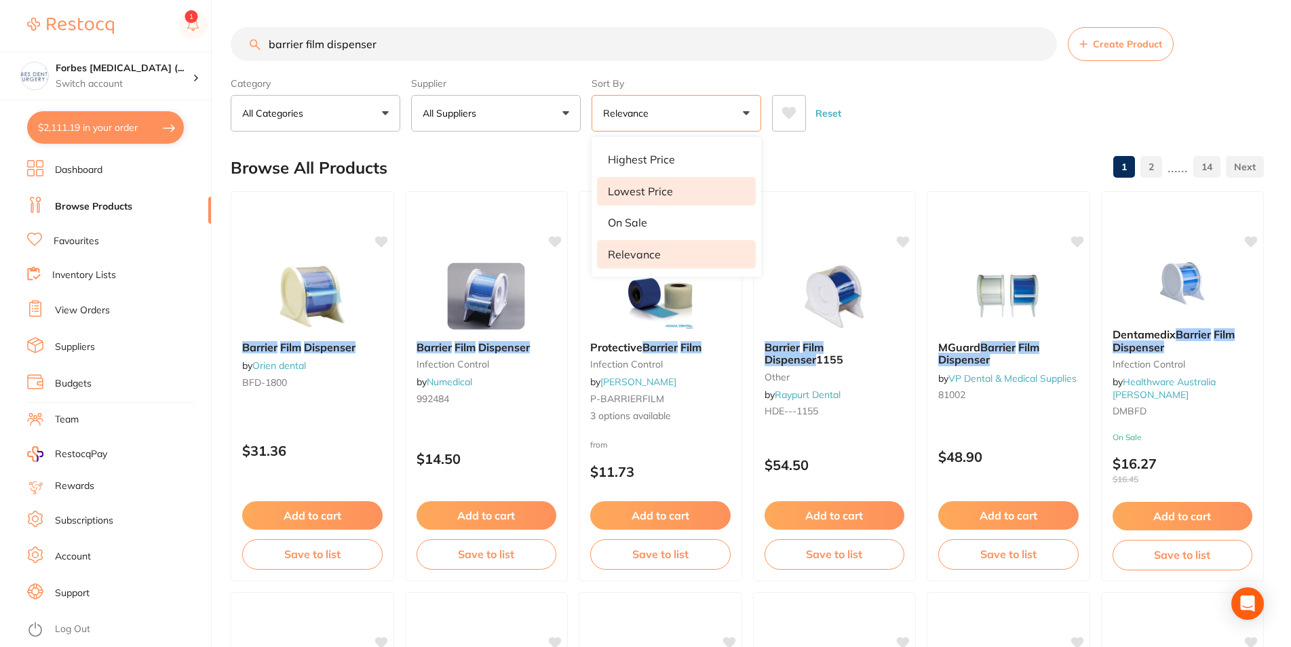
click at [661, 188] on p "Lowest Price" at bounding box center [640, 191] width 65 height 12
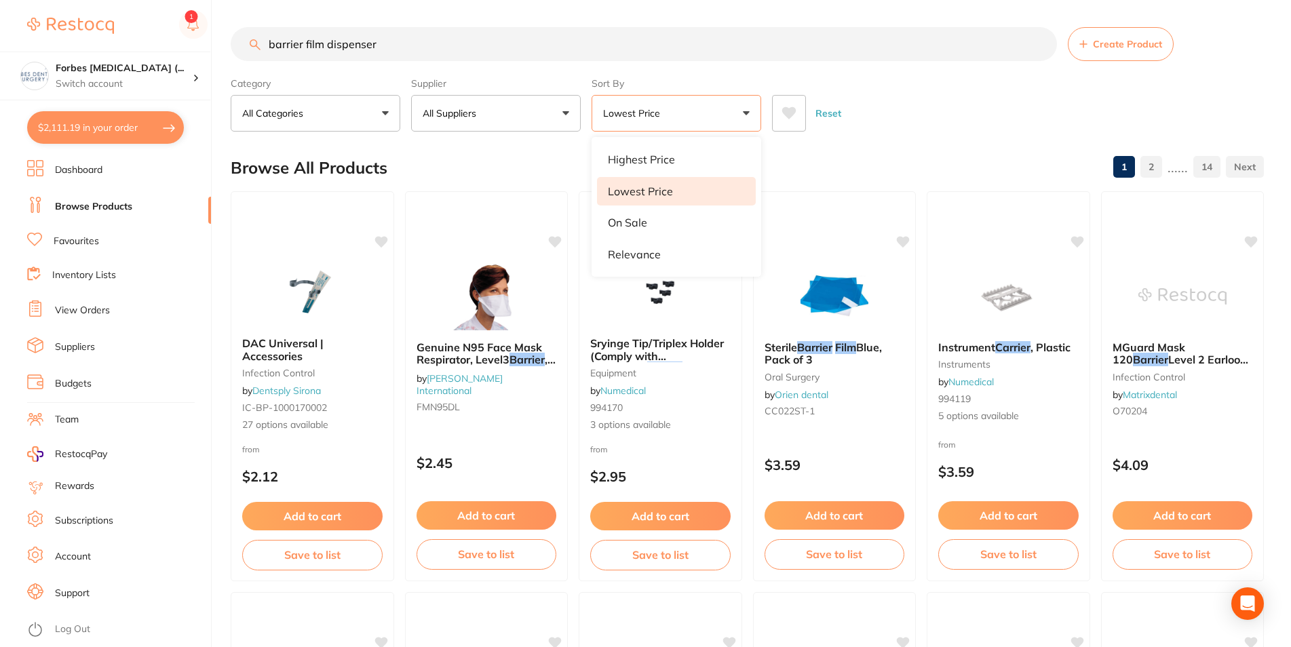
click at [651, 115] on p "Lowest Price" at bounding box center [634, 113] width 62 height 14
click at [674, 121] on button "Lowest Price" at bounding box center [677, 113] width 170 height 37
click at [646, 254] on p "Relevance" at bounding box center [634, 254] width 53 height 12
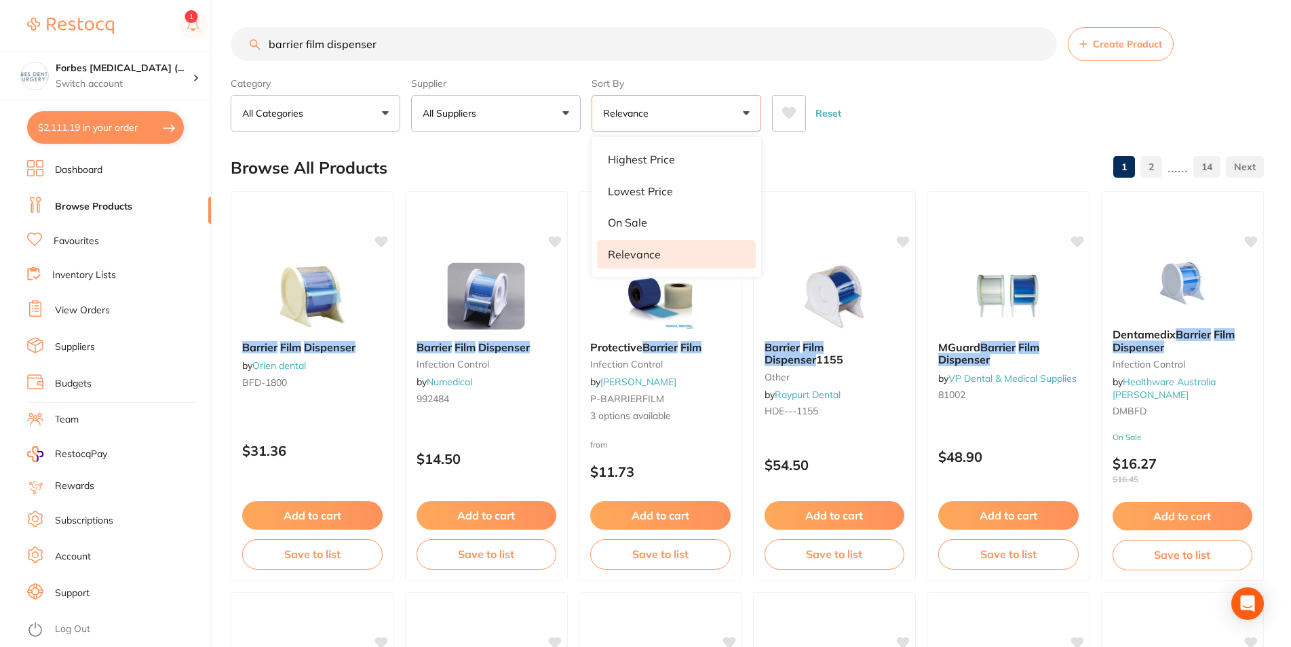
click at [490, 107] on button "All Suppliers" at bounding box center [496, 113] width 170 height 37
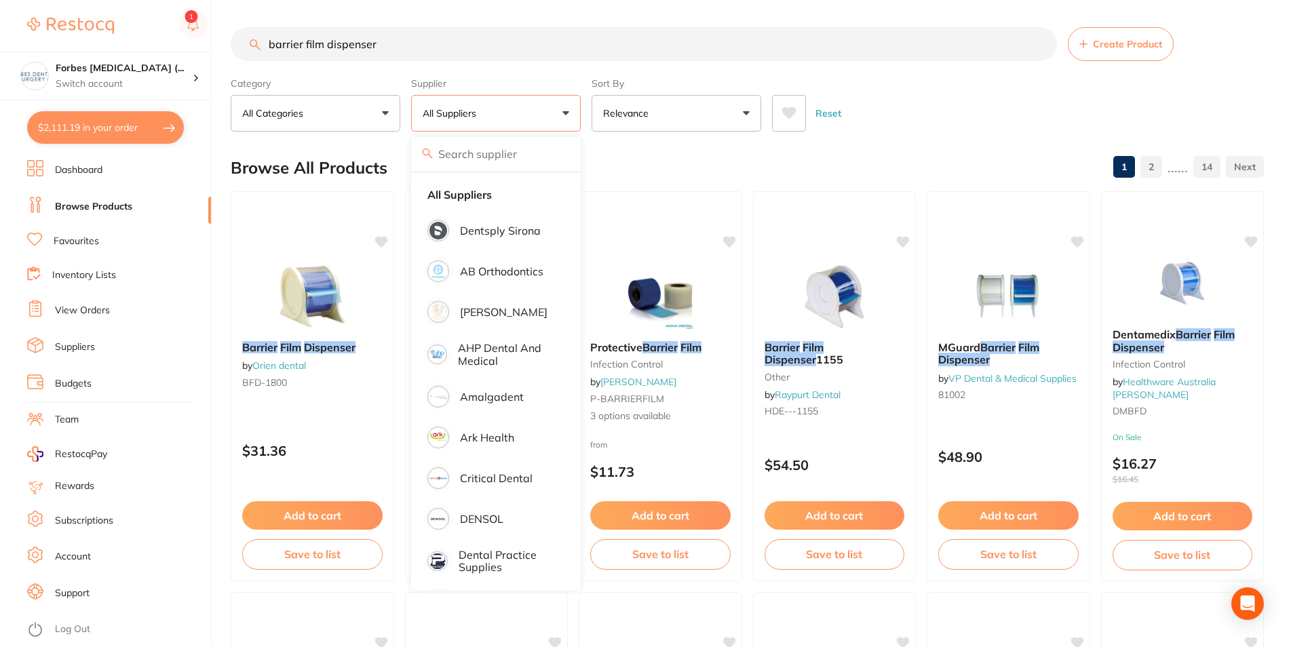
click at [912, 81] on div "Category All Categories All Categories articulating burs Burs crown & bridge Cr…" at bounding box center [747, 102] width 1033 height 60
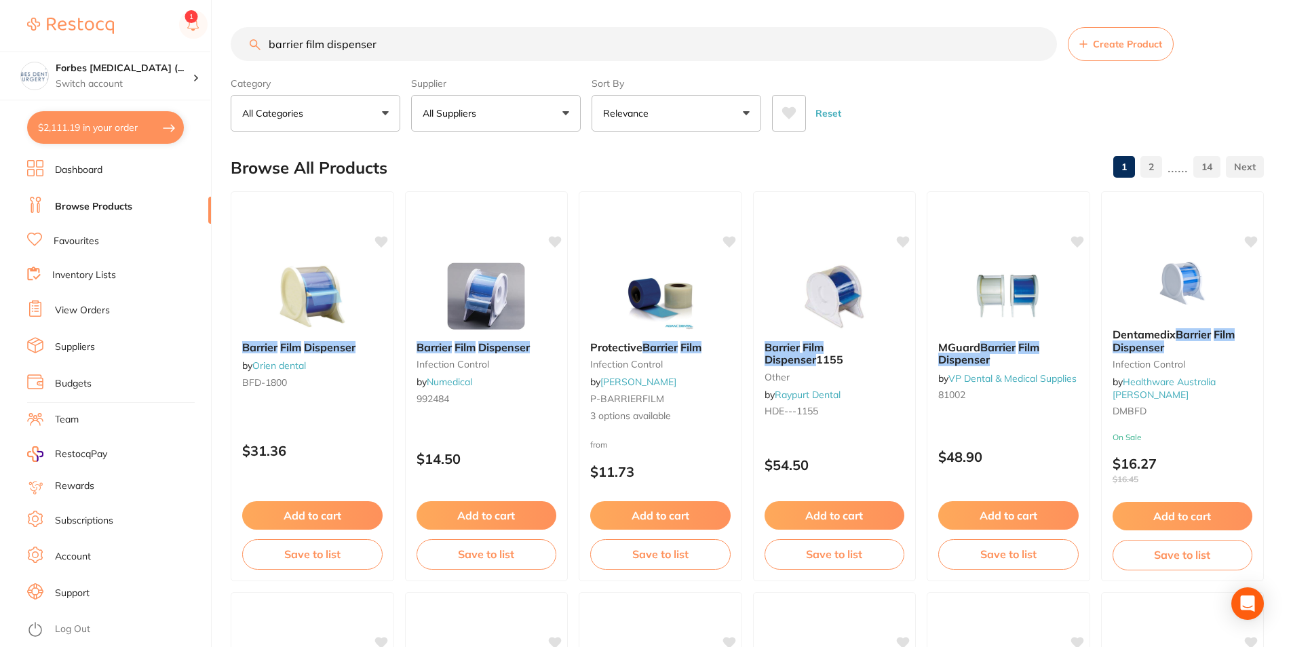
drag, startPoint x: 396, startPoint y: 56, endPoint x: 228, endPoint y: 79, distance: 169.9
click at [231, 61] on input "barrier film dispenser" at bounding box center [644, 44] width 826 height 34
type input "microshield soap"
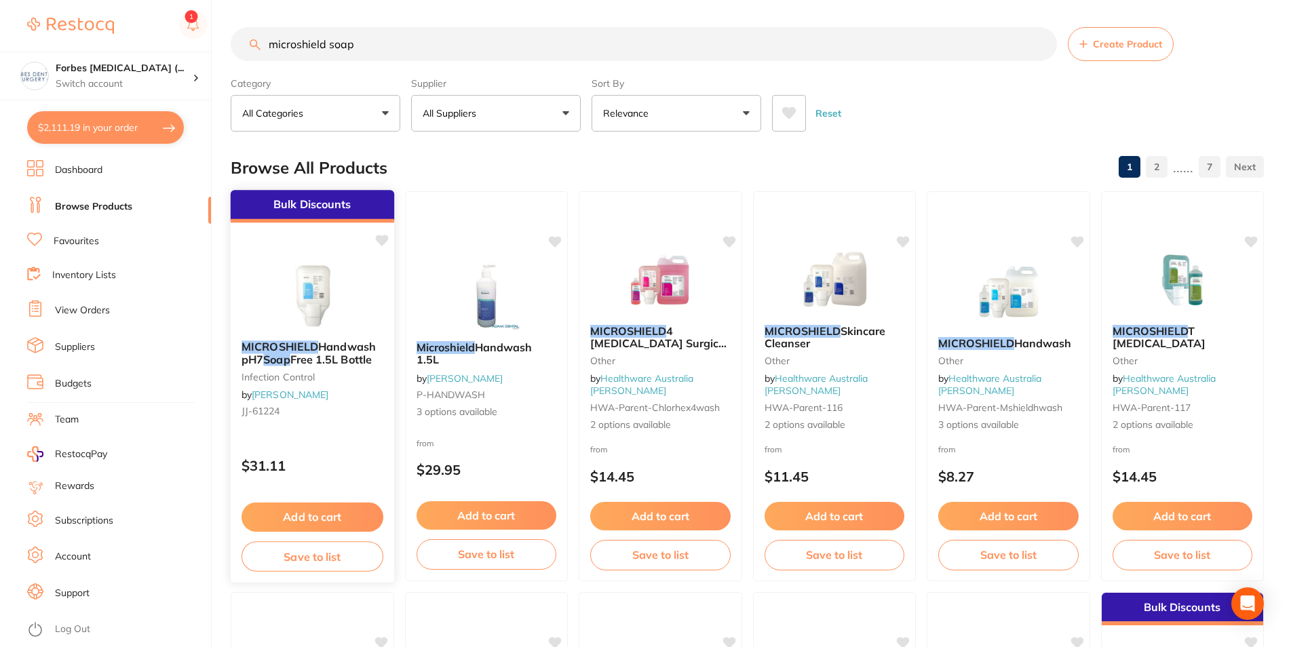
click at [296, 294] on img at bounding box center [312, 295] width 89 height 69
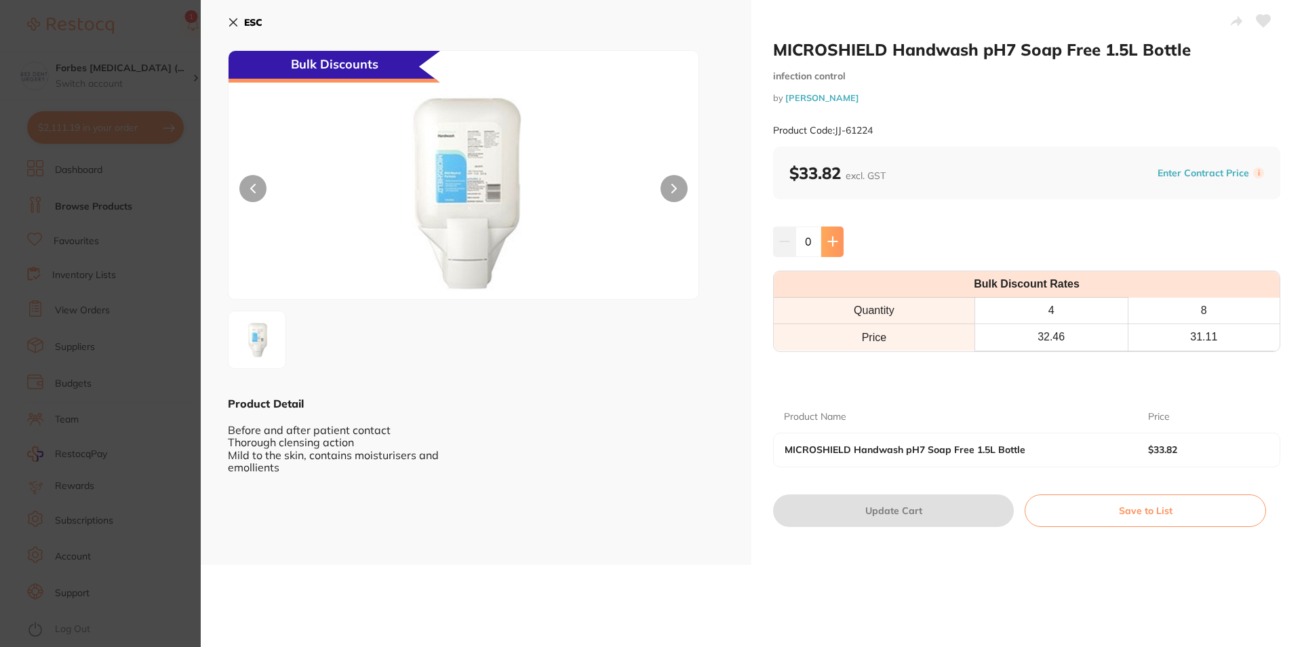
click at [828, 239] on icon at bounding box center [833, 241] width 11 height 11
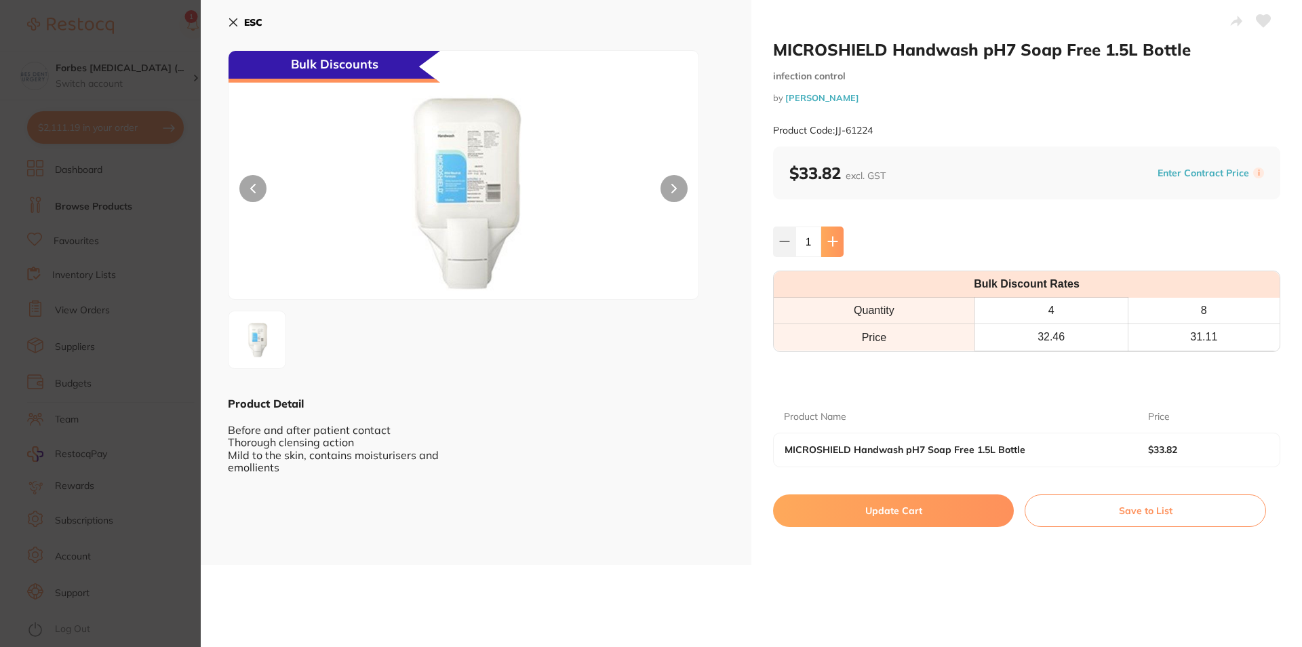
click at [828, 239] on icon at bounding box center [833, 241] width 11 height 11
type input "2"
click at [889, 519] on button "Update Cart" at bounding box center [893, 511] width 241 height 33
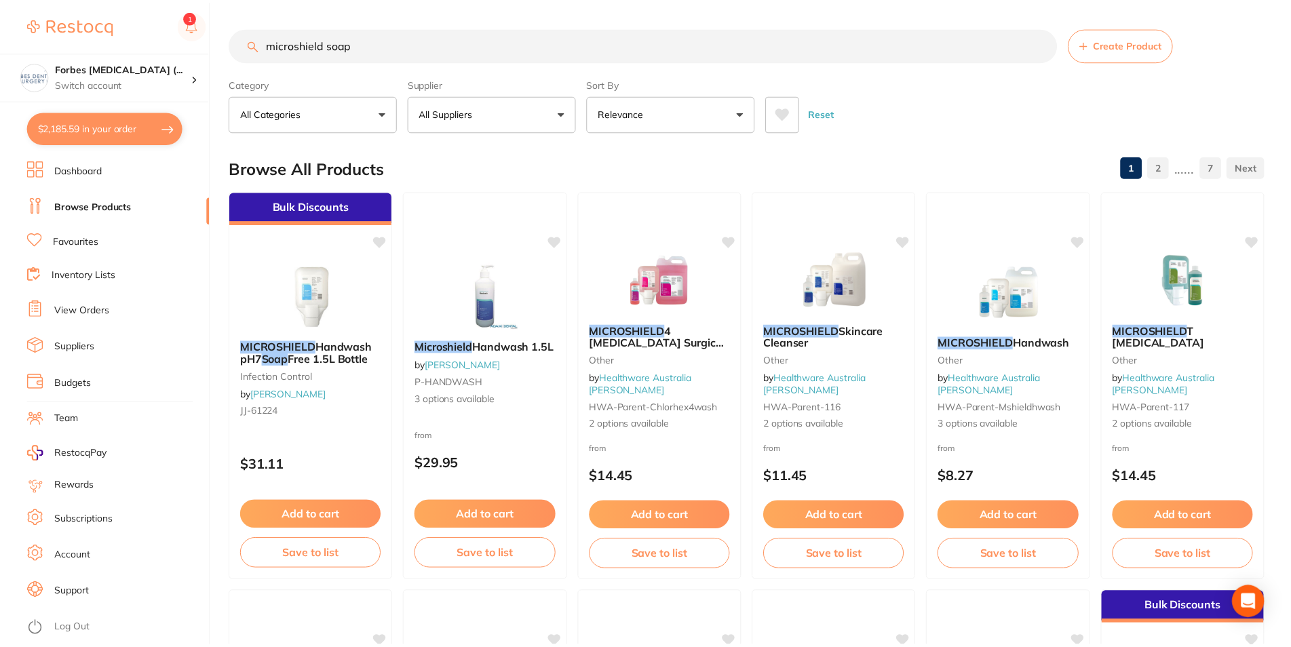
scroll to position [39, 0]
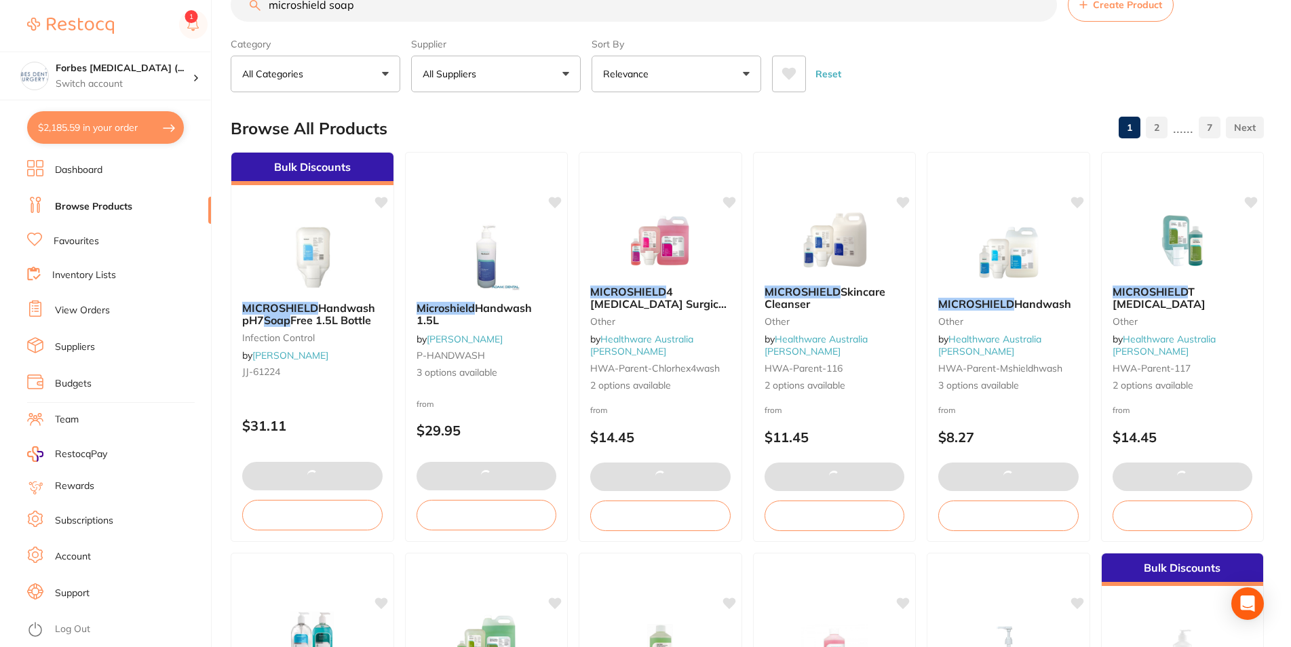
click at [86, 125] on button "$2,185.59 in your order" at bounding box center [105, 127] width 157 height 33
checkbox input "true"
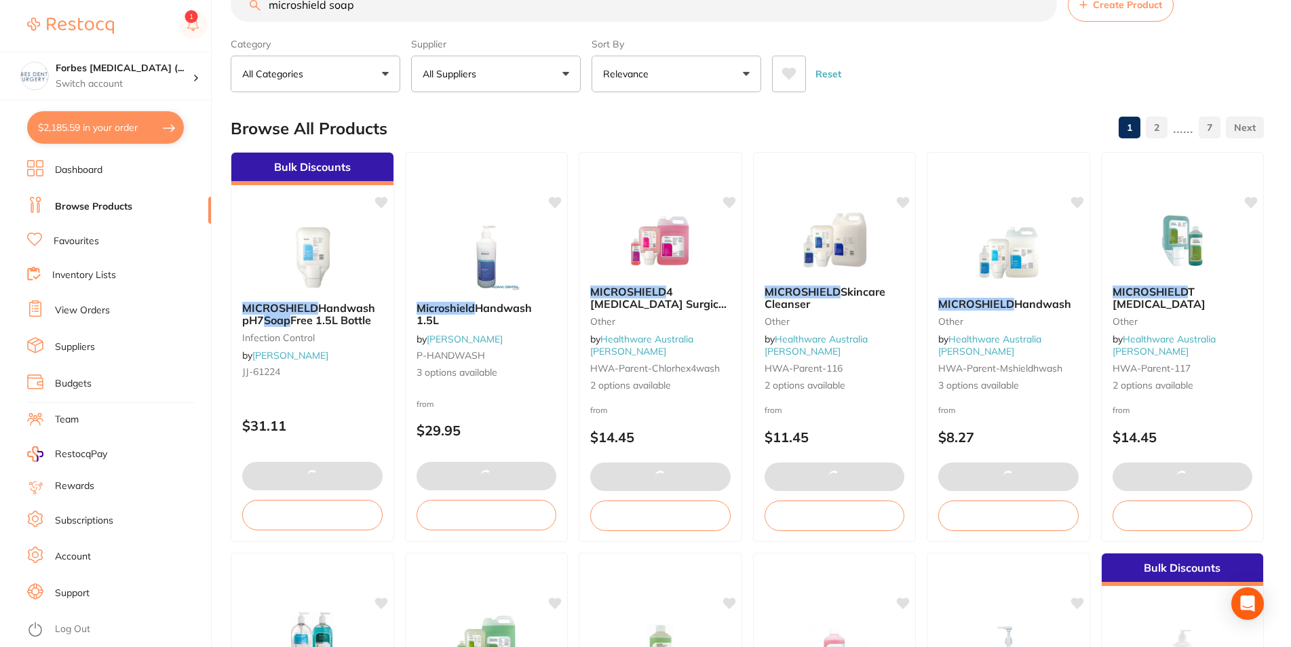
checkbox input "true"
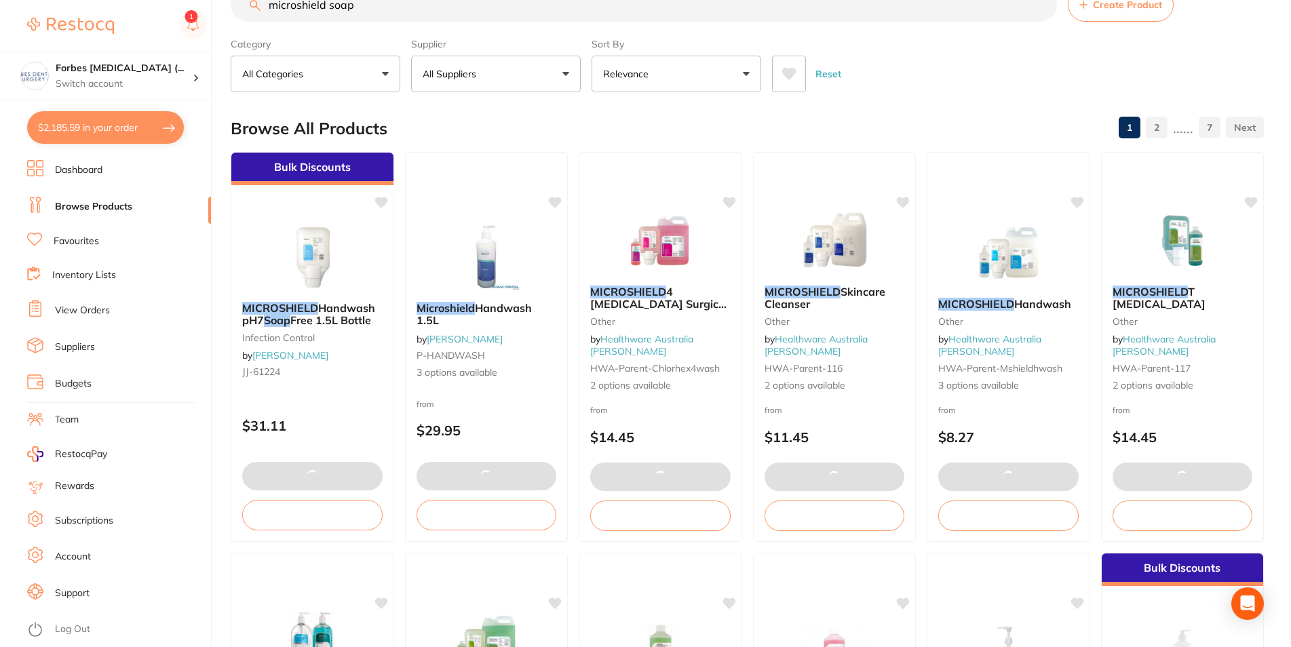
checkbox input "true"
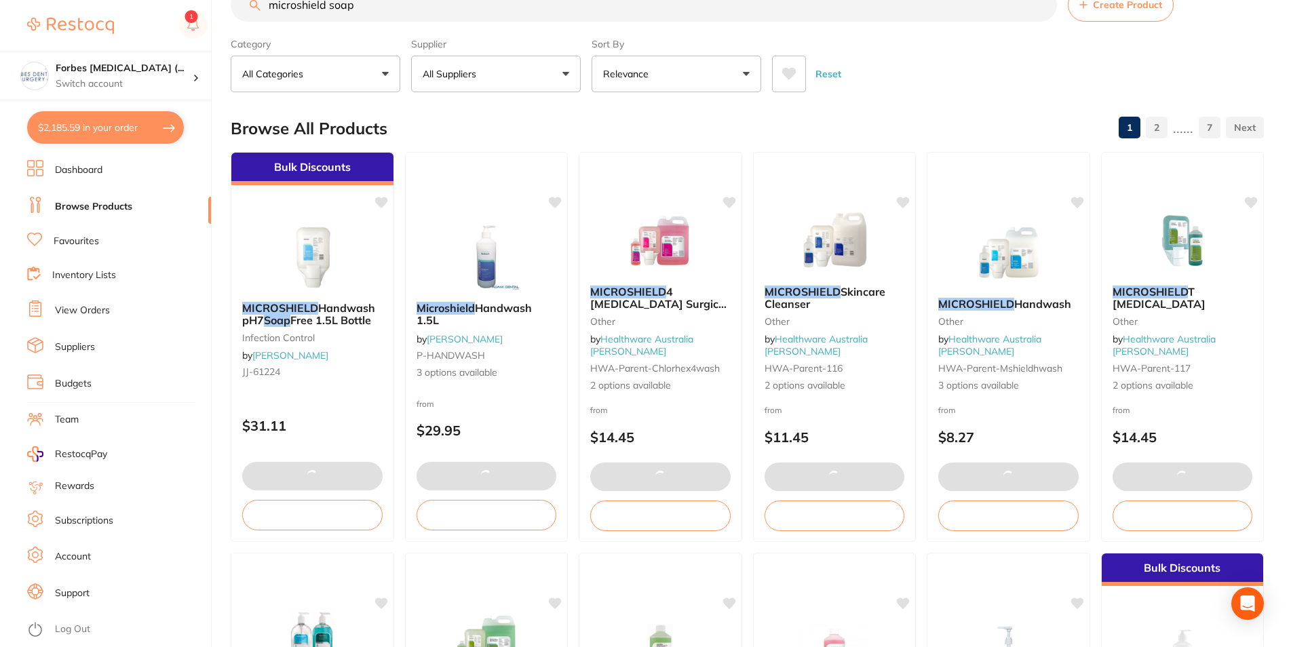
checkbox input "true"
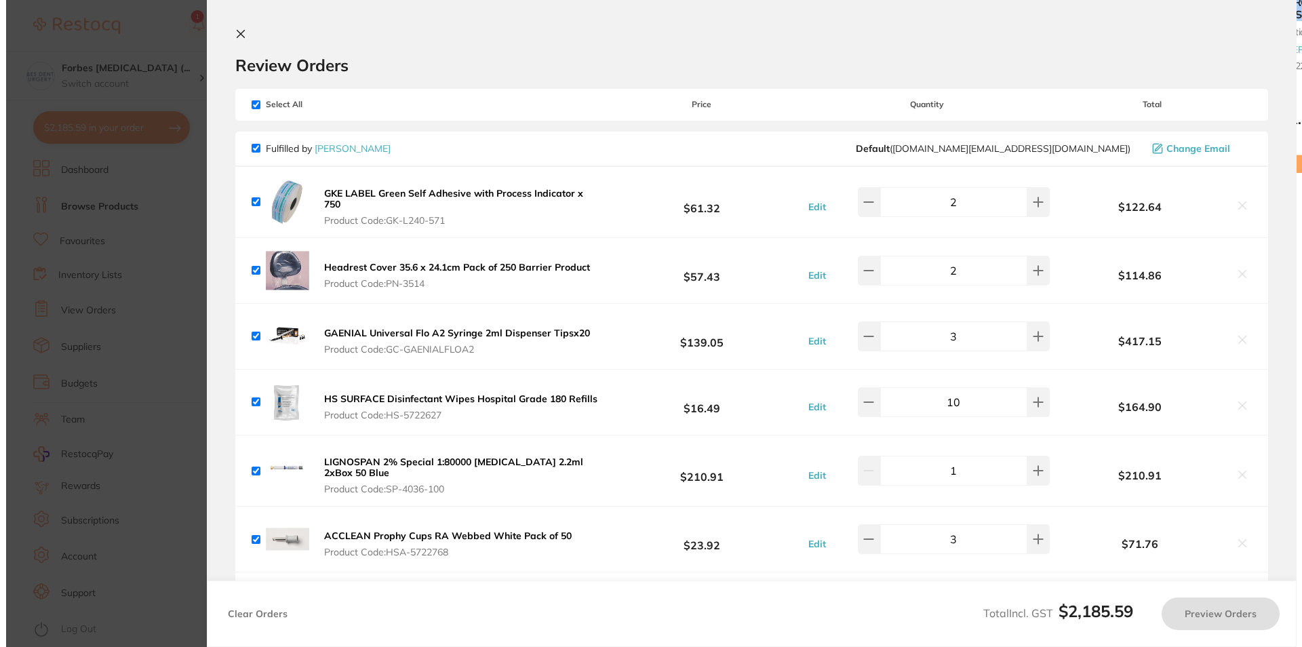
scroll to position [0, 0]
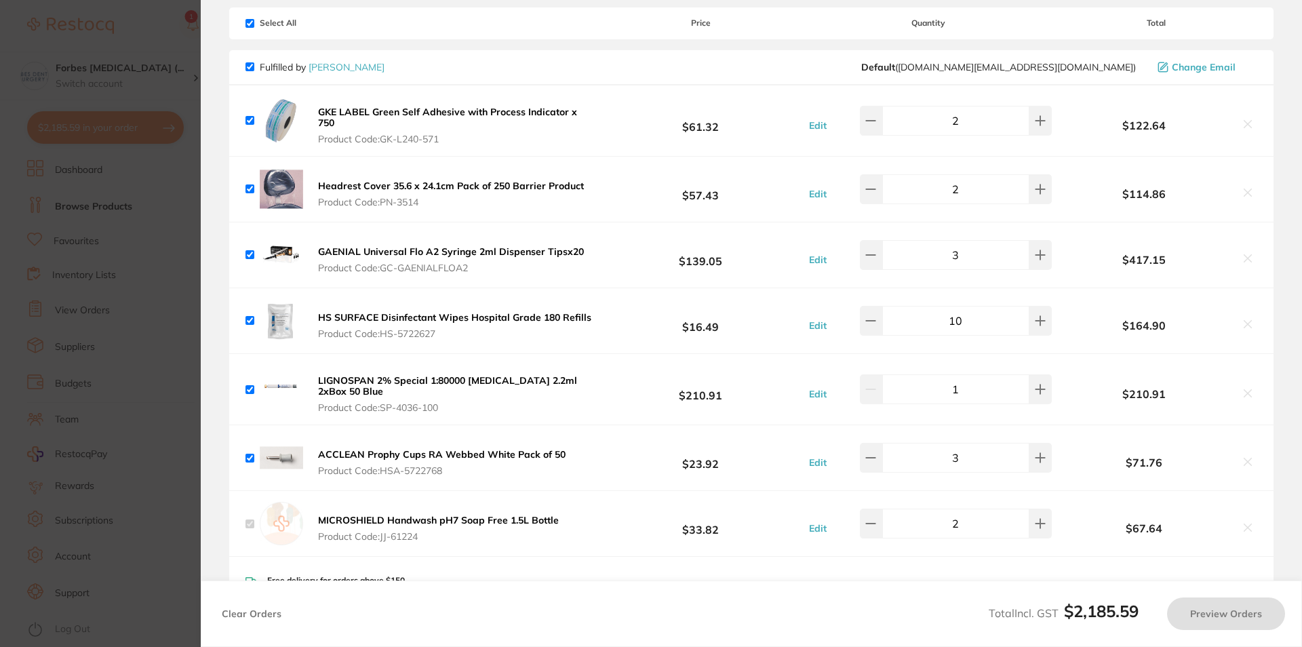
checkbox input "true"
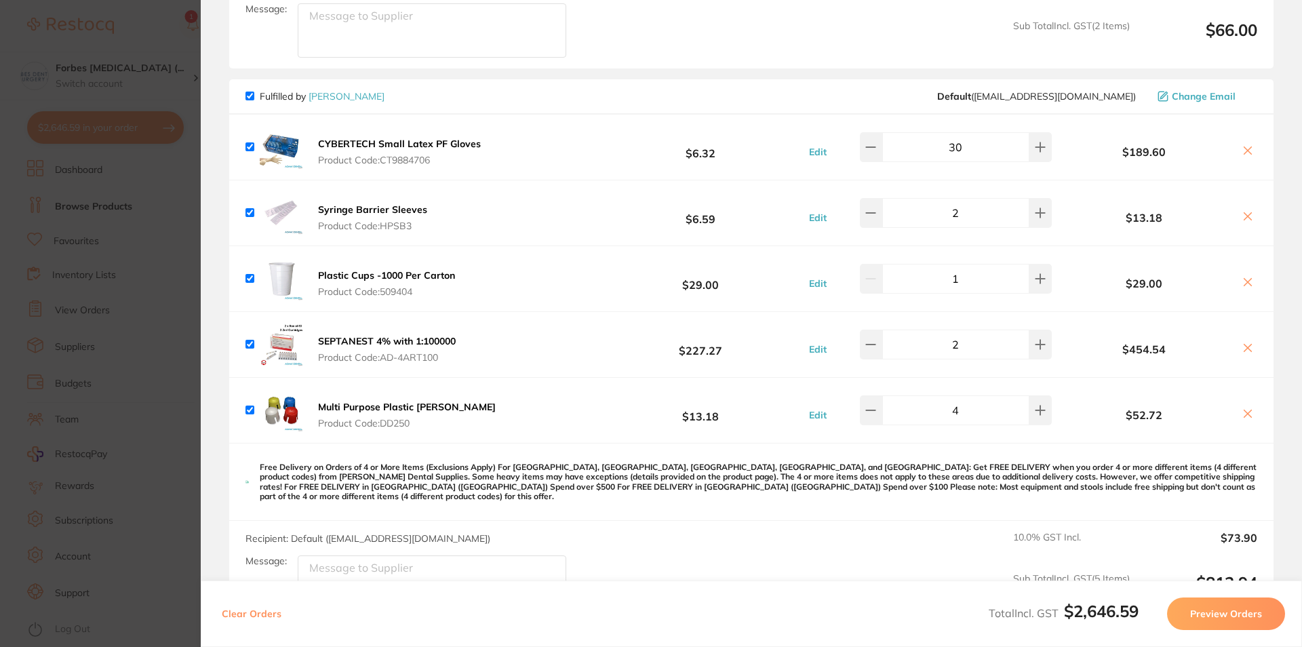
scroll to position [1058, 0]
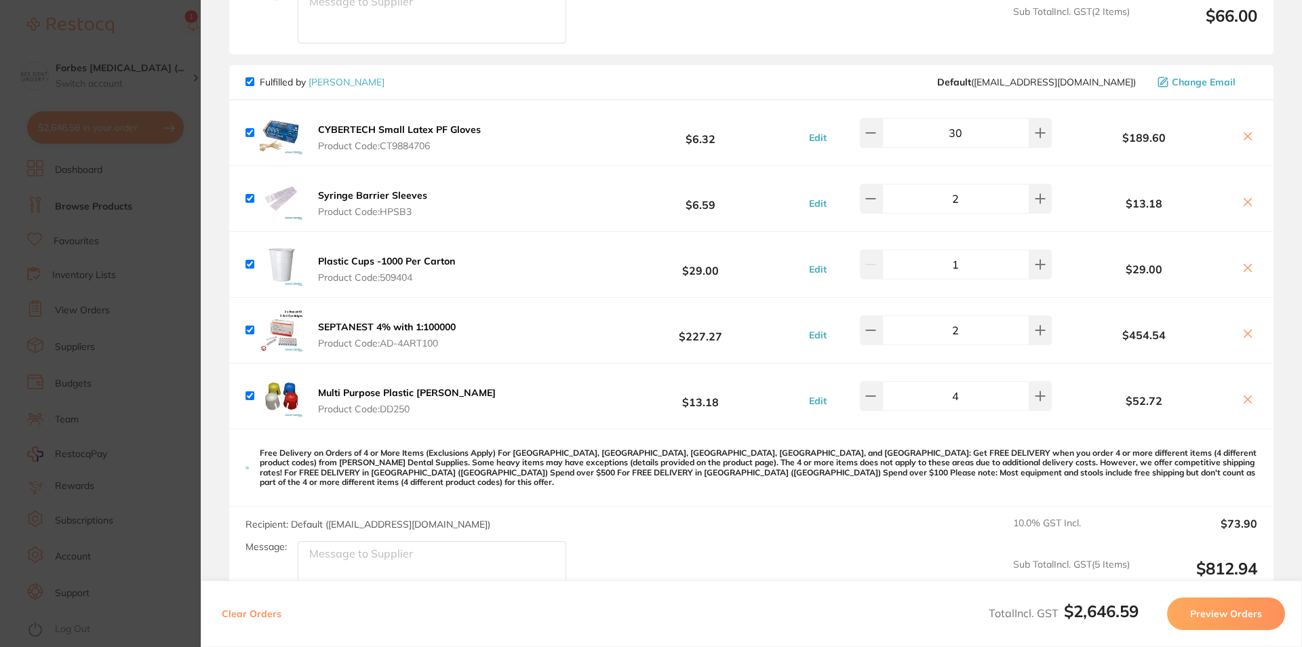
click at [115, 317] on section "Update RRP Set your pre negotiated price for this item. Item Agreed RRP (excl. …" at bounding box center [651, 323] width 1302 height 647
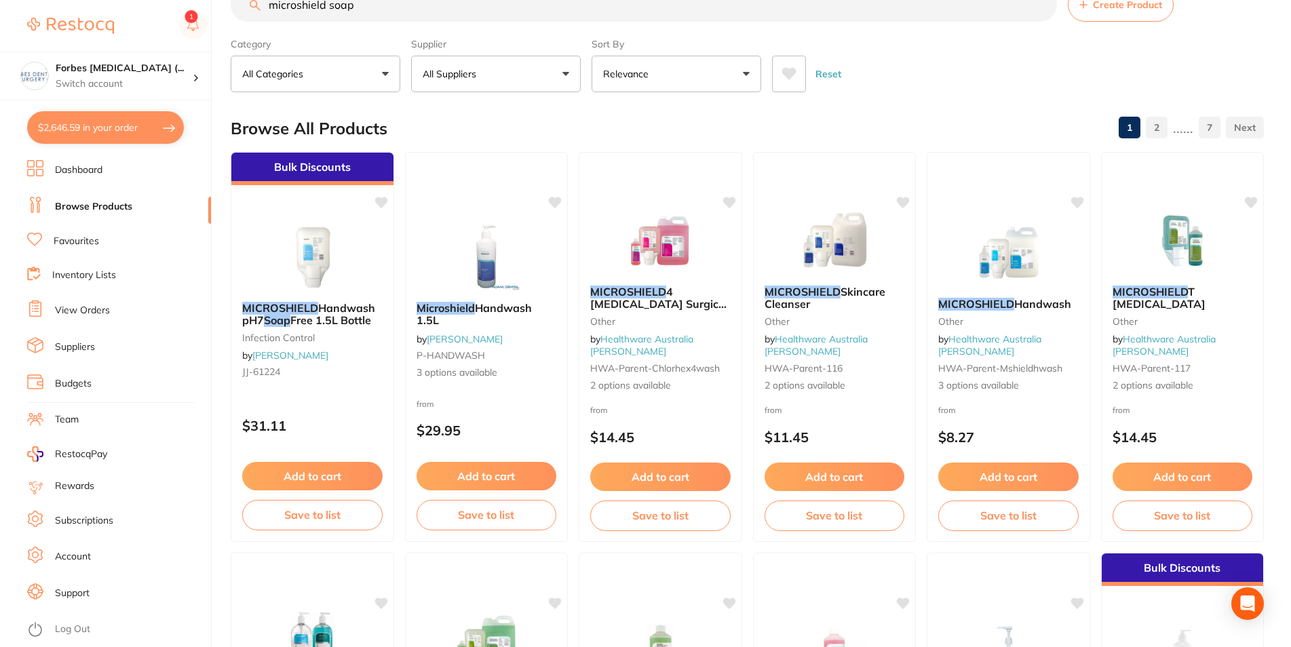
scroll to position [0, 0]
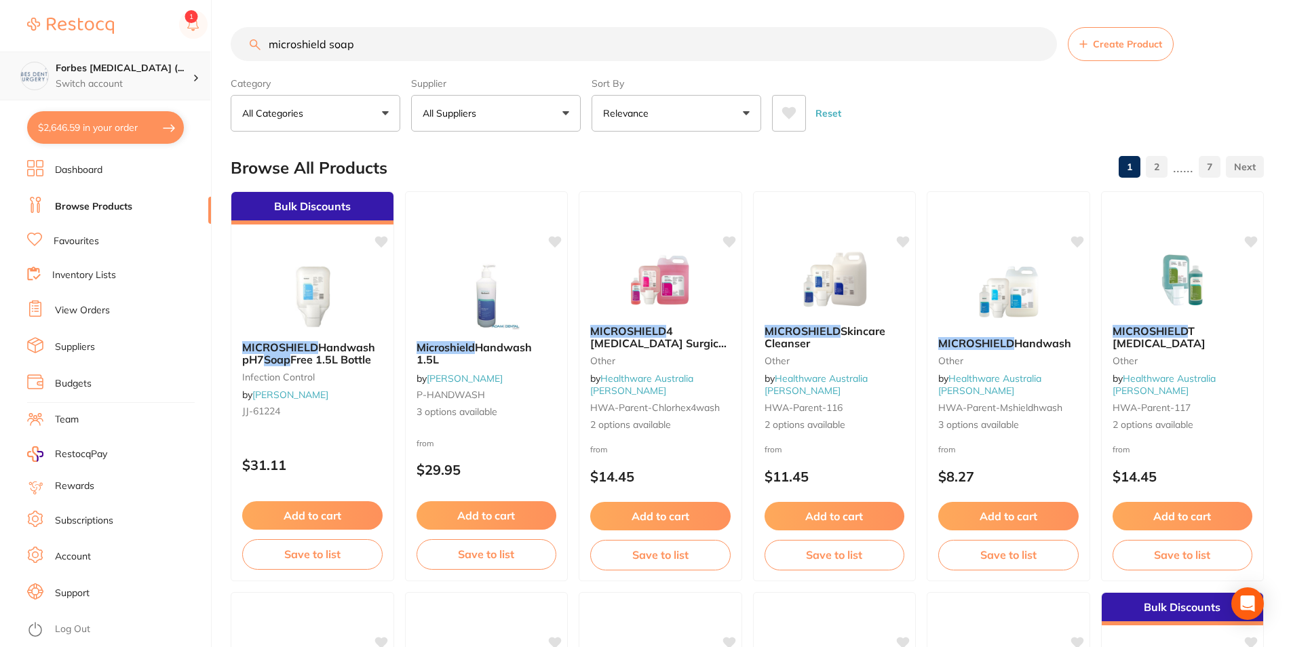
drag, startPoint x: 378, startPoint y: 41, endPoint x: 178, endPoint y: 71, distance: 201.6
click at [231, 61] on input "microshield soap" at bounding box center [644, 44] width 826 height 34
type input "monoject"
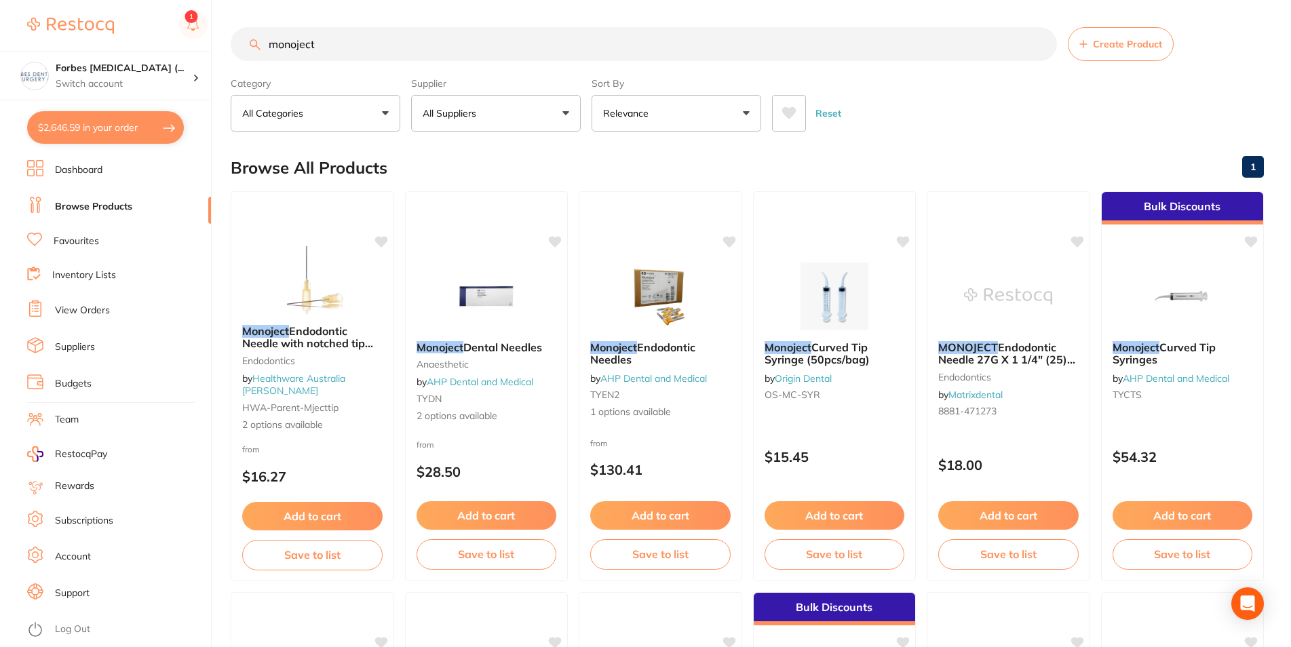
click at [462, 115] on p "All Suppliers" at bounding box center [452, 113] width 59 height 14
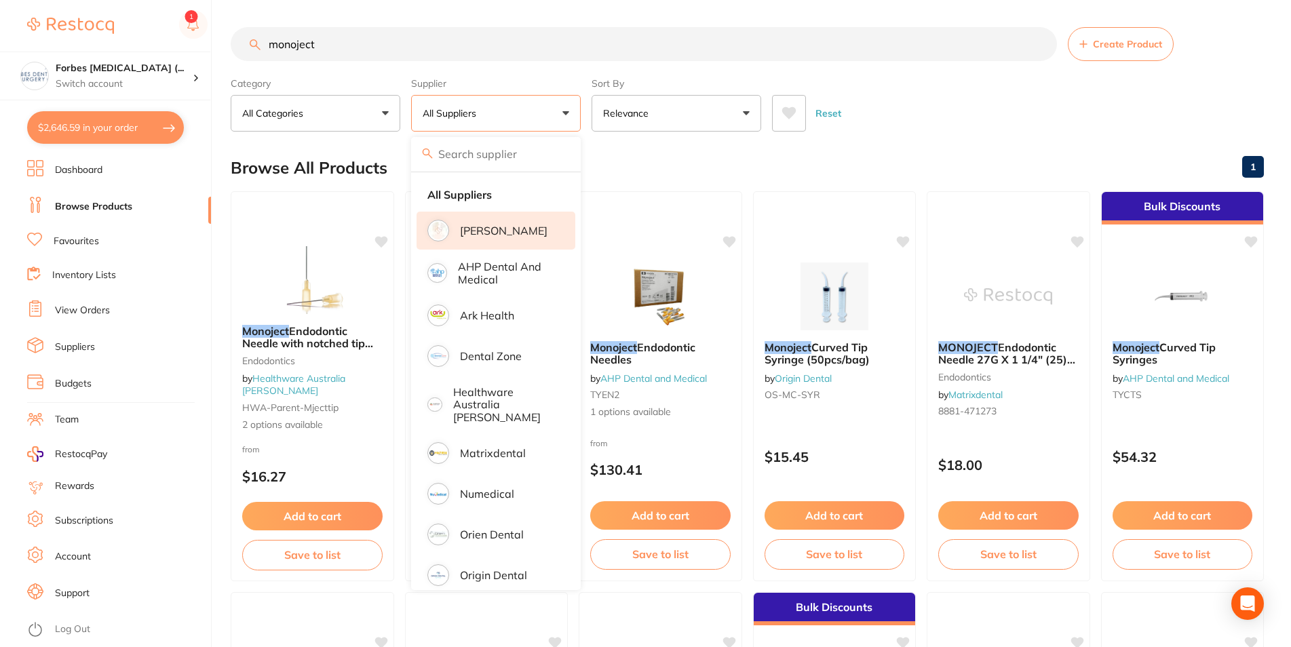
click at [467, 229] on p "[PERSON_NAME]" at bounding box center [504, 231] width 88 height 12
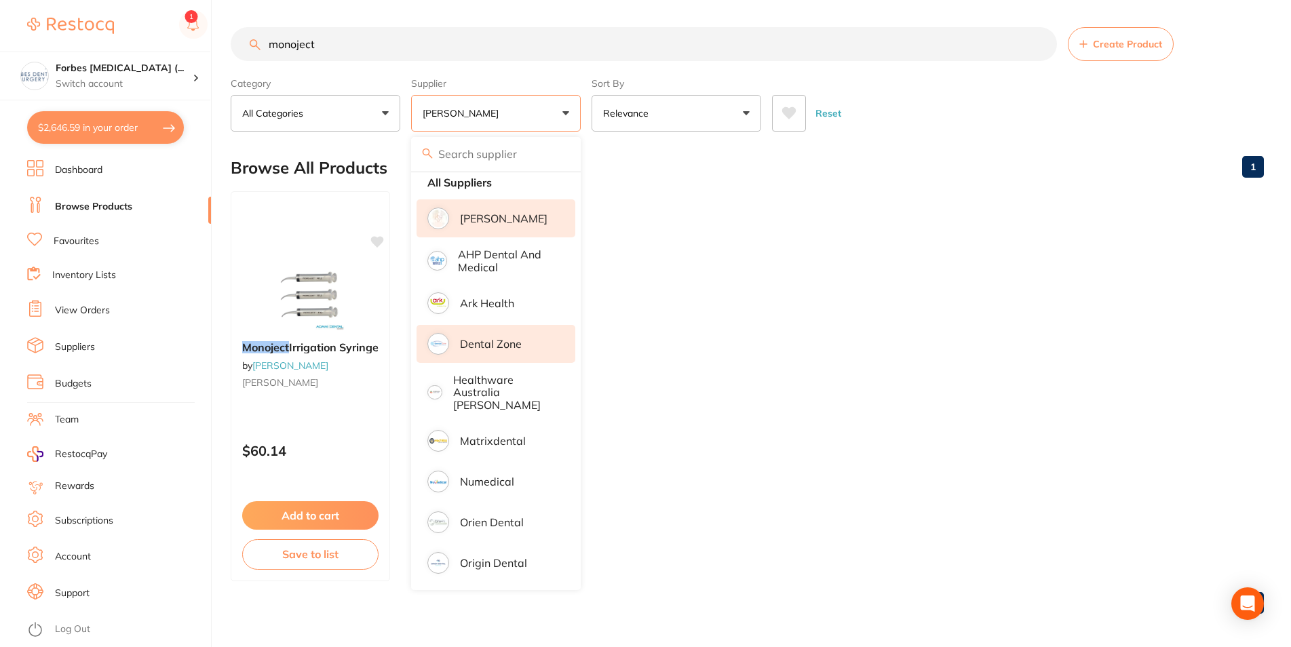
scroll to position [5, 0]
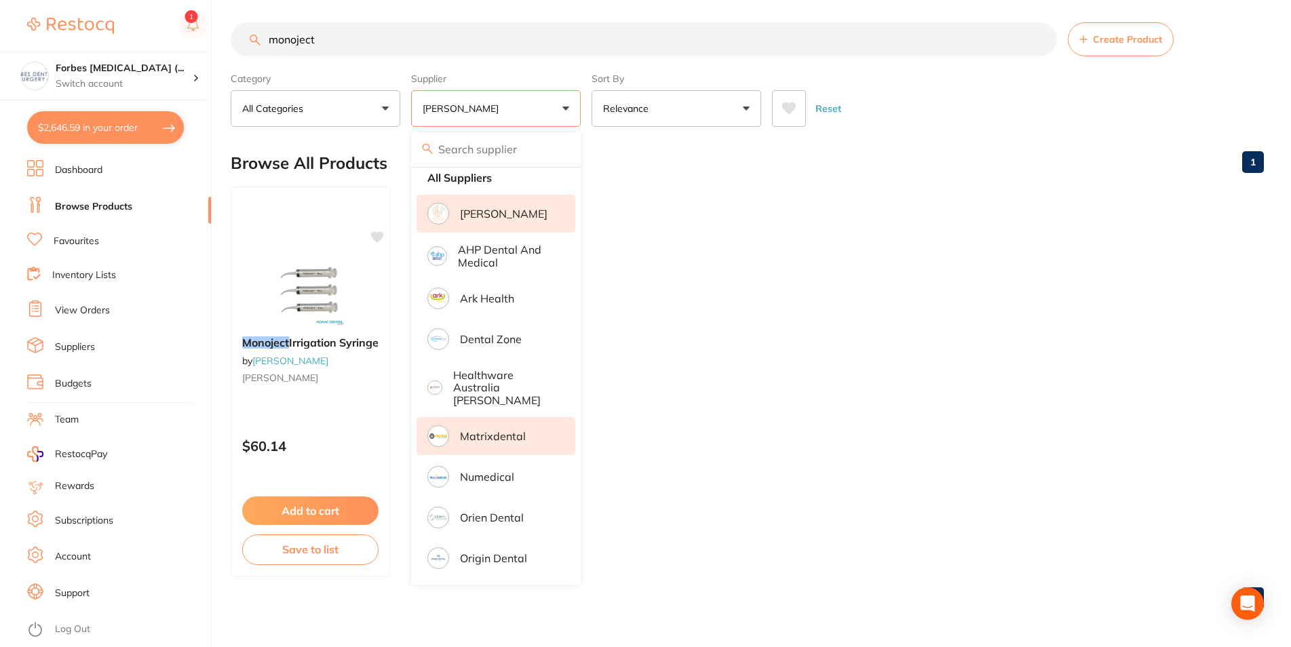
click at [499, 430] on p "Matrixdental" at bounding box center [493, 436] width 66 height 12
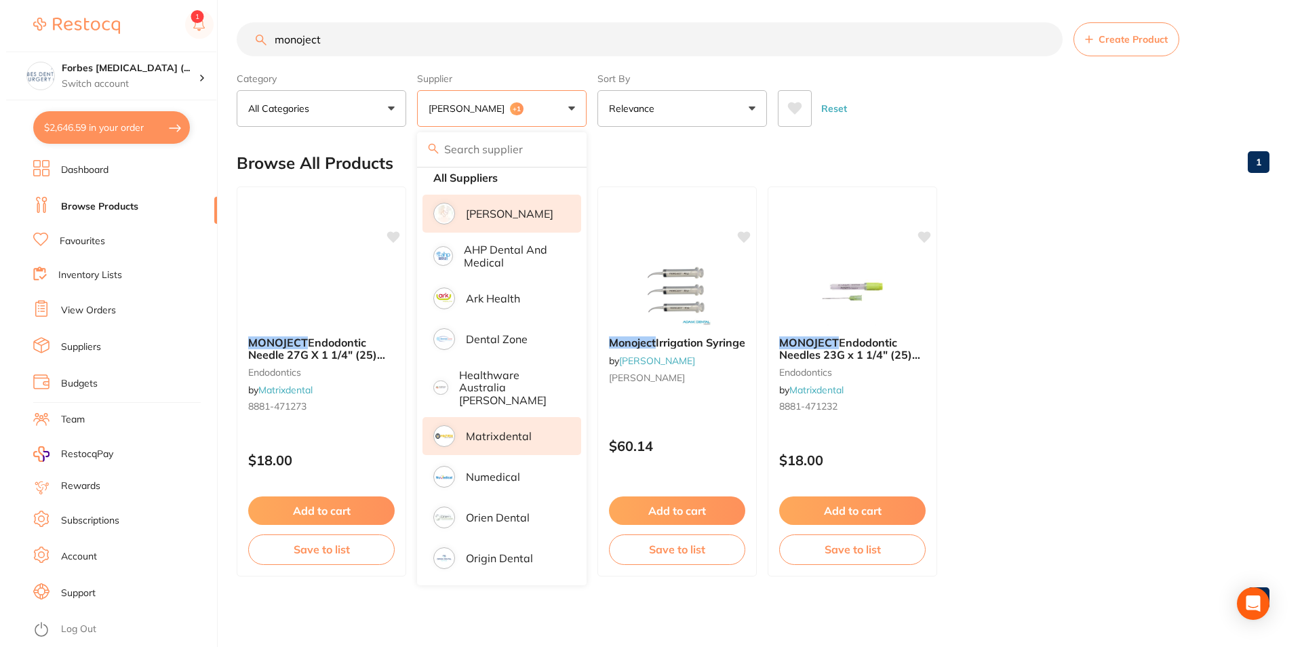
scroll to position [0, 0]
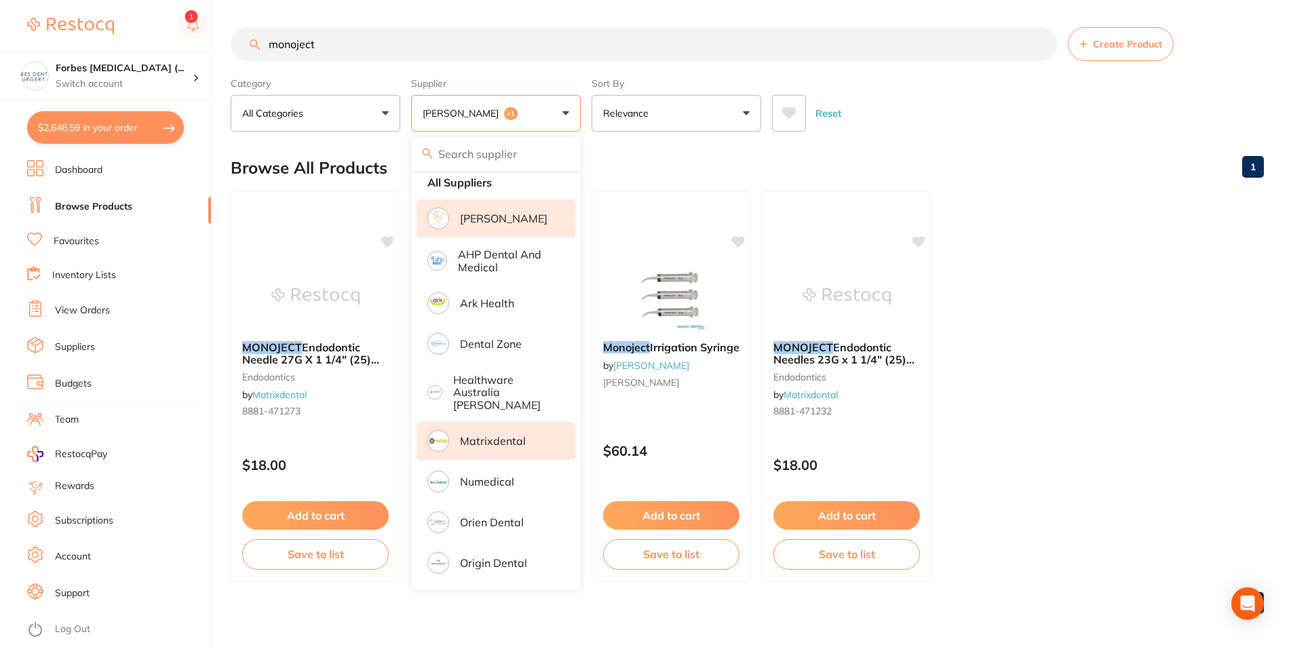
click at [1078, 413] on ul "MONOJECT Endodontic Needle 27G X 1 1/4" (25) Sterile endodontics by Matrixdenta…" at bounding box center [747, 386] width 1033 height 390
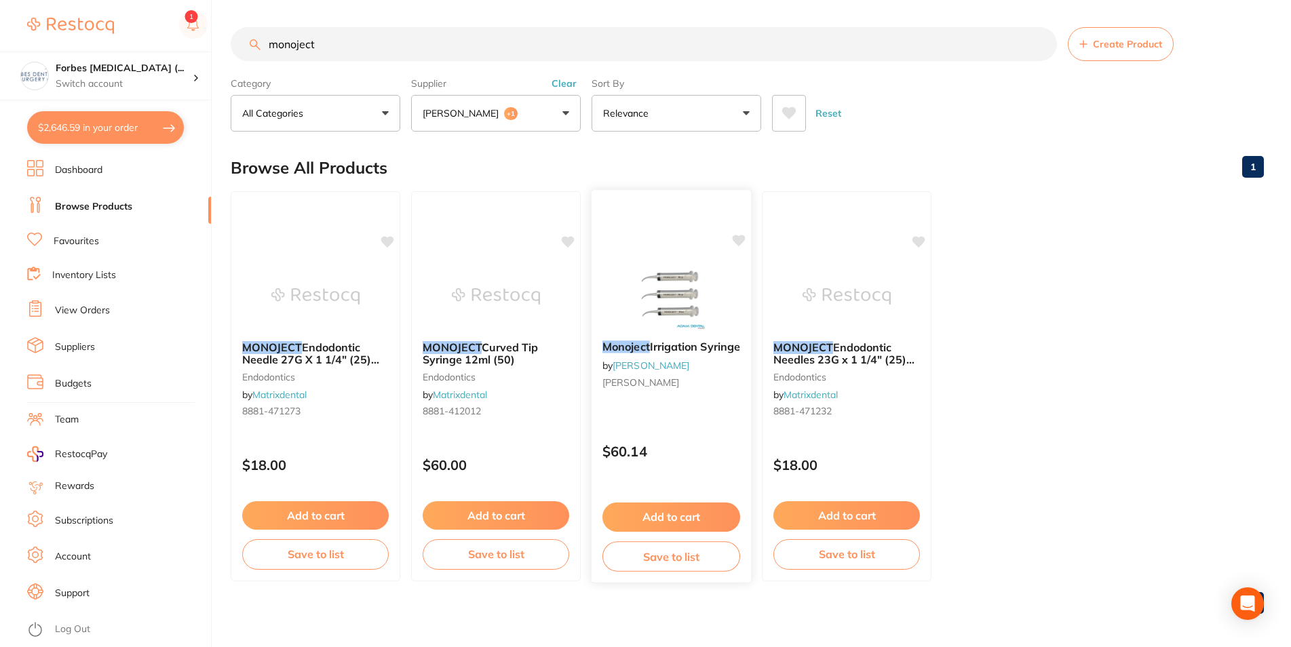
click at [655, 286] on img at bounding box center [671, 295] width 89 height 69
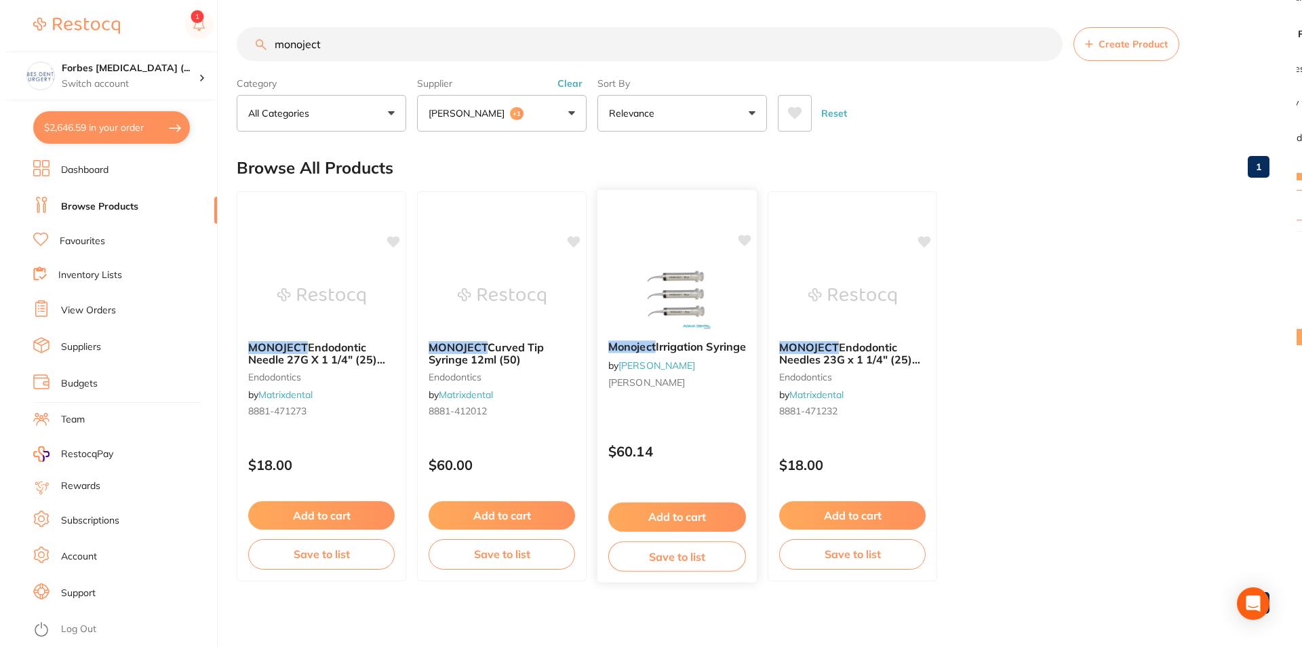
scroll to position [1058, 0]
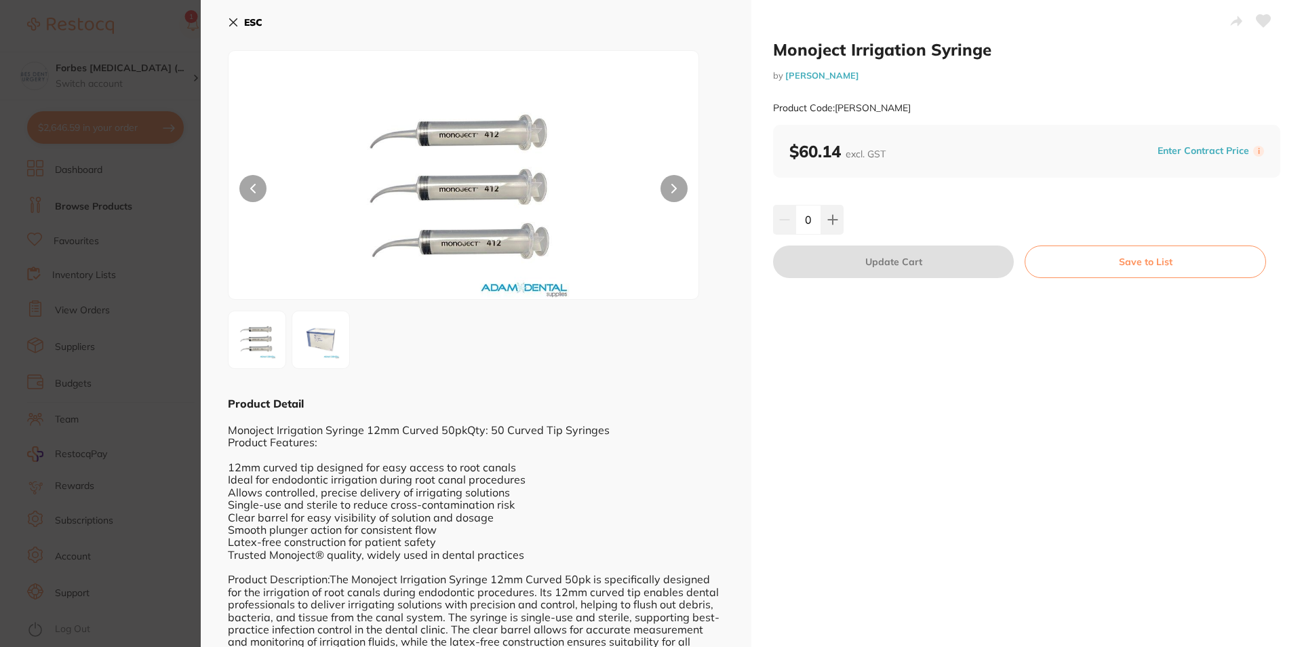
click at [136, 408] on section "Monoject Irrigation Syringe by [PERSON_NAME] Product Code: [PERSON_NAME] ESC Pr…" at bounding box center [651, 323] width 1302 height 647
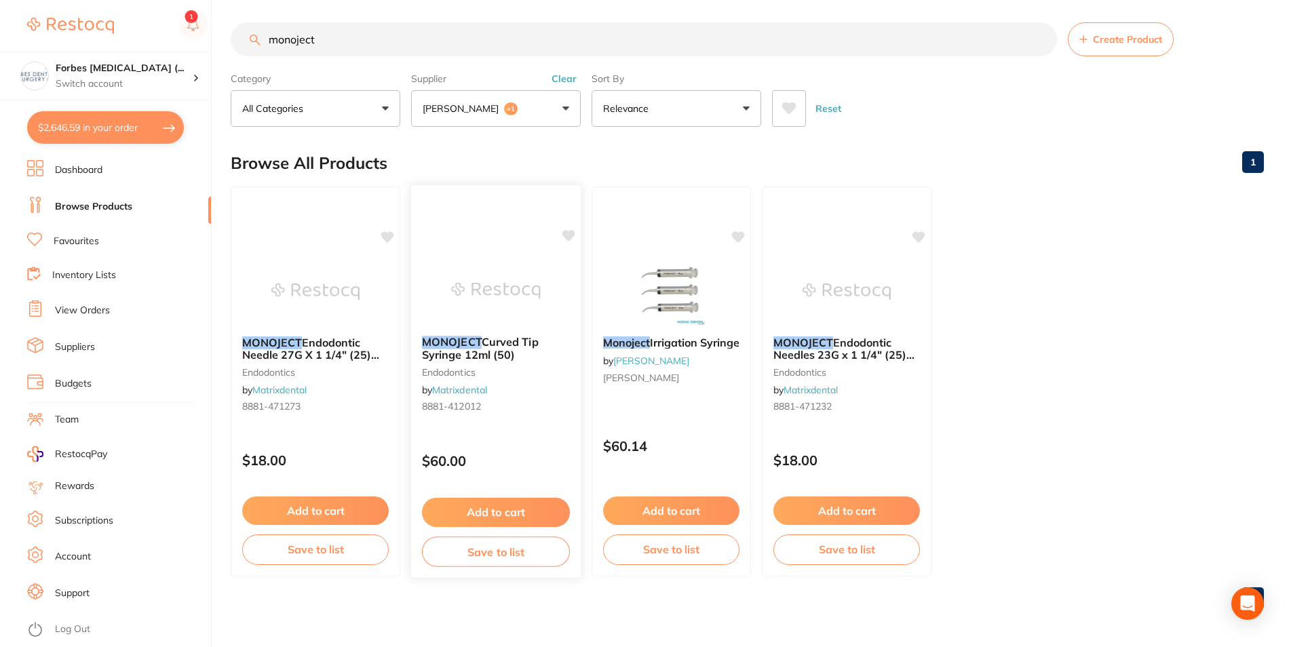
scroll to position [1058, 0]
click at [499, 286] on img at bounding box center [495, 290] width 89 height 69
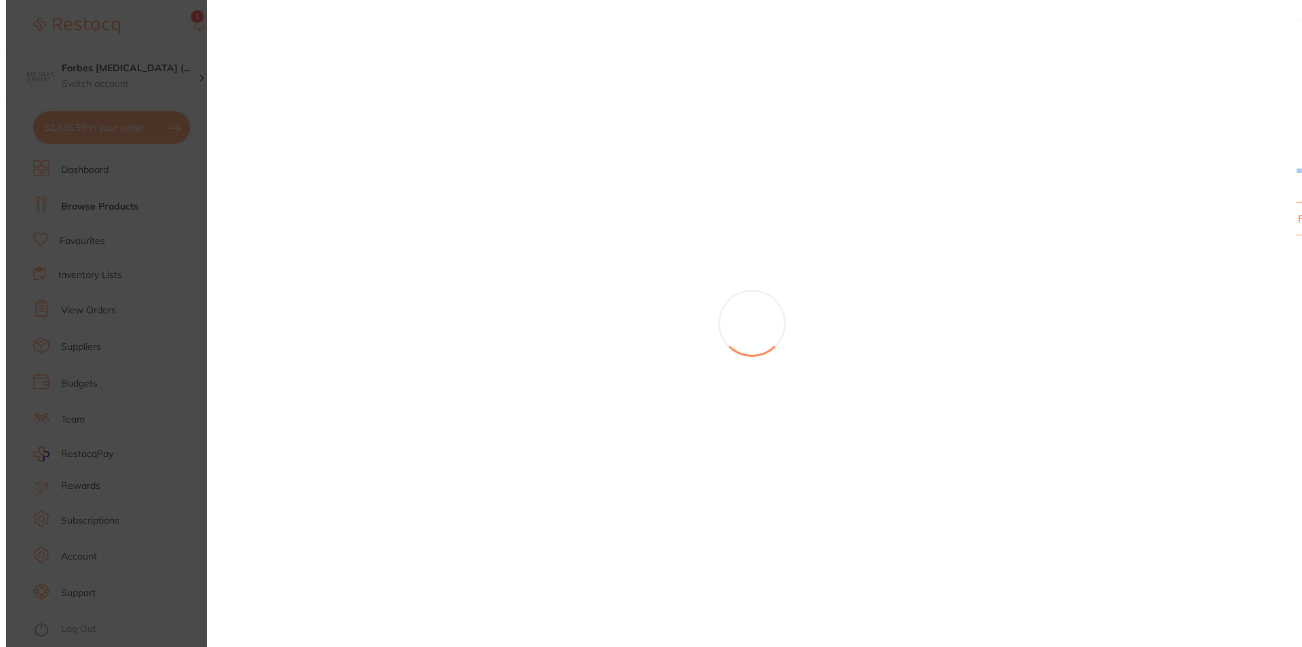
scroll to position [1058, 0]
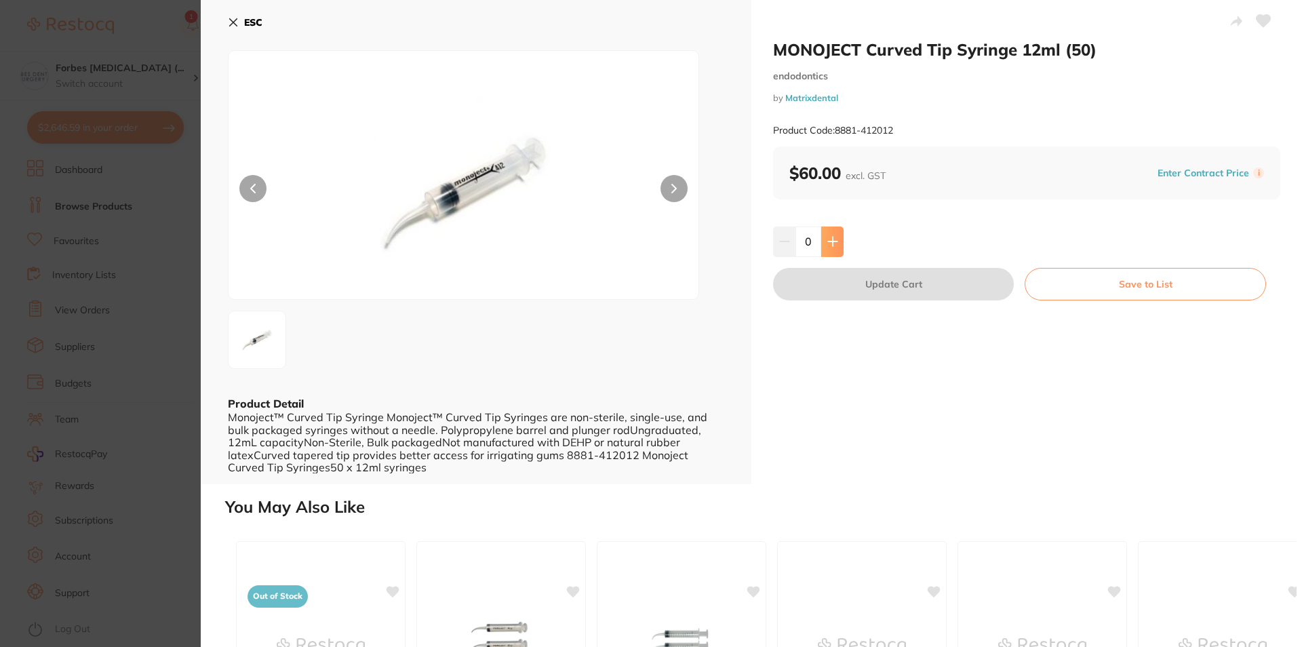
click at [828, 246] on icon at bounding box center [833, 241] width 11 height 11
type input "1"
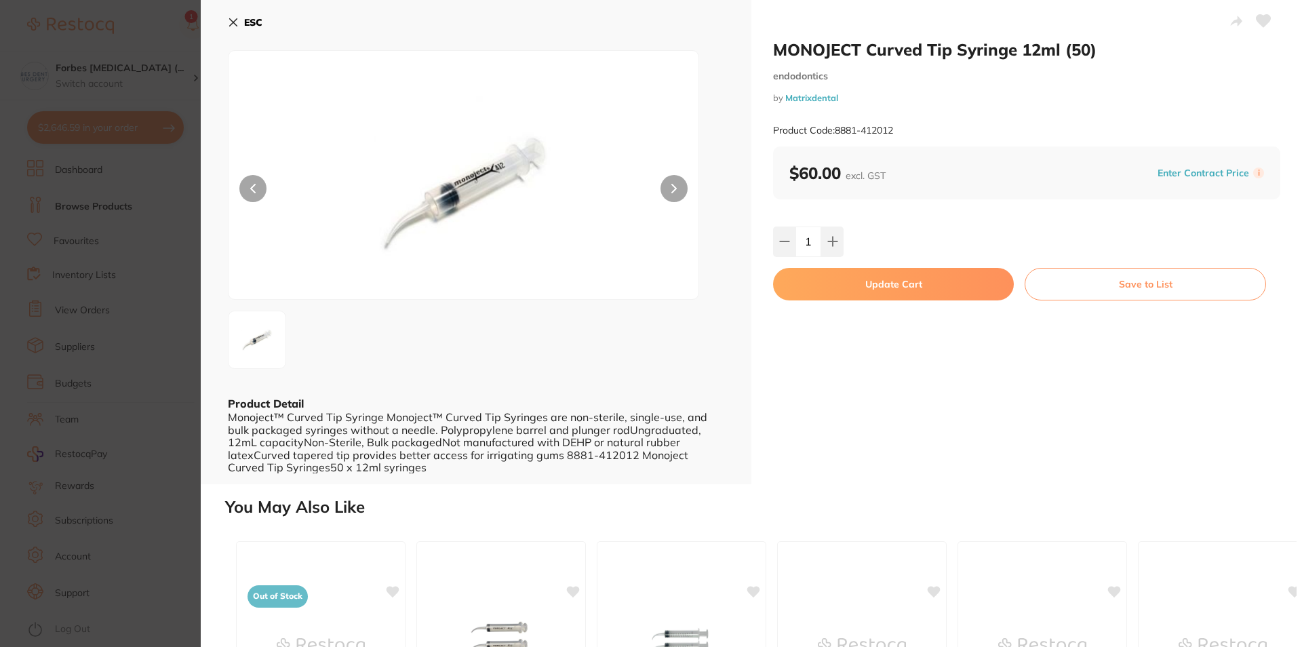
click at [863, 292] on button "Update Cart" at bounding box center [893, 284] width 241 height 33
checkbox input "false"
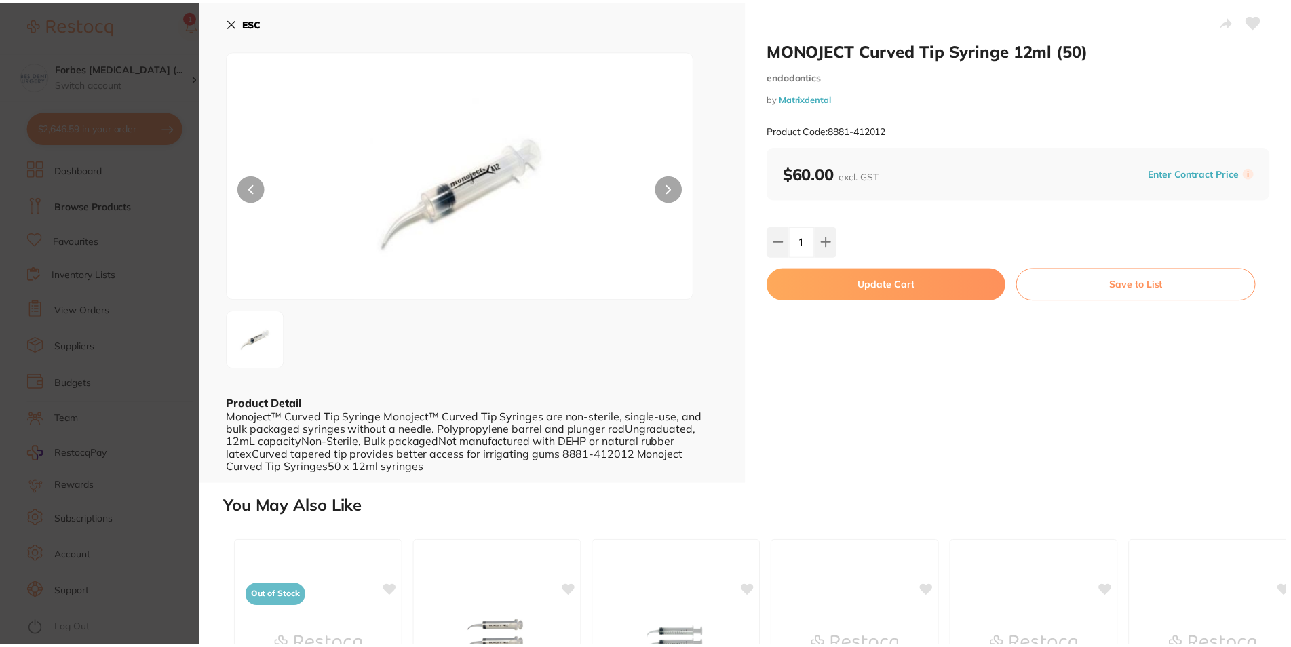
scroll to position [1058, 0]
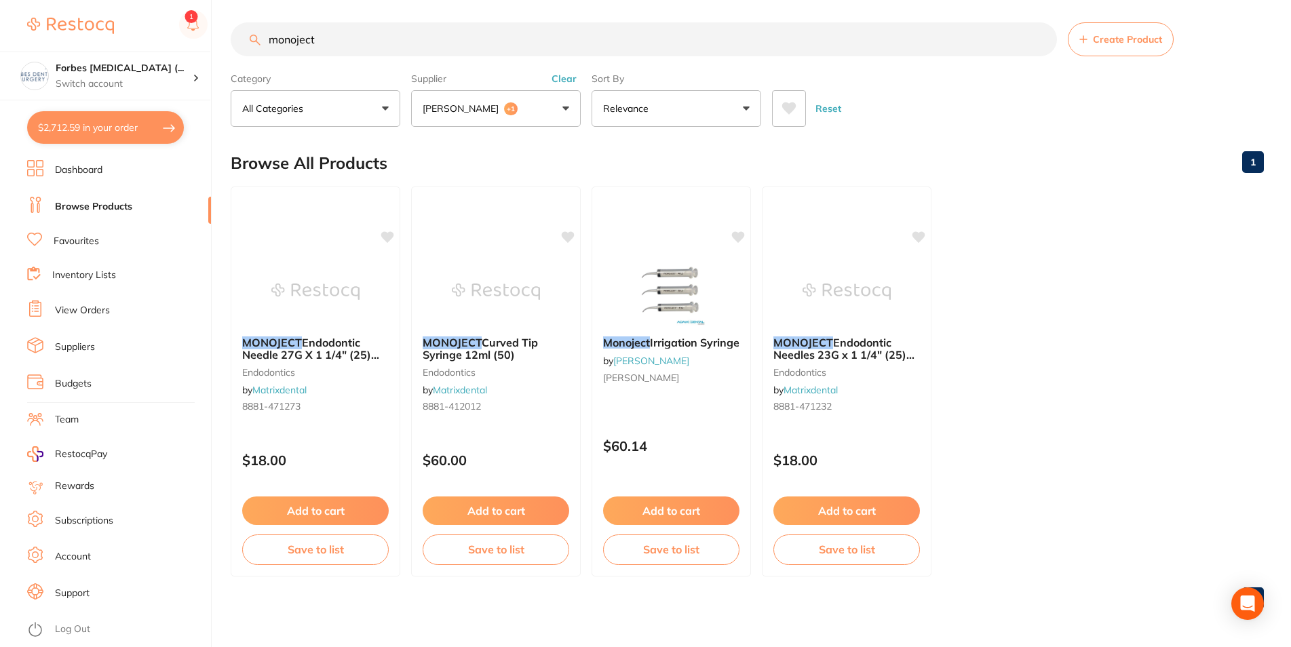
drag, startPoint x: 363, startPoint y: 23, endPoint x: 287, endPoint y: 45, distance: 79.0
click at [290, 43] on input "monoject" at bounding box center [644, 39] width 826 height 34
click at [337, 37] on input "monoject" at bounding box center [644, 39] width 826 height 34
drag, startPoint x: 311, startPoint y: 39, endPoint x: 231, endPoint y: 50, distance: 80.7
click at [231, 50] on input "monoject" at bounding box center [644, 39] width 826 height 34
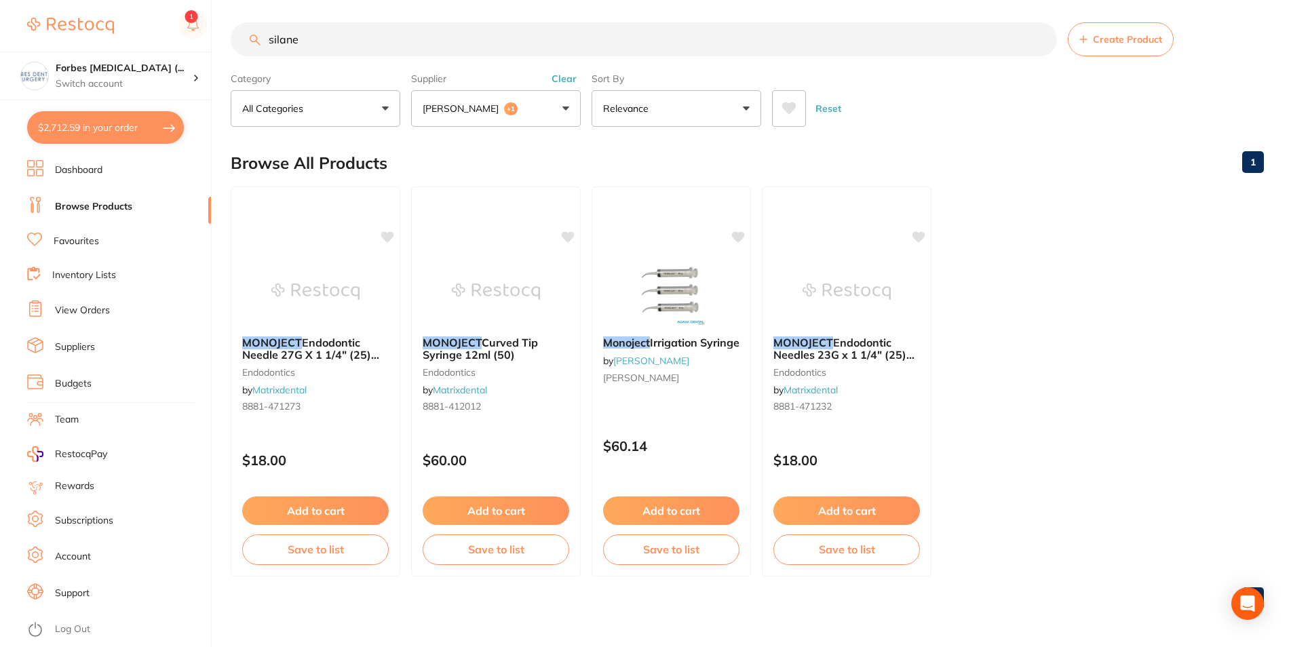
type input "silane"
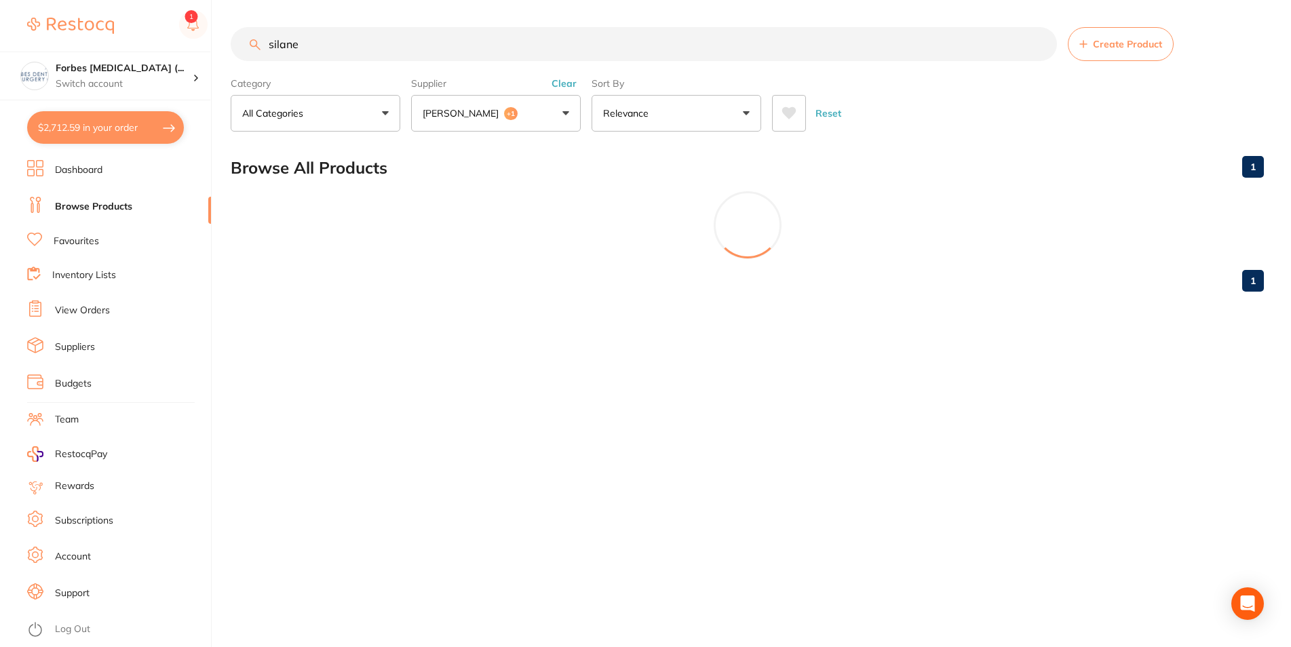
scroll to position [0, 0]
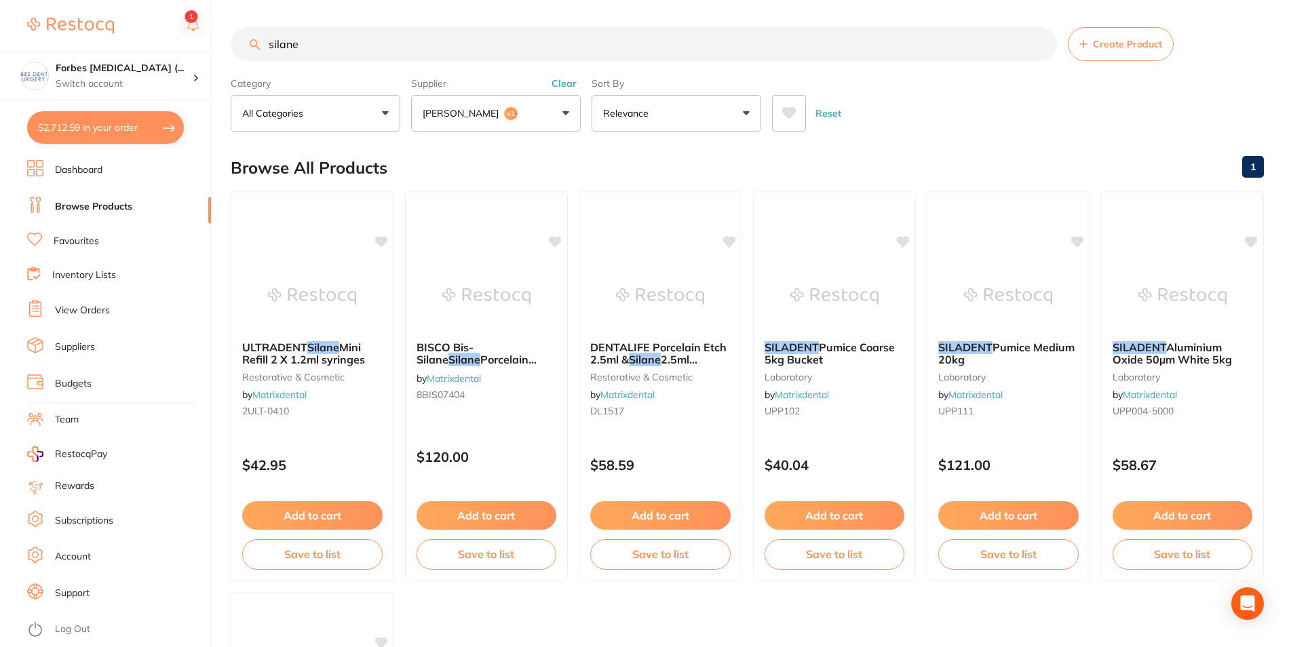
click at [519, 126] on button "[PERSON_NAME] +1" at bounding box center [496, 113] width 170 height 37
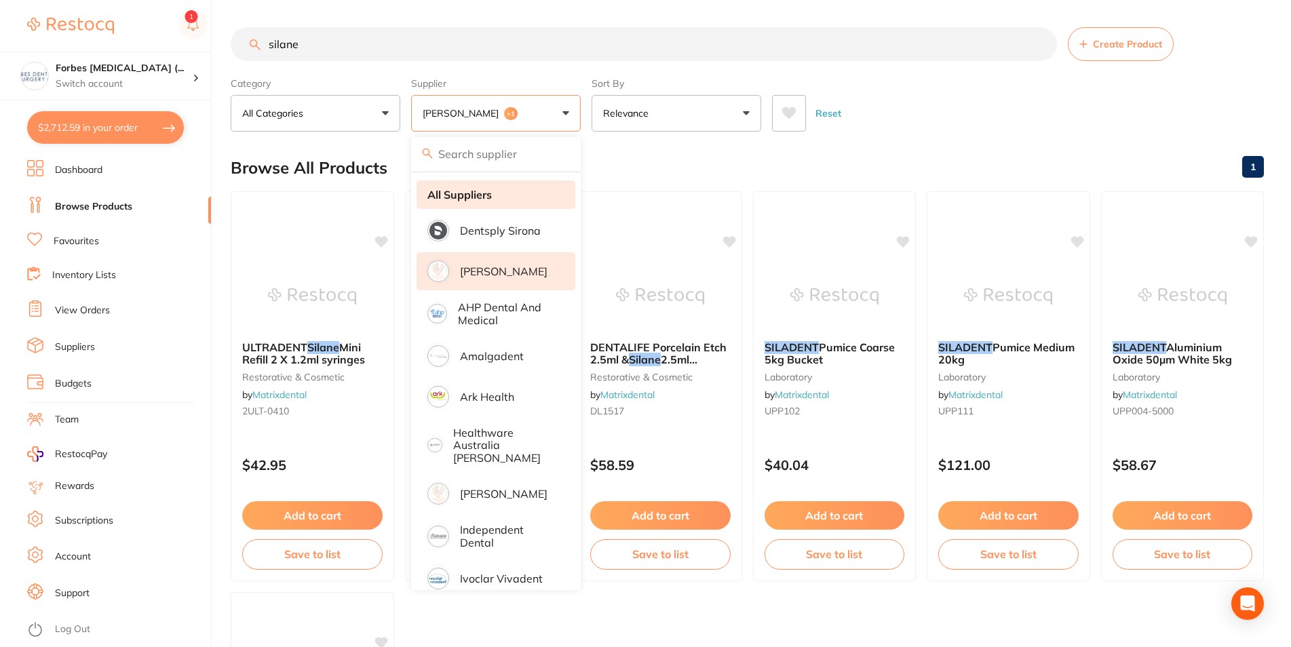
click at [511, 200] on li "All Suppliers" at bounding box center [495, 194] width 159 height 28
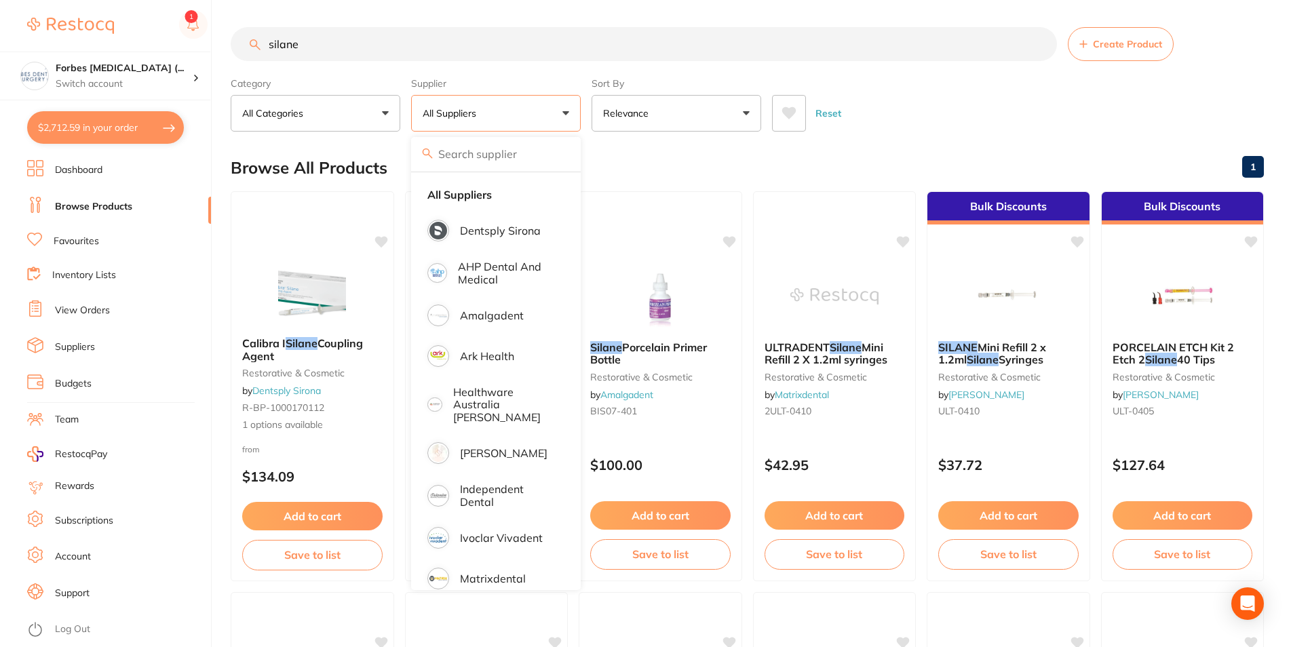
click at [942, 98] on div "Reset" at bounding box center [1012, 107] width 481 height 47
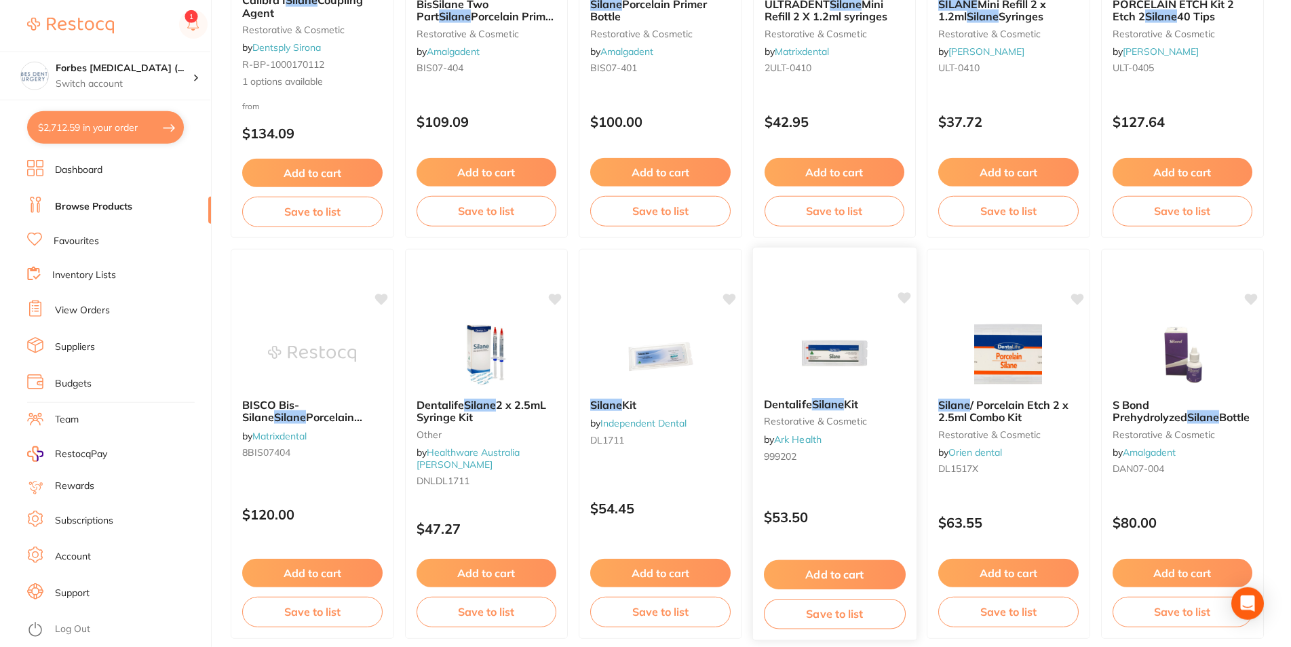
scroll to position [346, 0]
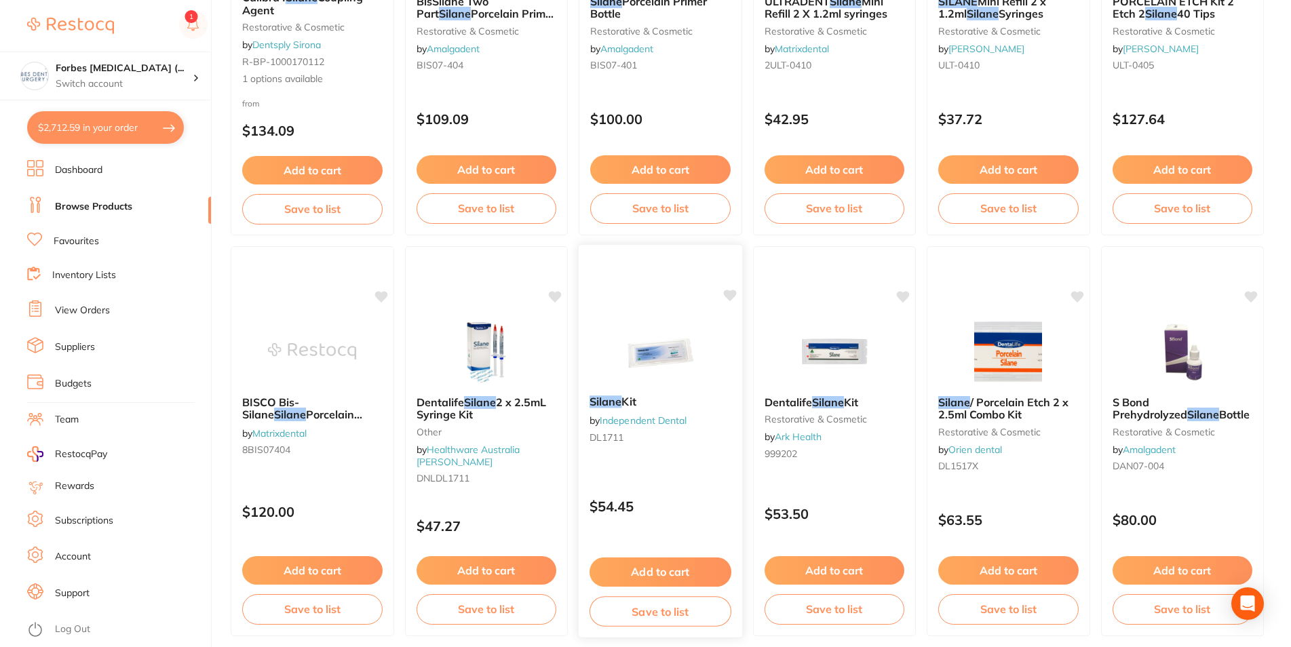
click at [664, 349] on img at bounding box center [660, 350] width 89 height 69
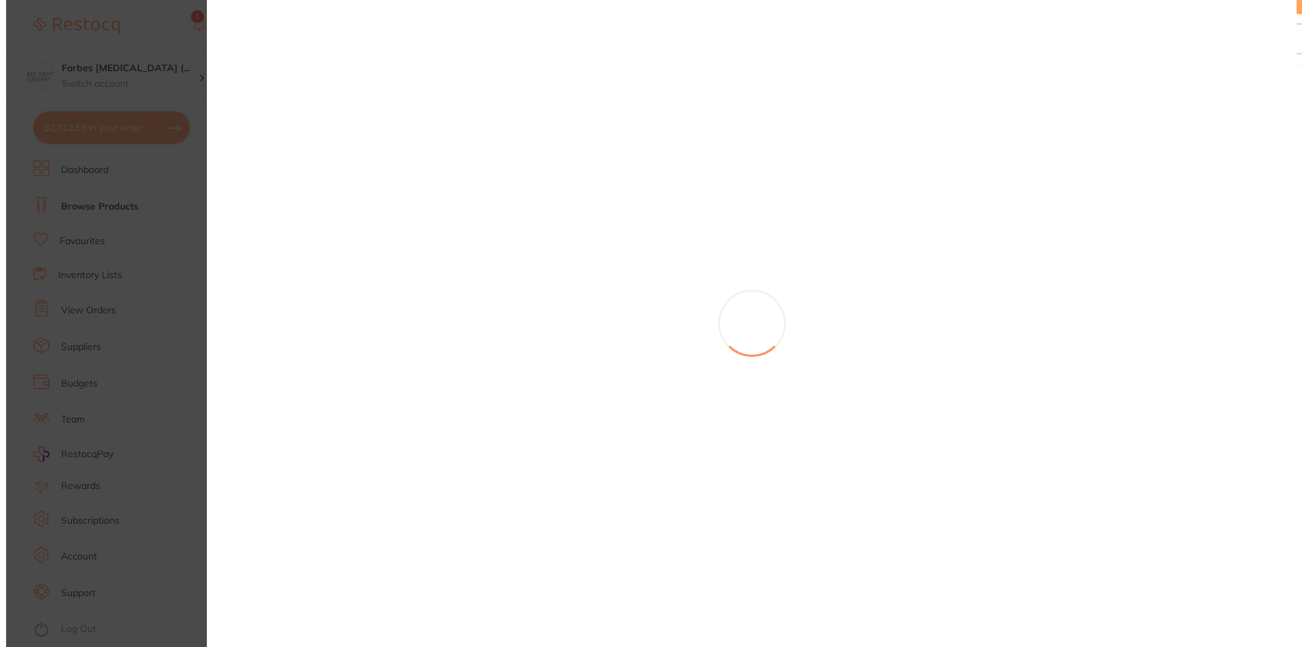
scroll to position [1058, 0]
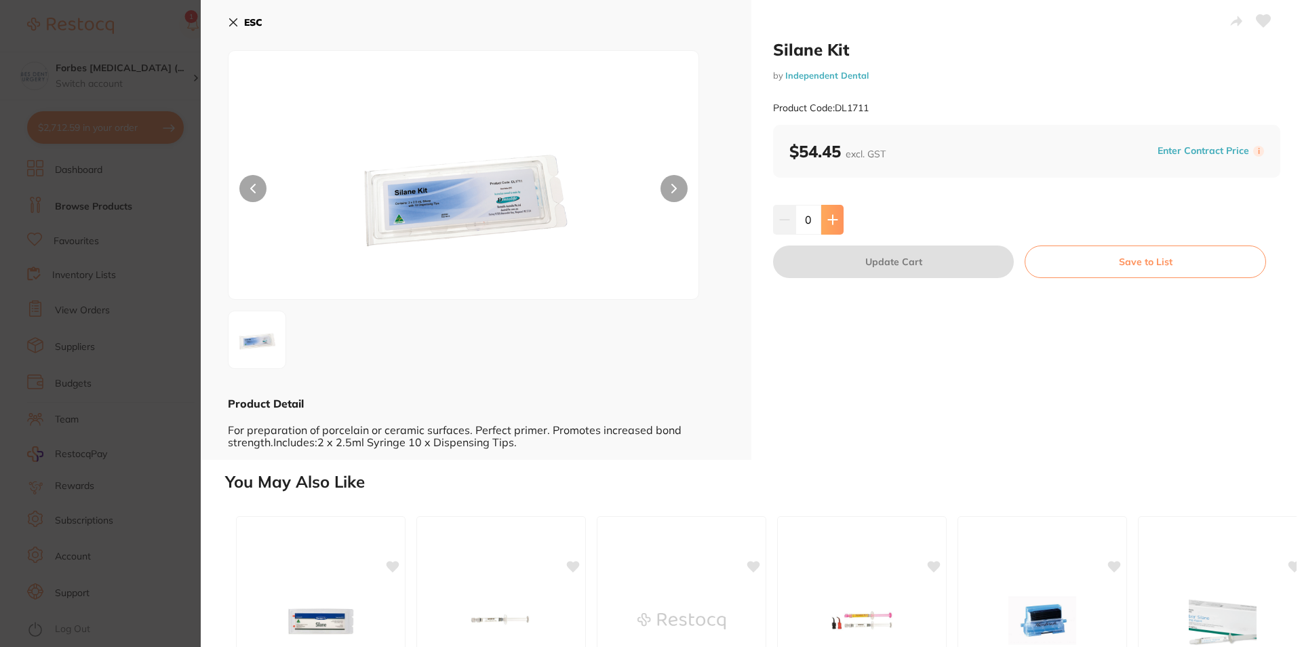
click at [831, 221] on icon at bounding box center [832, 219] width 9 height 9
type input "1"
click at [861, 273] on button "Update Cart" at bounding box center [893, 262] width 241 height 33
checkbox input "false"
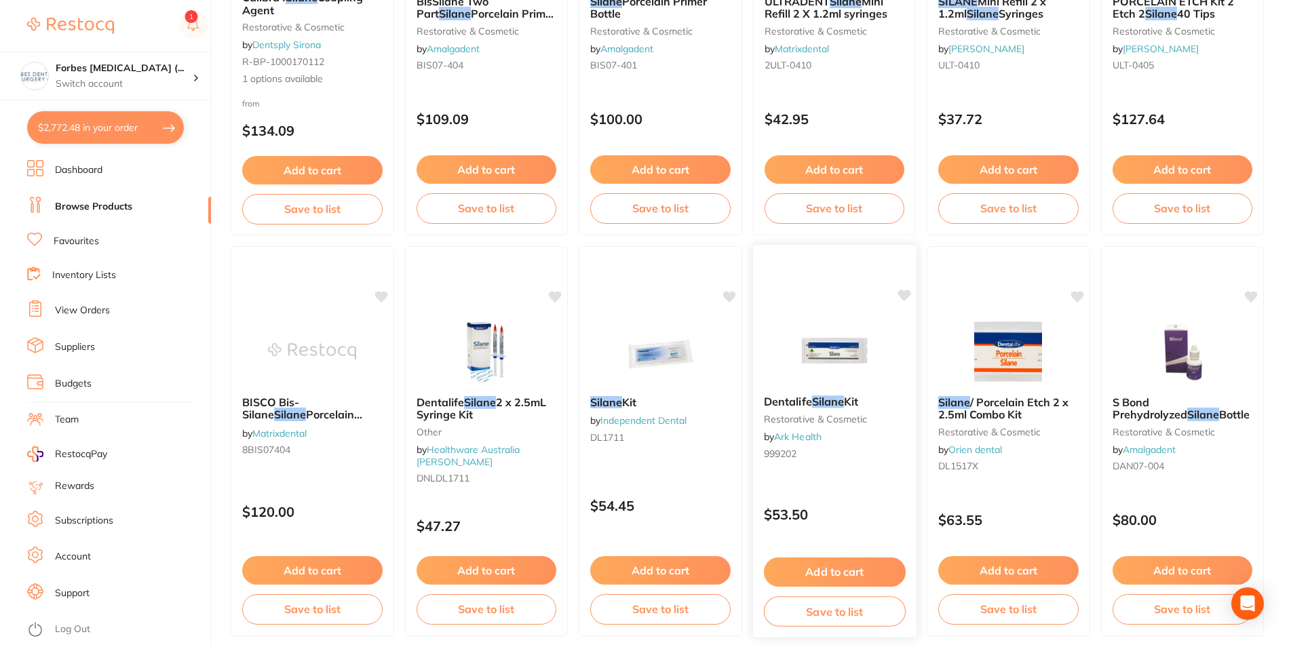
scroll to position [1058, 0]
click at [123, 137] on button "$2,772.48 in your order" at bounding box center [105, 127] width 157 height 33
checkbox input "true"
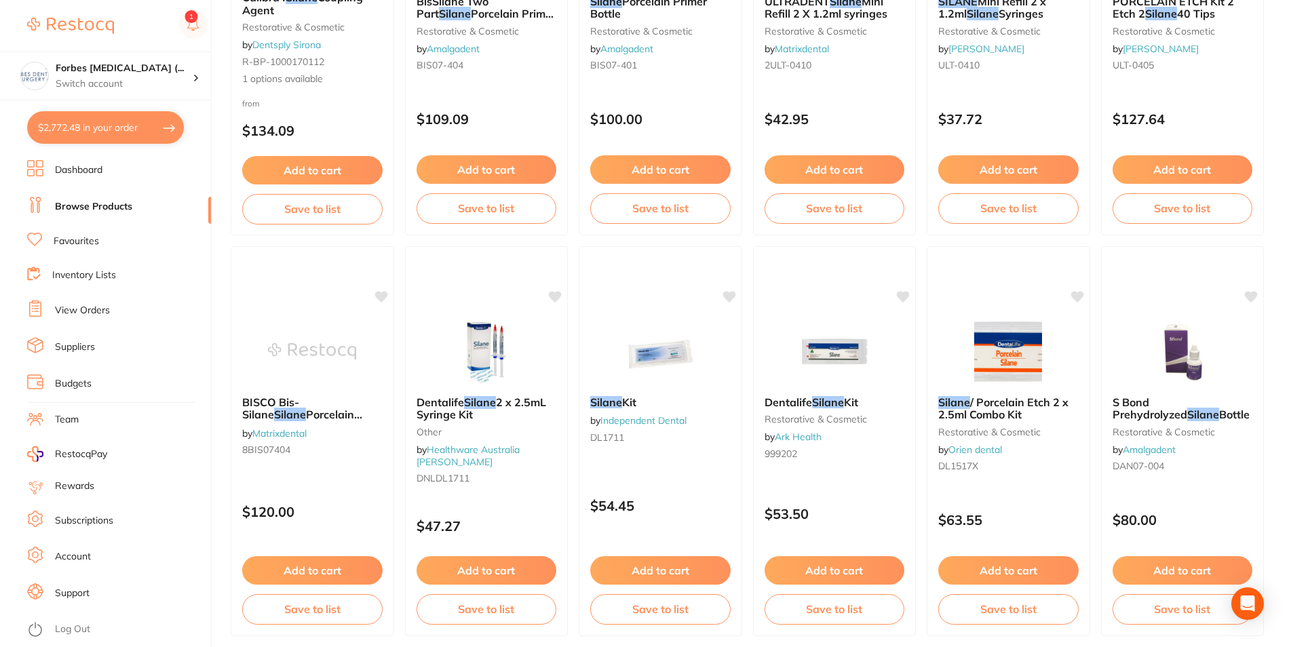
checkbox input "true"
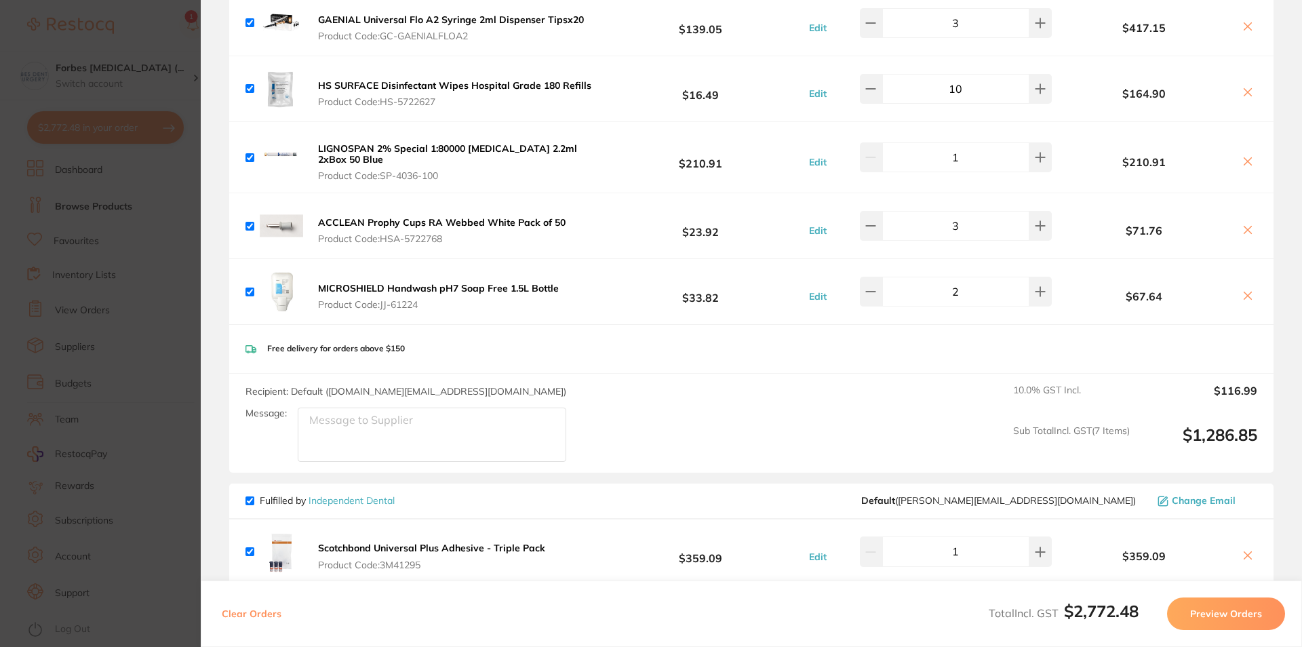
scroll to position [151, 0]
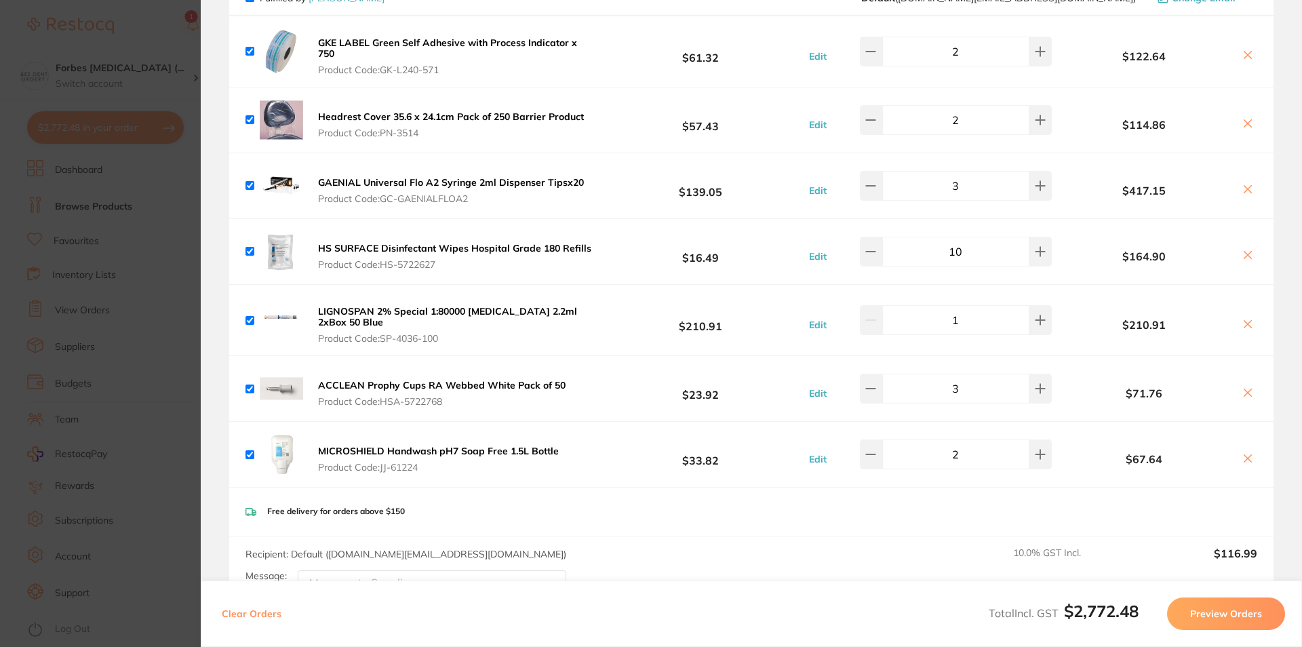
click at [174, 326] on section "Update RRP Set your pre negotiated price for this item. Item Agreed RRP (excl. …" at bounding box center [651, 323] width 1302 height 647
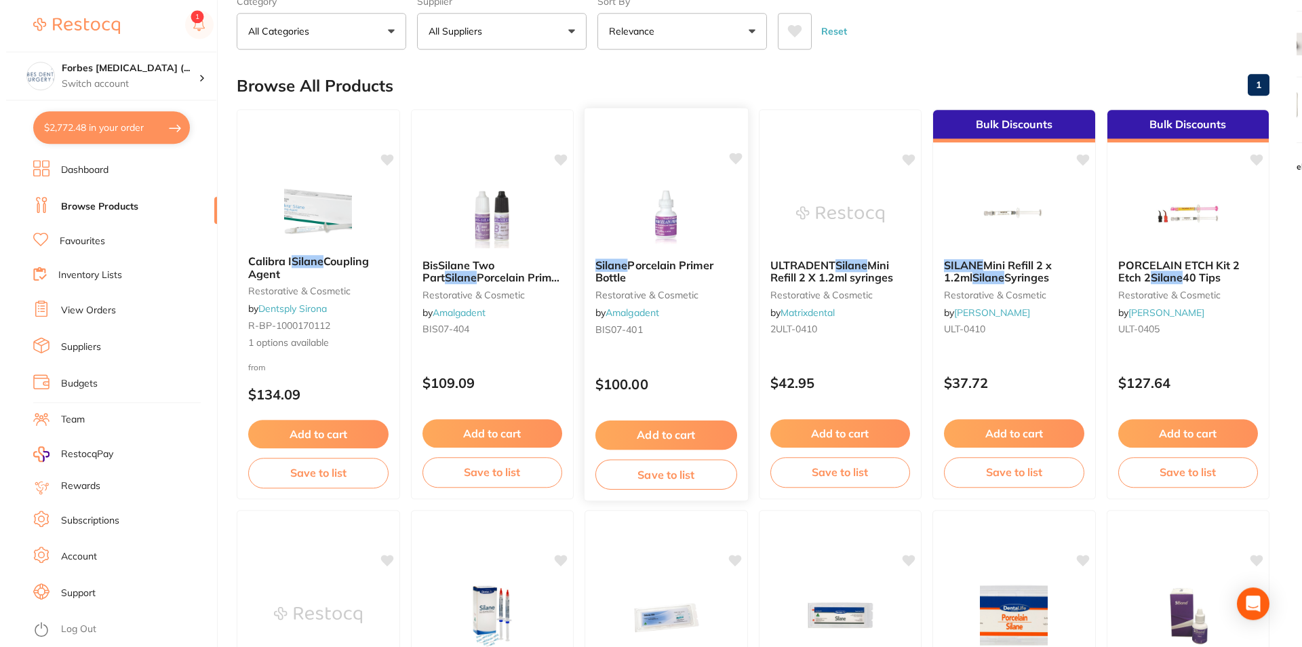
scroll to position [0, 0]
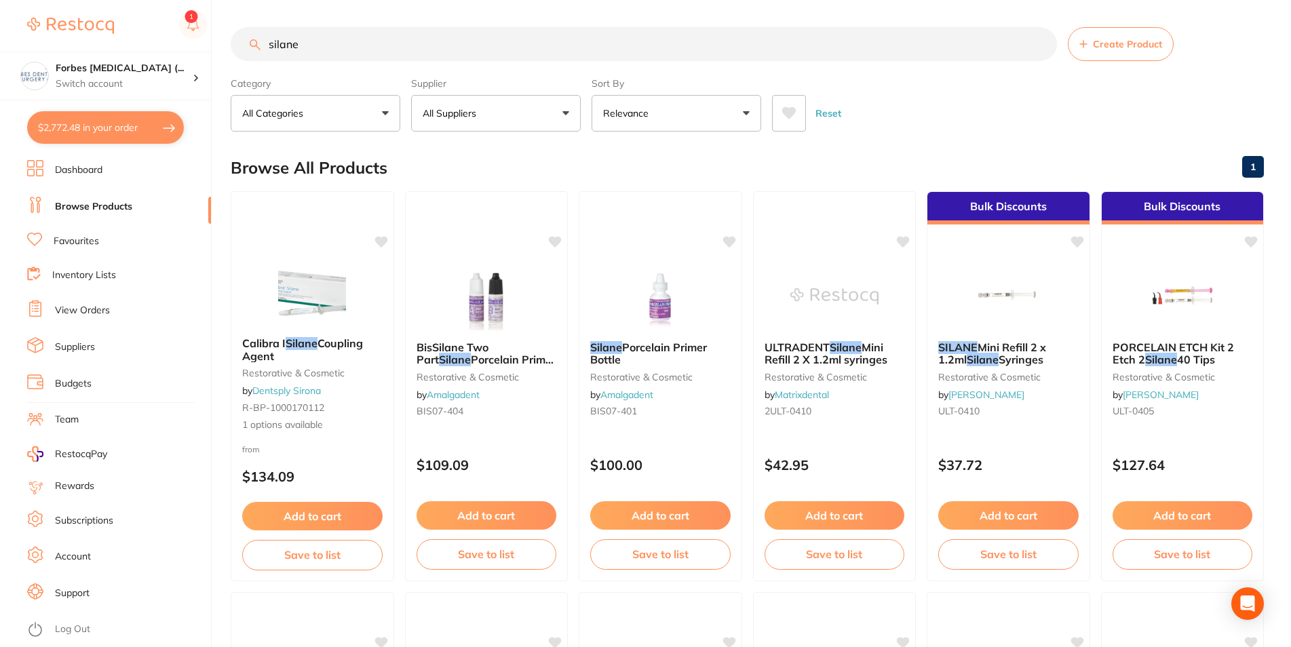
click at [301, 39] on input "silane" at bounding box center [644, 44] width 826 height 34
click at [231, 54] on input "silane" at bounding box center [644, 44] width 826 height 34
type input "unitips"
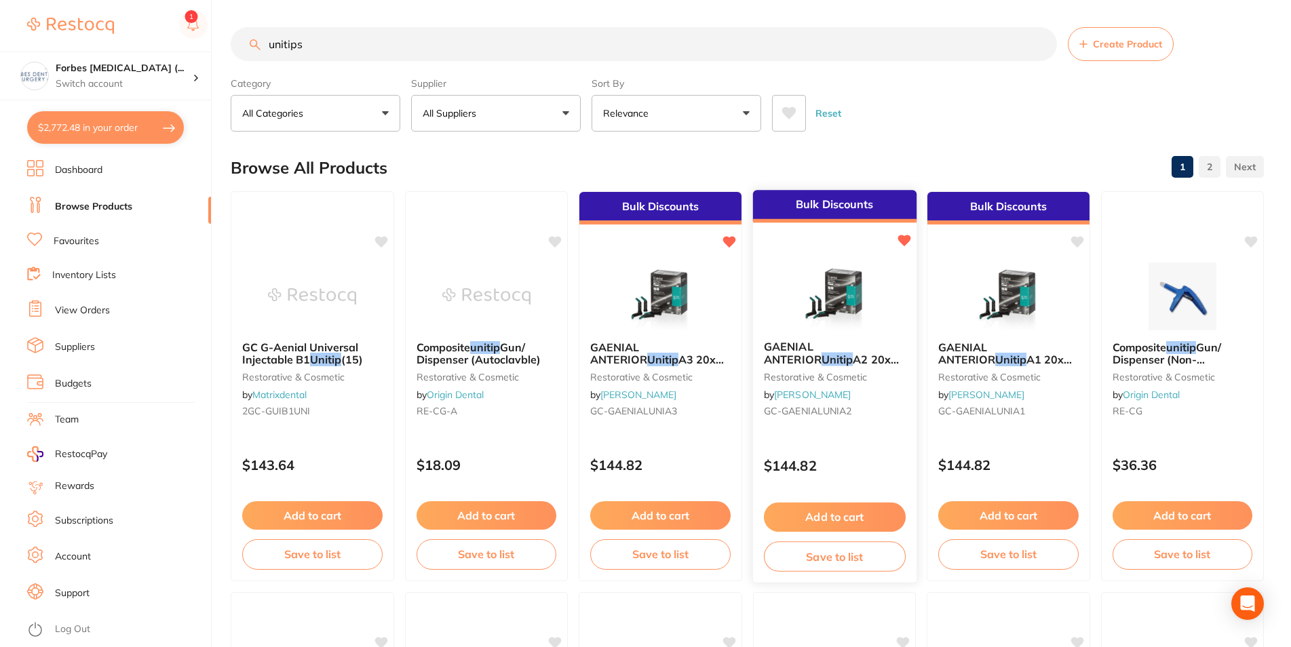
click at [861, 273] on img at bounding box center [834, 295] width 89 height 69
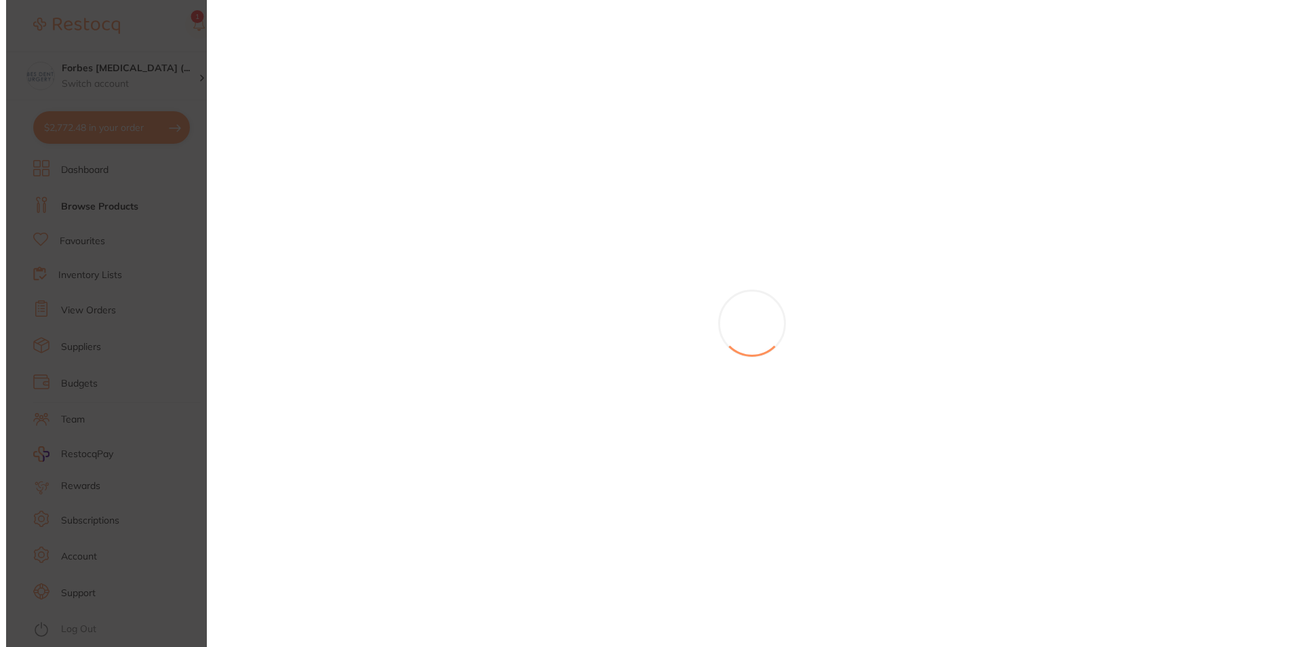
scroll to position [151, 0]
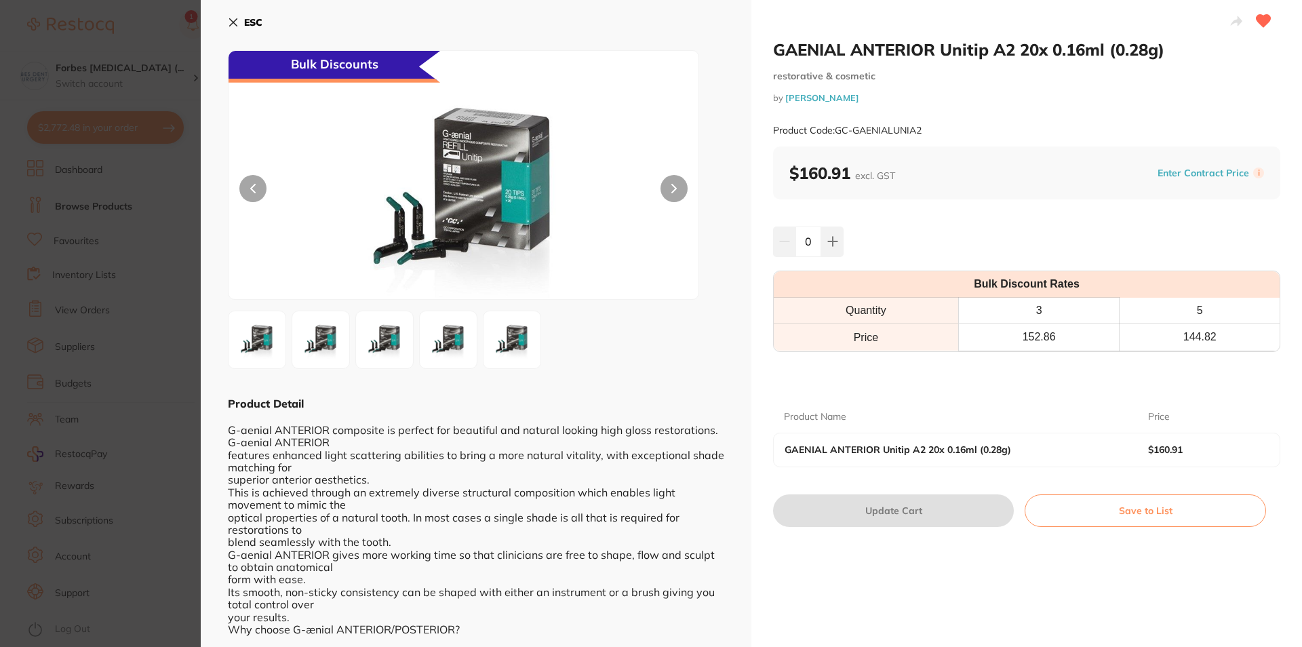
click at [677, 188] on button at bounding box center [674, 188] width 27 height 27
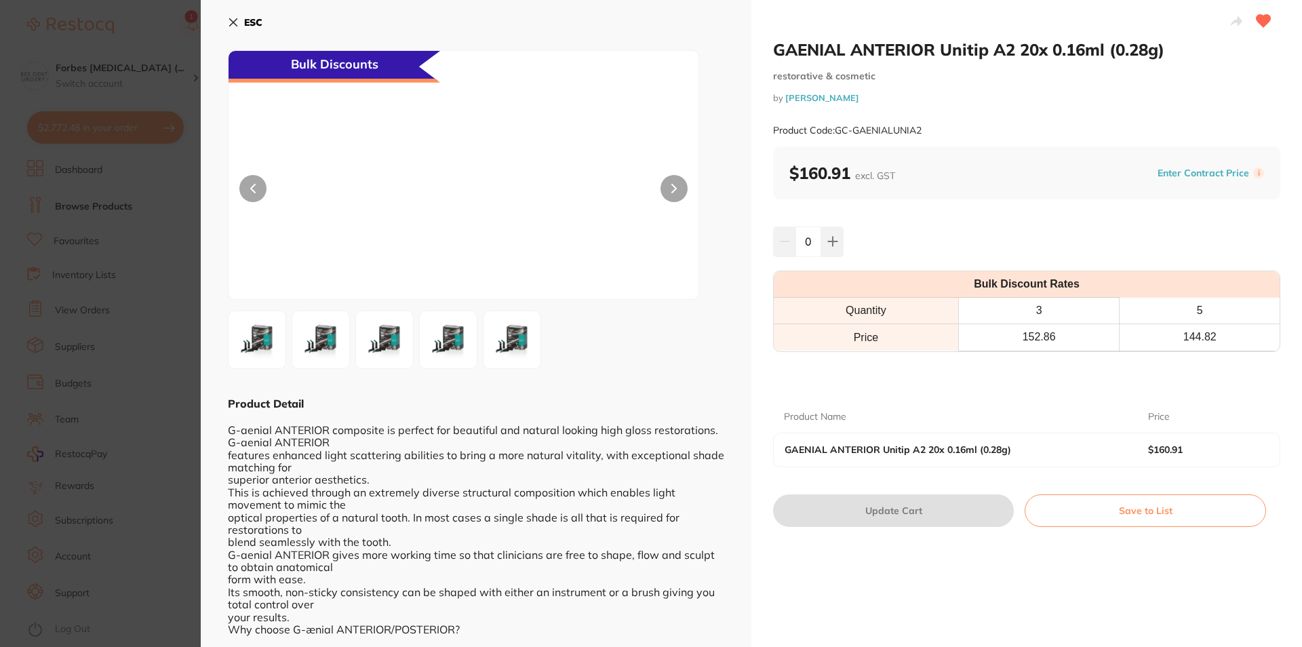
click at [677, 188] on button at bounding box center [674, 188] width 27 height 27
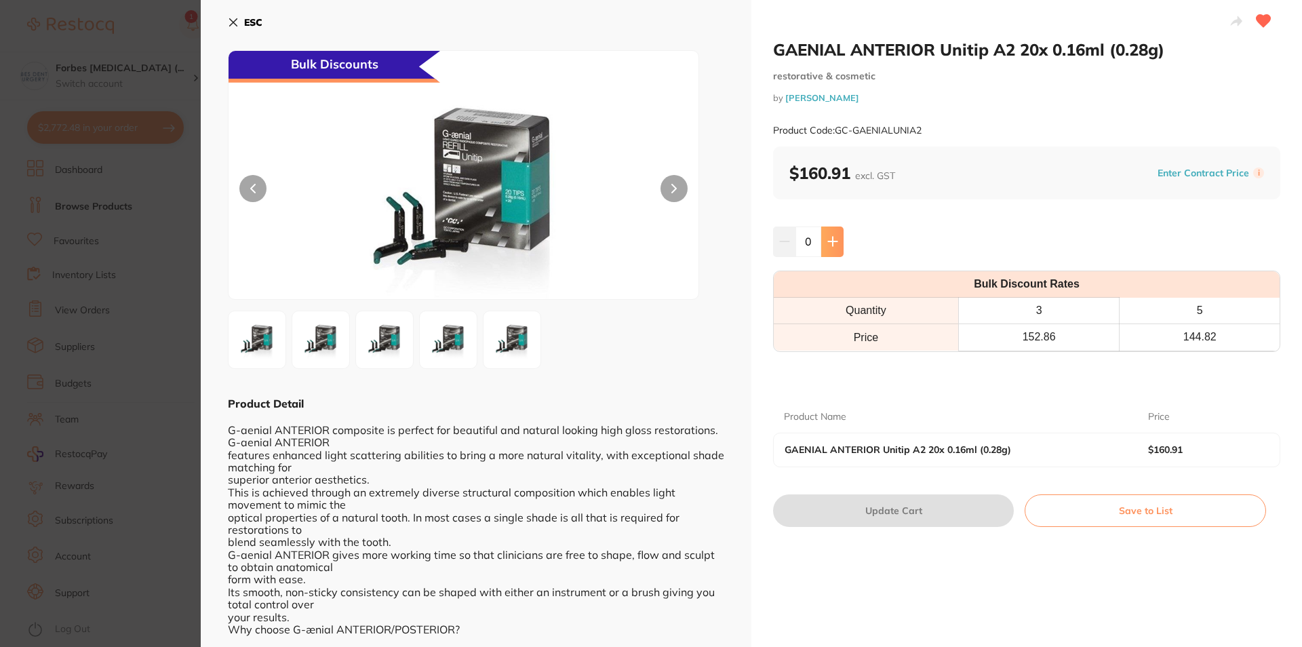
click at [832, 241] on button at bounding box center [832, 242] width 22 height 30
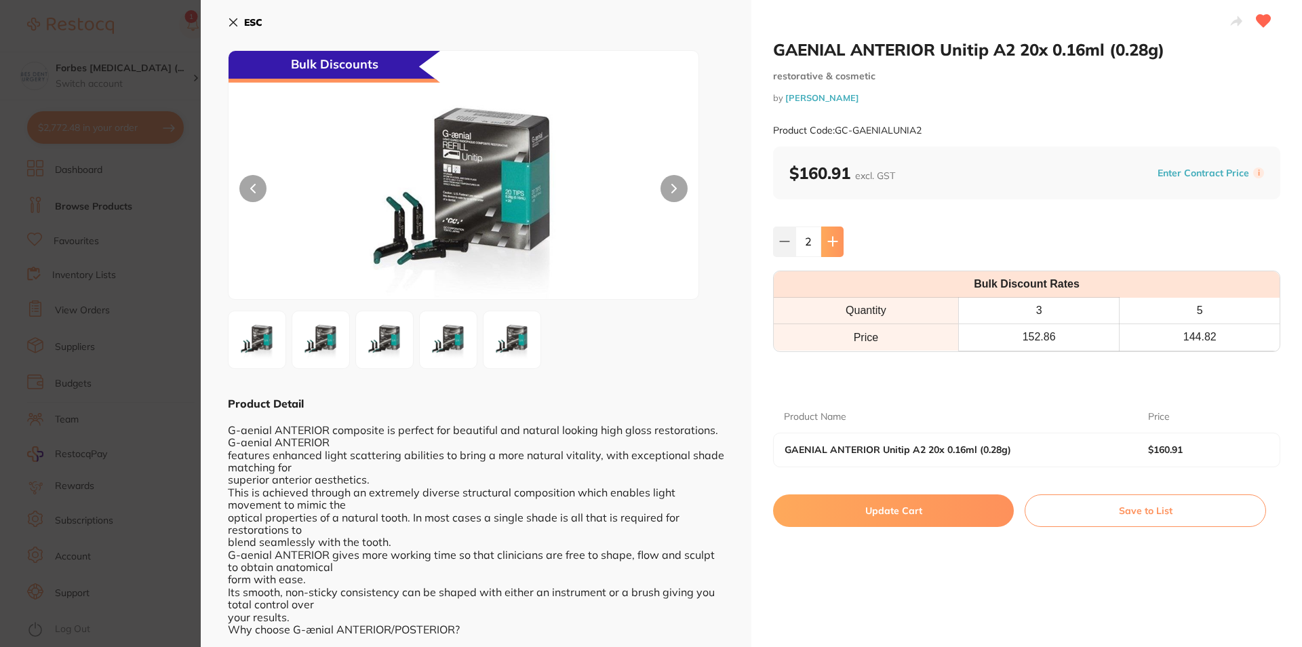
click at [832, 241] on button at bounding box center [832, 242] width 22 height 30
type input "3"
click at [898, 510] on button "Update Cart" at bounding box center [893, 511] width 241 height 33
checkbox input "false"
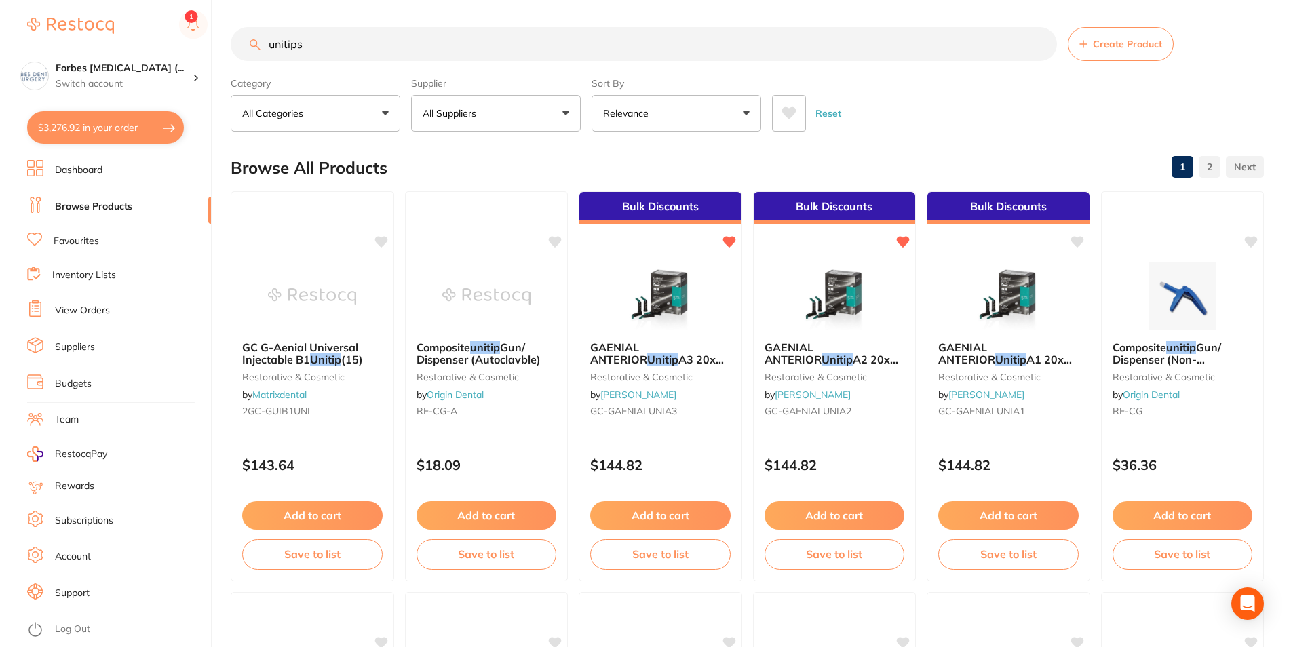
drag, startPoint x: 287, startPoint y: 46, endPoint x: 248, endPoint y: 128, distance: 90.1
click at [231, 61] on input "unitips" at bounding box center [644, 44] width 826 height 34
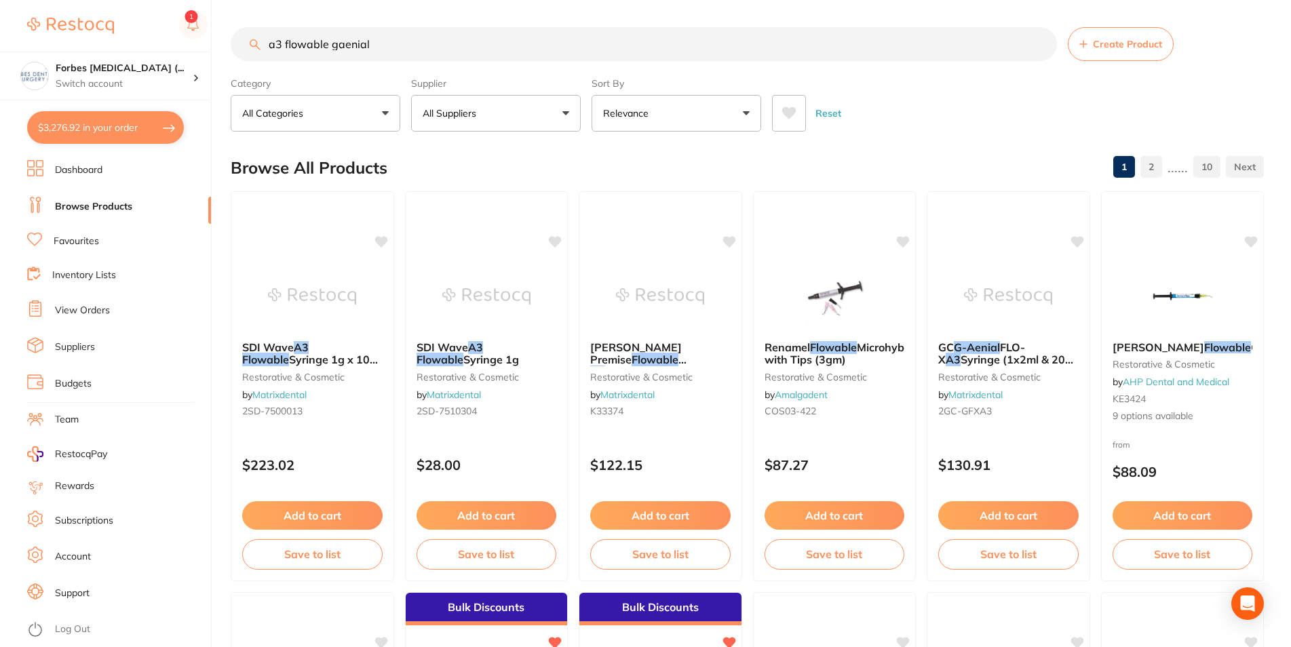
drag, startPoint x: 328, startPoint y: 45, endPoint x: 286, endPoint y: 42, distance: 42.1
click at [286, 42] on input "a3 flowable gaenial" at bounding box center [644, 44] width 826 height 34
type input "a3 gaenial"
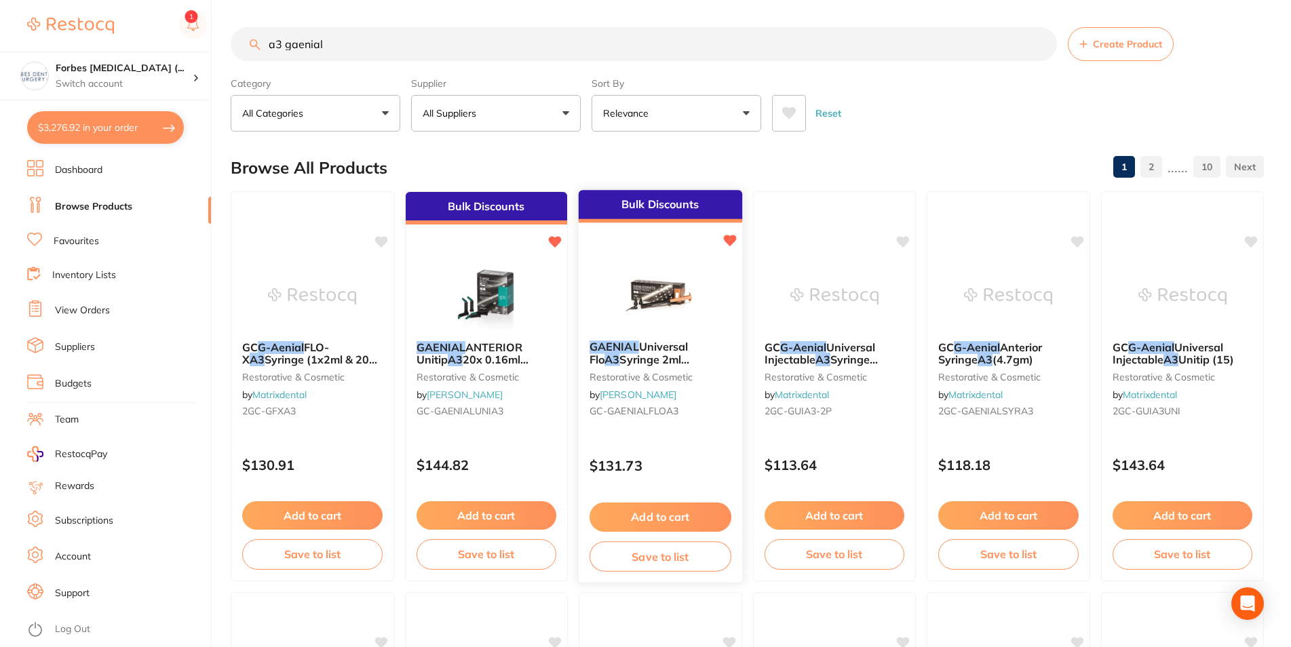
click at [652, 283] on img at bounding box center [660, 295] width 89 height 69
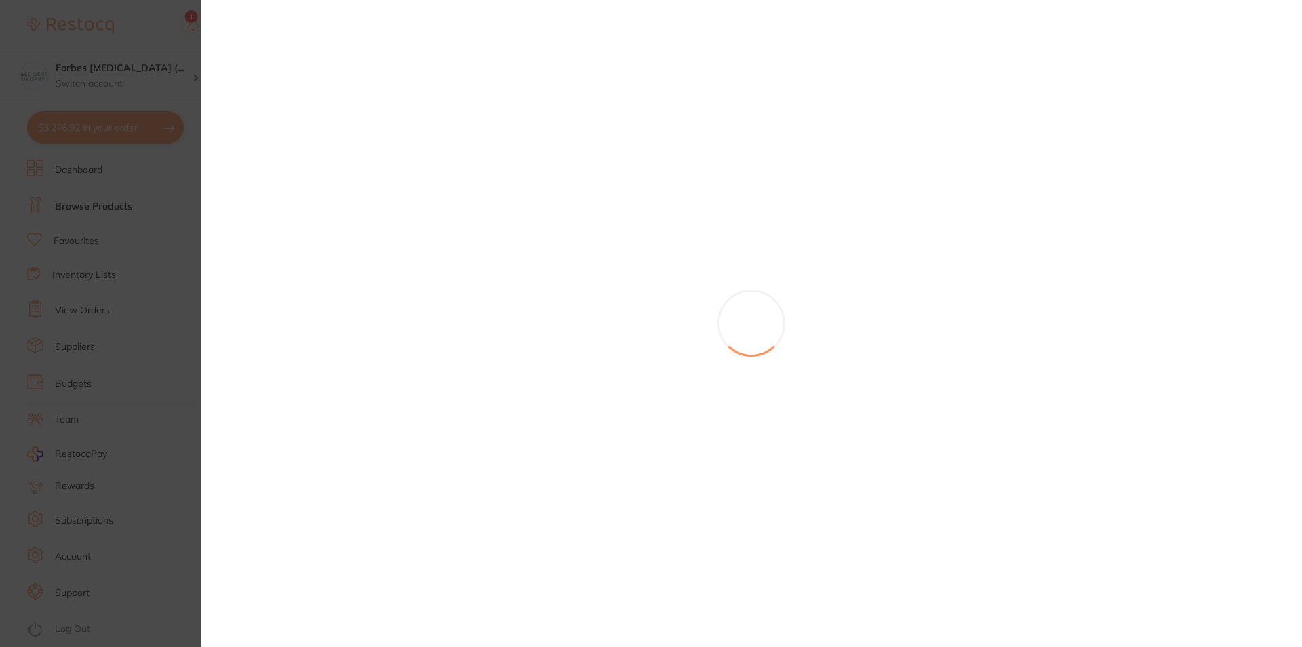
scroll to position [151, 0]
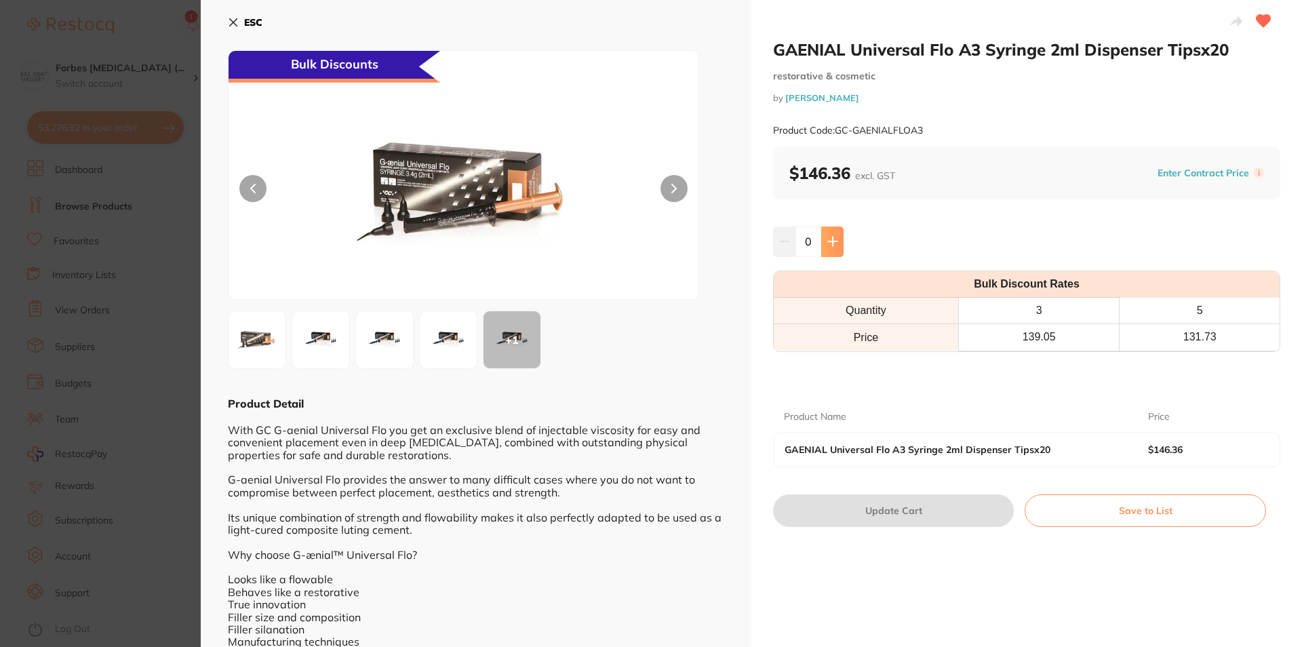
click at [828, 237] on icon at bounding box center [833, 241] width 11 height 11
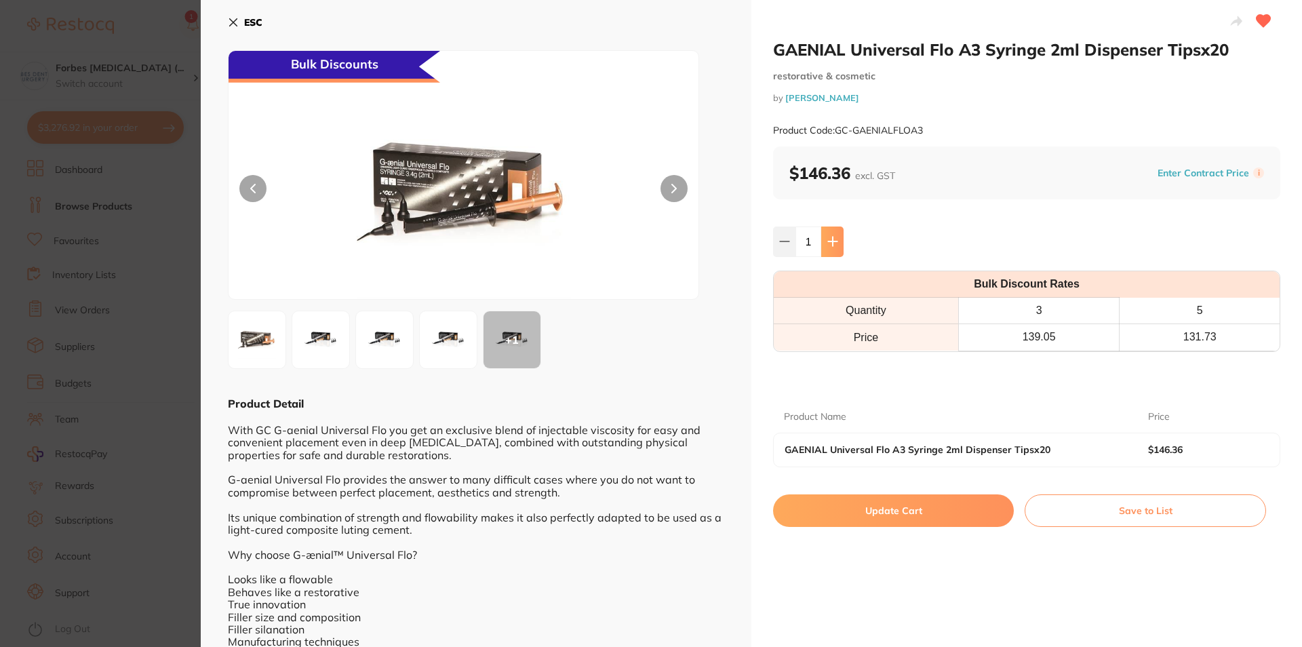
click at [830, 239] on icon at bounding box center [833, 241] width 11 height 11
type input "2"
click at [845, 513] on button "Update Cart" at bounding box center [893, 511] width 241 height 33
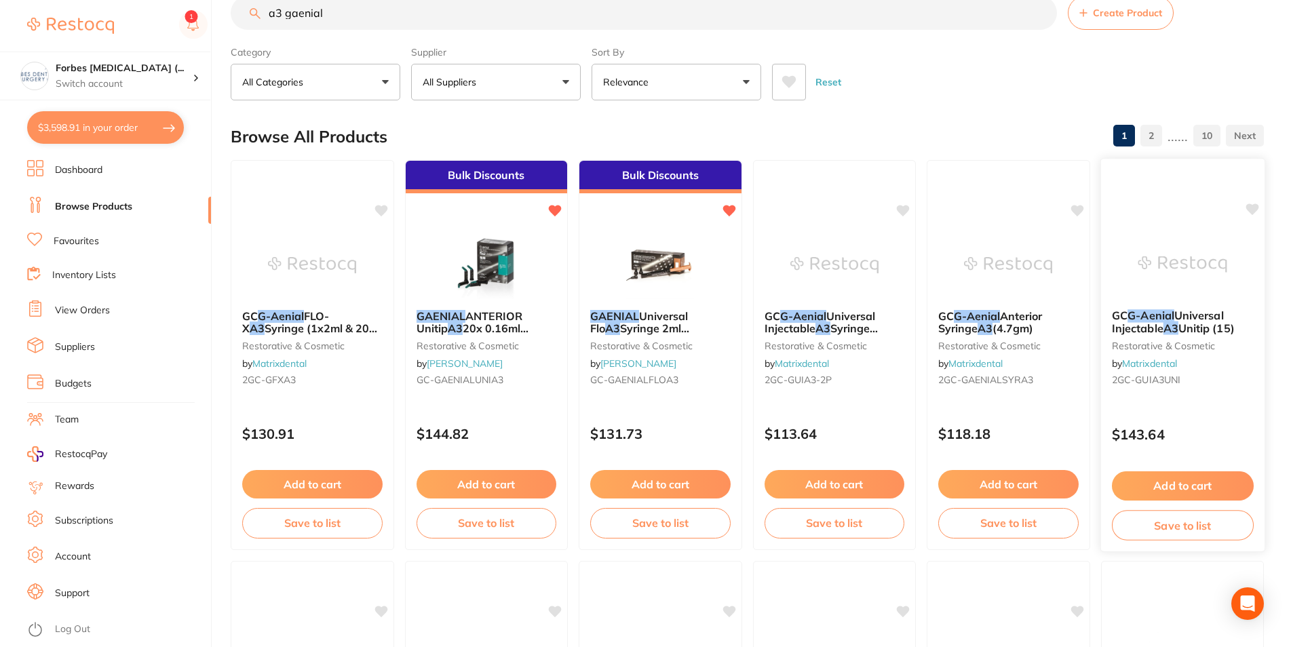
scroll to position [151, 0]
click at [77, 124] on button "$3,598.91 in your order" at bounding box center [105, 127] width 157 height 33
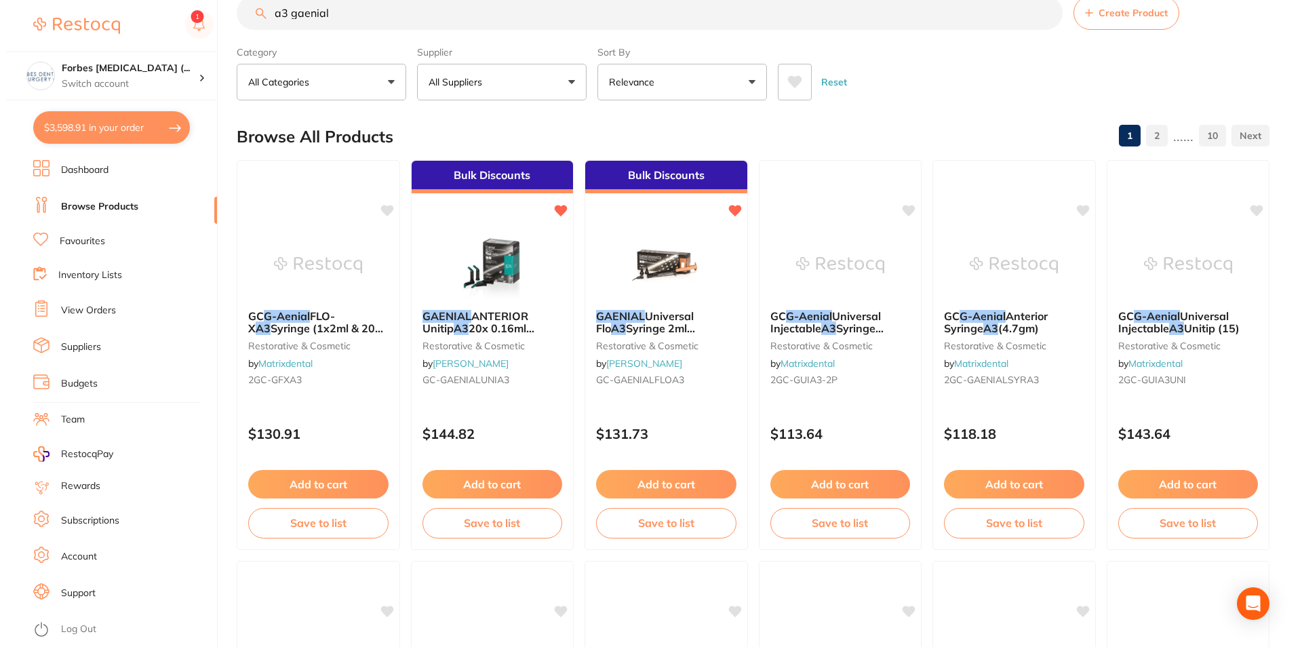
scroll to position [0, 0]
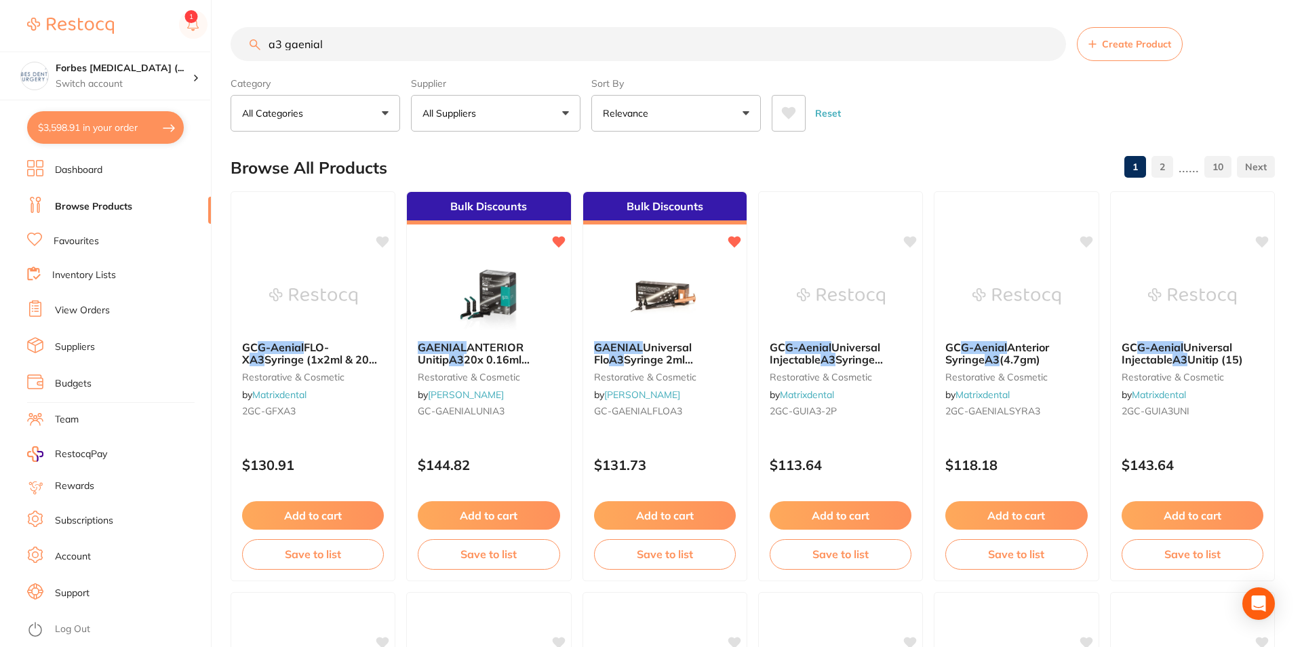
checkbox input "true"
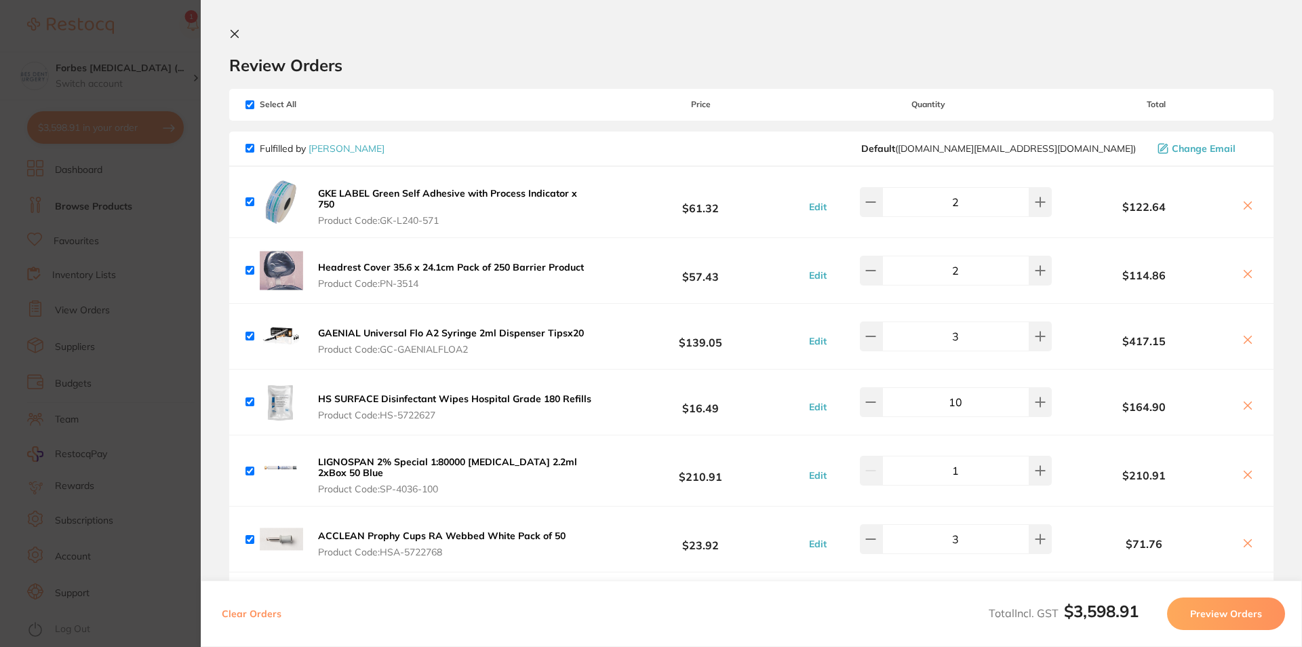
click at [182, 246] on section "Update RRP Set your pre negotiated price for this item. Item Agreed RRP (excl. …" at bounding box center [651, 323] width 1302 height 647
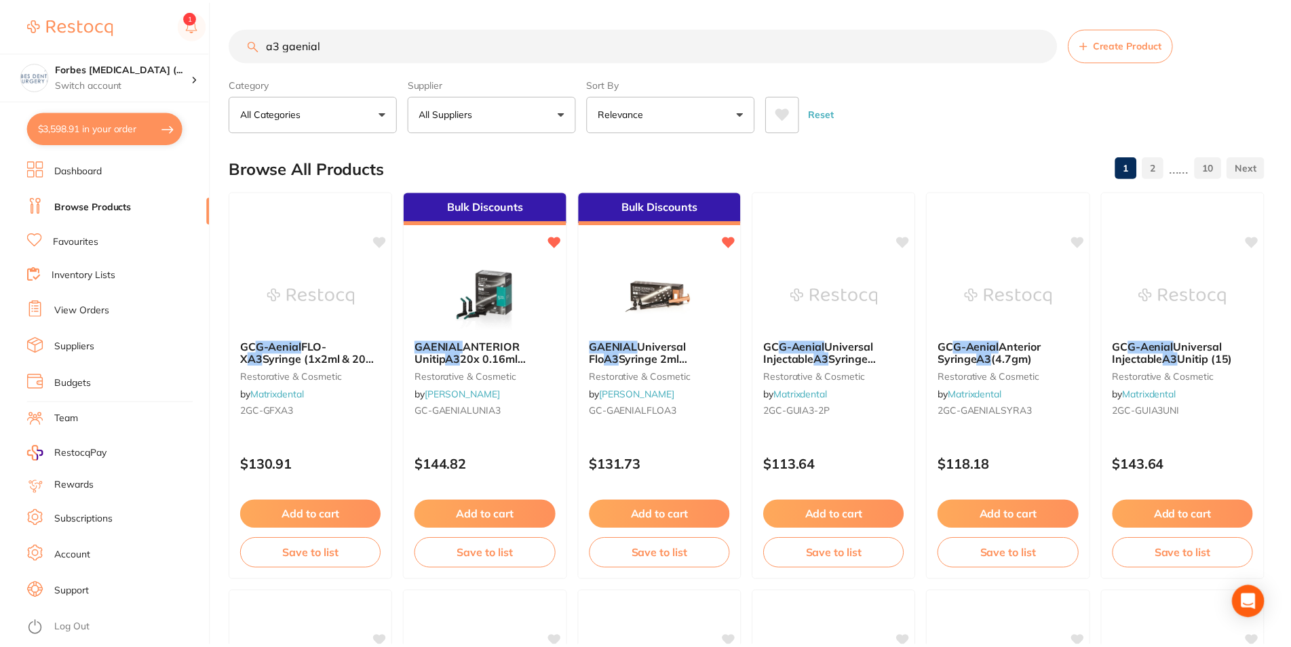
scroll to position [31, 0]
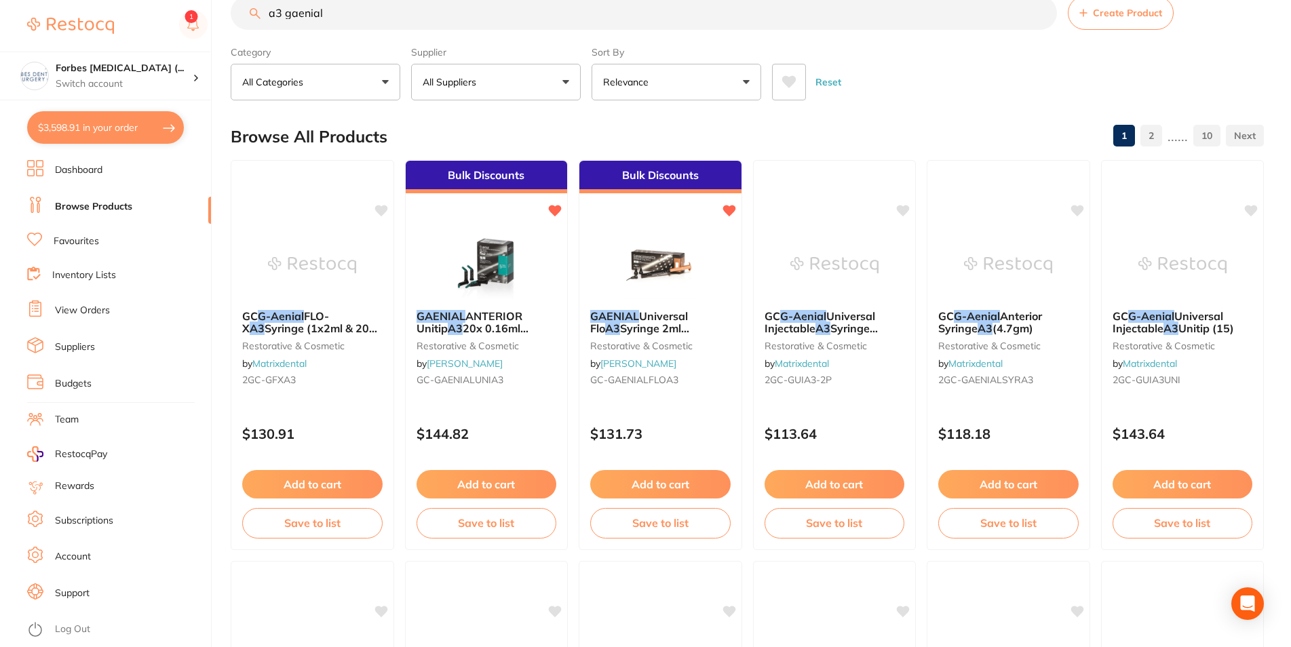
drag, startPoint x: 339, startPoint y: 20, endPoint x: 254, endPoint y: 28, distance: 85.1
click at [256, 26] on input "a3 gaenial" at bounding box center [644, 13] width 826 height 34
type input "algiante"
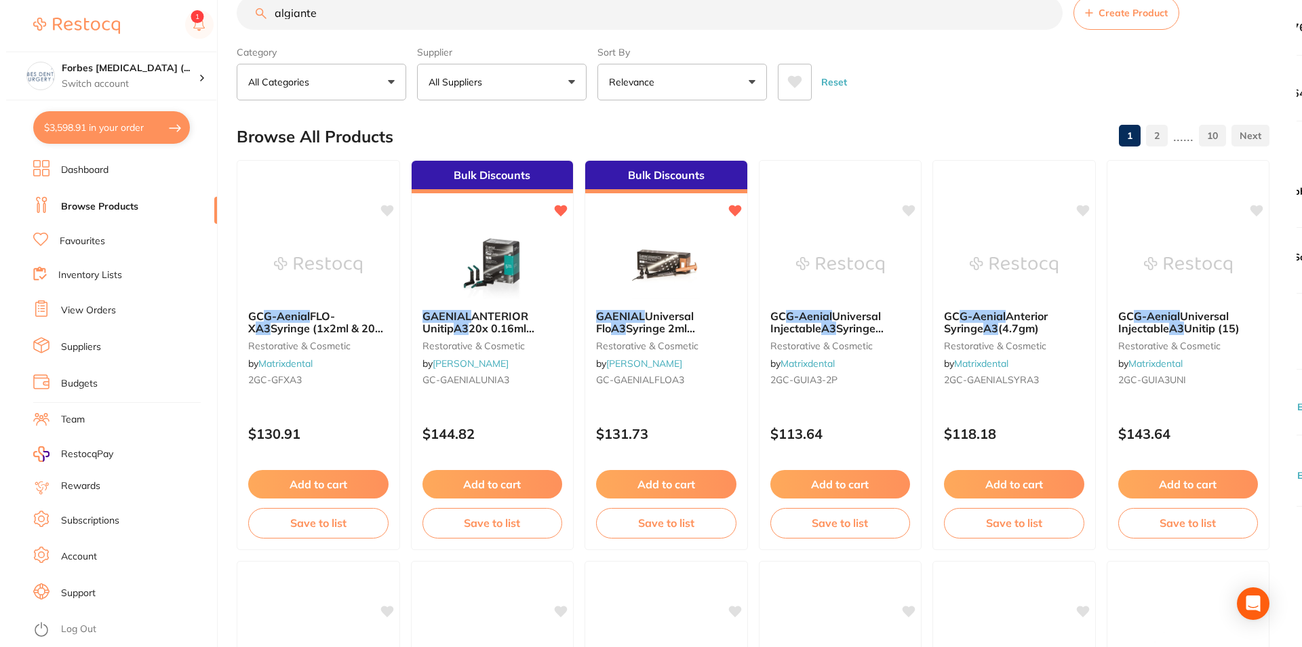
scroll to position [0, 0]
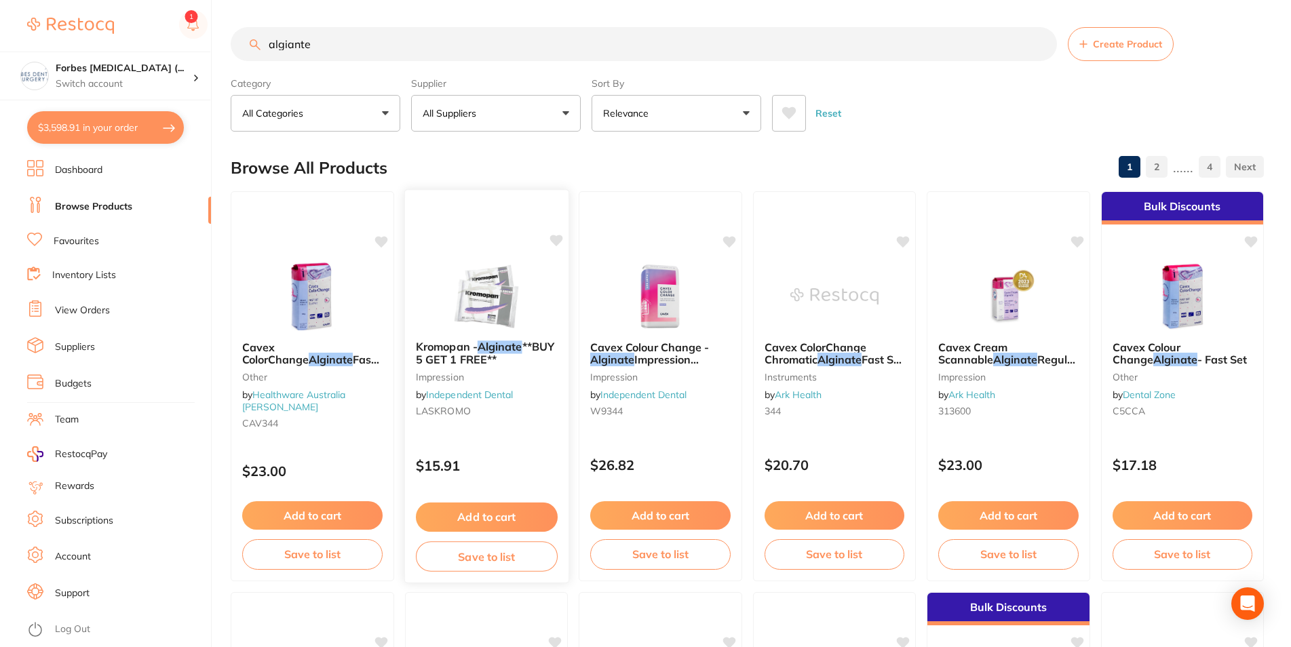
click at [506, 298] on img at bounding box center [486, 295] width 89 height 69
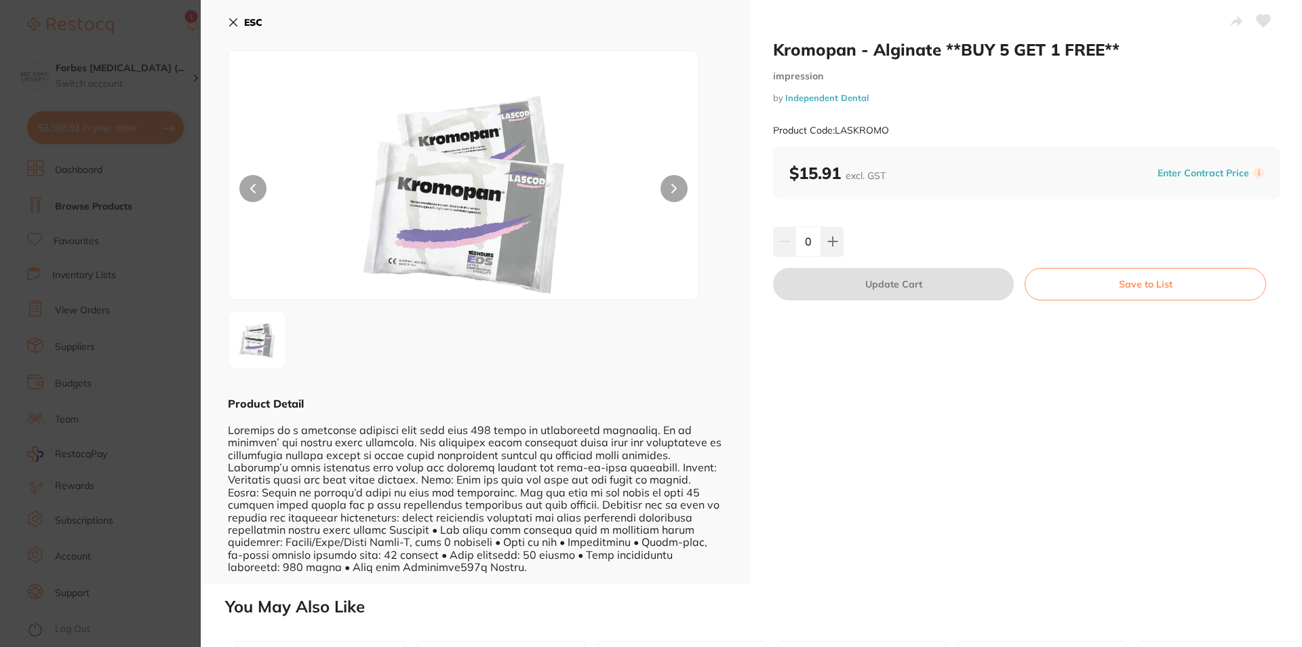
click at [798, 235] on input "0" at bounding box center [809, 242] width 26 height 30
type input "10"
click at [834, 330] on div "Kromopan - Alginate **BUY 5 GET 1 FREE** impression by Independent Dental Produ…" at bounding box center [1027, 292] width 551 height 584
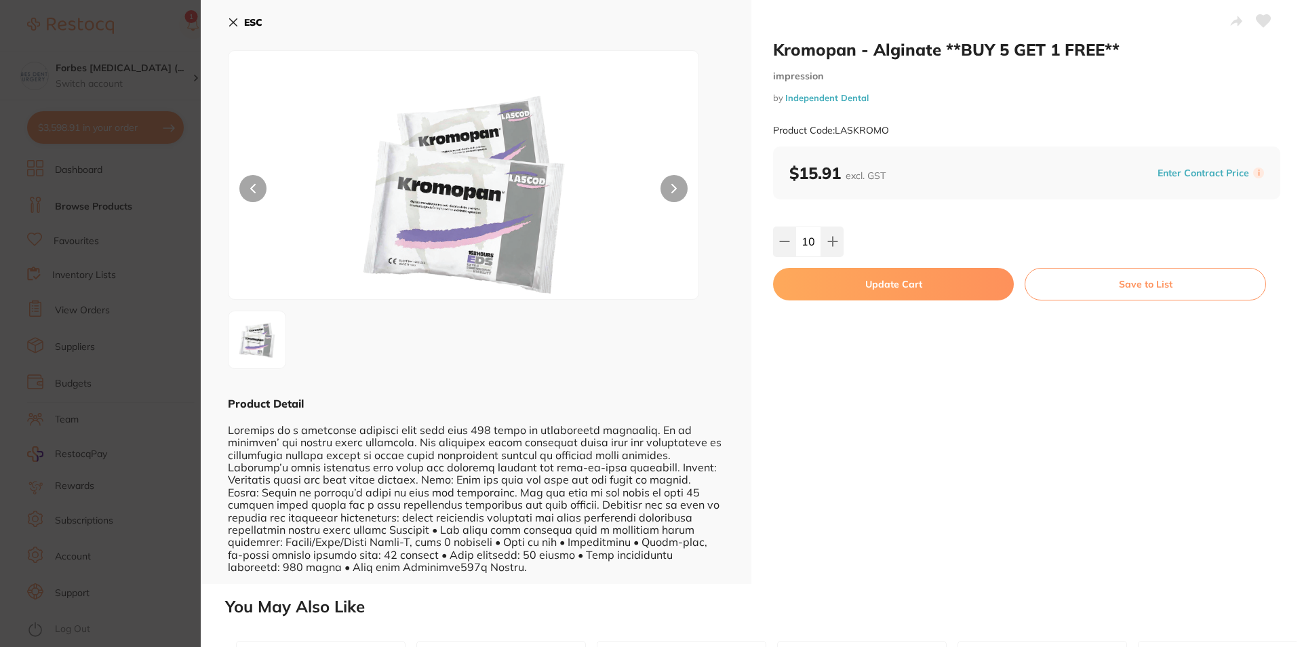
click at [870, 279] on button "Update Cart" at bounding box center [893, 284] width 241 height 33
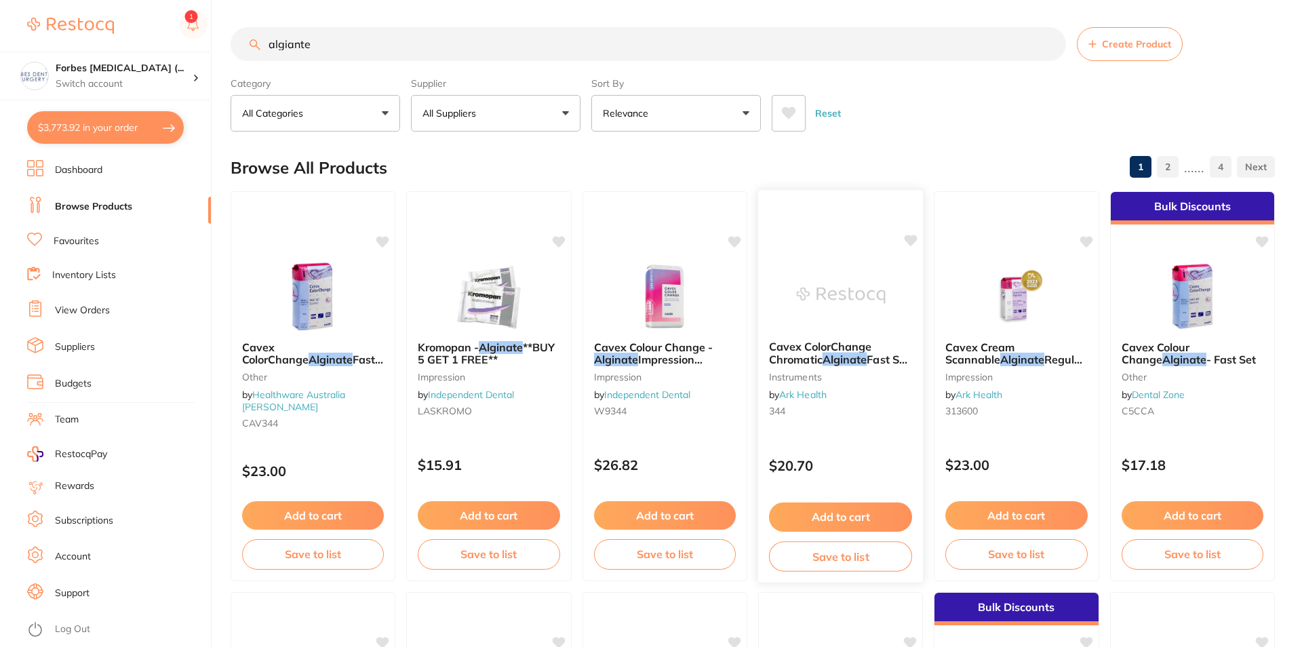
checkbox input "false"
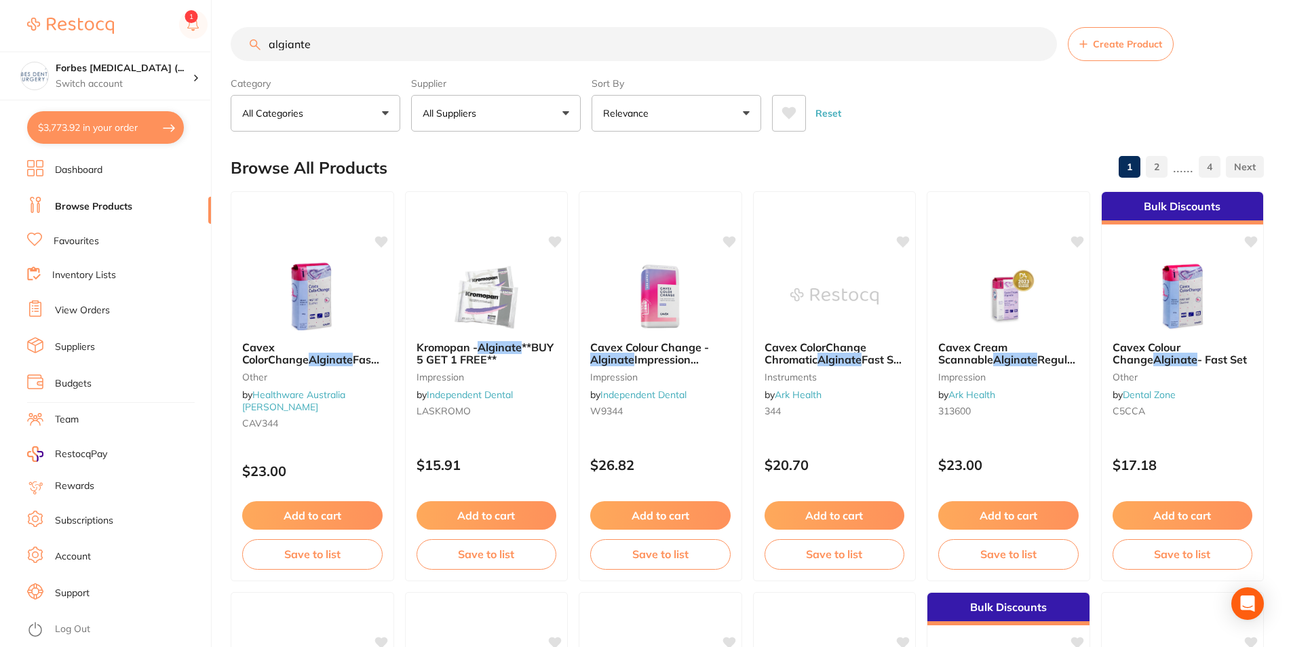
click at [90, 128] on button "$3,773.92 in your order" at bounding box center [105, 127] width 157 height 33
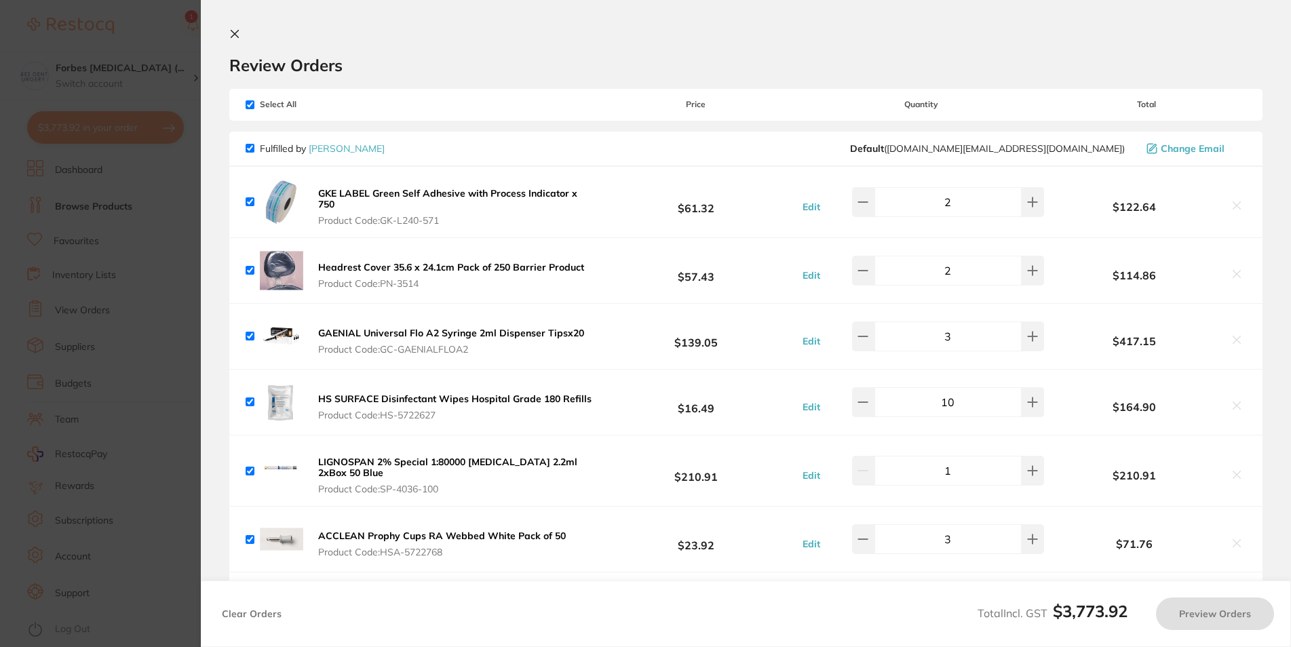
checkbox input "true"
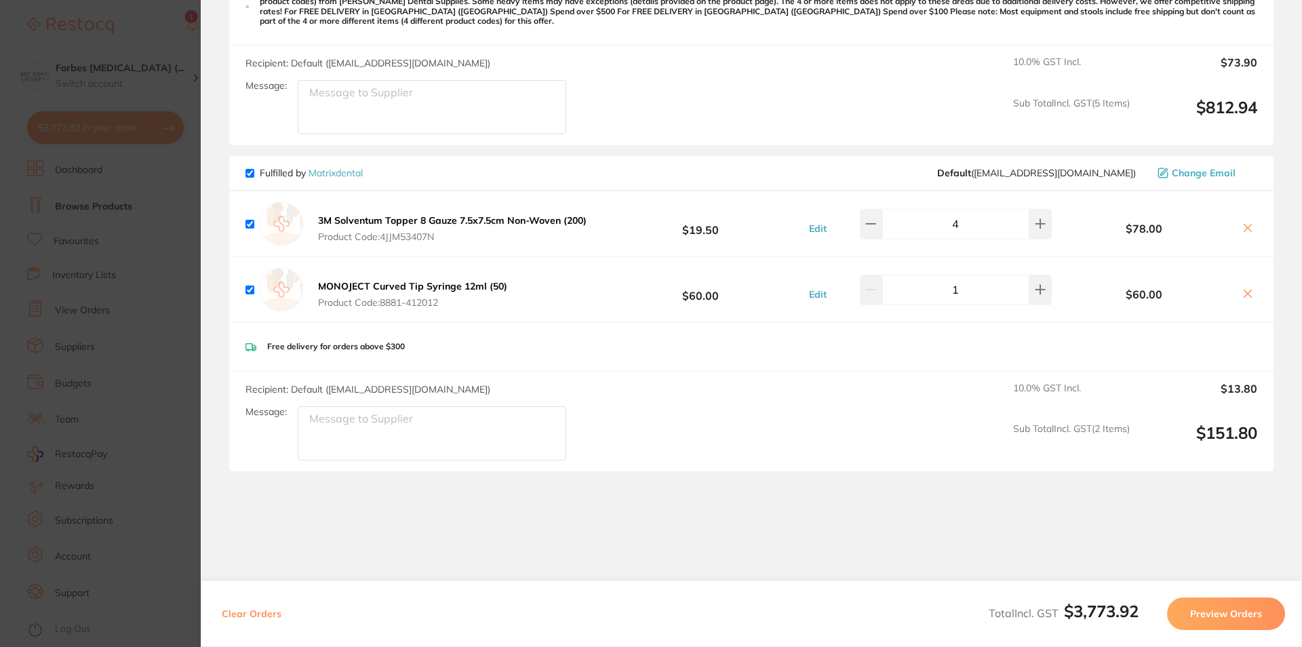
scroll to position [1791, 0]
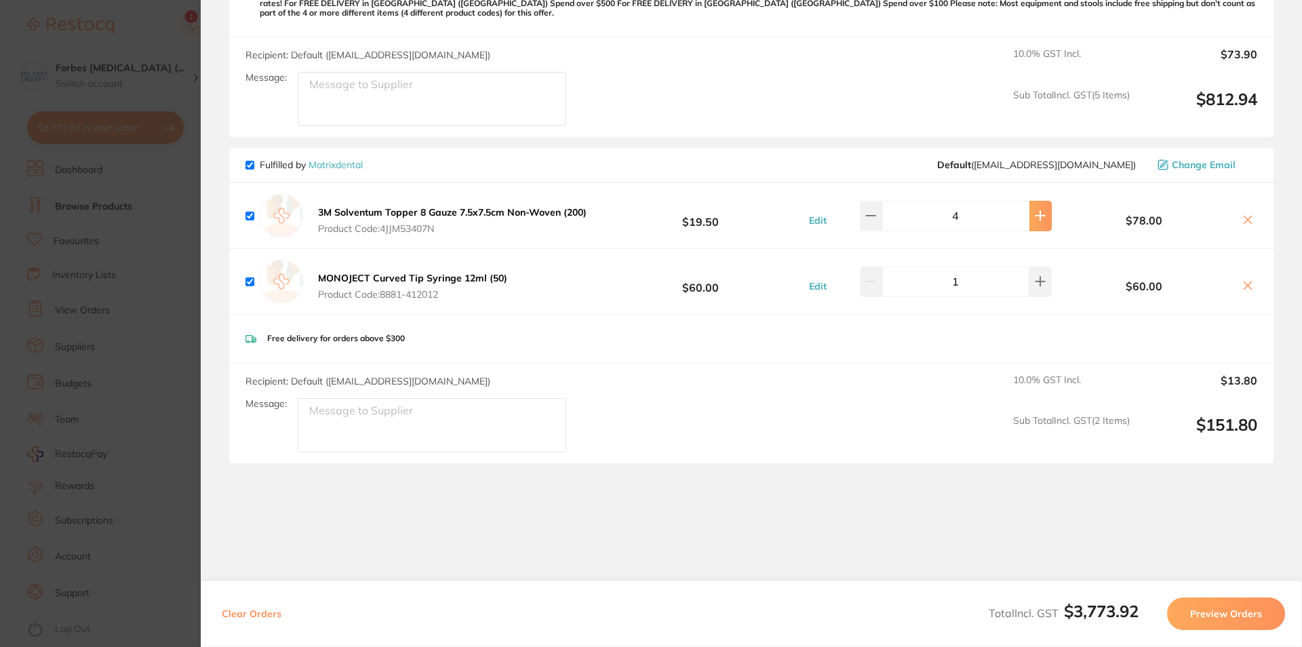
click at [1036, 210] on button at bounding box center [1041, 216] width 22 height 30
type input "6"
click at [1036, 277] on icon at bounding box center [1040, 281] width 9 height 9
type input "2"
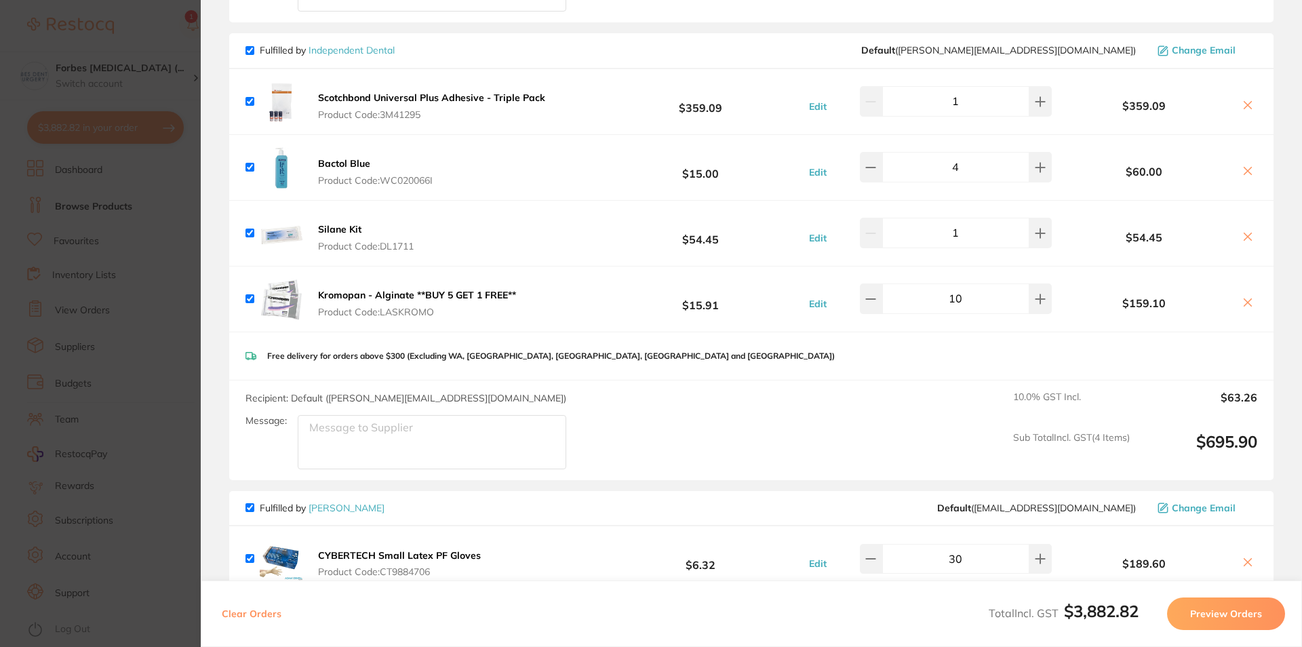
scroll to position [407, 0]
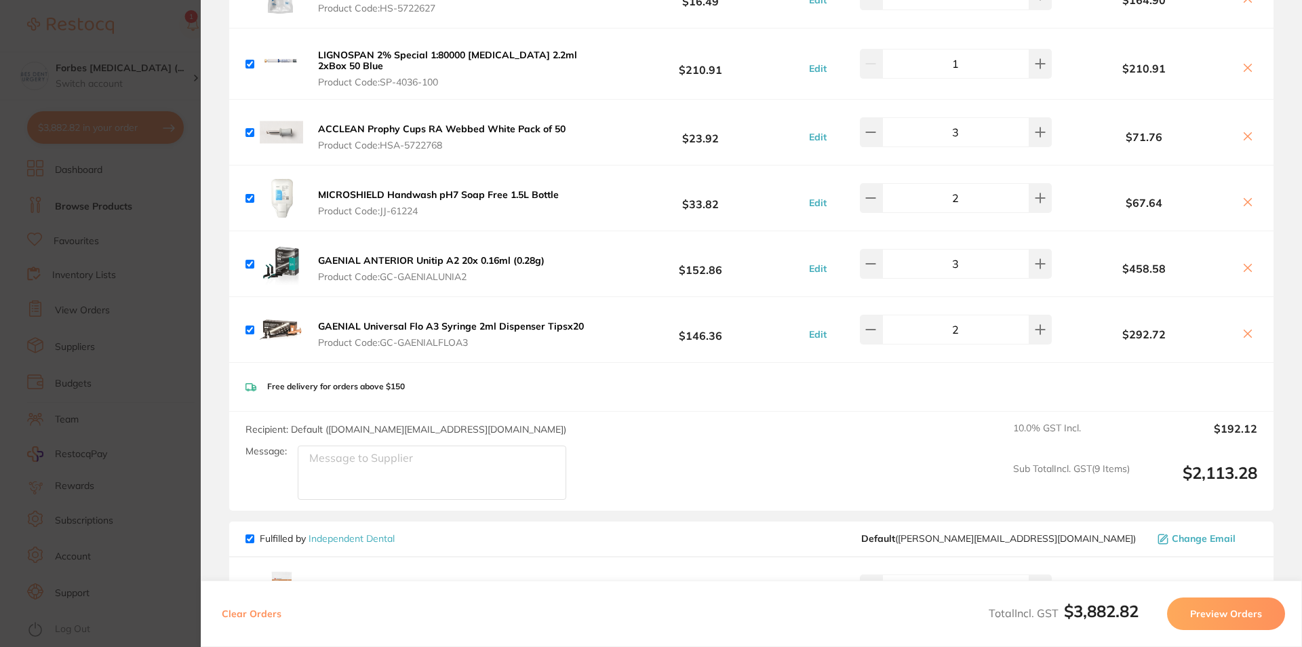
drag, startPoint x: 138, startPoint y: 241, endPoint x: 202, endPoint y: 113, distance: 143.5
click at [138, 240] on section "Update RRP Set your pre negotiated price for this item. Item Agreed RRP (excl. …" at bounding box center [651, 323] width 1302 height 647
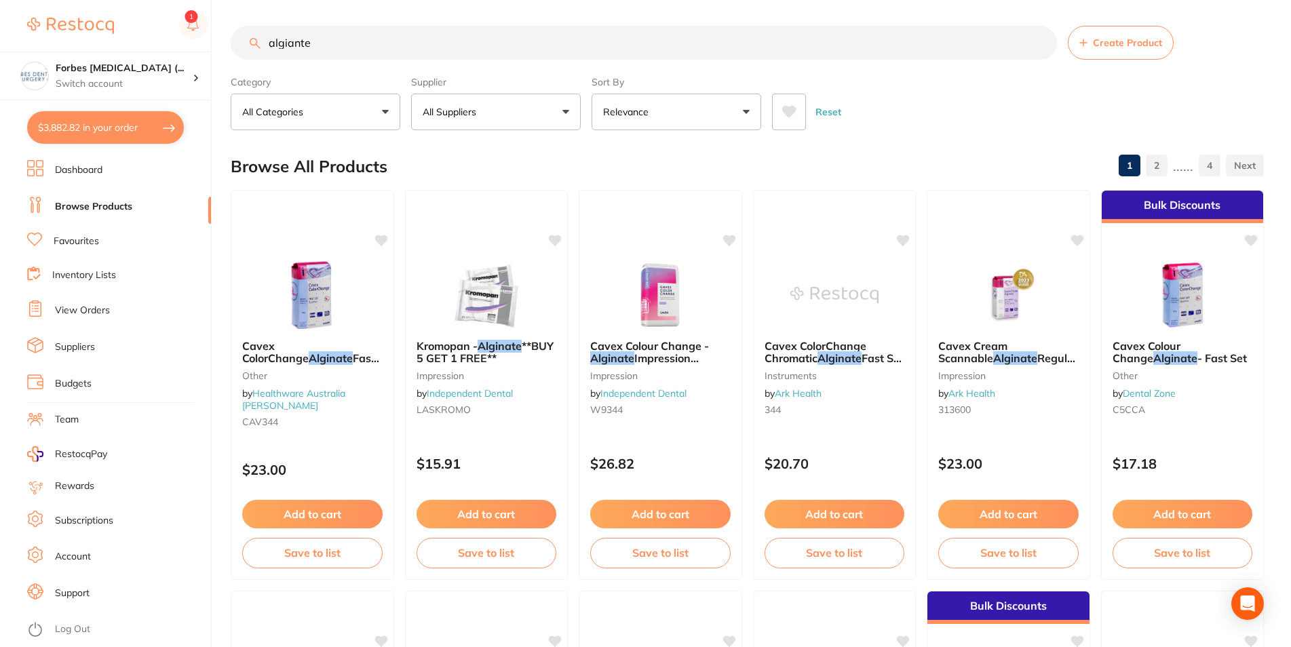
drag, startPoint x: 330, startPoint y: 46, endPoint x: 258, endPoint y: 45, distance: 72.6
click at [258, 45] on input "algiante" at bounding box center [644, 43] width 826 height 34
type input "saddle metal matrices"
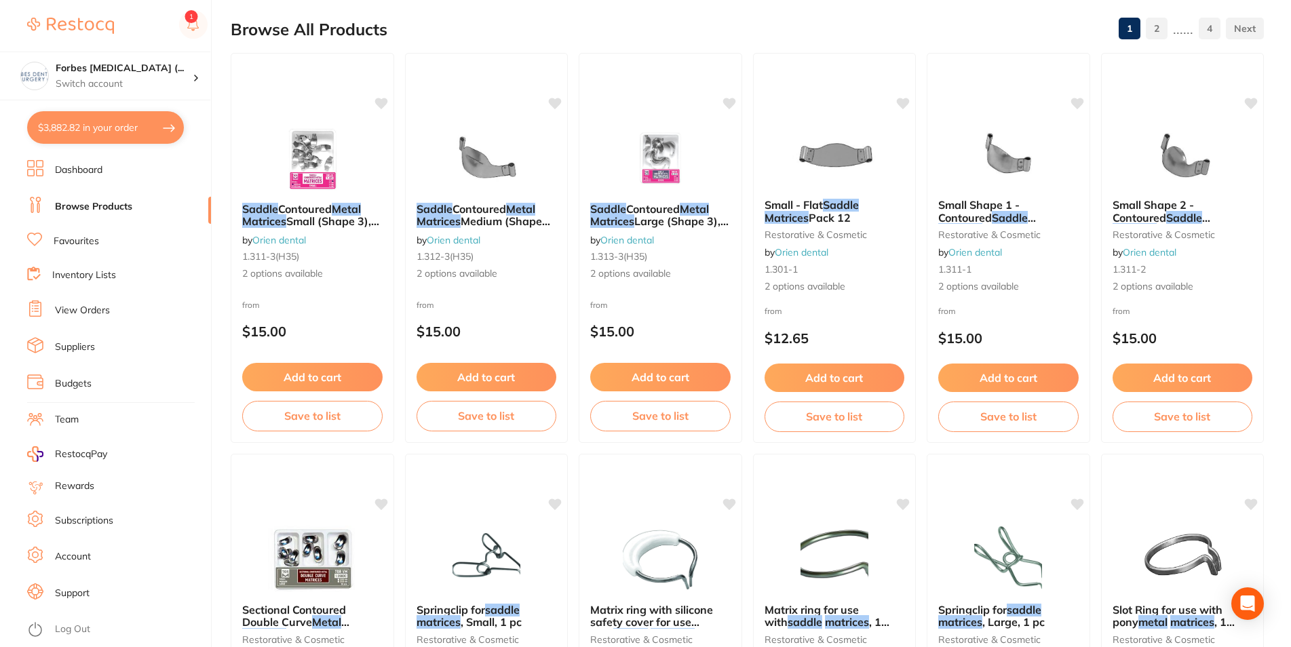
scroll to position [0, 0]
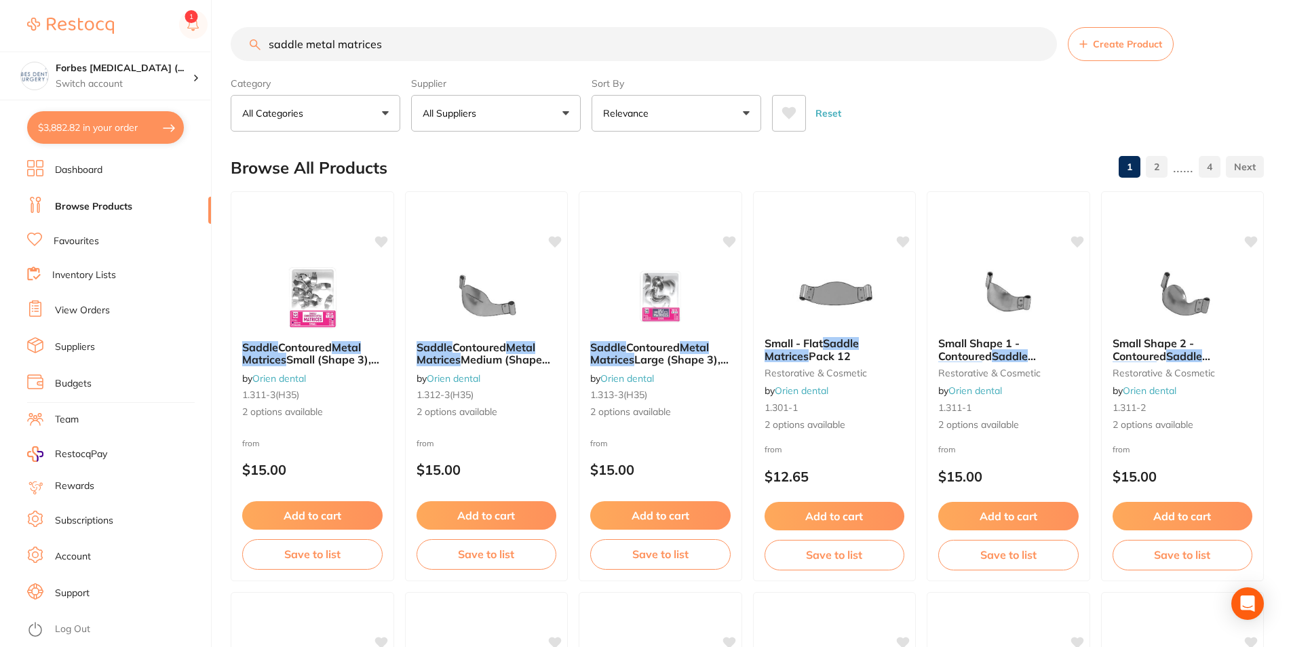
click at [535, 115] on button "All Suppliers" at bounding box center [496, 113] width 170 height 37
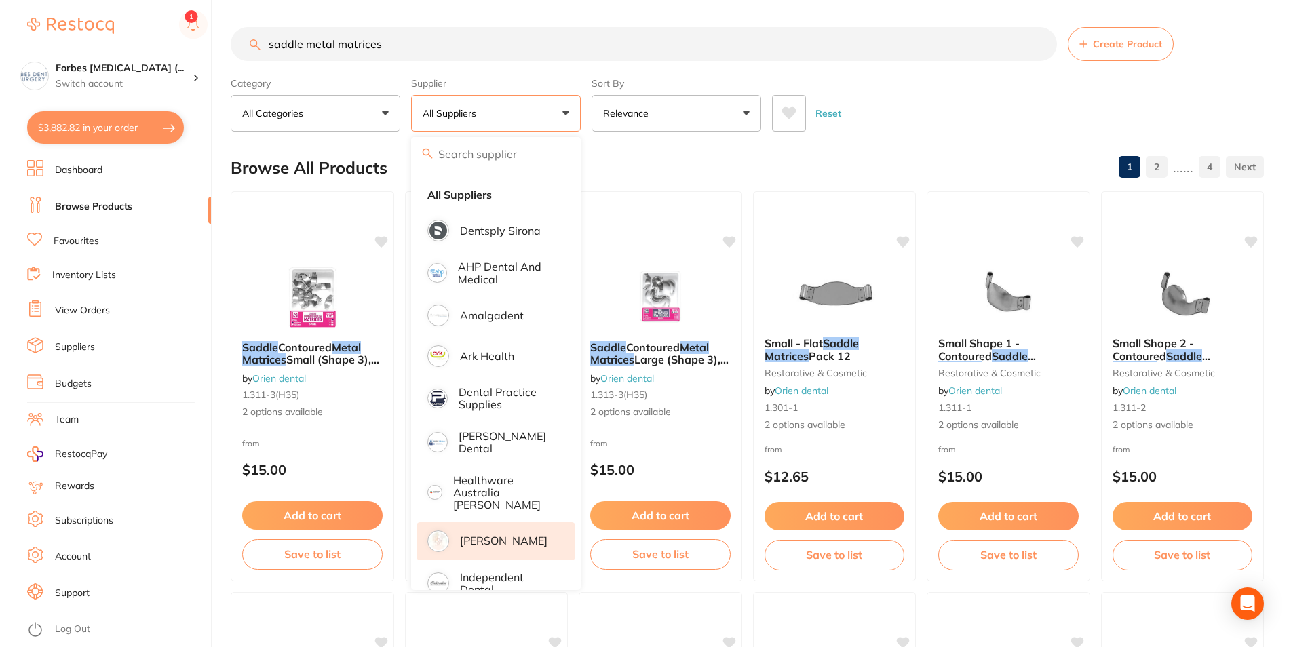
click at [488, 535] on p "[PERSON_NAME]" at bounding box center [504, 541] width 88 height 12
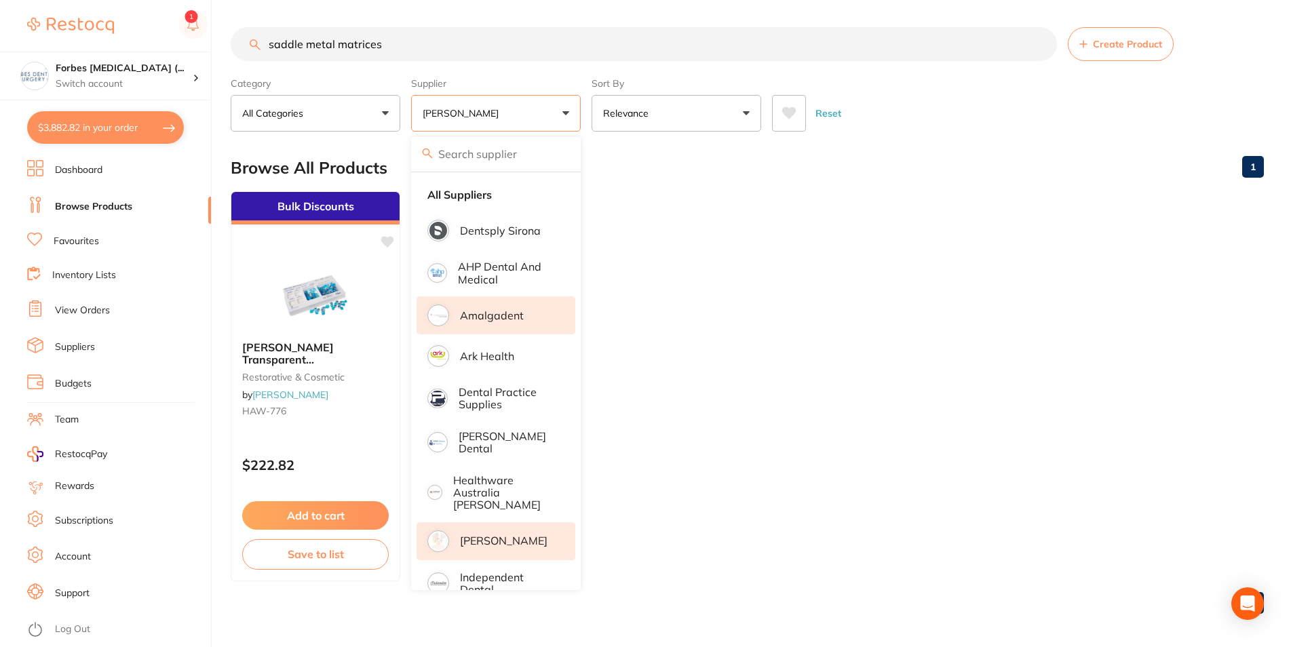
scroll to position [163, 0]
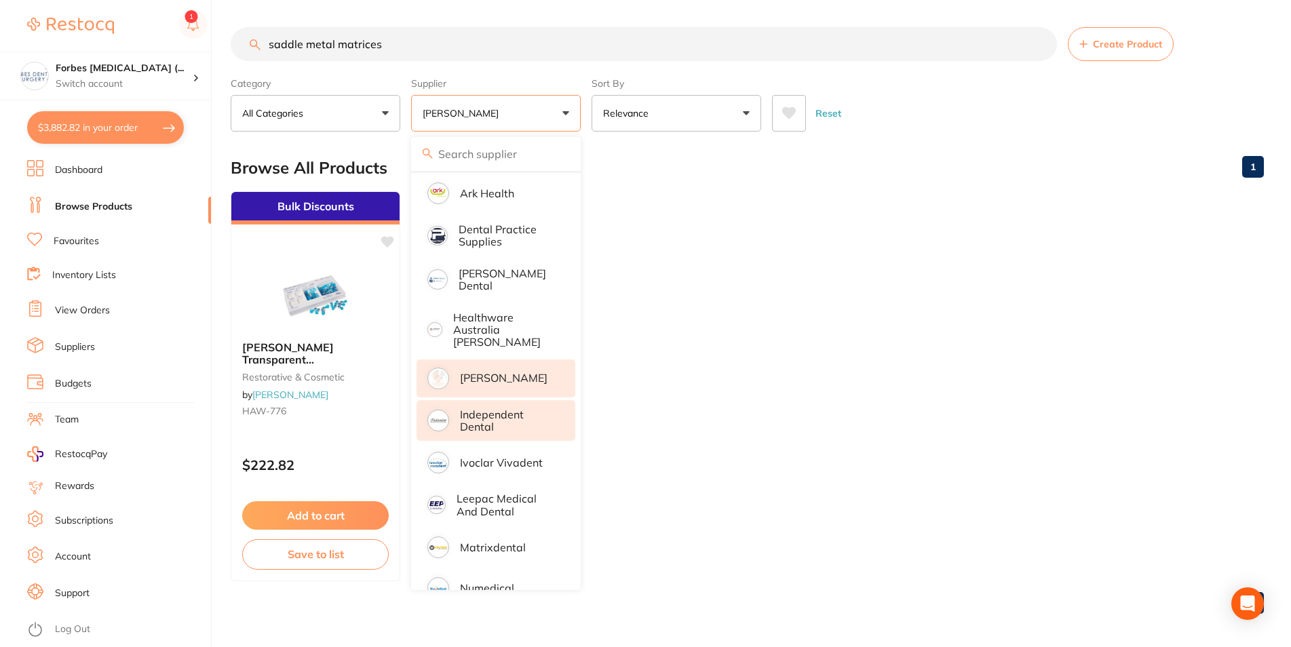
click at [485, 421] on p "Independent Dental" at bounding box center [508, 420] width 96 height 25
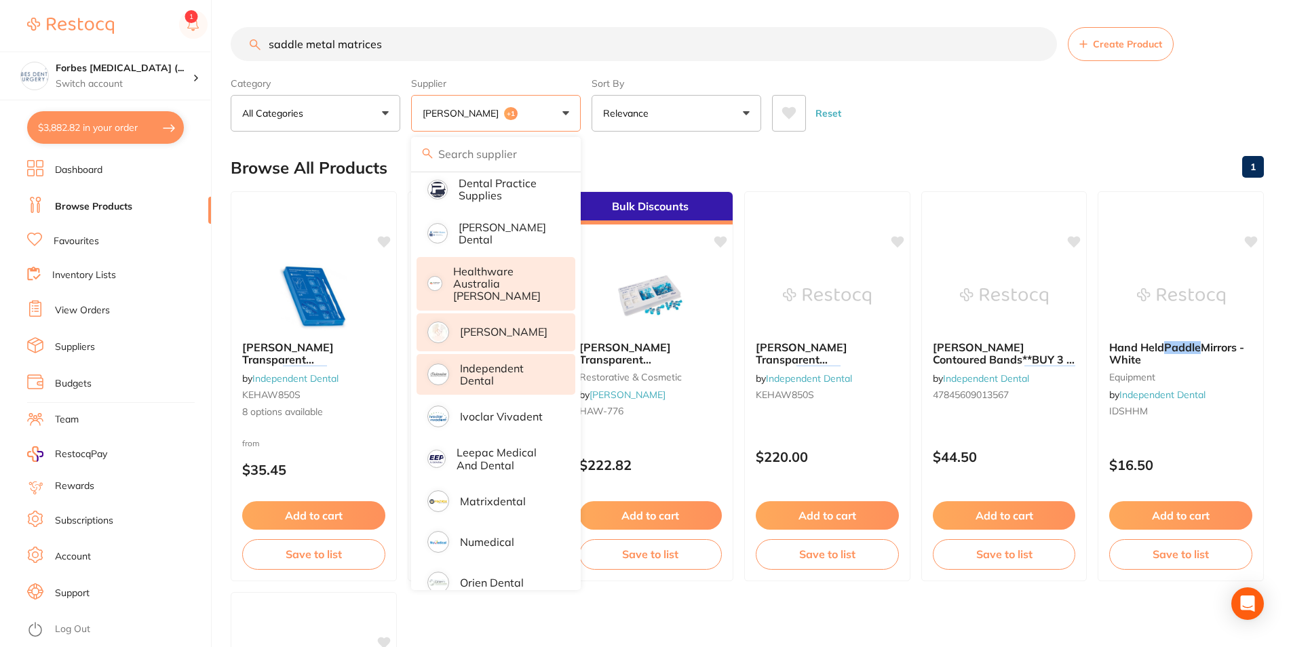
scroll to position [229, 0]
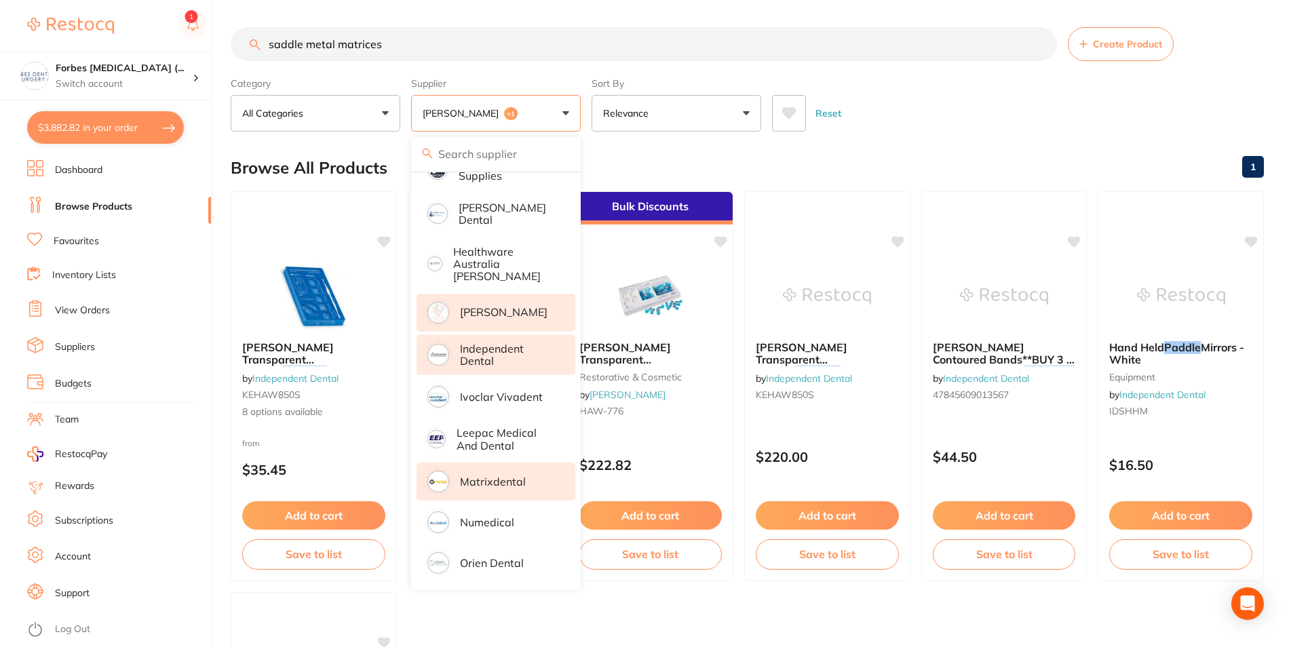
click at [490, 476] on p "Matrixdental" at bounding box center [493, 482] width 66 height 12
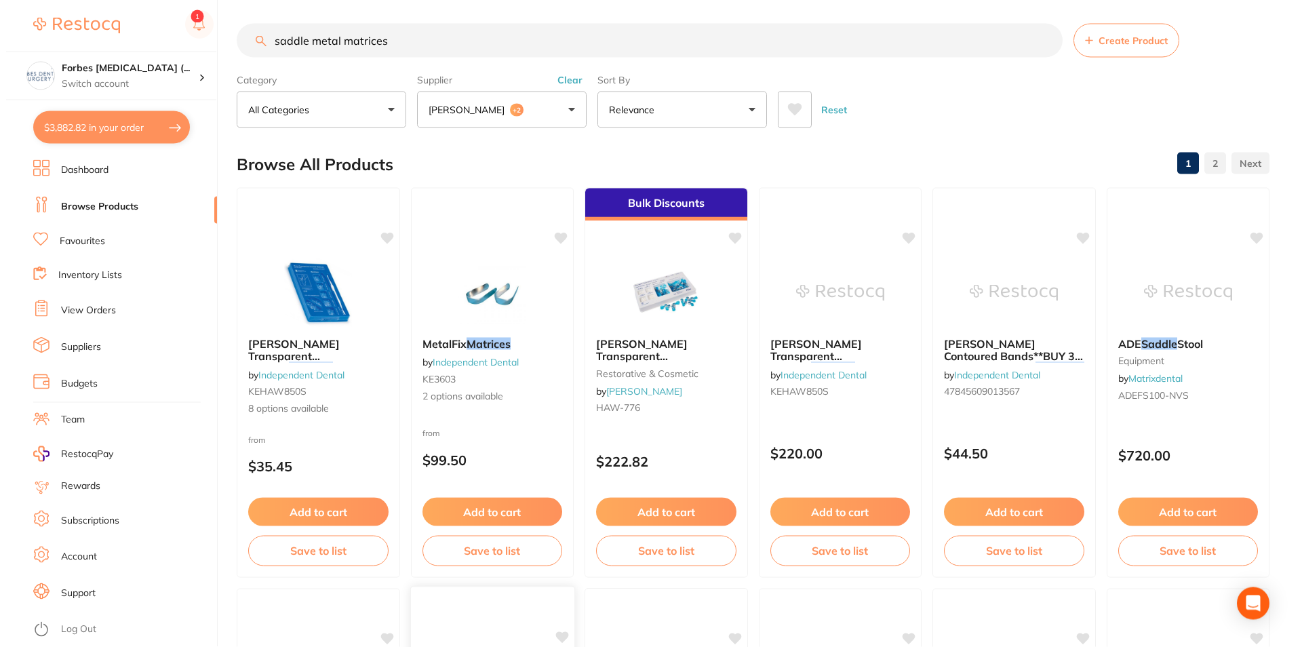
scroll to position [0, 0]
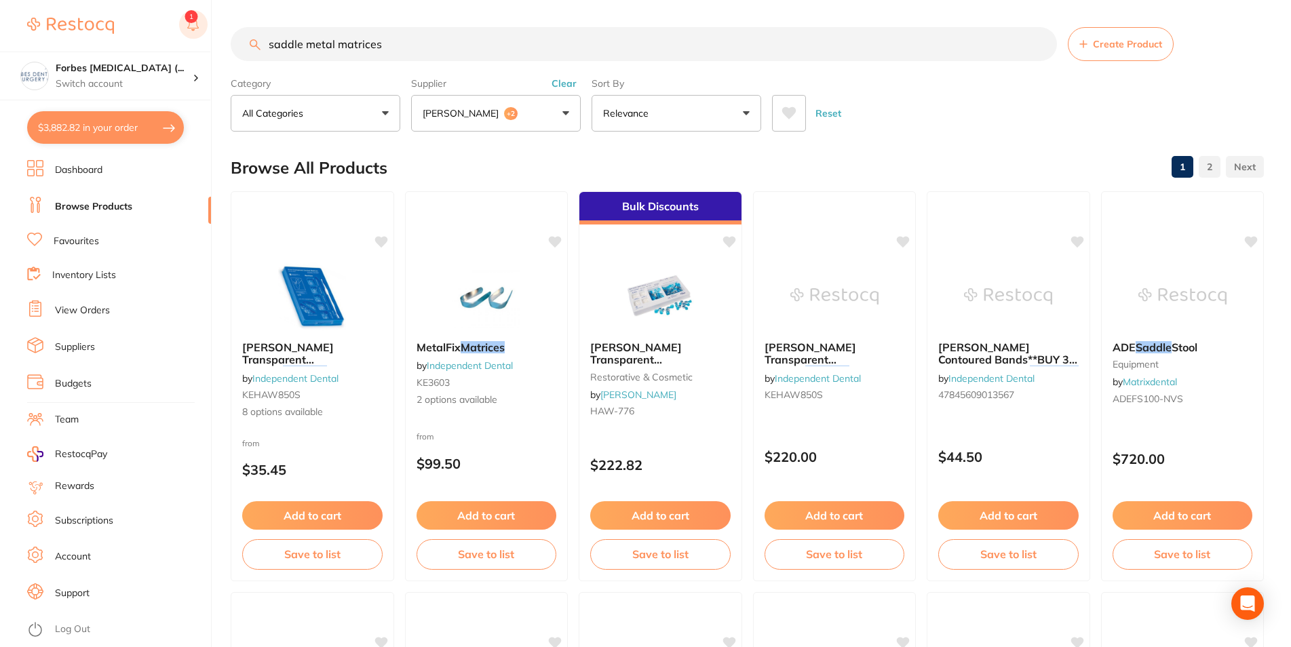
click at [197, 26] on rect at bounding box center [193, 24] width 28 height 28
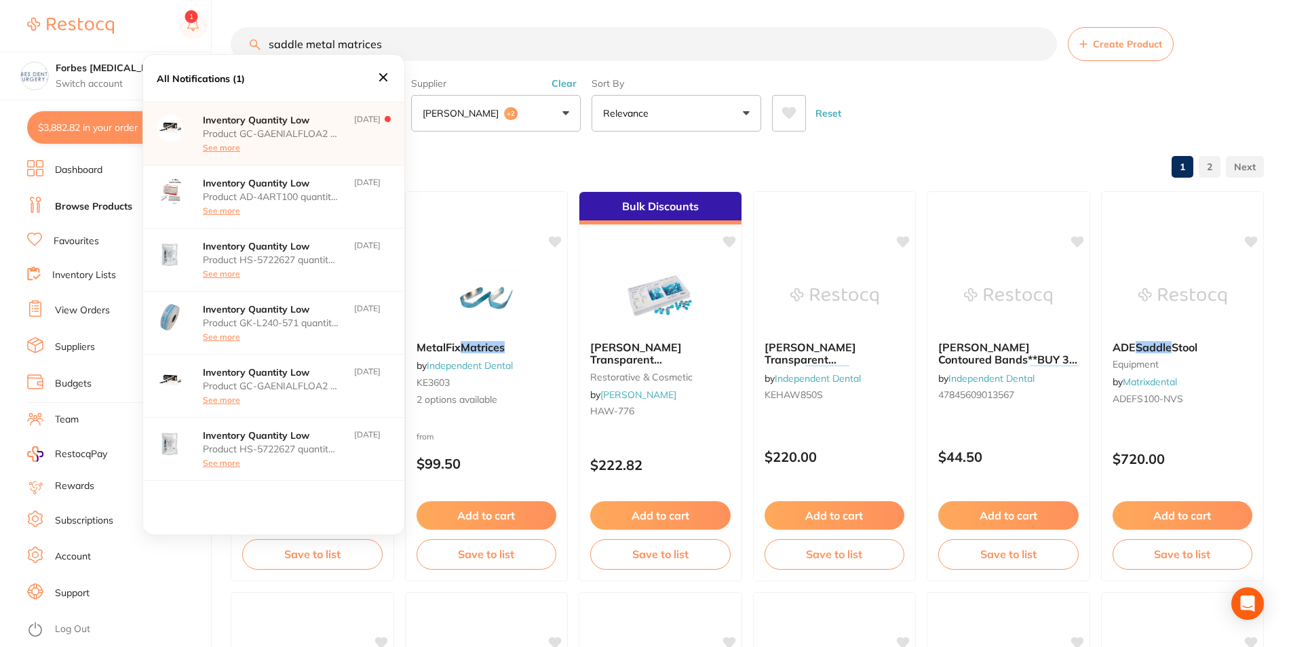
click at [962, 90] on div "Reset" at bounding box center [1012, 107] width 481 height 47
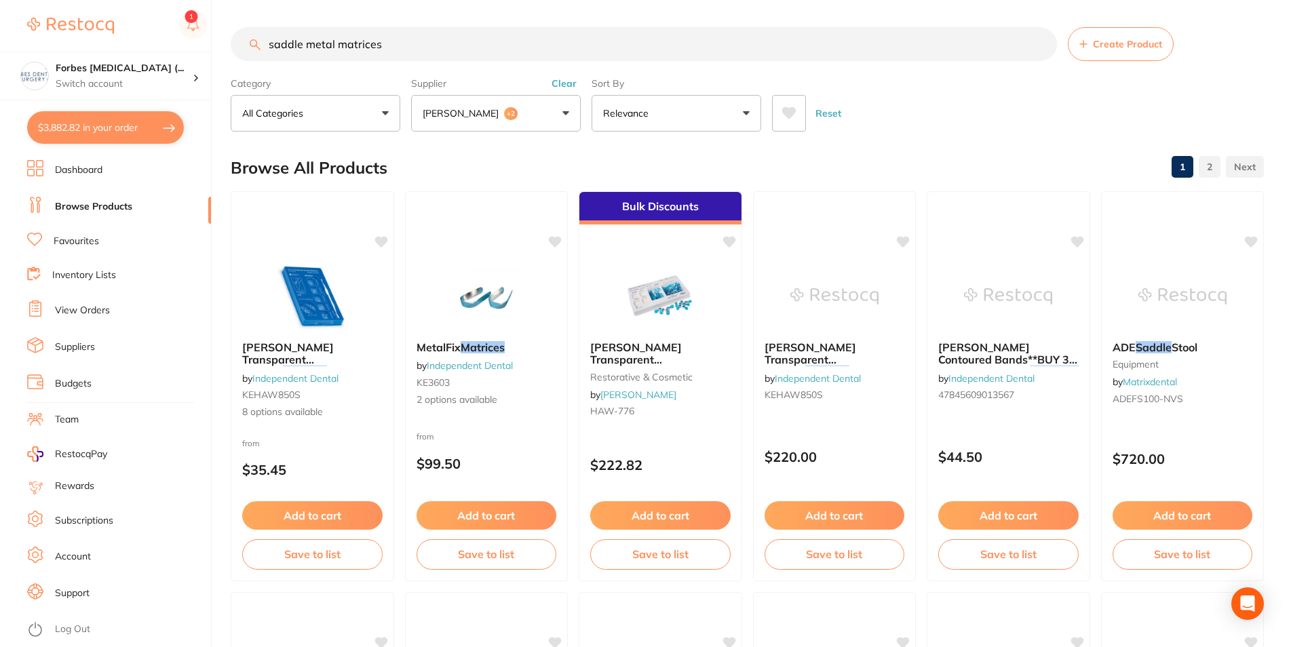
click at [93, 132] on button "$3,882.82 in your order" at bounding box center [105, 127] width 157 height 33
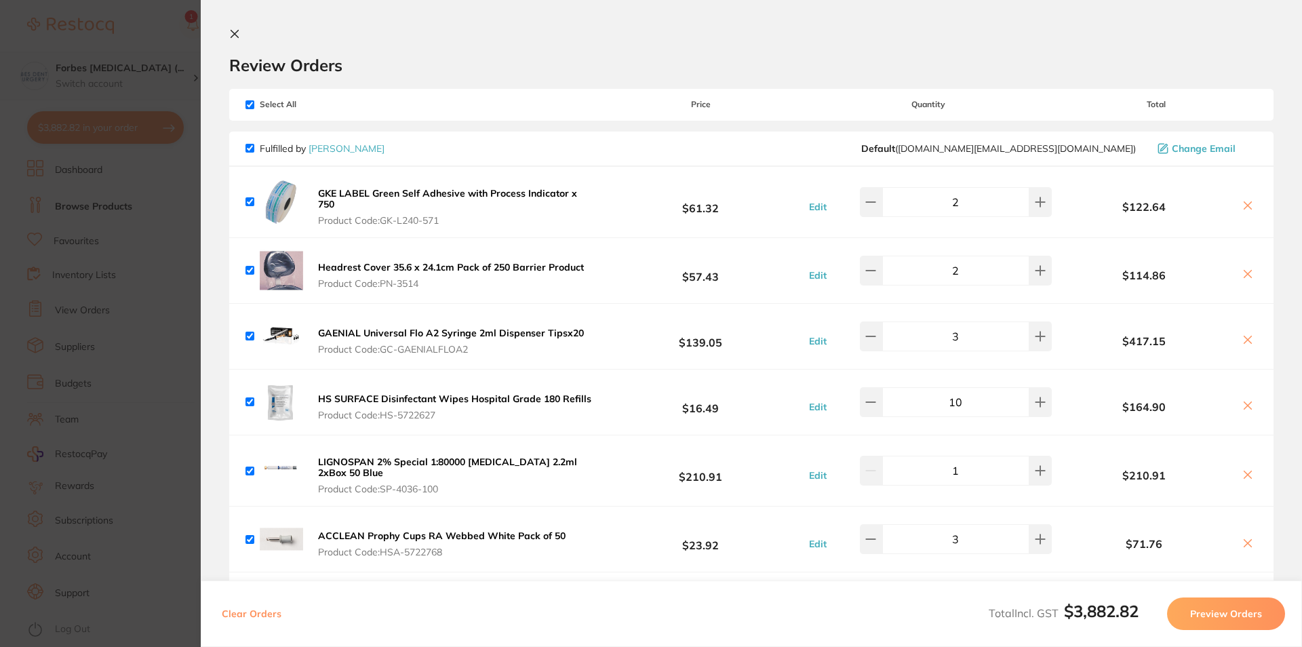
click at [163, 444] on section "Update RRP Set your pre negotiated price for this item. Item Agreed RRP (excl. …" at bounding box center [651, 323] width 1302 height 647
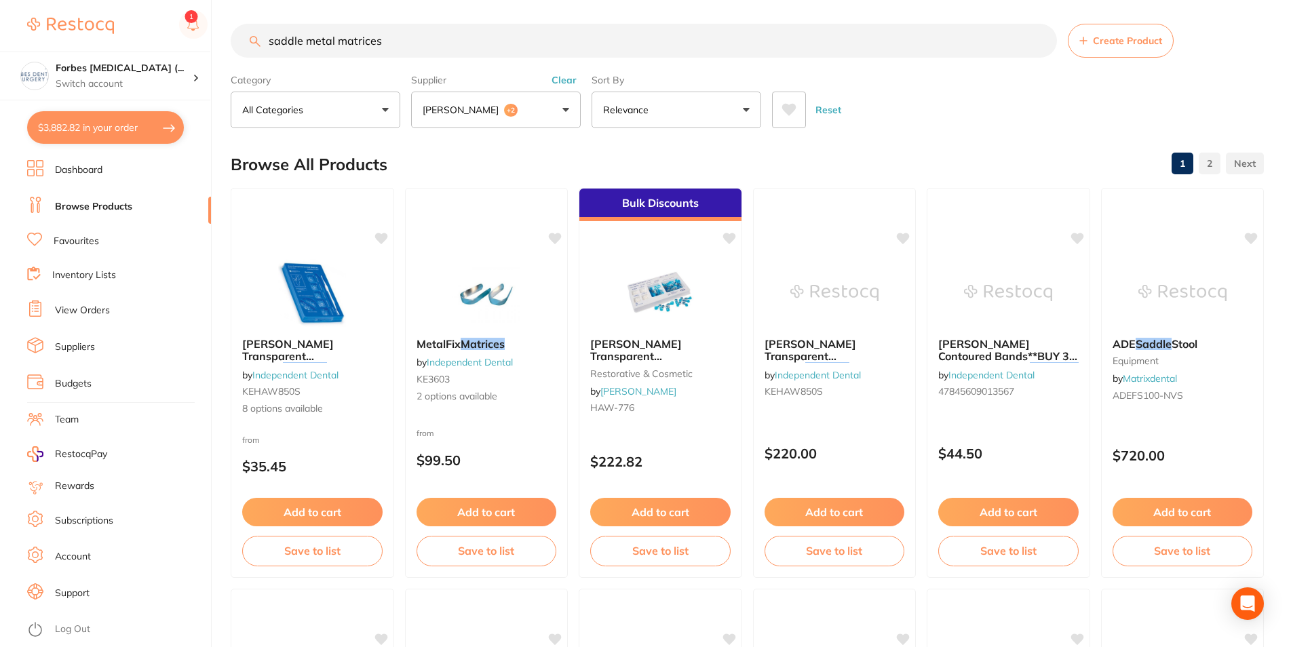
scroll to position [229, 0]
